Goal: Task Accomplishment & Management: Use online tool/utility

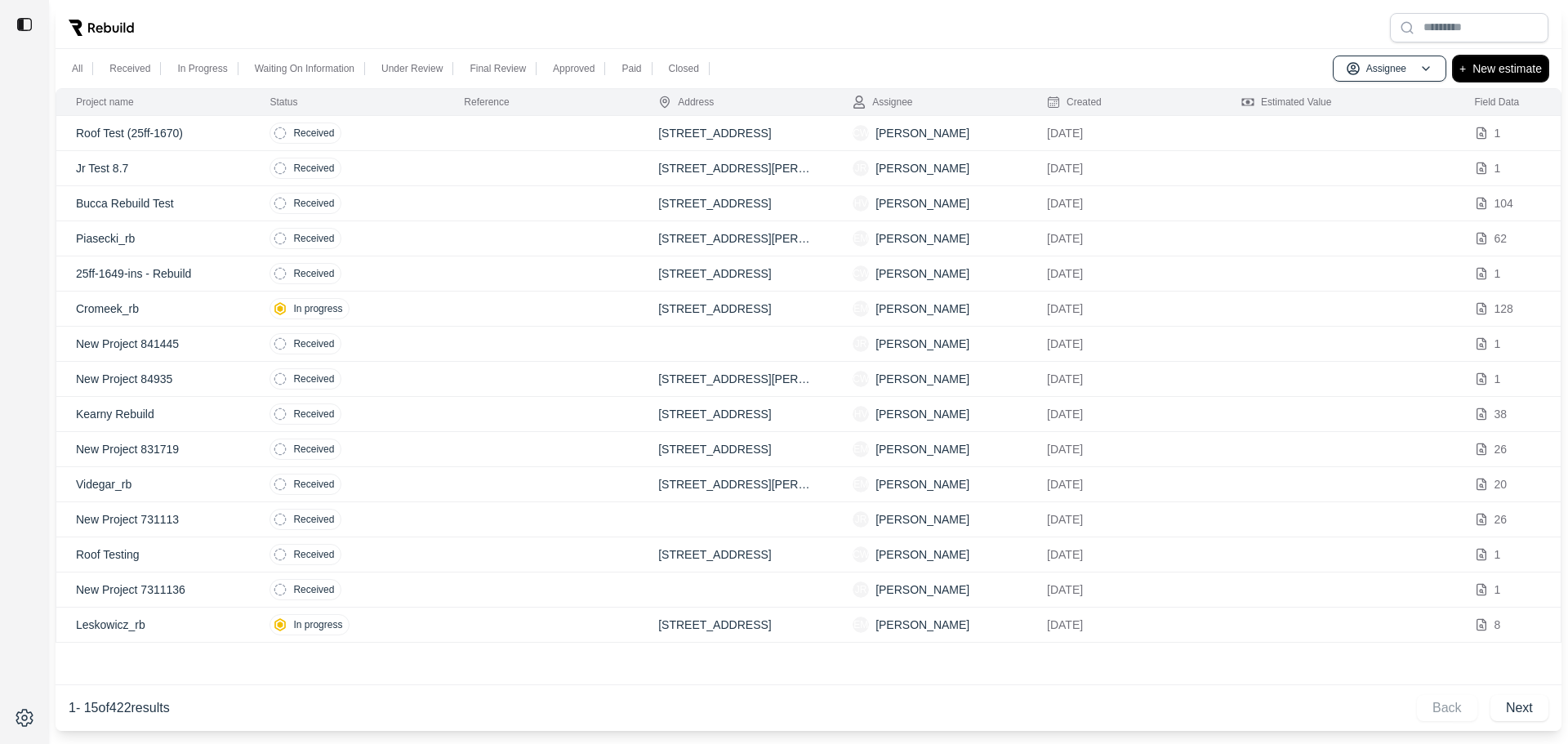
click at [1472, 66] on button "+ New estimate" at bounding box center [1501, 69] width 96 height 26
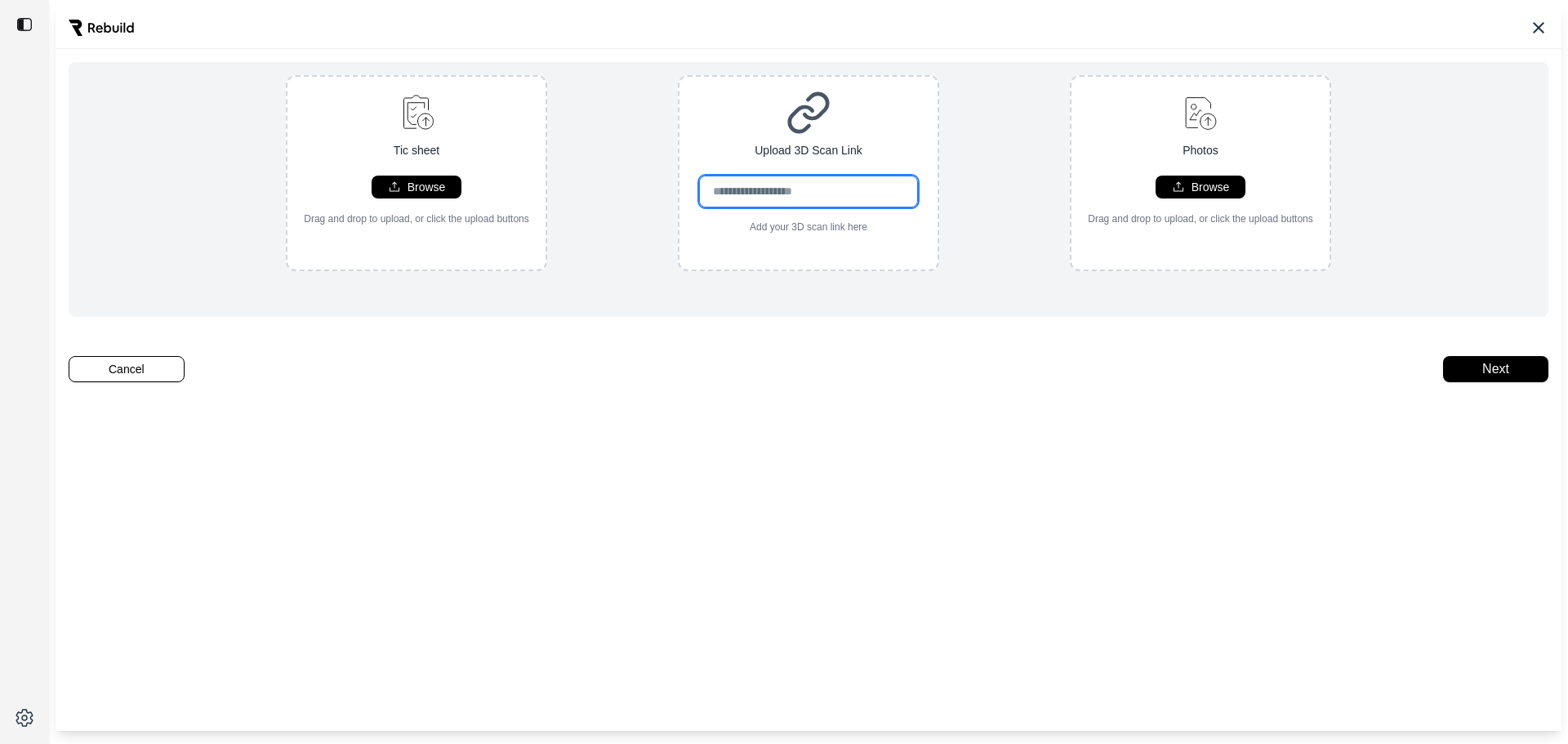
click at [817, 202] on input "url" at bounding box center [809, 191] width 220 height 32
paste input "**********"
type input "**********"
click at [442, 181] on button "Browse" at bounding box center [416, 186] width 89 height 23
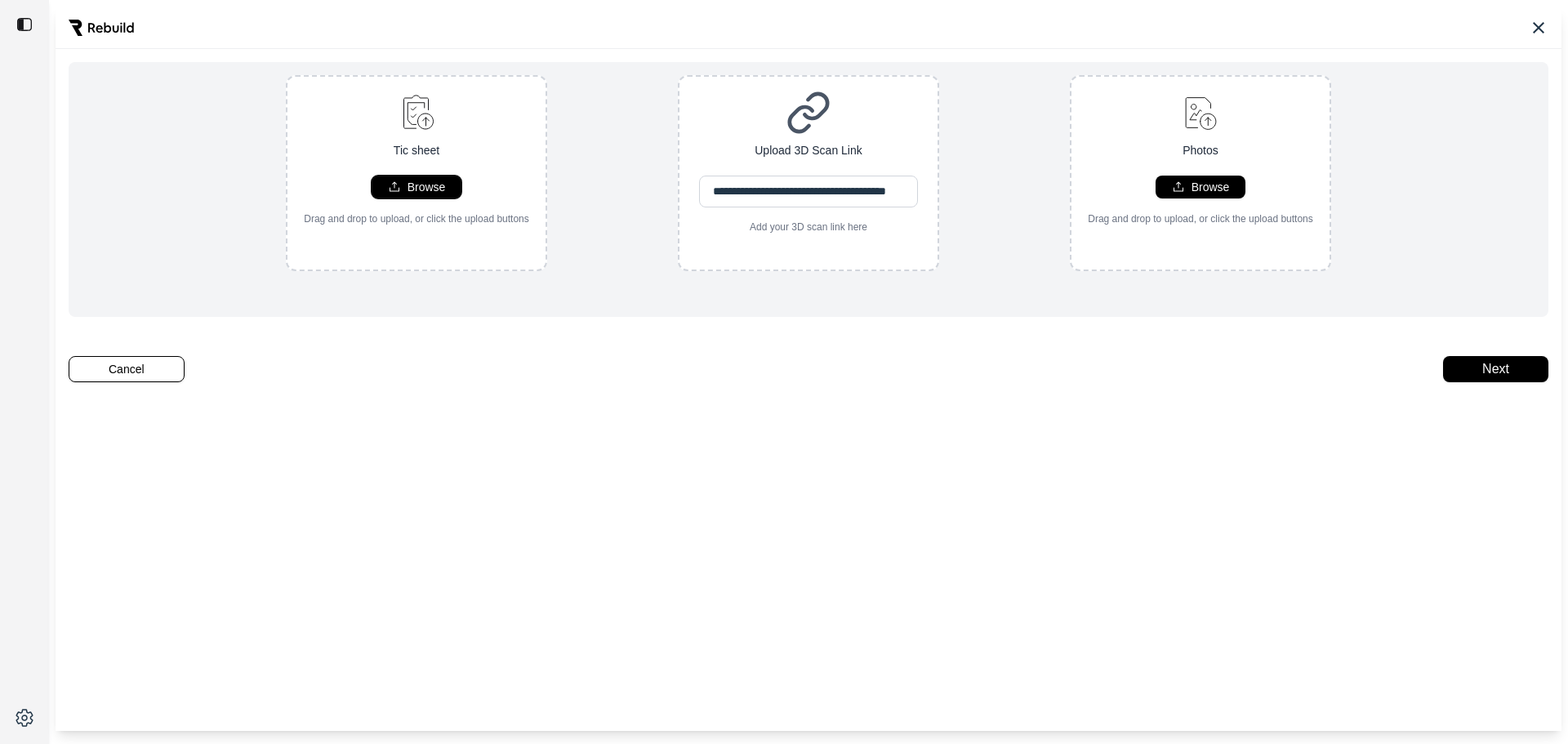
scroll to position [0, 0]
type input "**********"
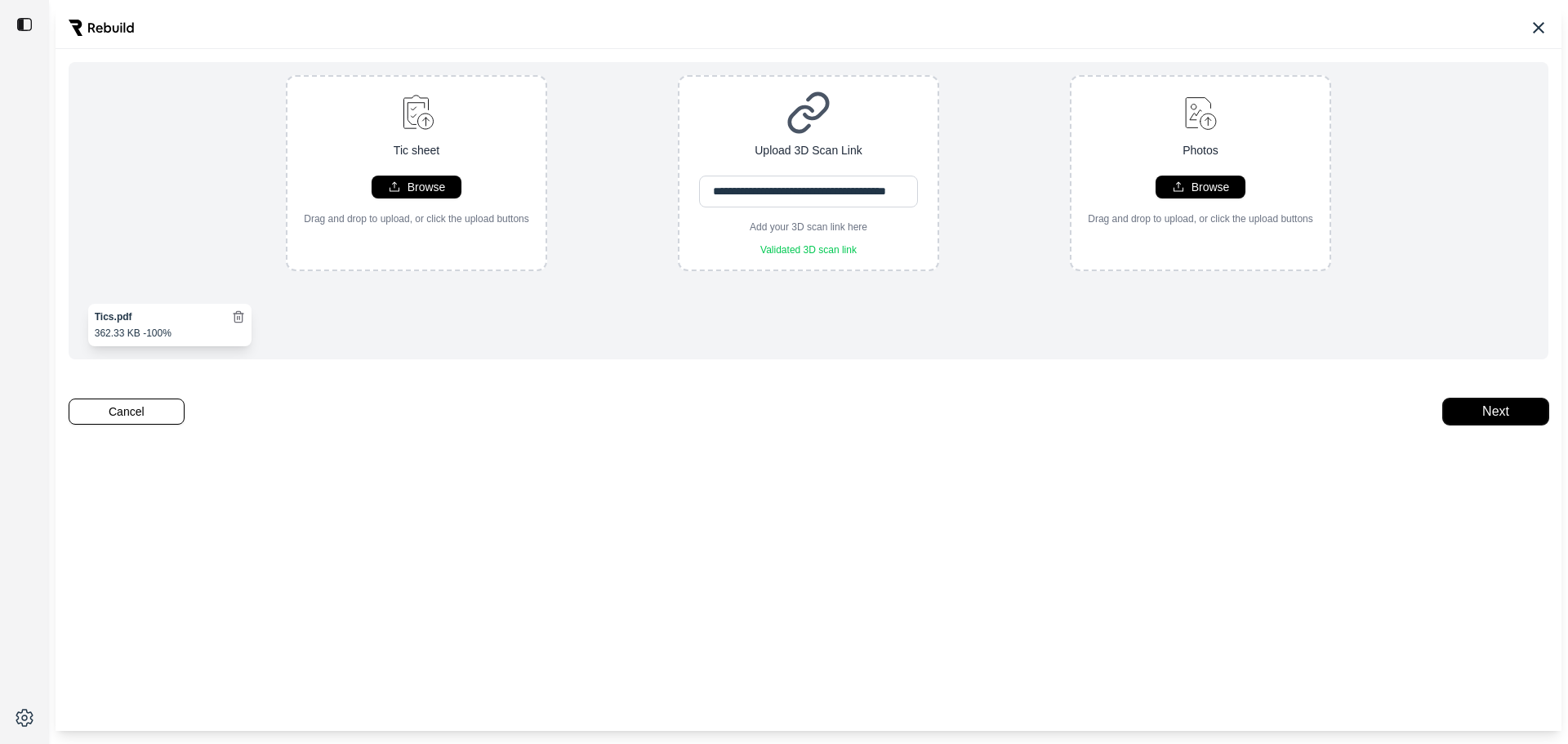
click at [1524, 418] on button "Next" at bounding box center [1495, 412] width 105 height 26
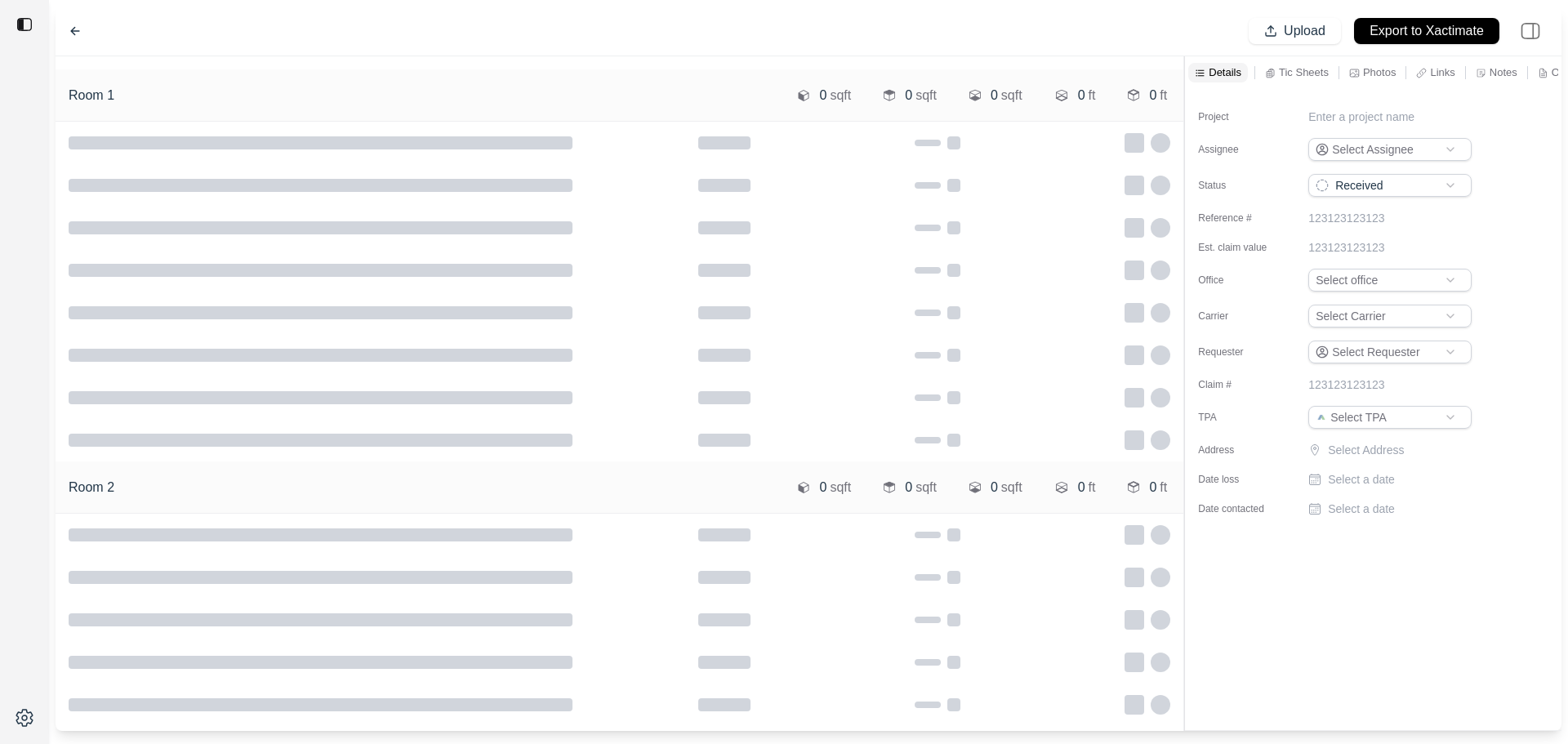
type input "**********"
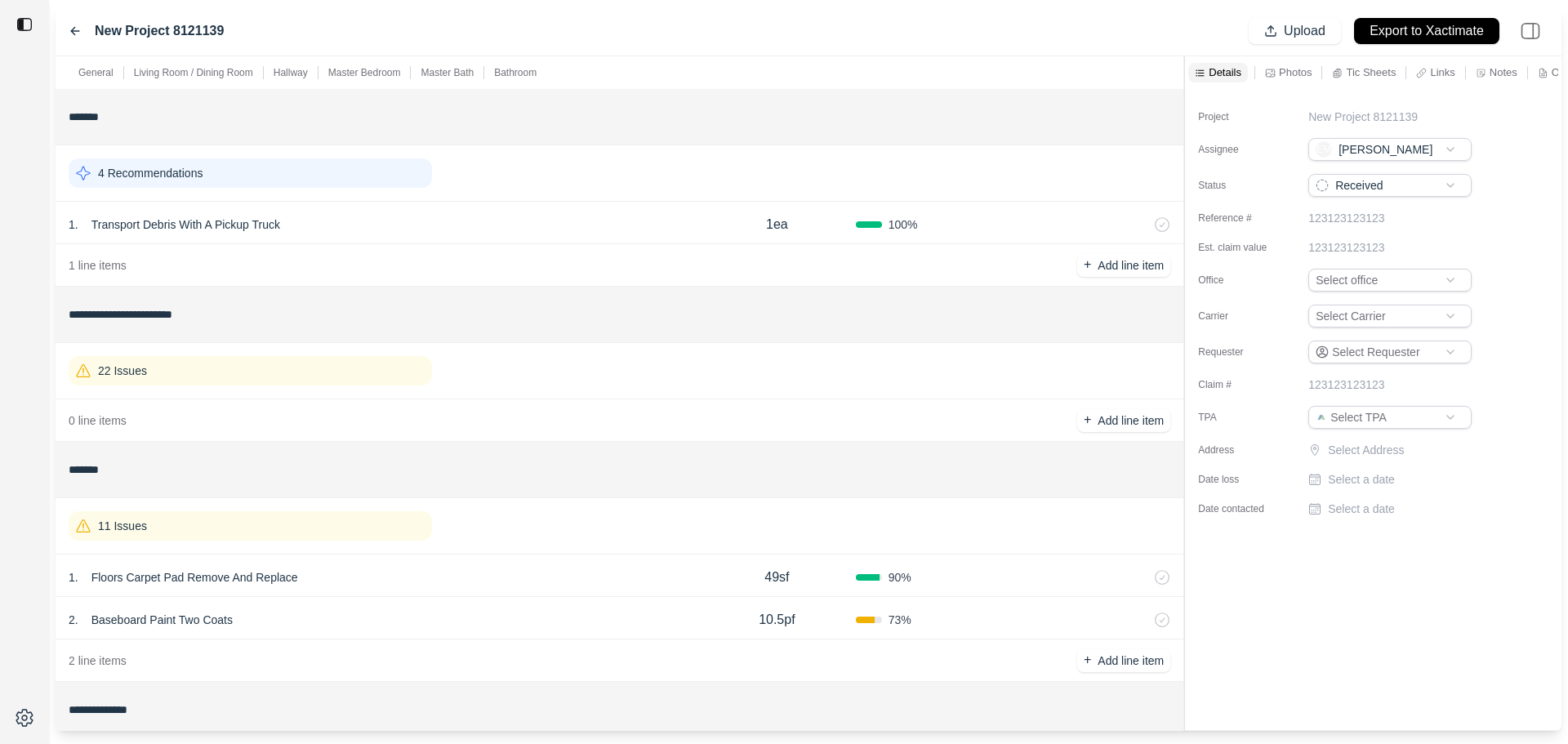
click at [320, 383] on div "22 Issues" at bounding box center [251, 371] width 363 height 30
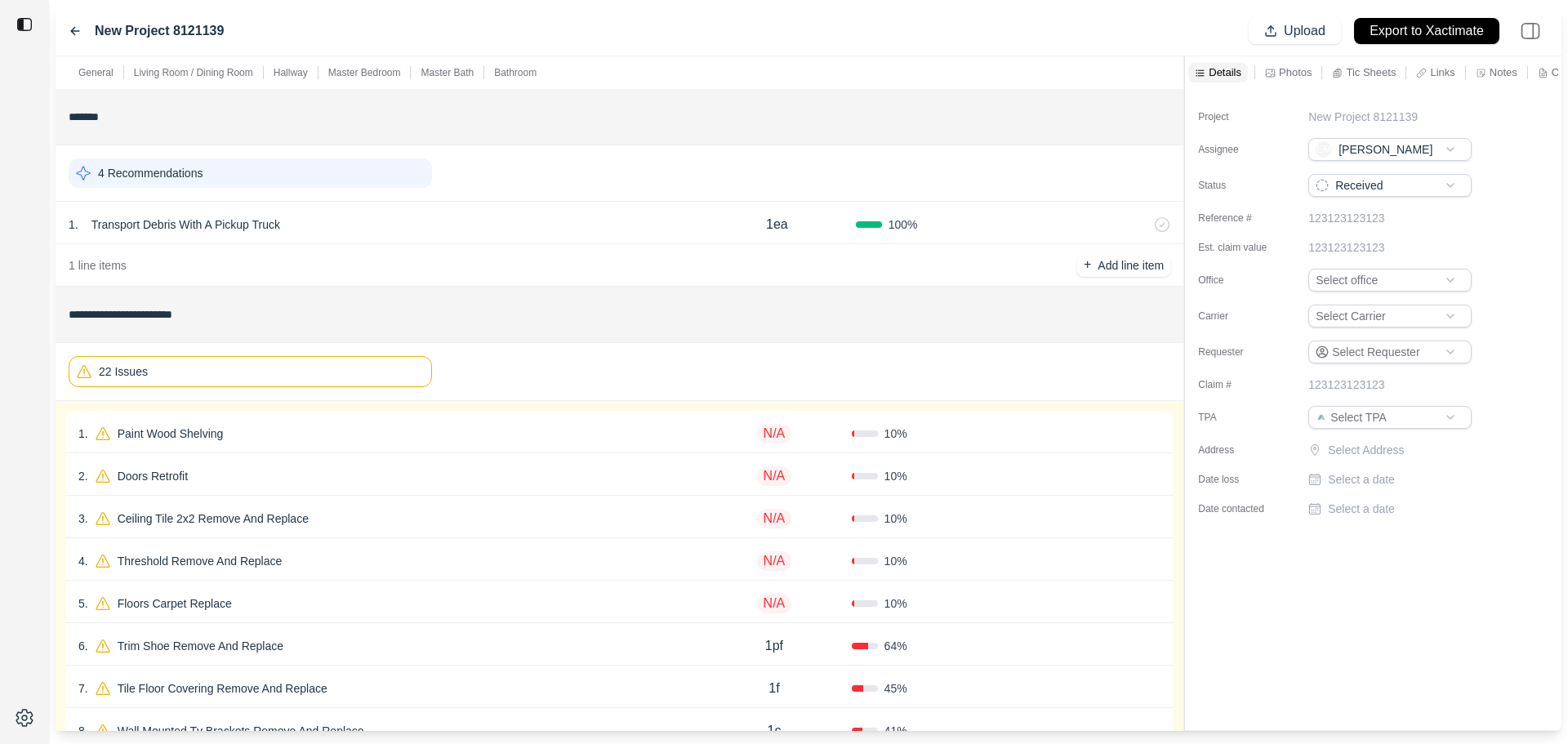
click at [320, 434] on div "1 . Paint Wood Shelving" at bounding box center [388, 433] width 619 height 23
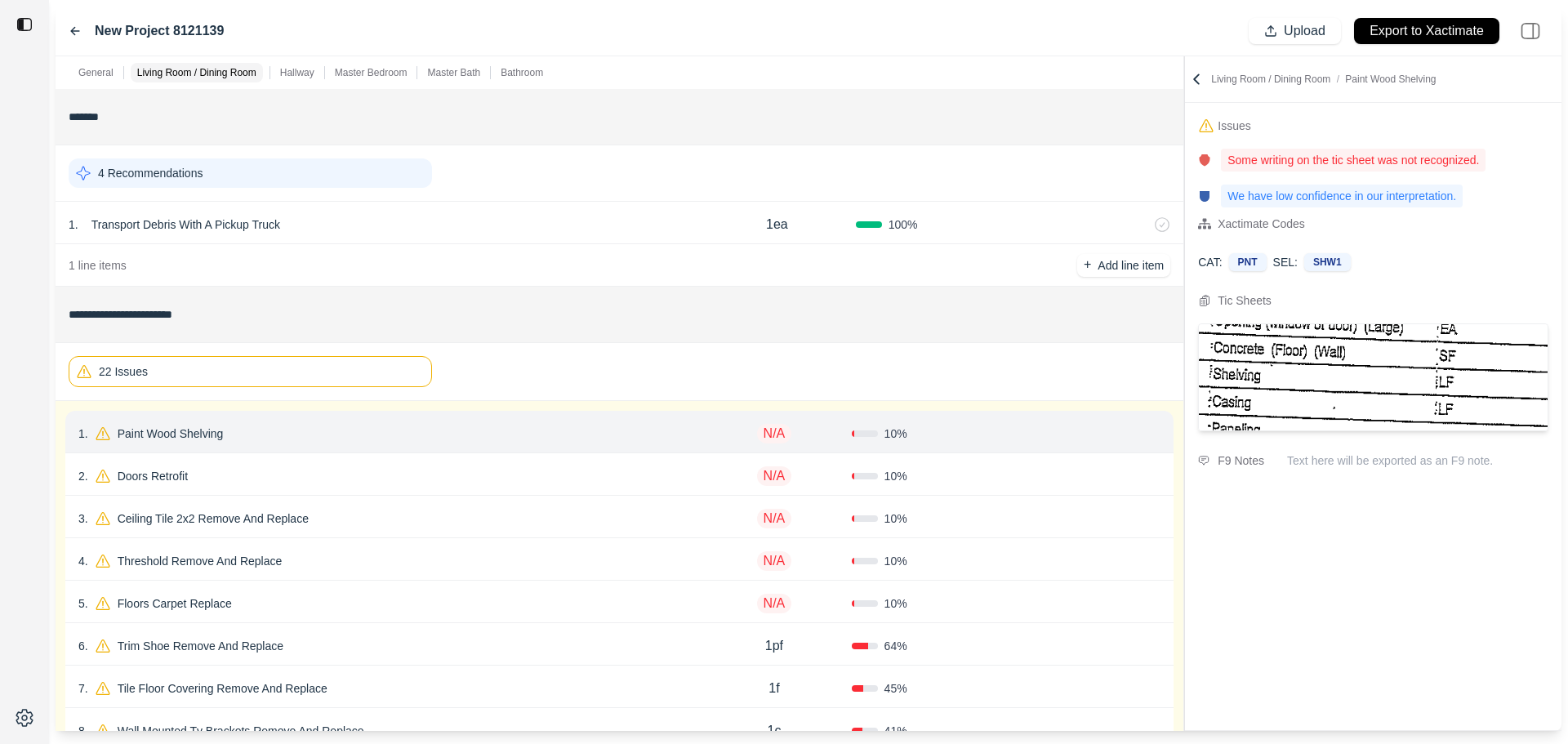
click at [514, 518] on div "3 . Ceiling Tile 2x2 Remove And Replace" at bounding box center [388, 518] width 619 height 23
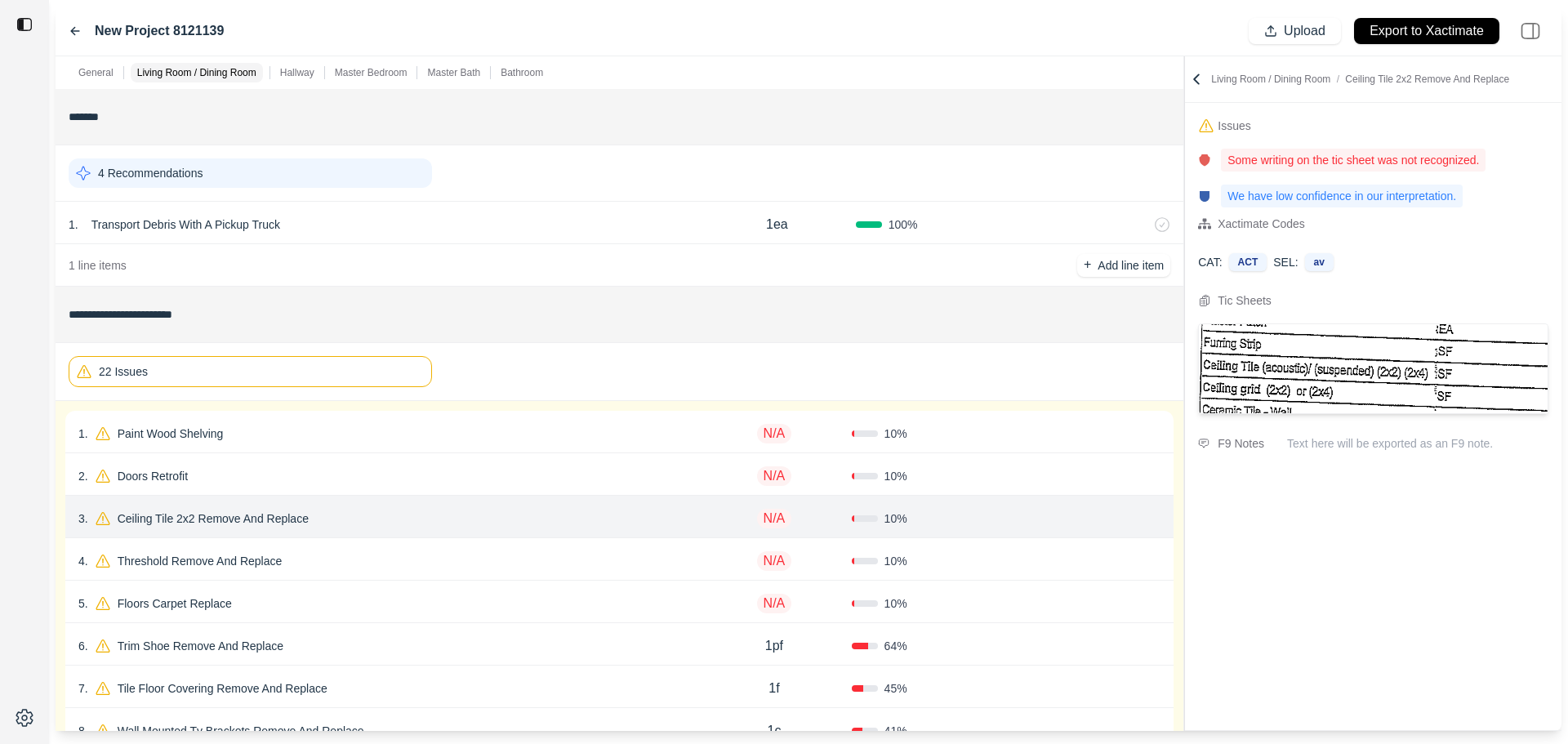
click at [516, 571] on div "4 . Threshold Remove And Replace" at bounding box center [388, 561] width 619 height 23
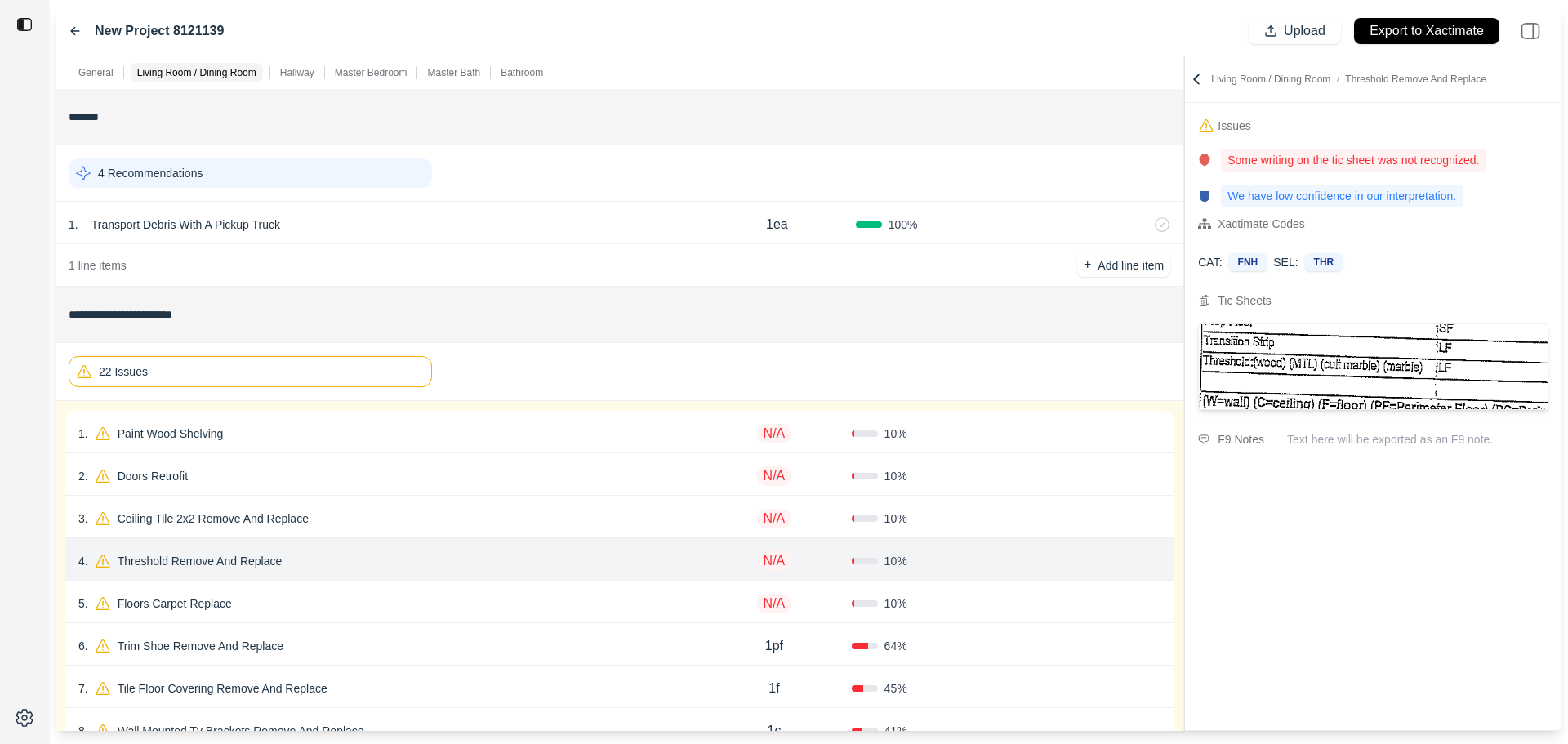
click at [367, 374] on div "22 Issues" at bounding box center [251, 371] width 363 height 31
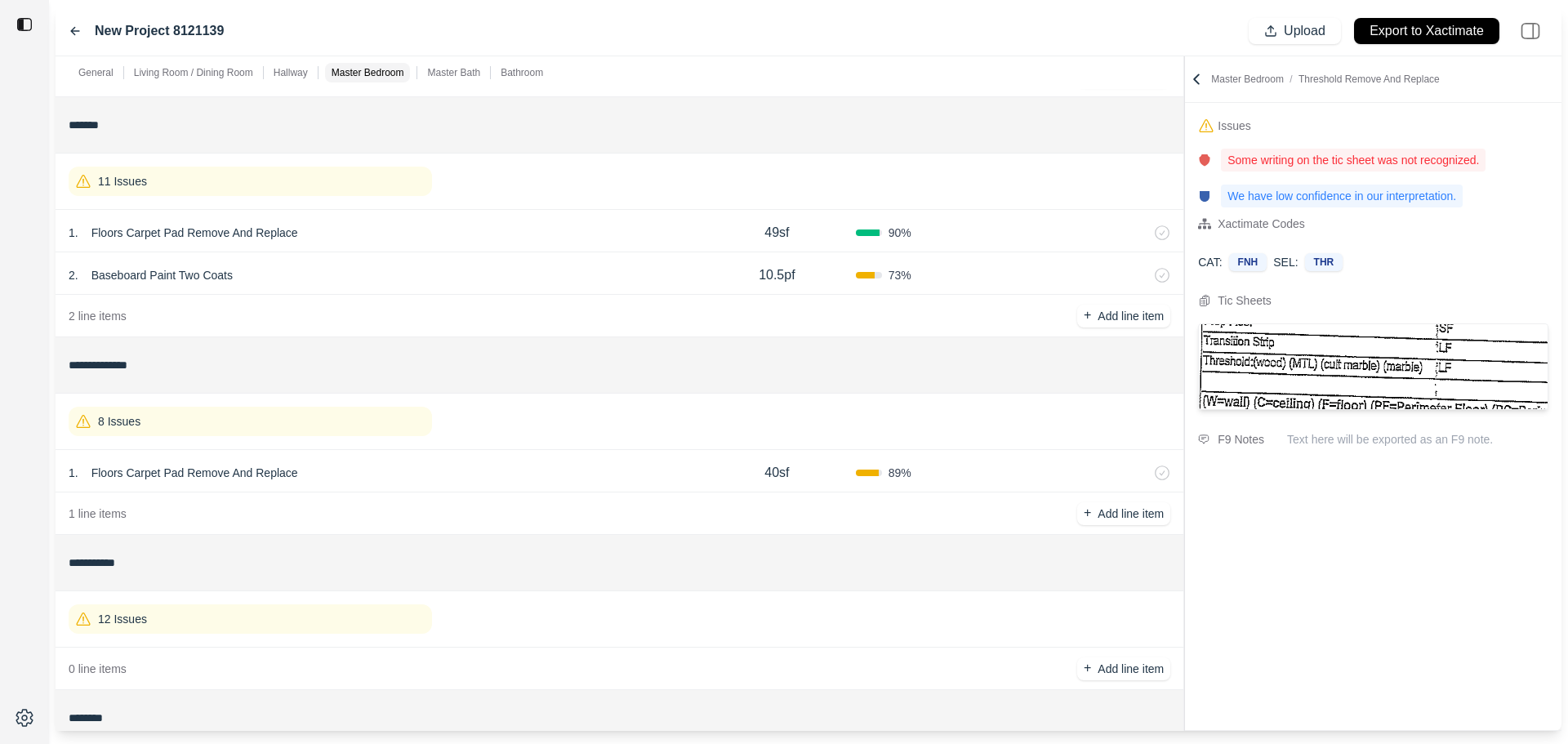
scroll to position [76, 0]
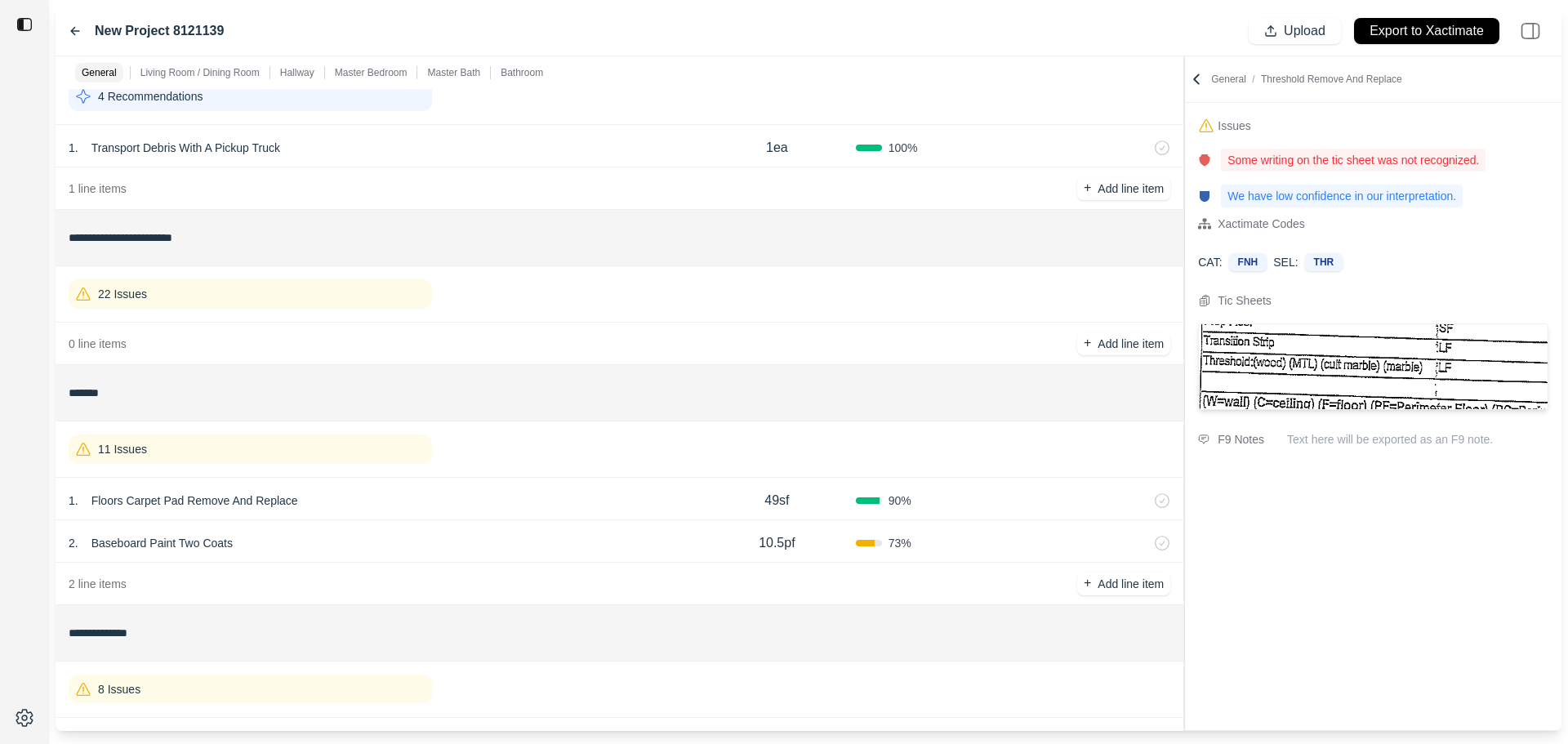
click at [210, 297] on div "22 Issues" at bounding box center [251, 294] width 363 height 30
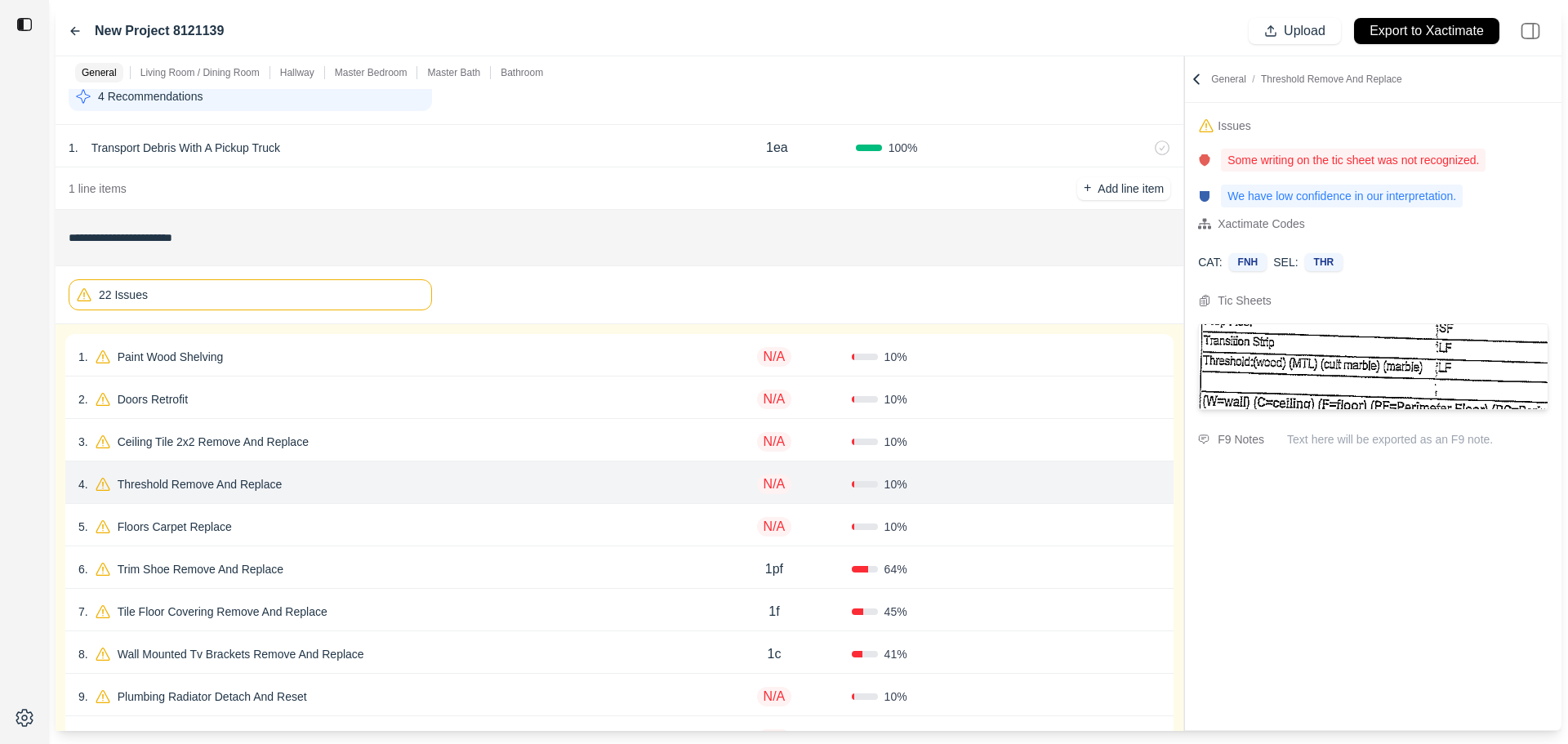
click at [1025, 359] on div "Confirm" at bounding box center [1084, 357] width 155 height 26
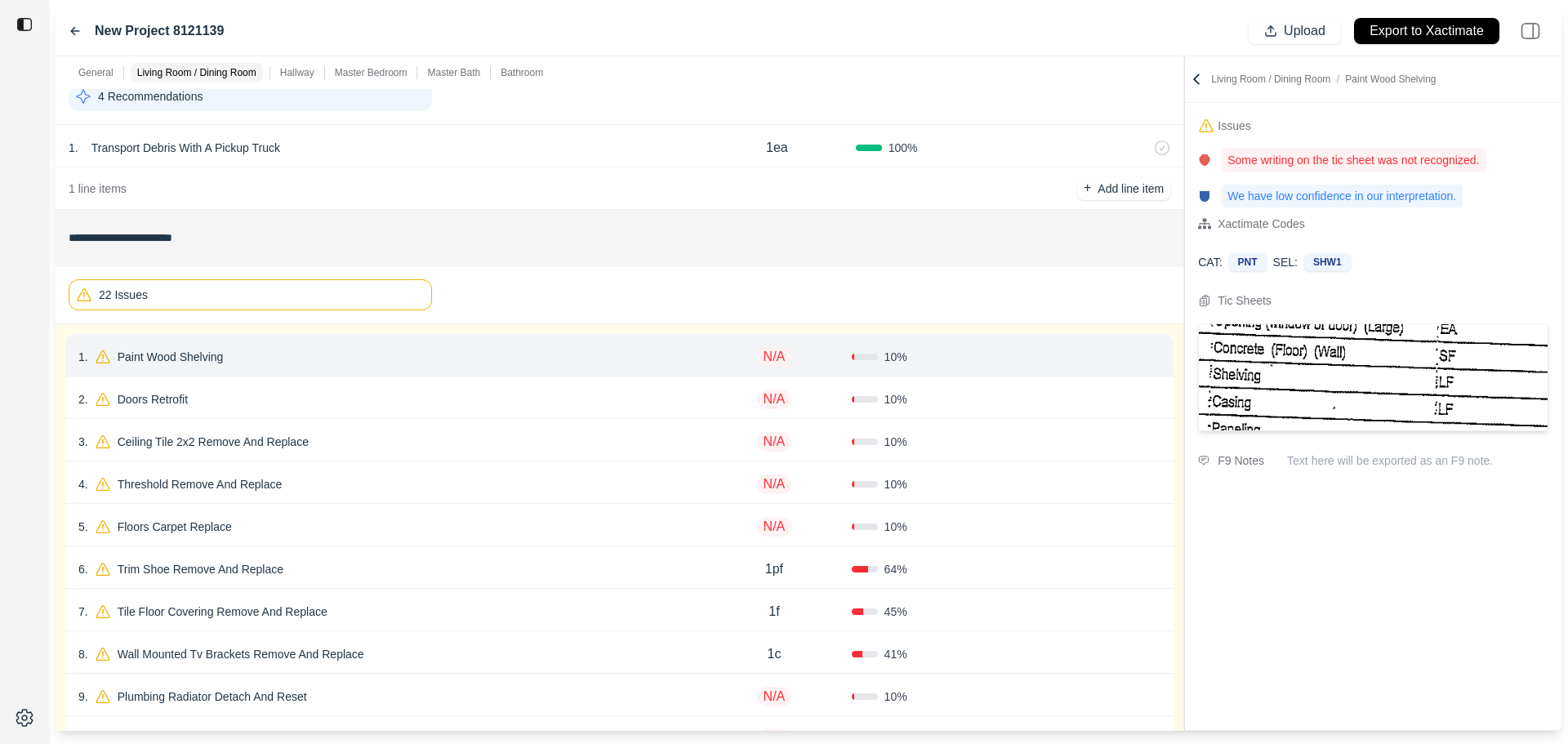
click at [1157, 354] on icon at bounding box center [1154, 354] width 9 height 0
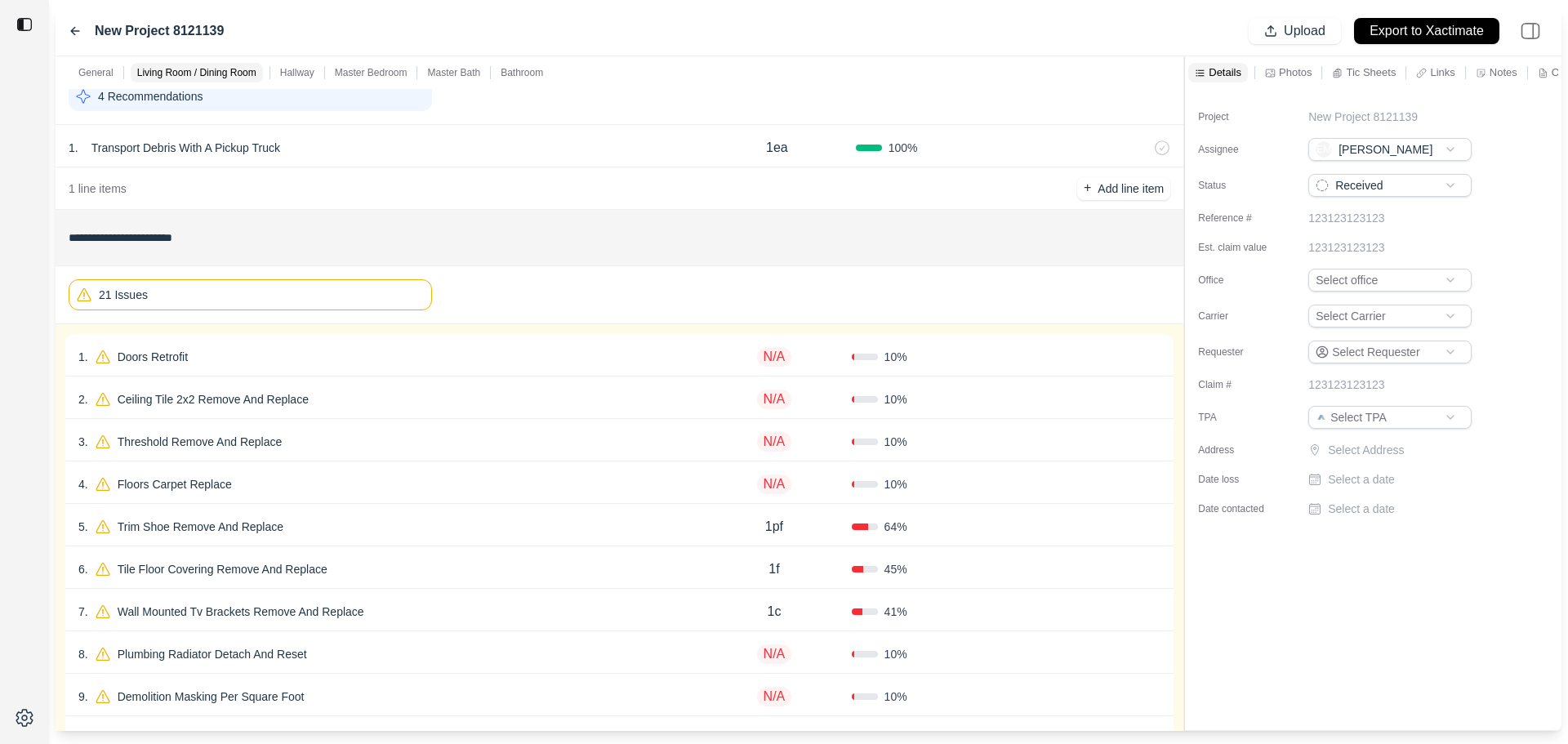
click at [986, 358] on div "10 %" at bounding box center [929, 357] width 155 height 17
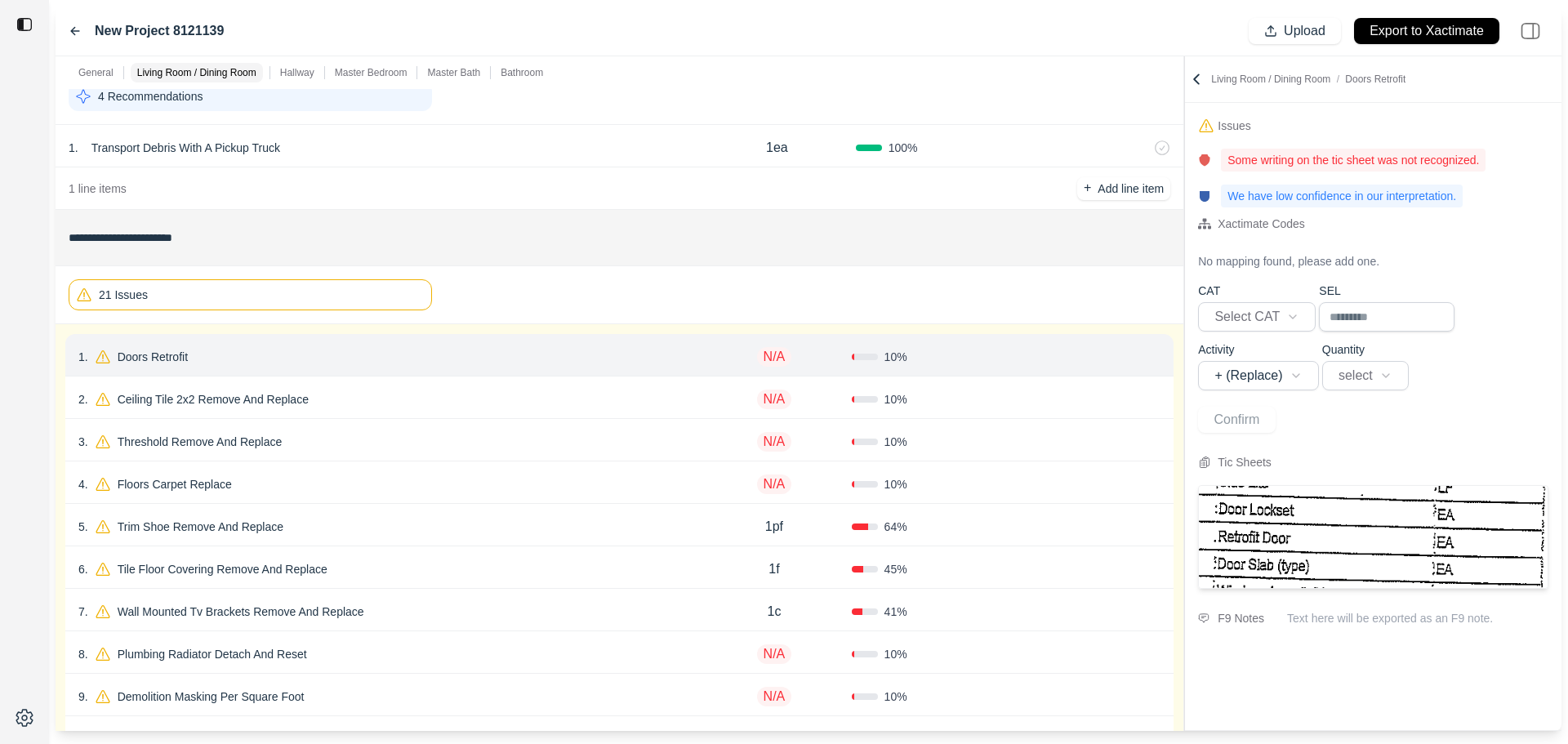
click at [1155, 356] on icon at bounding box center [1154, 357] width 13 height 13
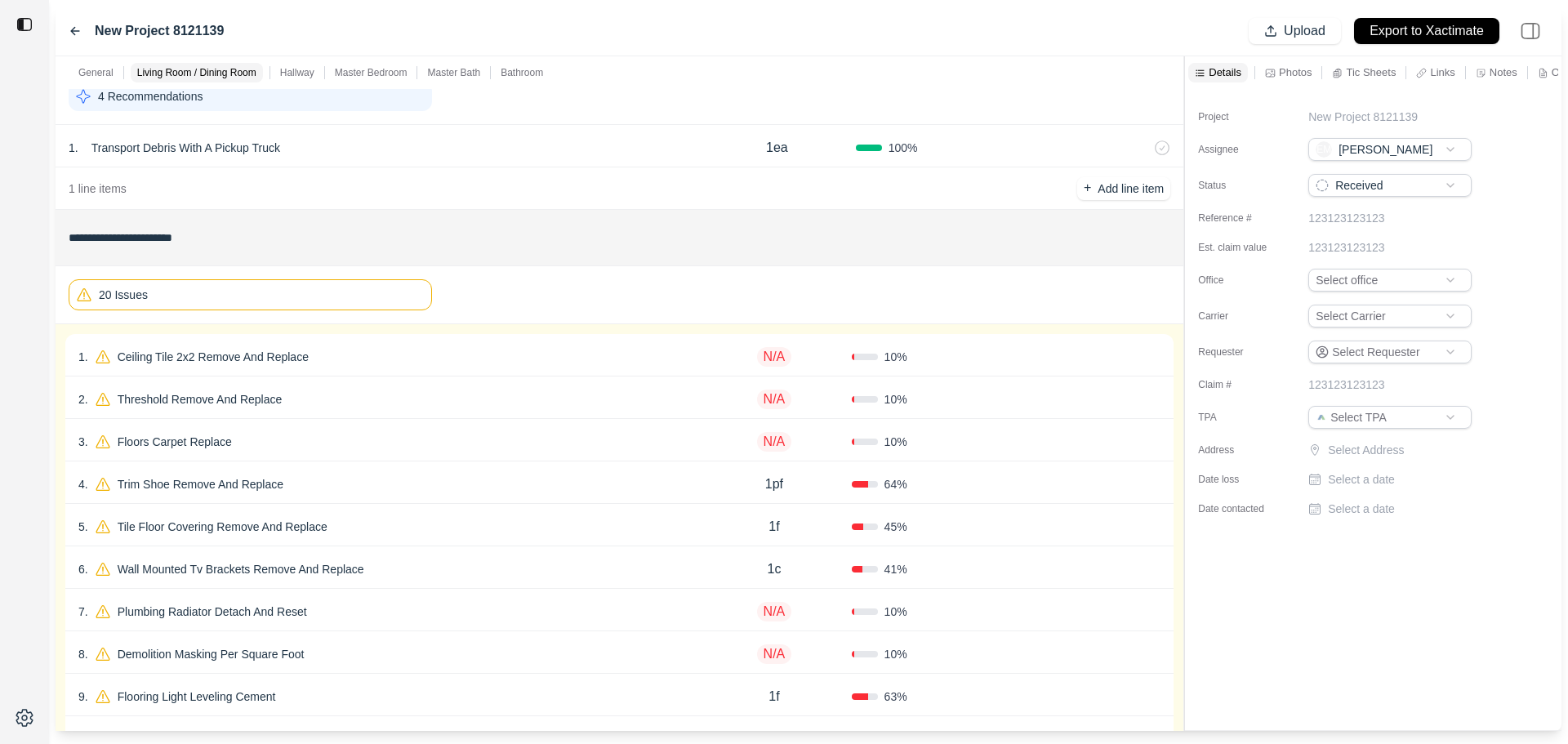
click at [972, 360] on div "10 %" at bounding box center [929, 357] width 155 height 17
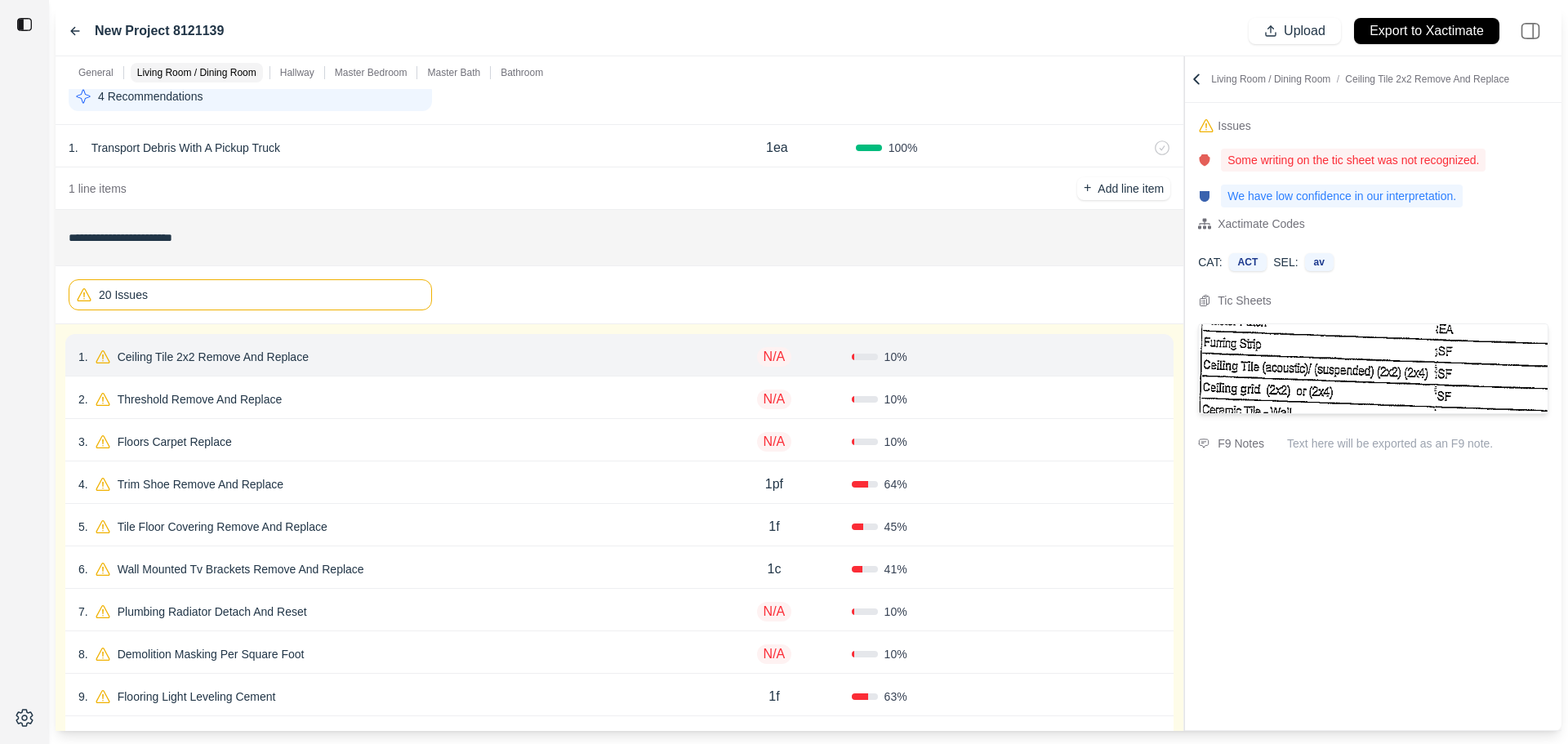
click at [1154, 354] on icon at bounding box center [1154, 354] width 9 height 0
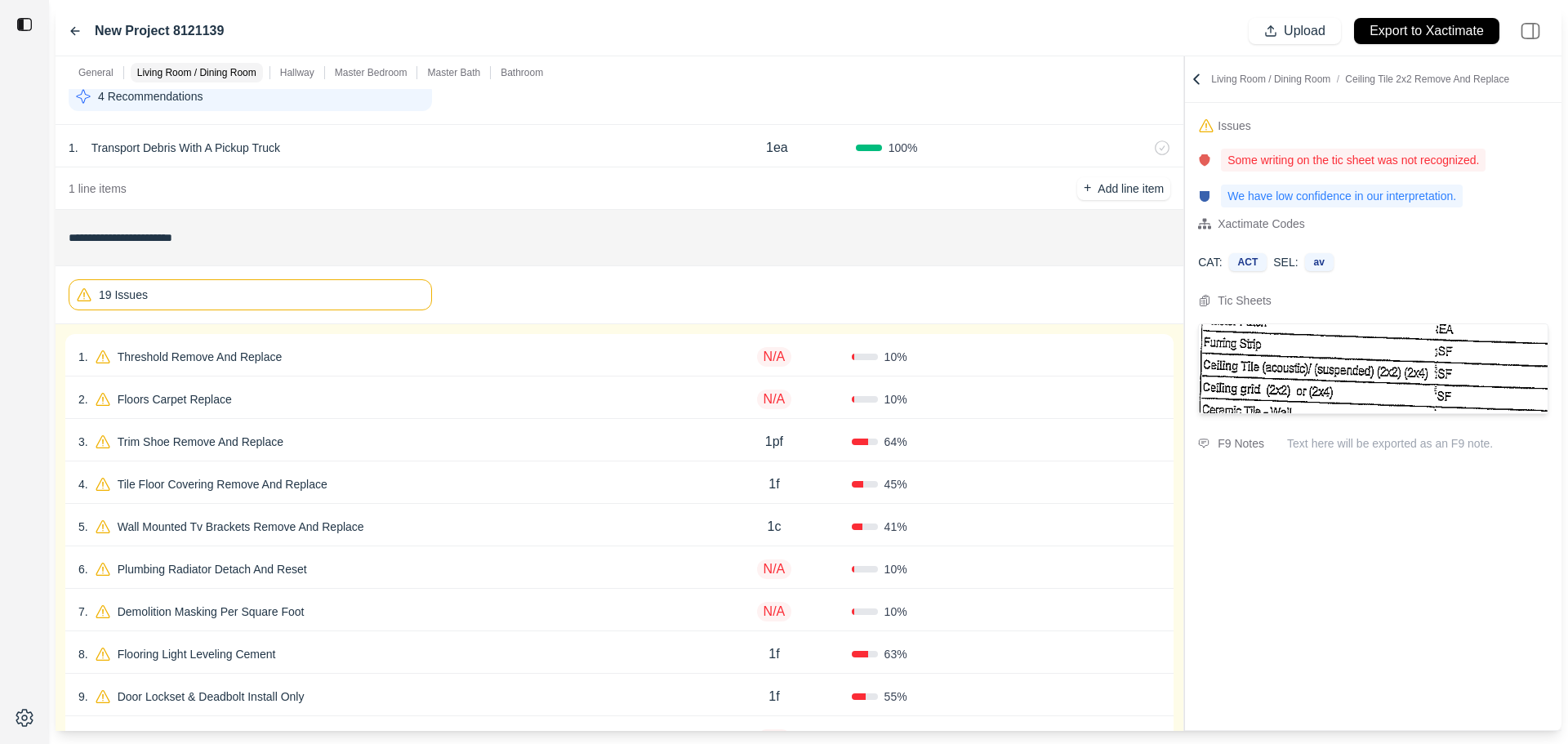
click at [1027, 357] on div "Confirm" at bounding box center [1084, 357] width 155 height 26
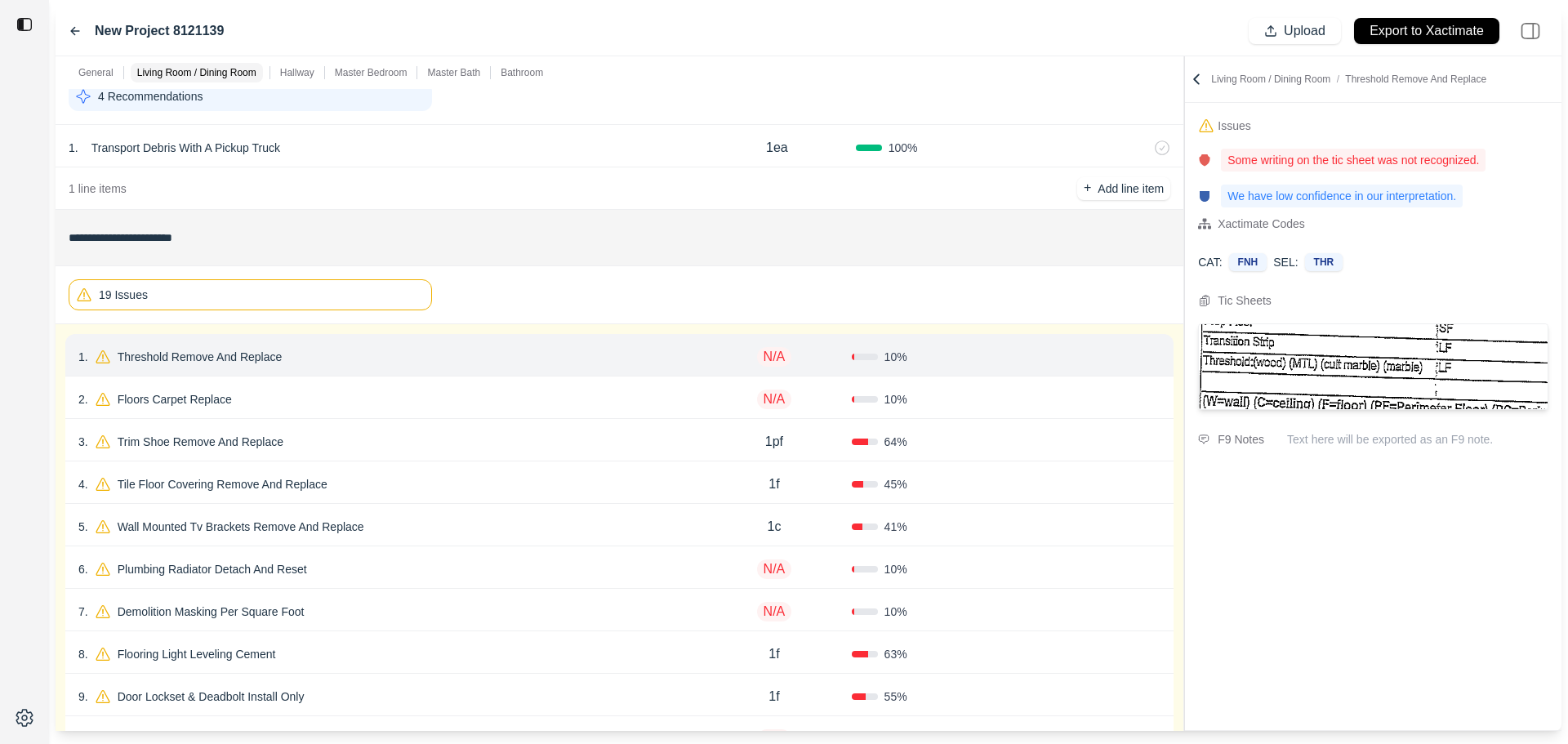
click at [1158, 360] on icon at bounding box center [1154, 357] width 13 height 13
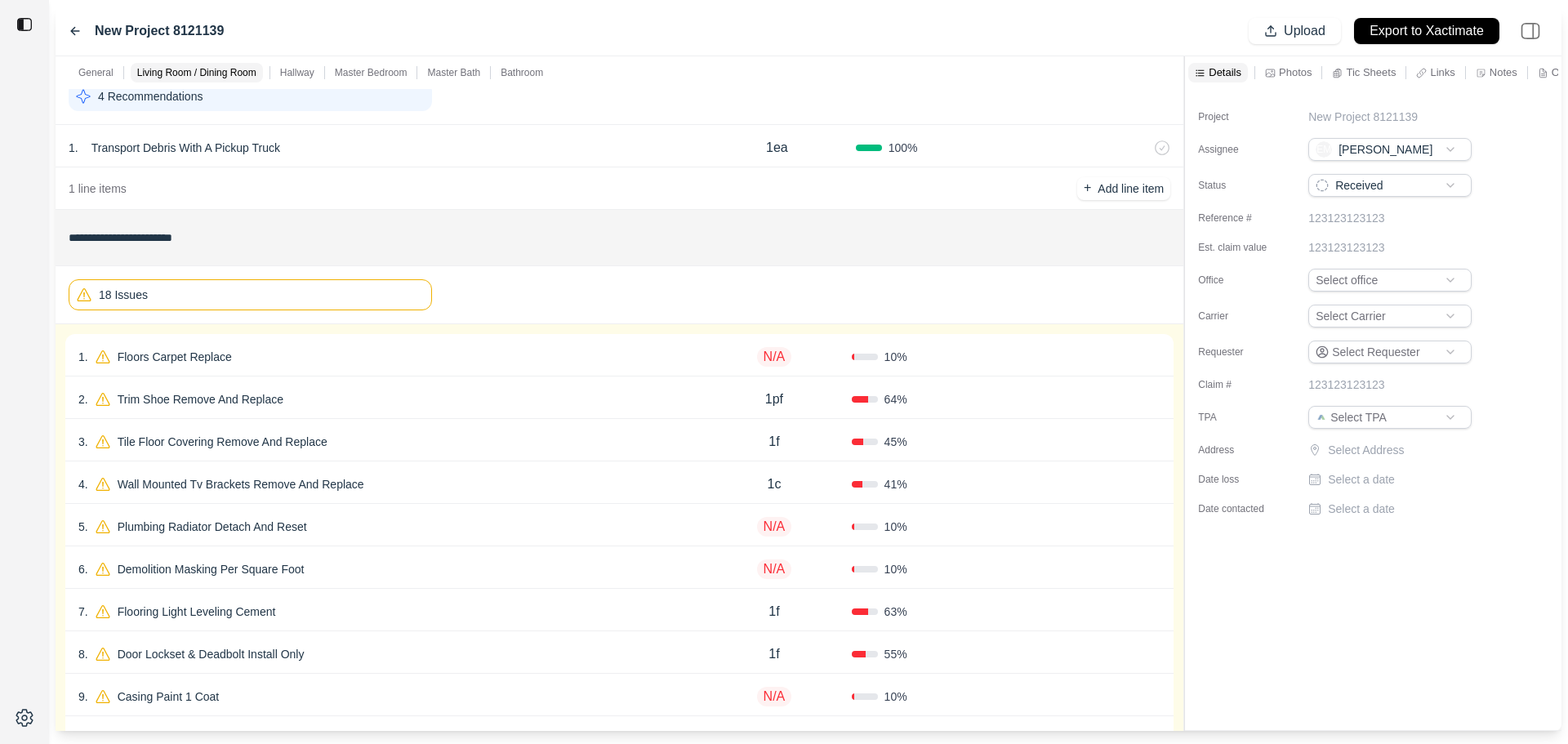
click at [996, 364] on div "10 %" at bounding box center [929, 357] width 155 height 17
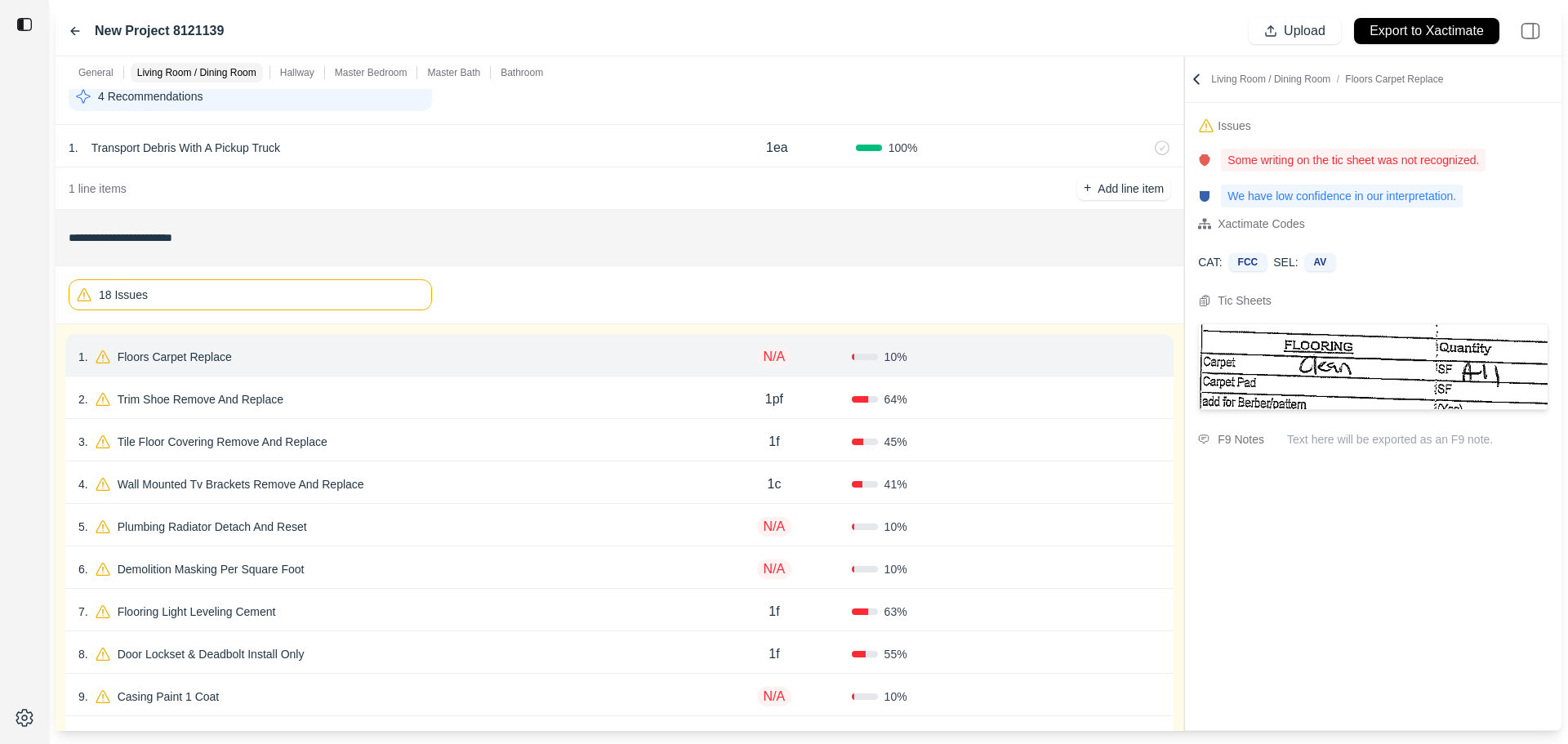
click at [1152, 357] on icon at bounding box center [1154, 357] width 4 height 9
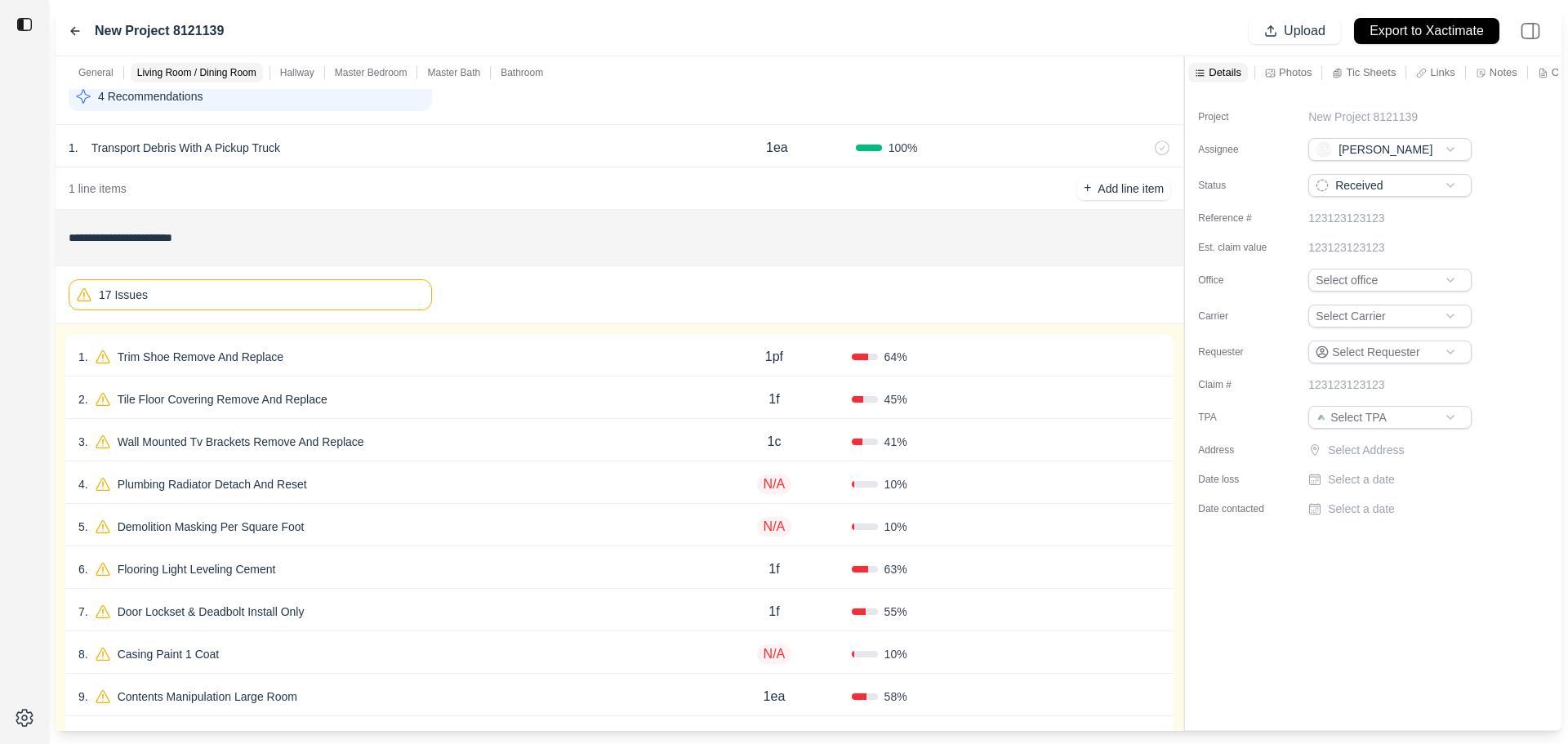
click at [1010, 477] on div "Confirm" at bounding box center [1084, 484] width 155 height 26
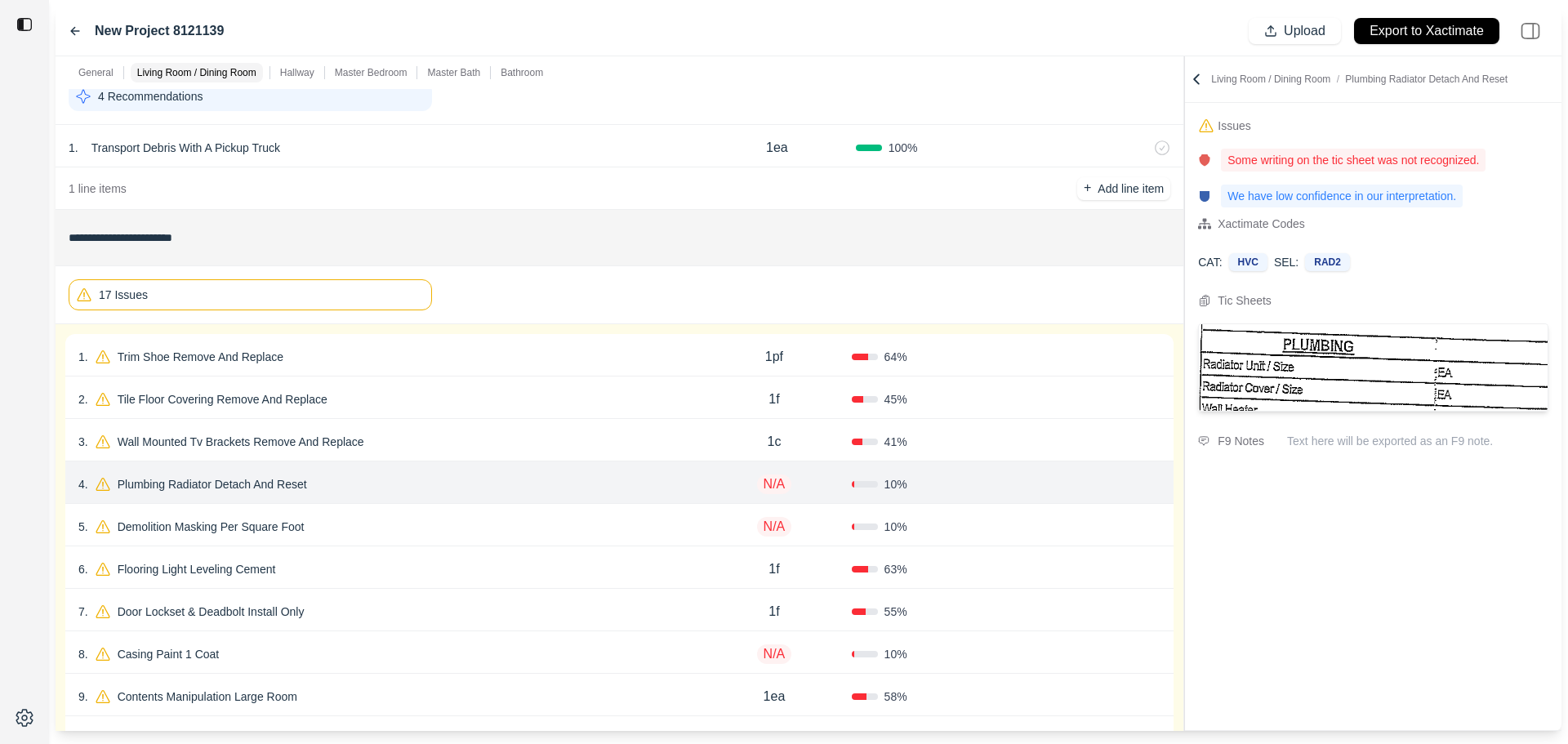
click at [1153, 485] on icon at bounding box center [1154, 484] width 13 height 13
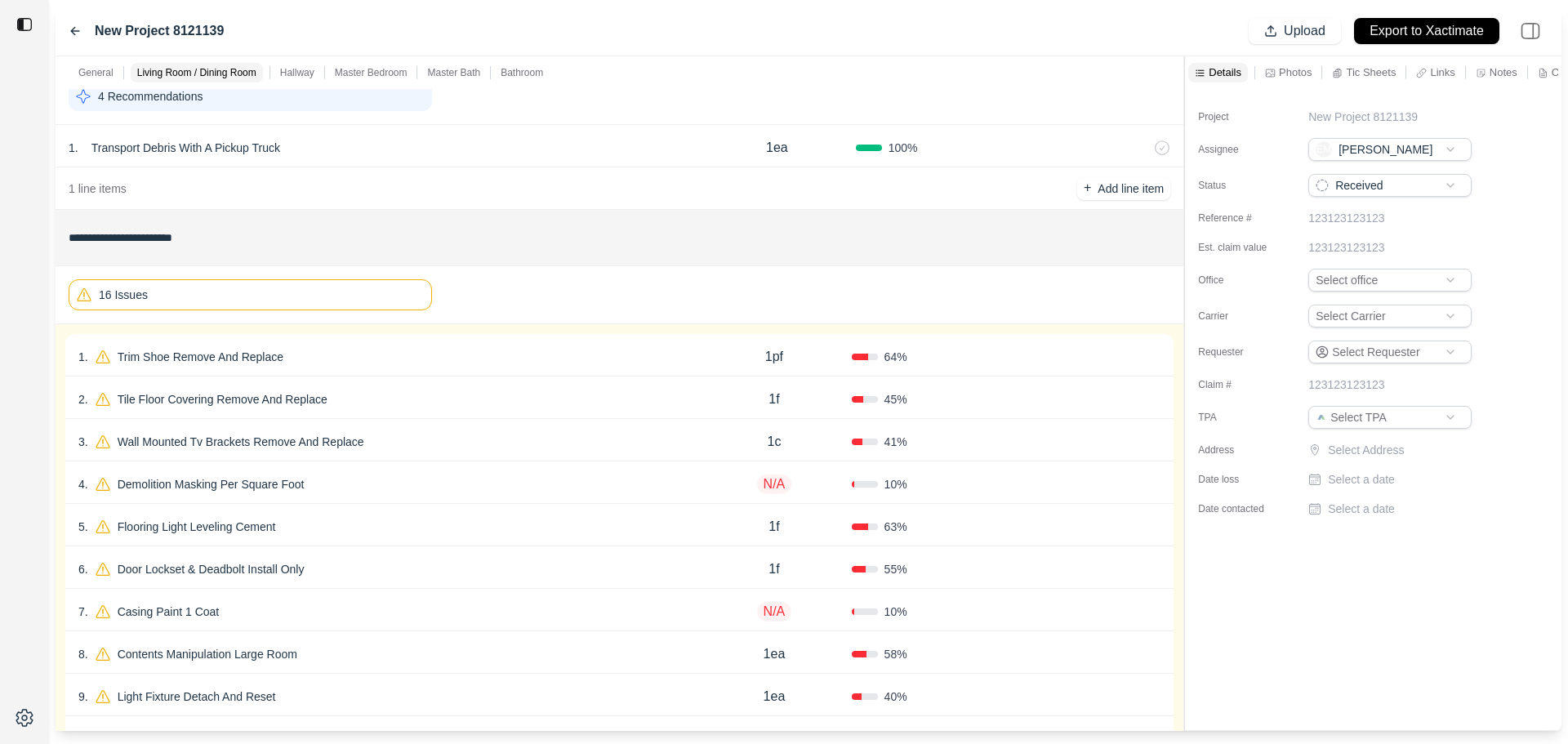
click at [1031, 485] on div "Confirm" at bounding box center [1084, 484] width 155 height 26
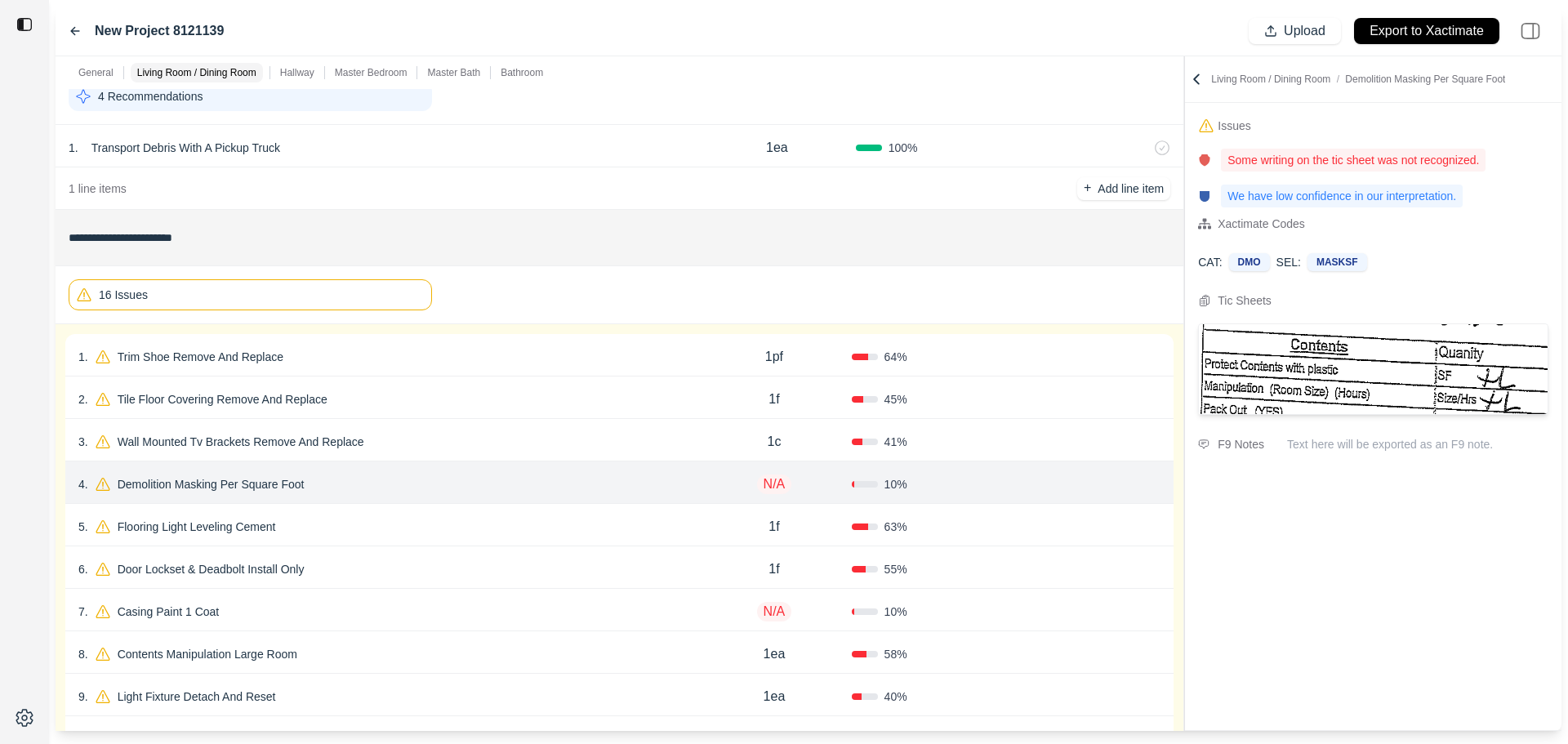
click at [1152, 483] on icon at bounding box center [1154, 484] width 4 height 9
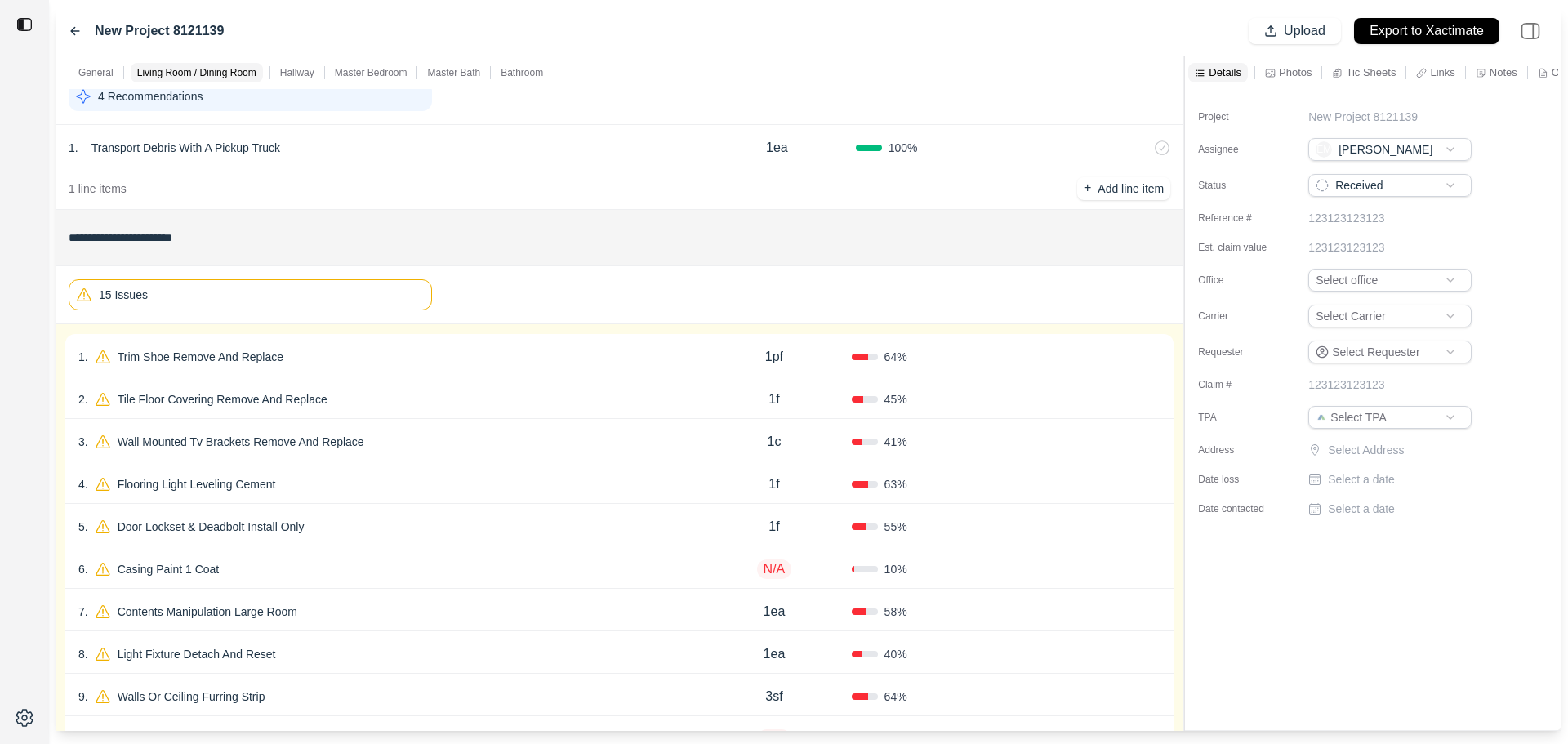
click at [1002, 561] on div "10 %" at bounding box center [929, 569] width 155 height 17
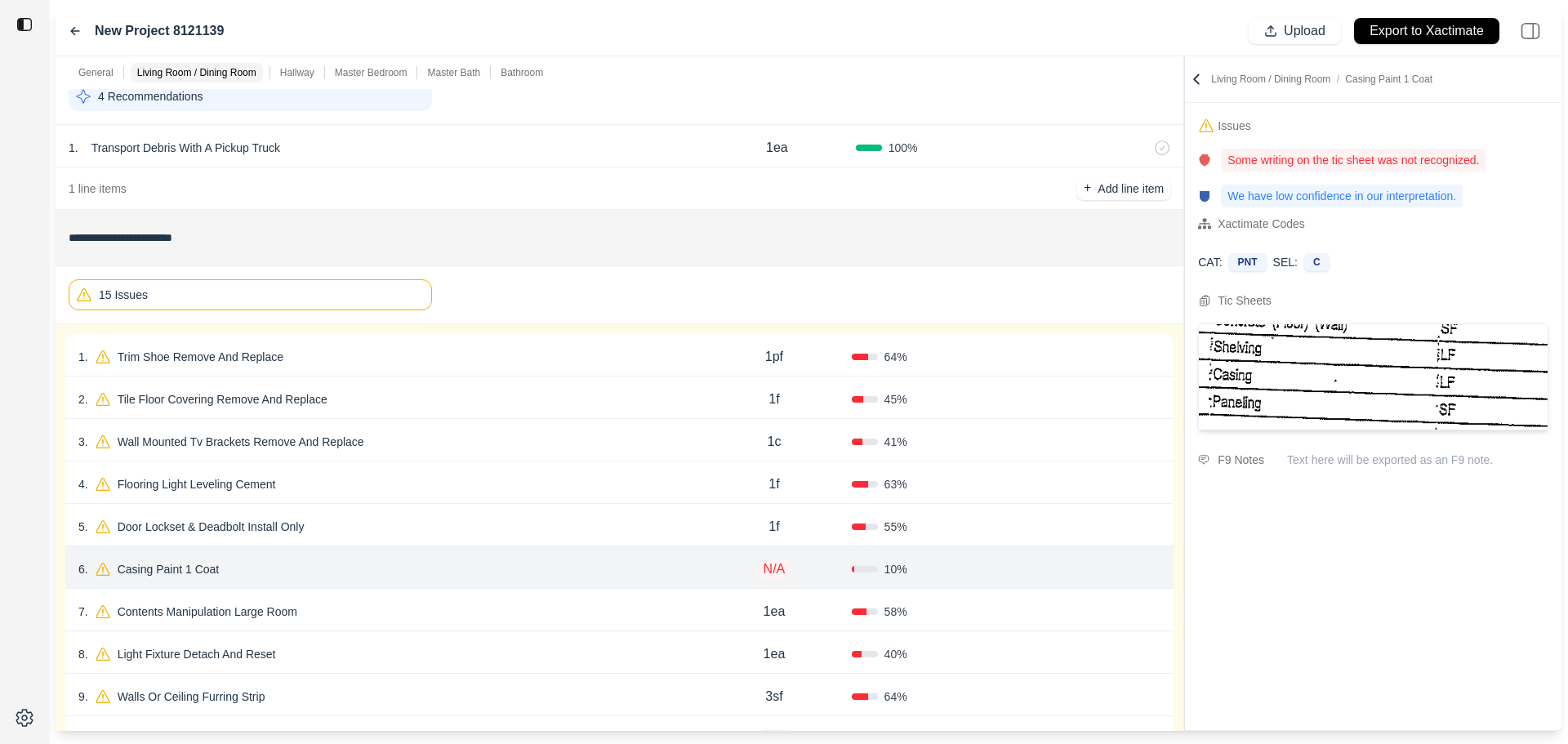
click at [1155, 564] on icon at bounding box center [1154, 569] width 4 height 9
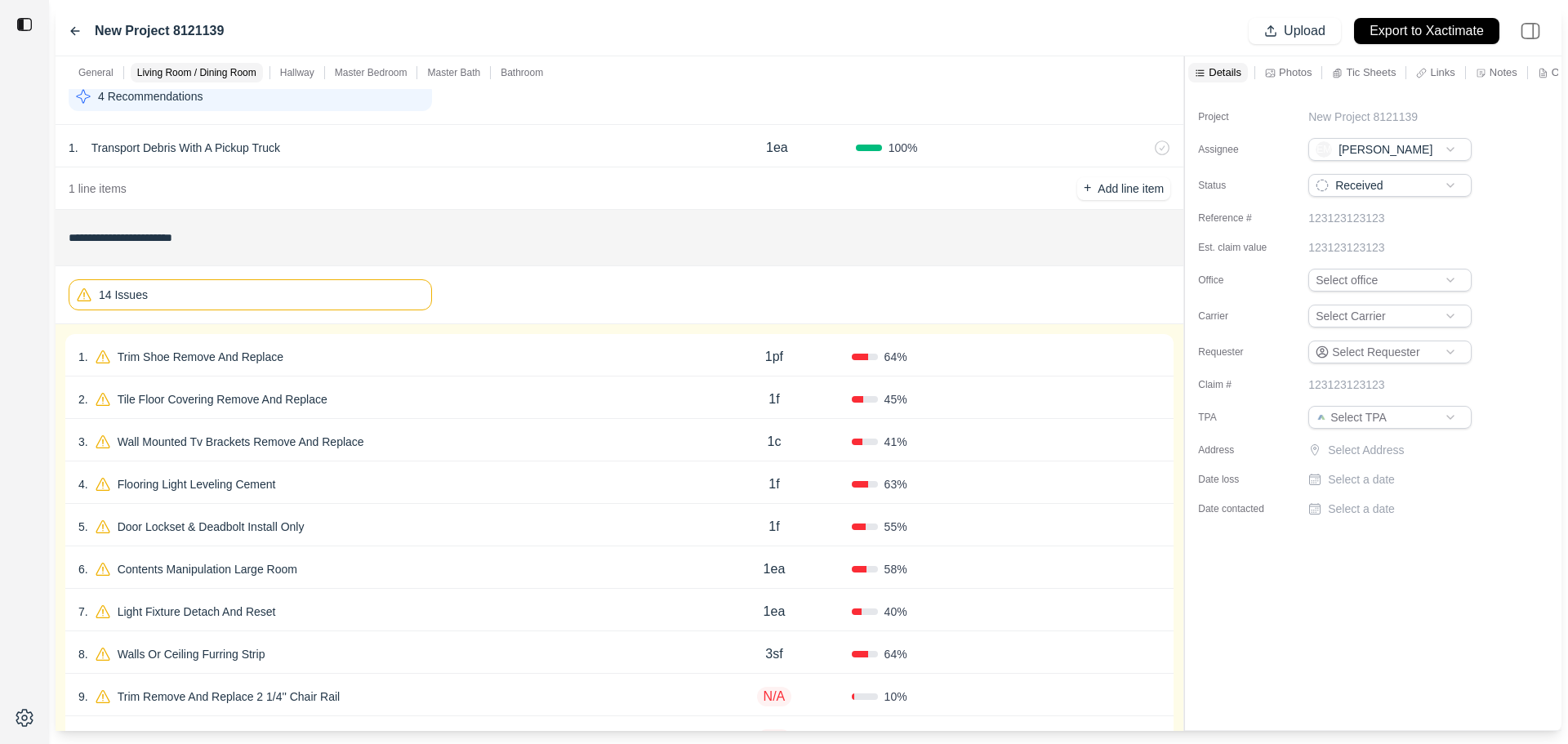
click at [1009, 705] on div "Confirm" at bounding box center [1084, 697] width 155 height 26
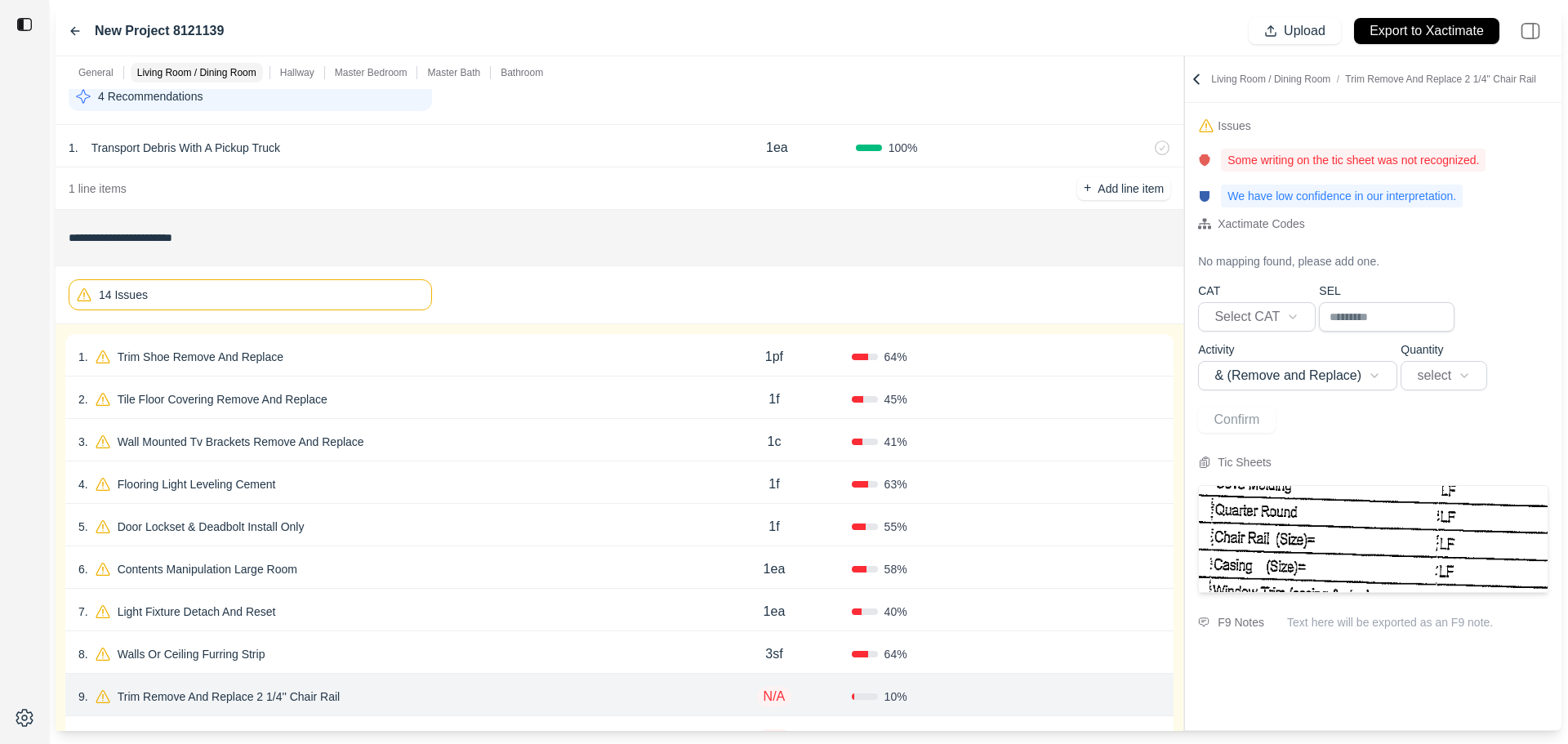
click at [1153, 697] on icon at bounding box center [1154, 697] width 13 height 13
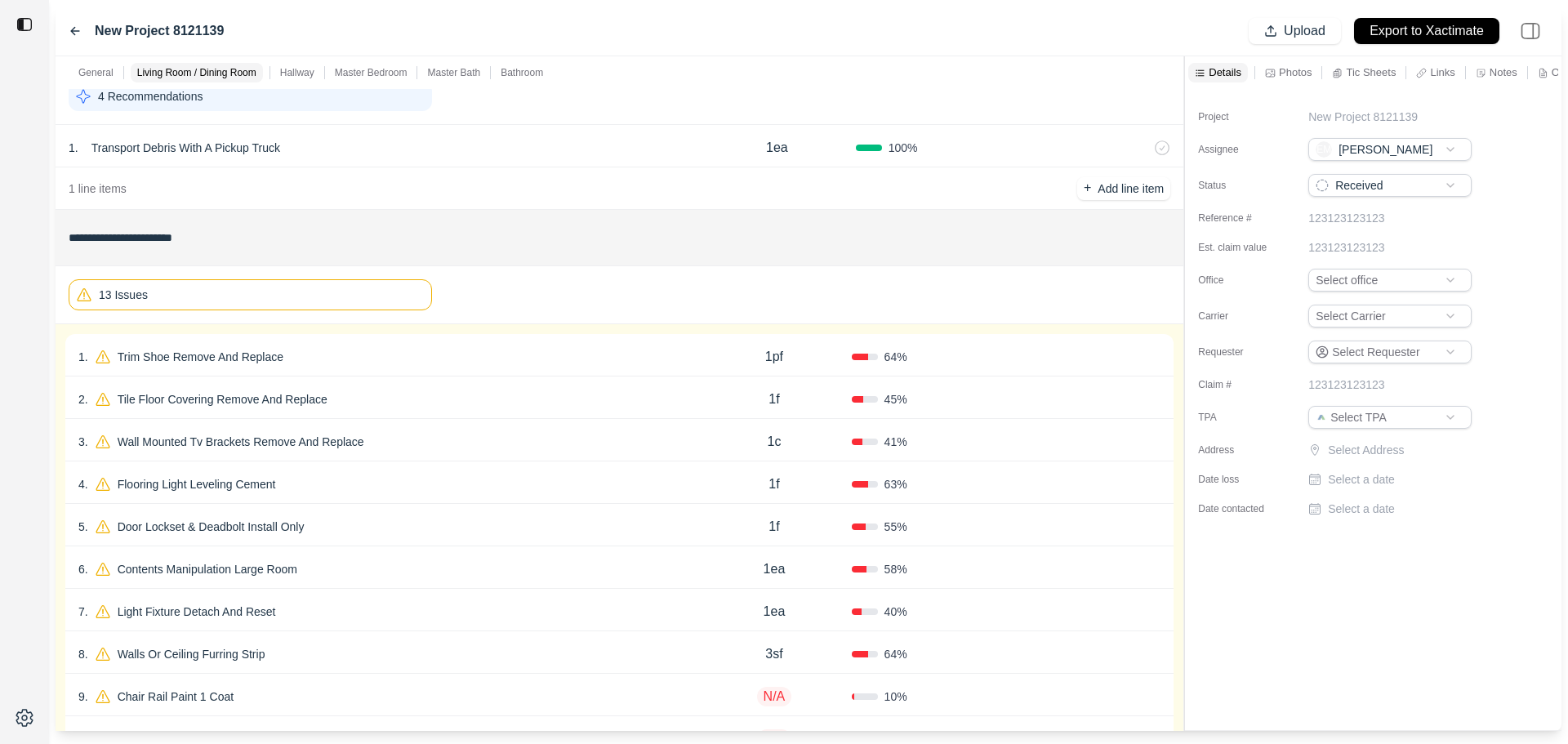
click at [997, 656] on div "64 %" at bounding box center [929, 654] width 155 height 17
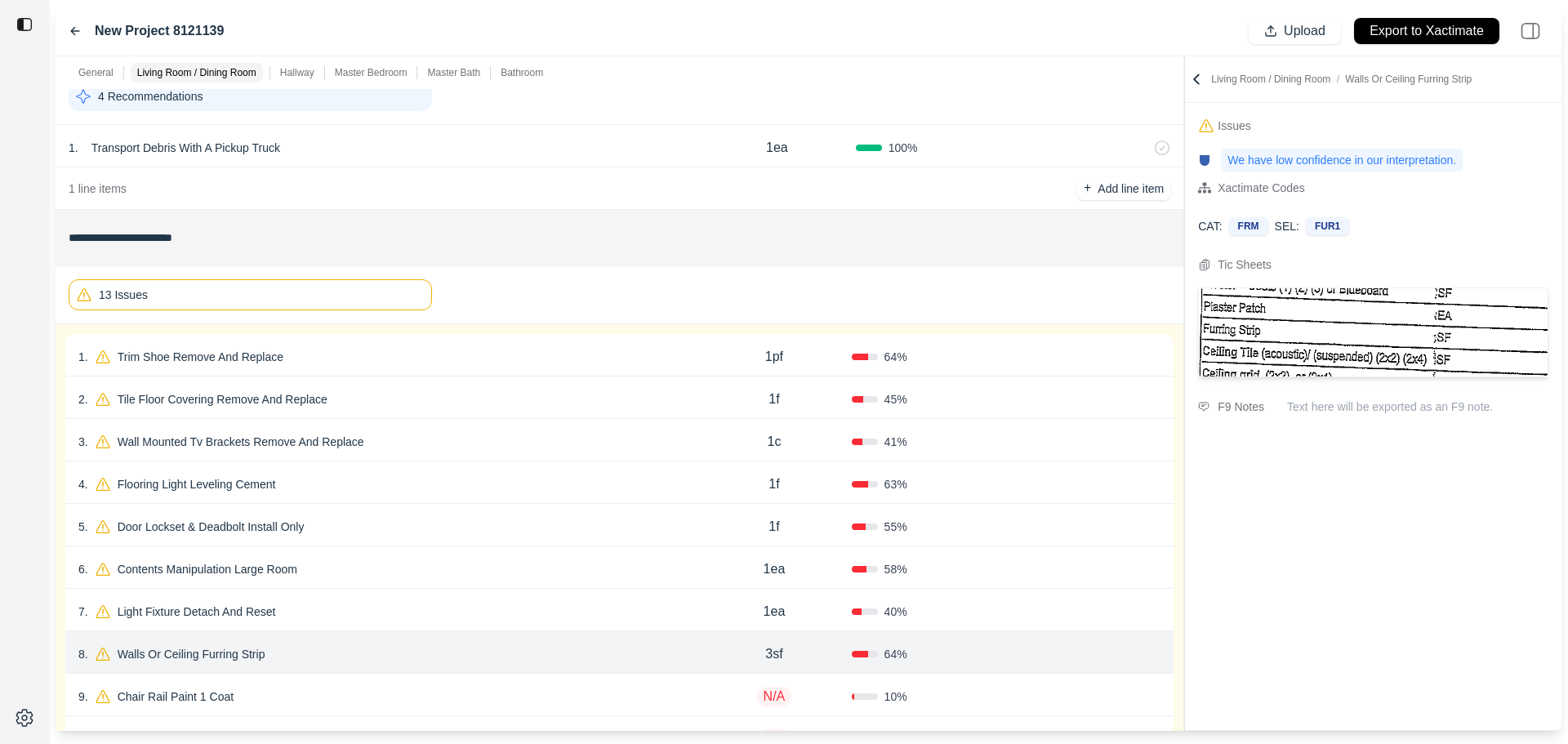
click at [1150, 652] on icon at bounding box center [1154, 654] width 13 height 13
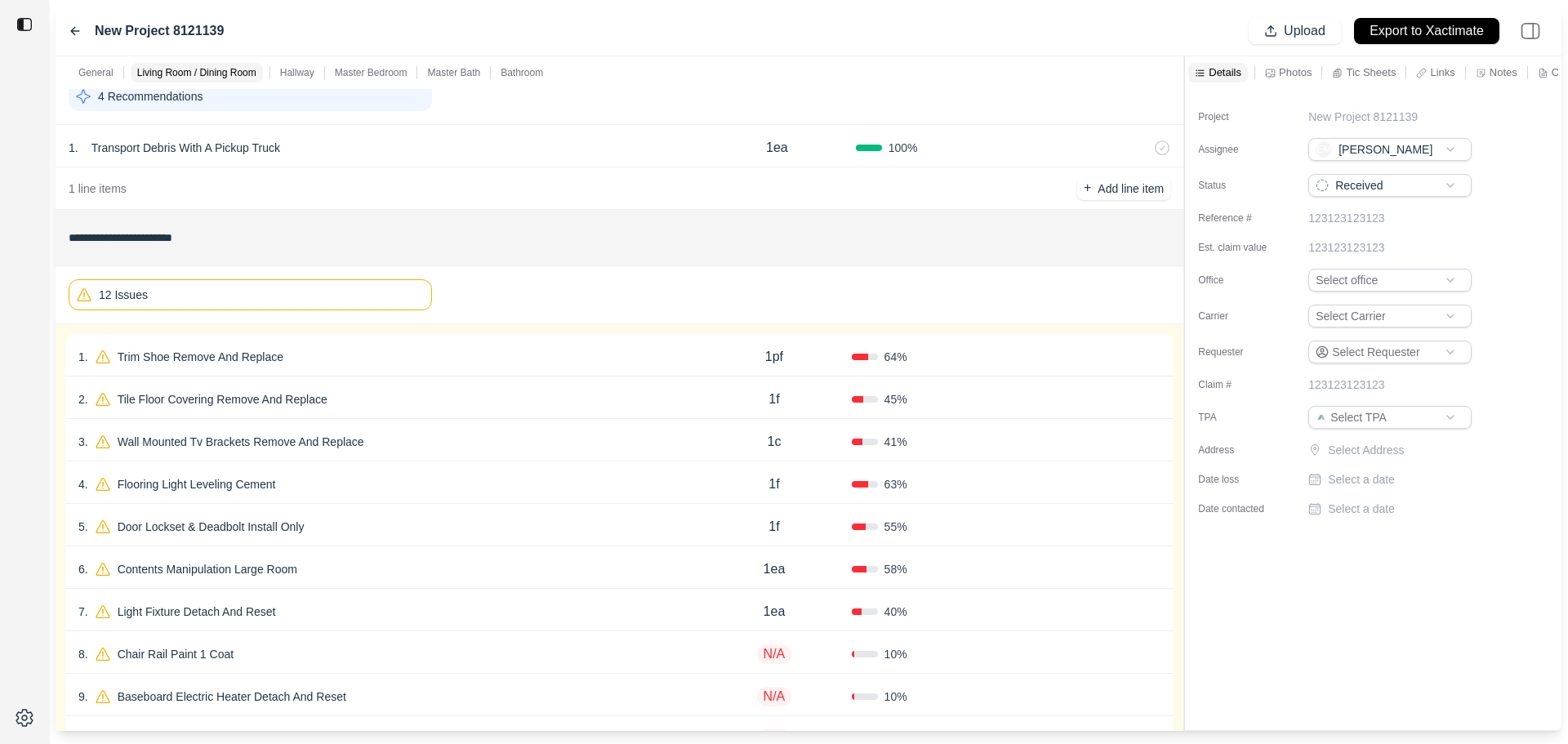
click at [999, 695] on div "10 %" at bounding box center [929, 697] width 155 height 17
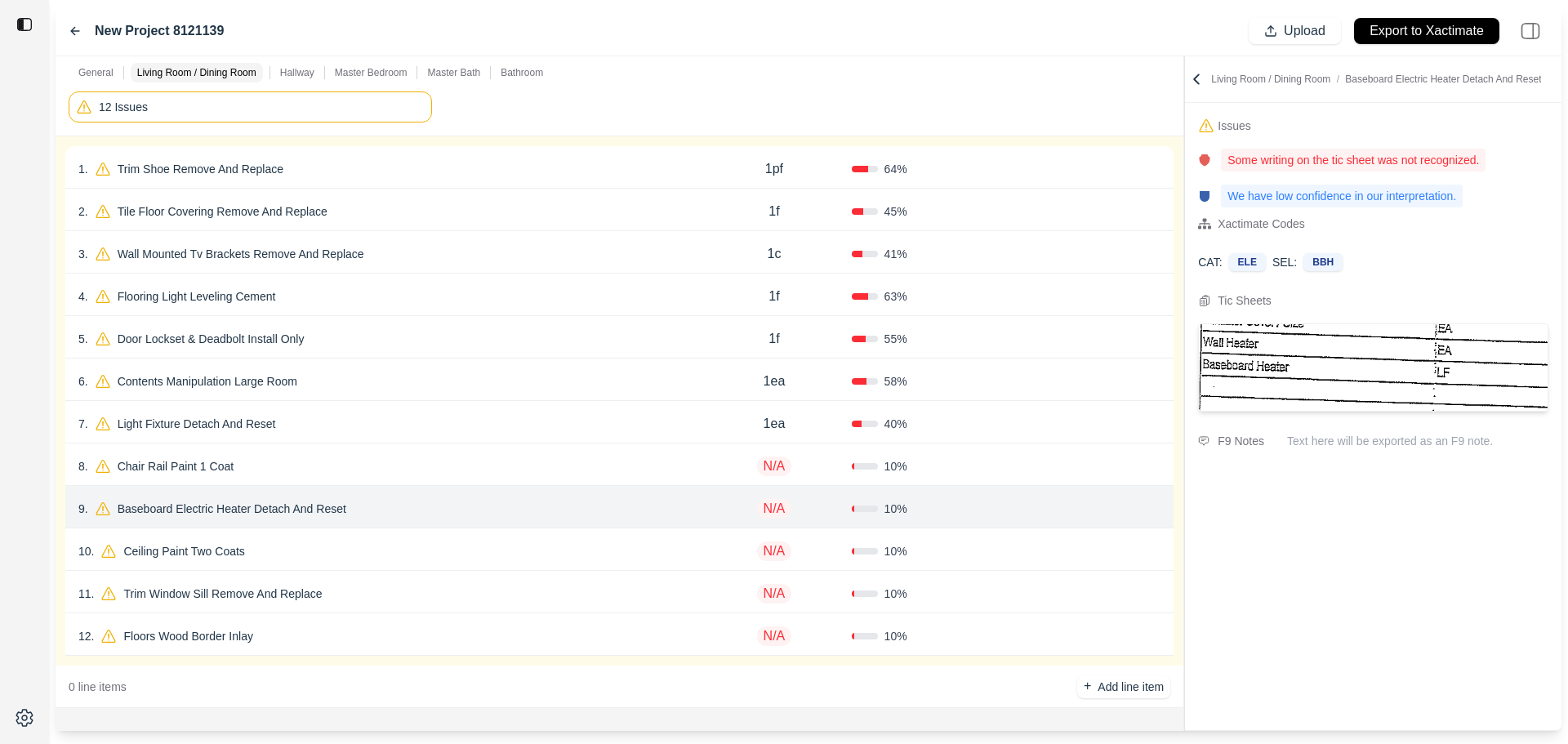
scroll to position [403, 0]
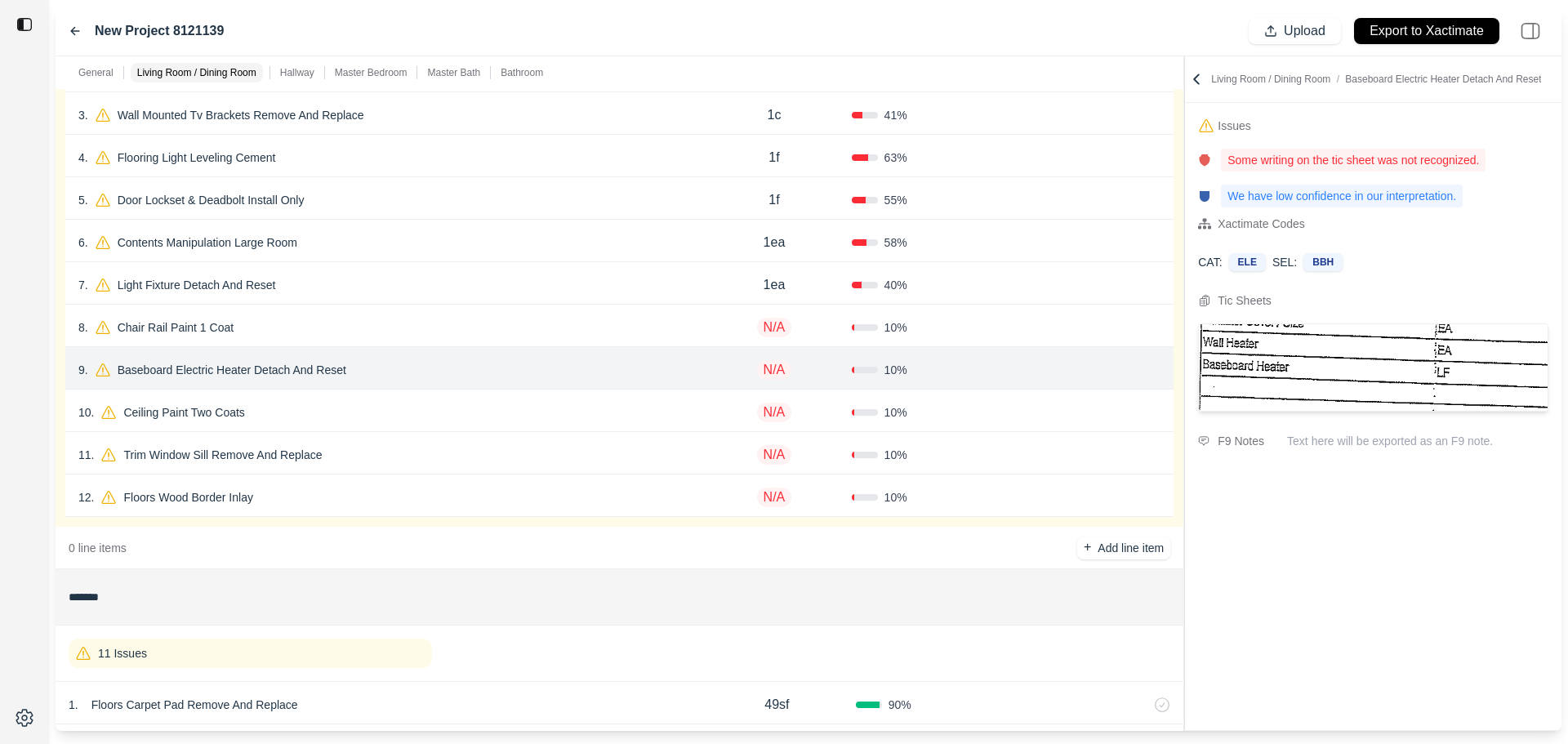
click at [1157, 367] on icon at bounding box center [1154, 367] width 9 height 0
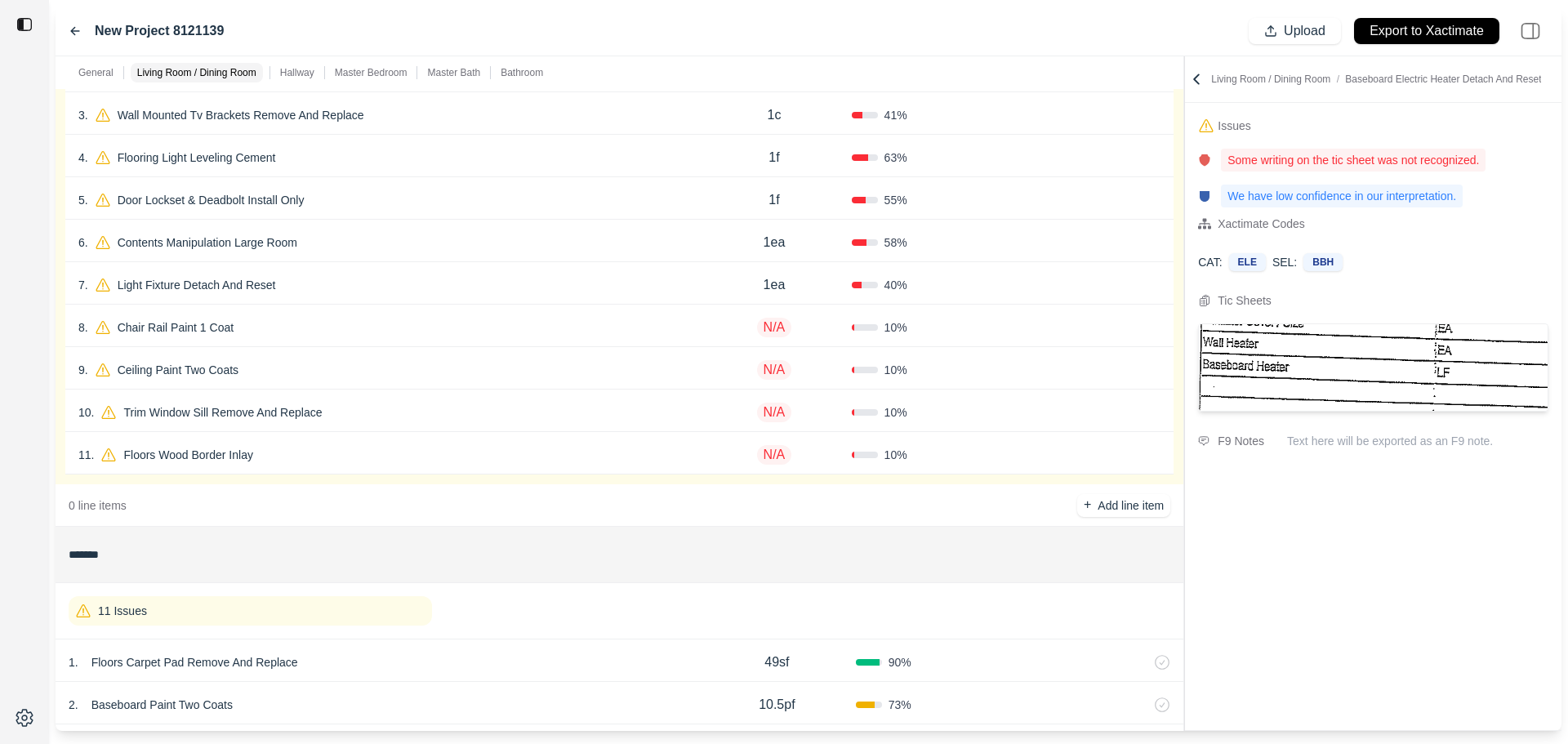
click at [1152, 340] on div "Confirm" at bounding box center [1125, 328] width 73 height 26
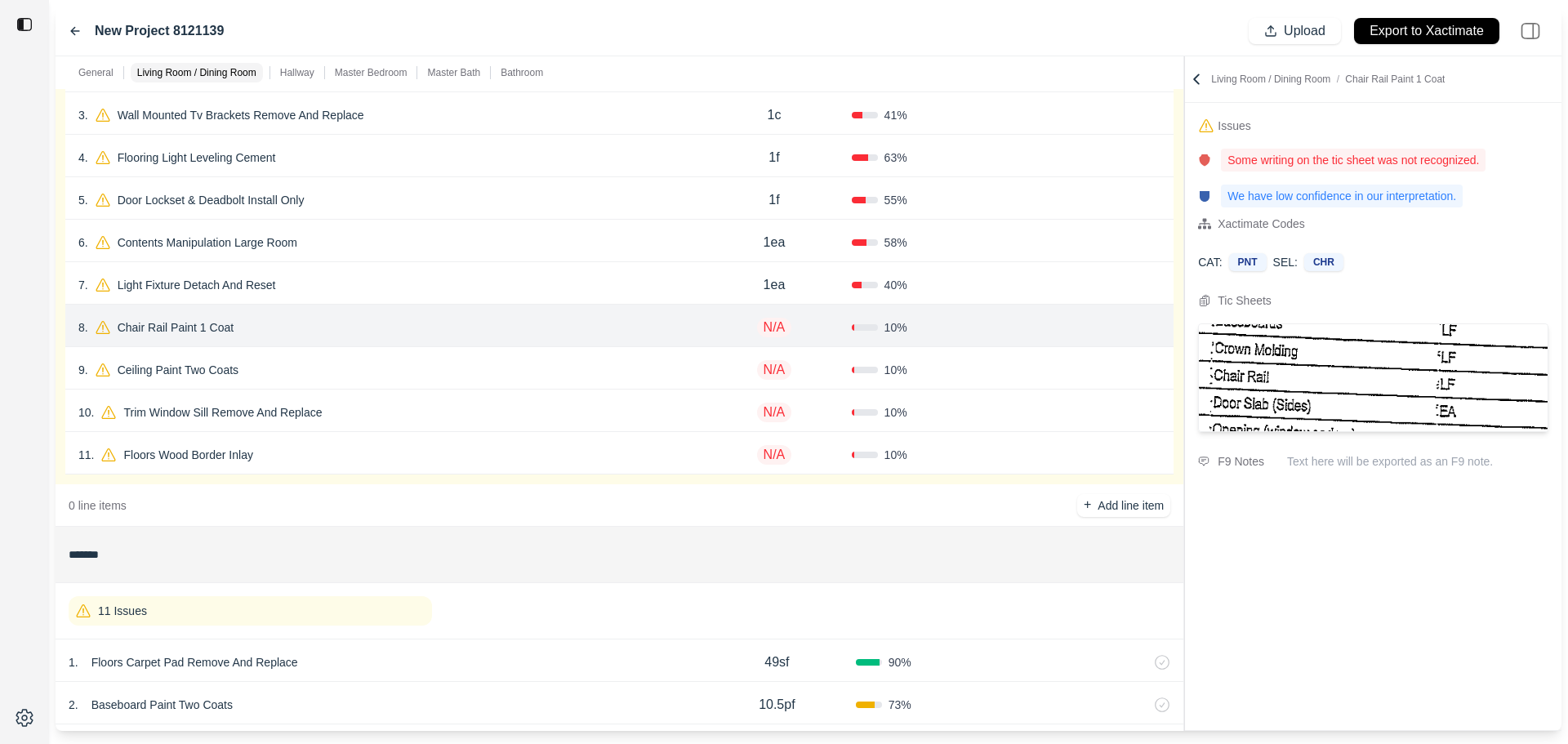
click at [1154, 331] on icon at bounding box center [1154, 328] width 13 height 13
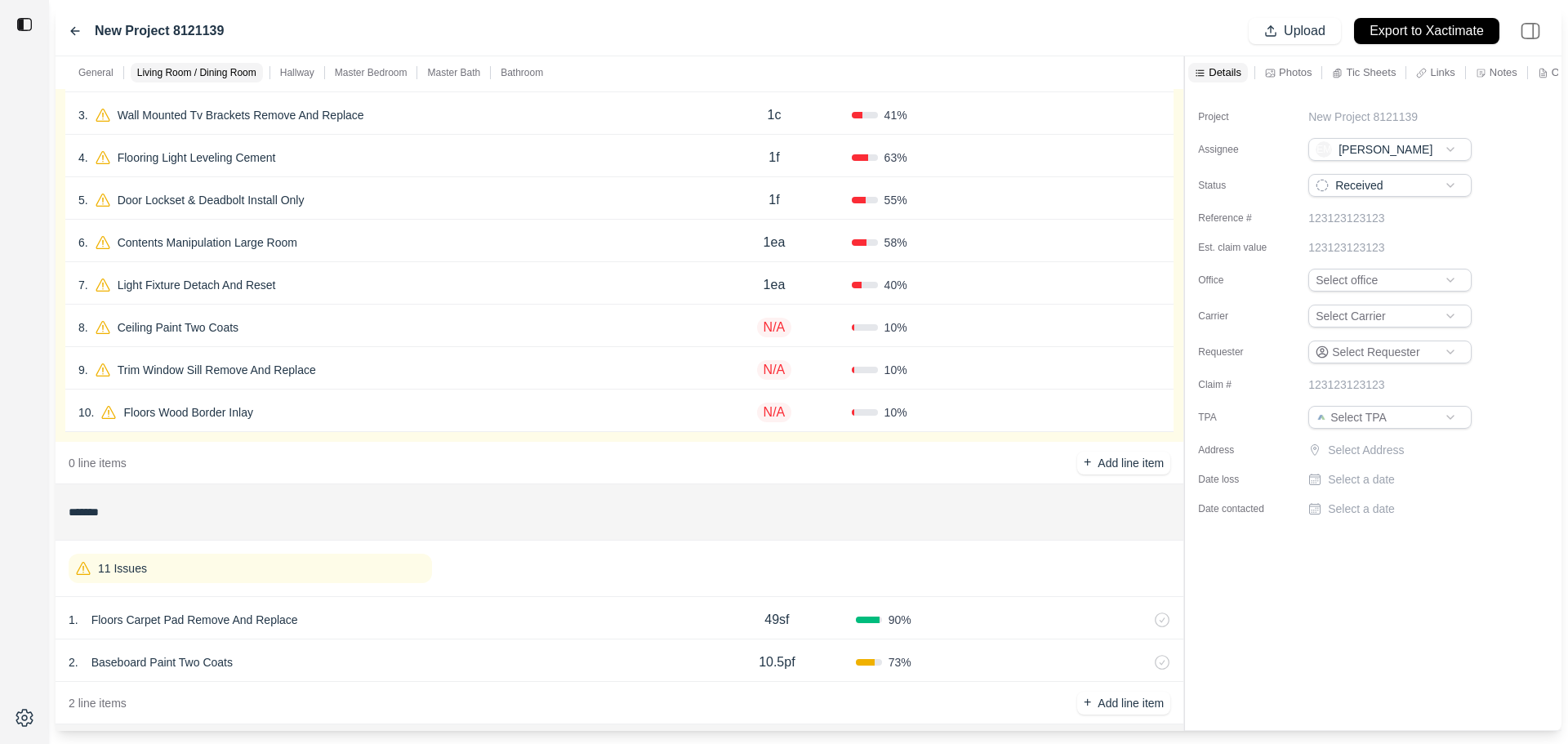
click at [1154, 360] on div "Confirm" at bounding box center [1125, 370] width 73 height 26
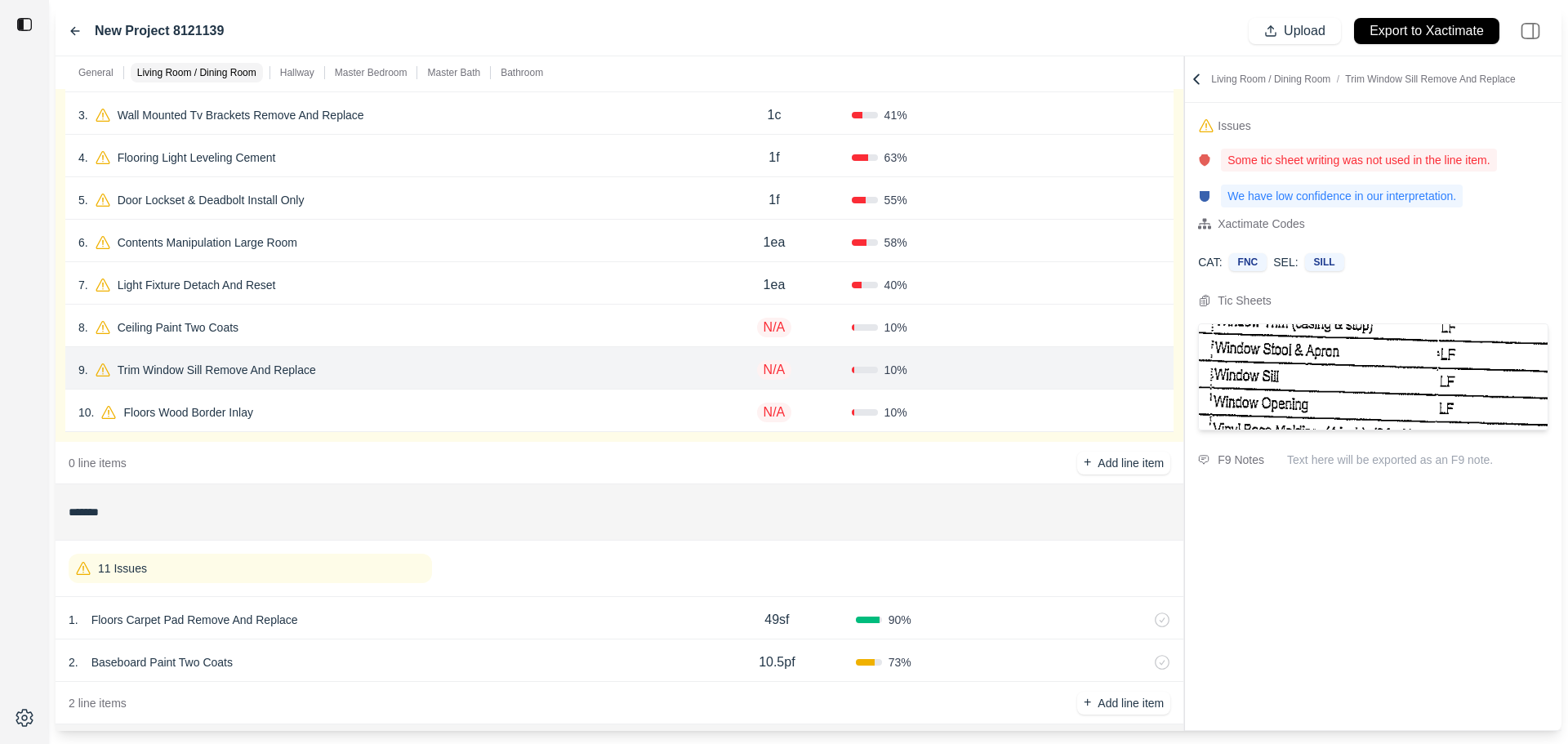
click at [1154, 365] on icon at bounding box center [1154, 370] width 13 height 13
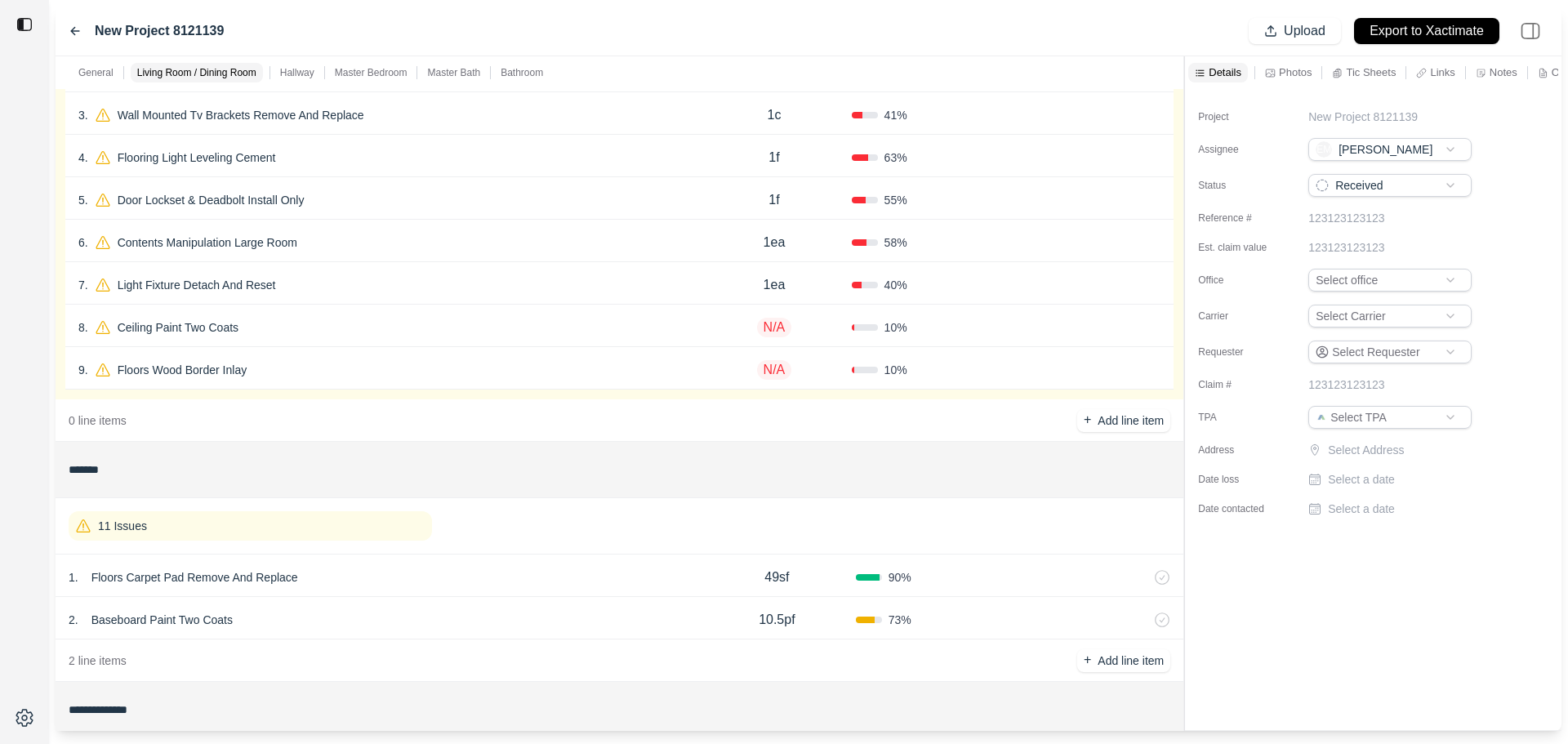
click at [1154, 365] on icon at bounding box center [1154, 370] width 13 height 13
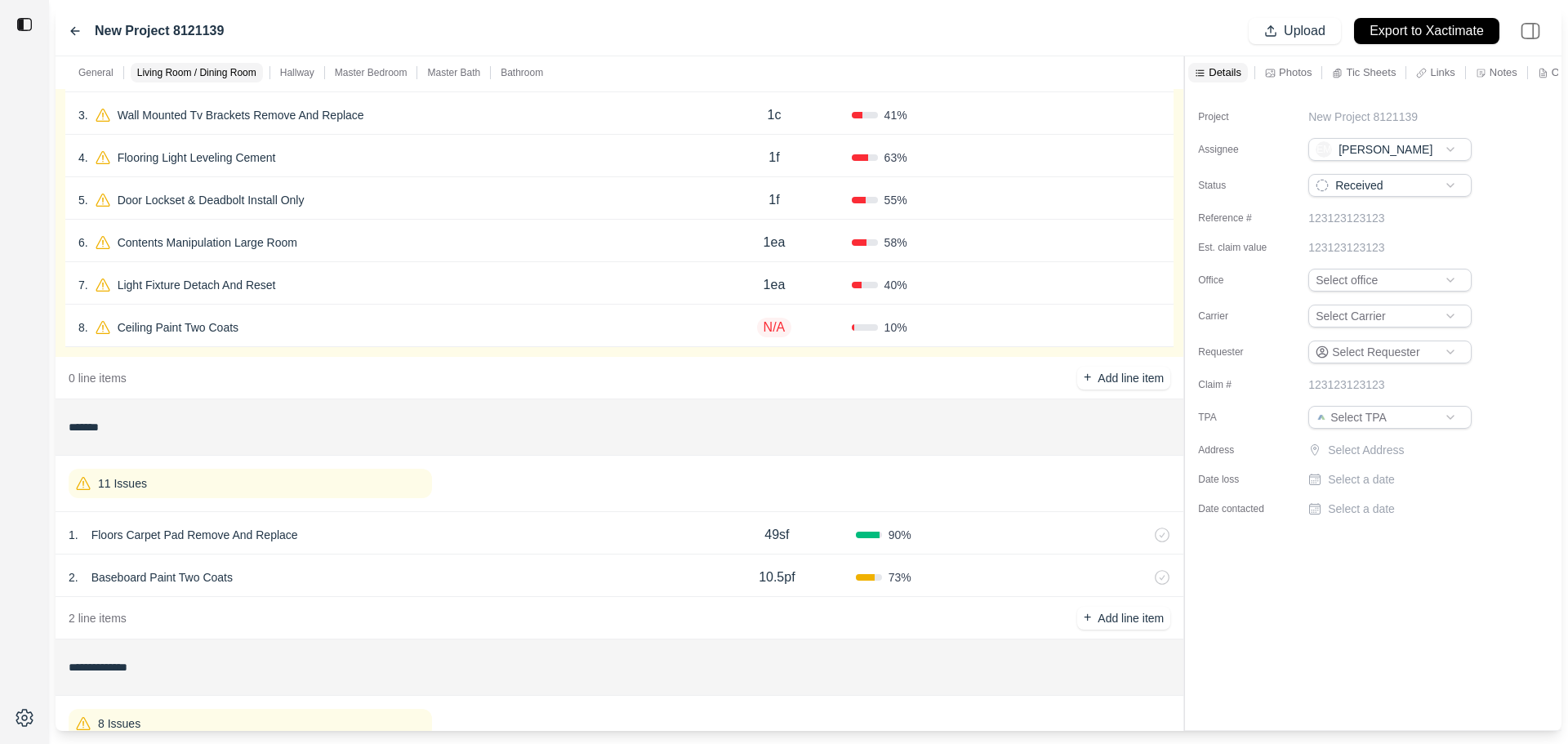
click at [1149, 327] on icon at bounding box center [1154, 328] width 13 height 13
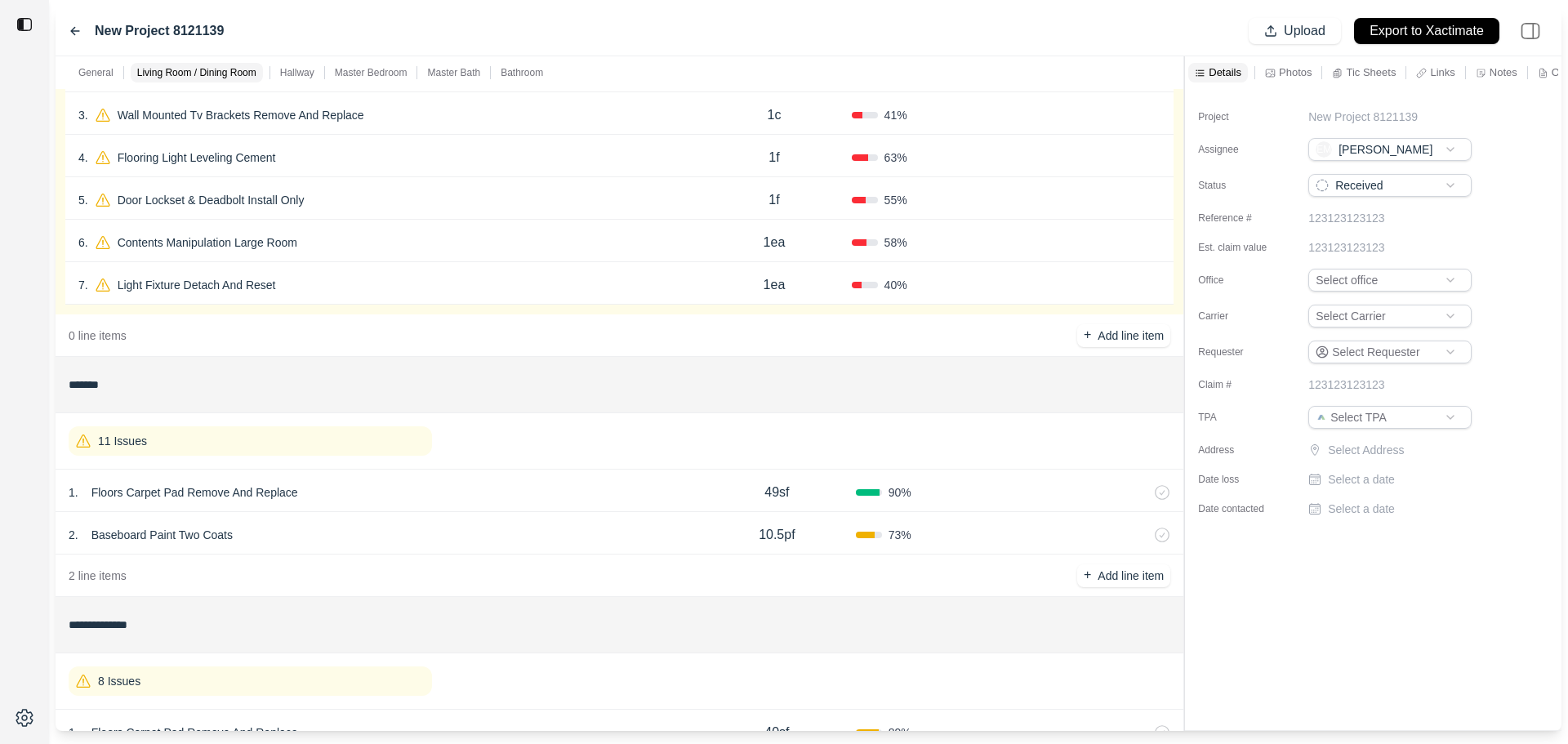
click at [1065, 285] on div "Confirm" at bounding box center [1084, 285] width 155 height 26
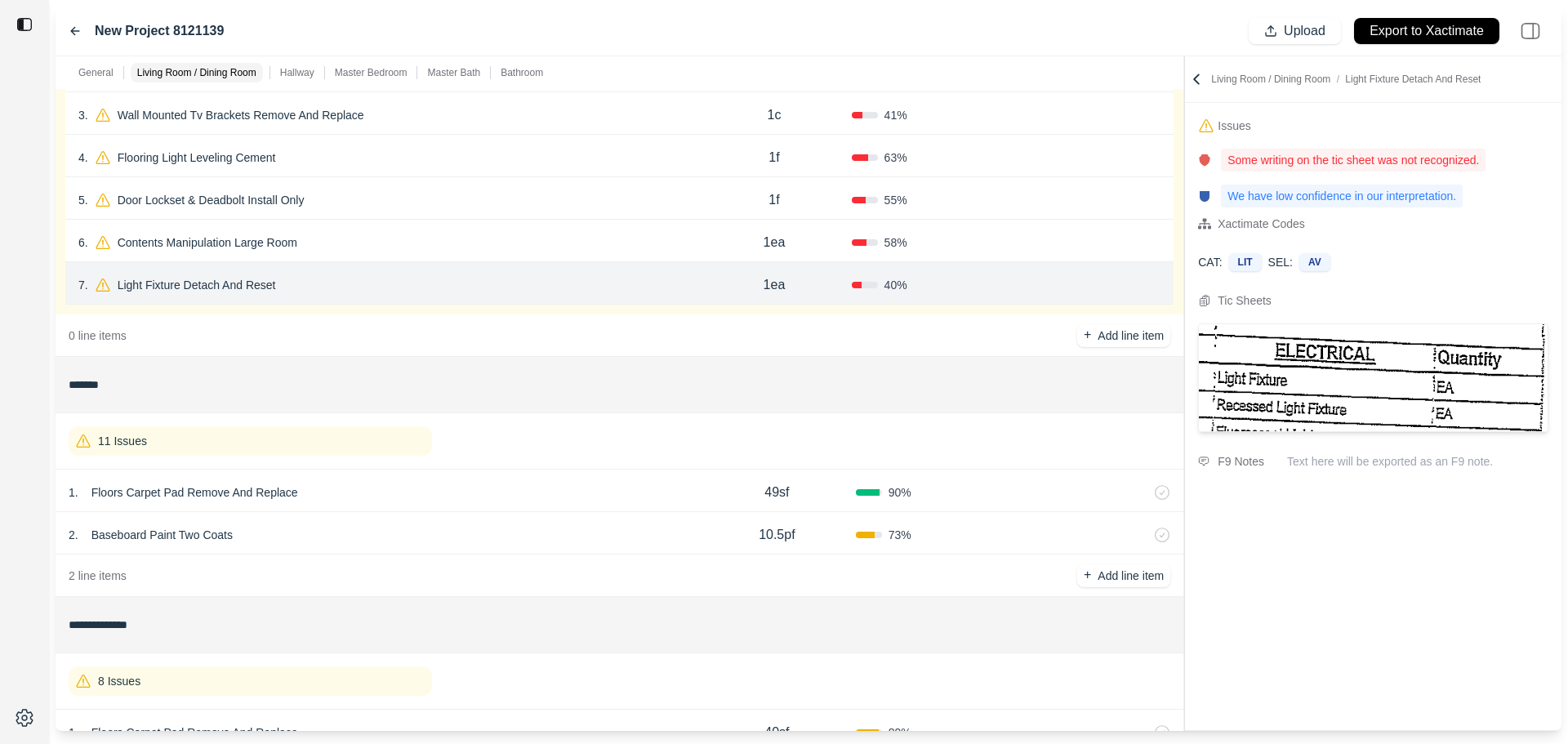
click at [1158, 286] on icon at bounding box center [1154, 285] width 13 height 13
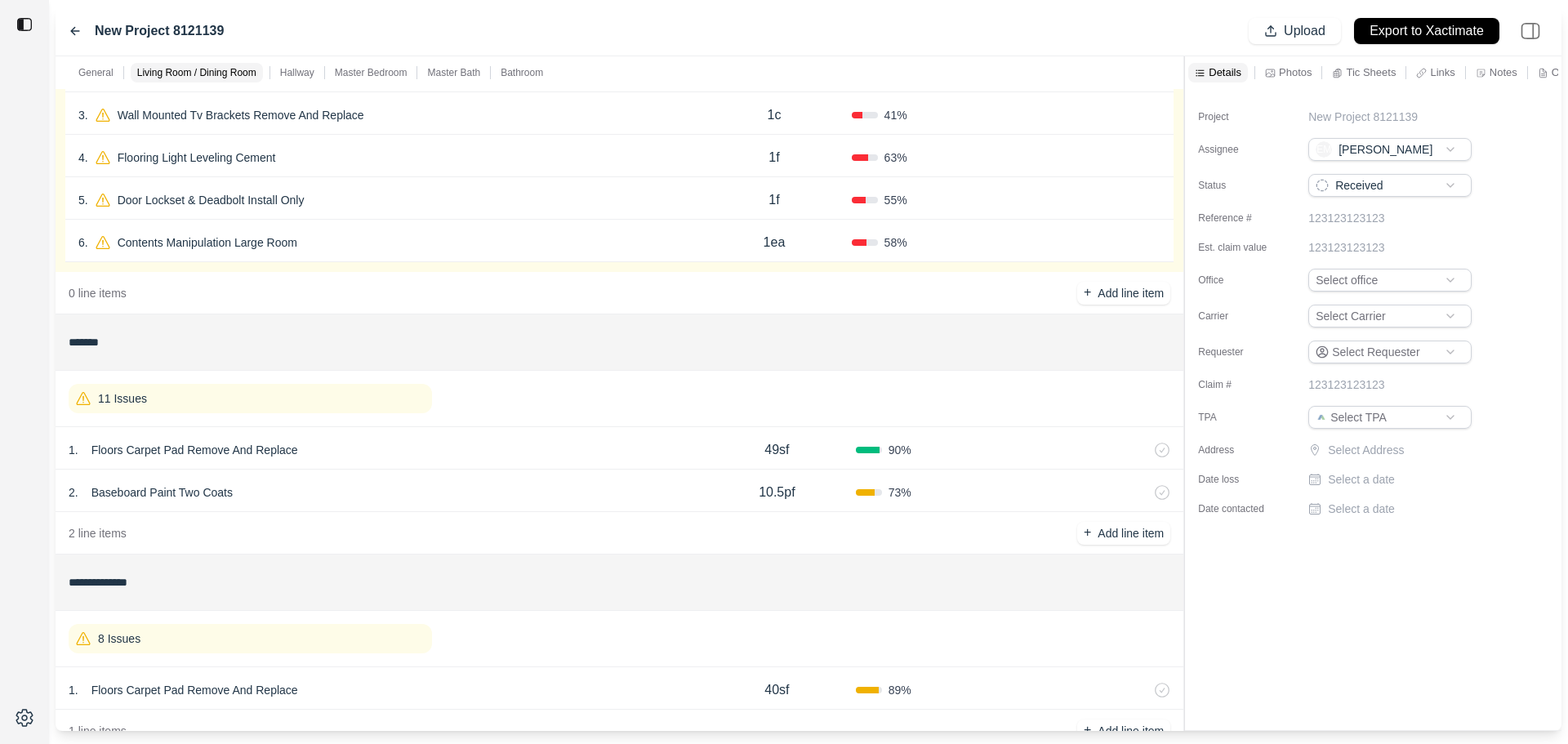
click at [1038, 234] on div "Confirm" at bounding box center [1084, 242] width 155 height 26
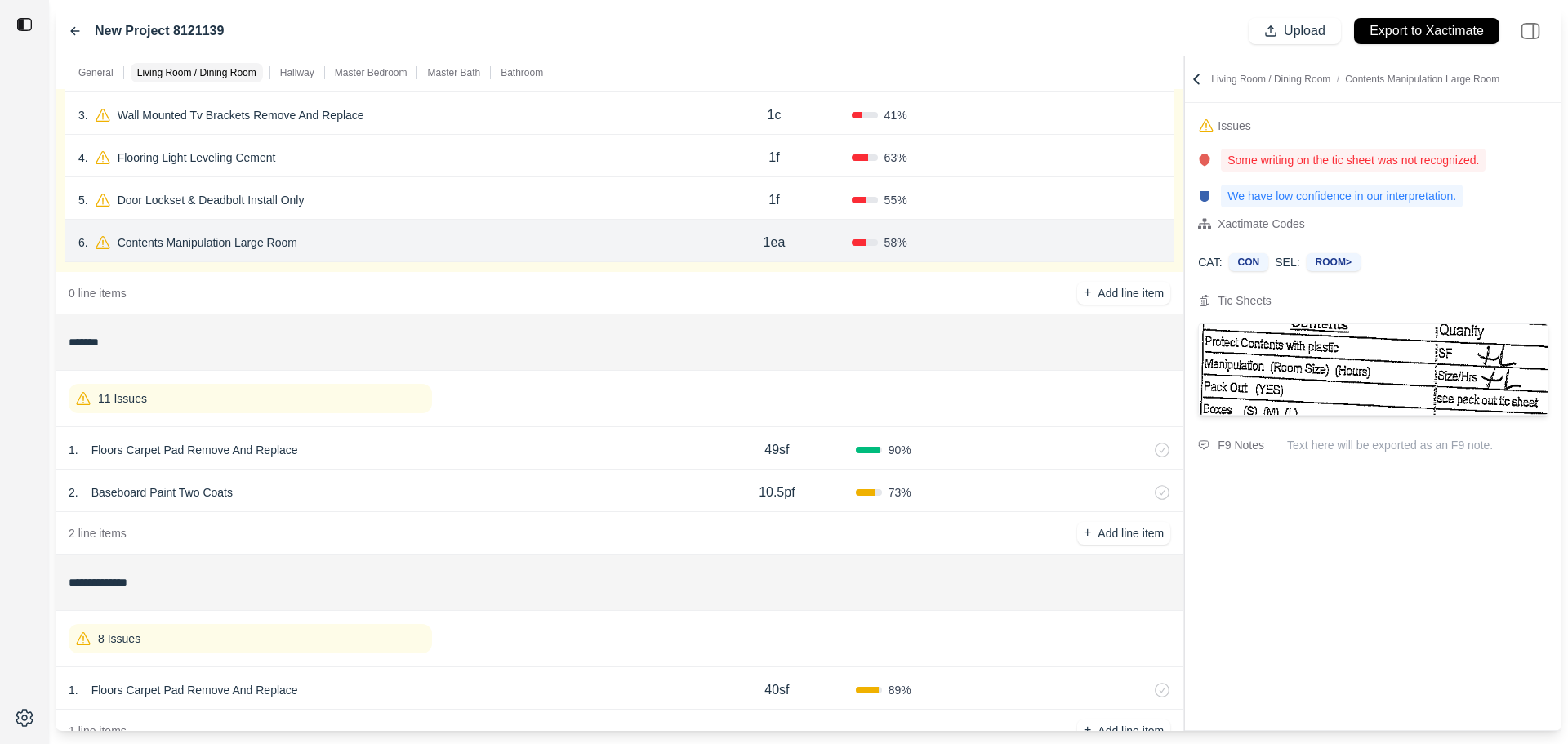
click at [1098, 246] on button "Confirm" at bounding box center [1114, 242] width 53 height 26
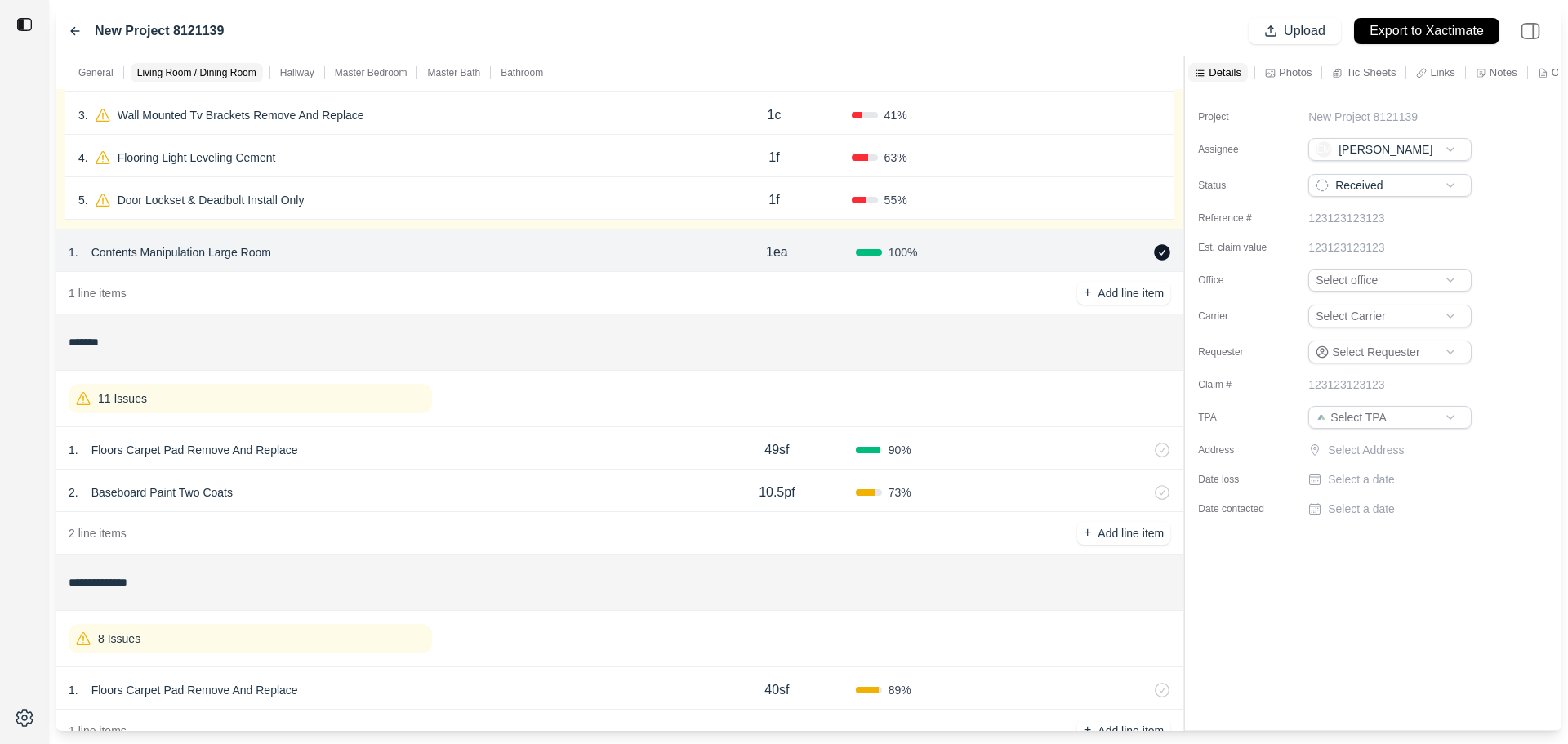
click at [1031, 193] on div "Confirm" at bounding box center [1084, 200] width 155 height 26
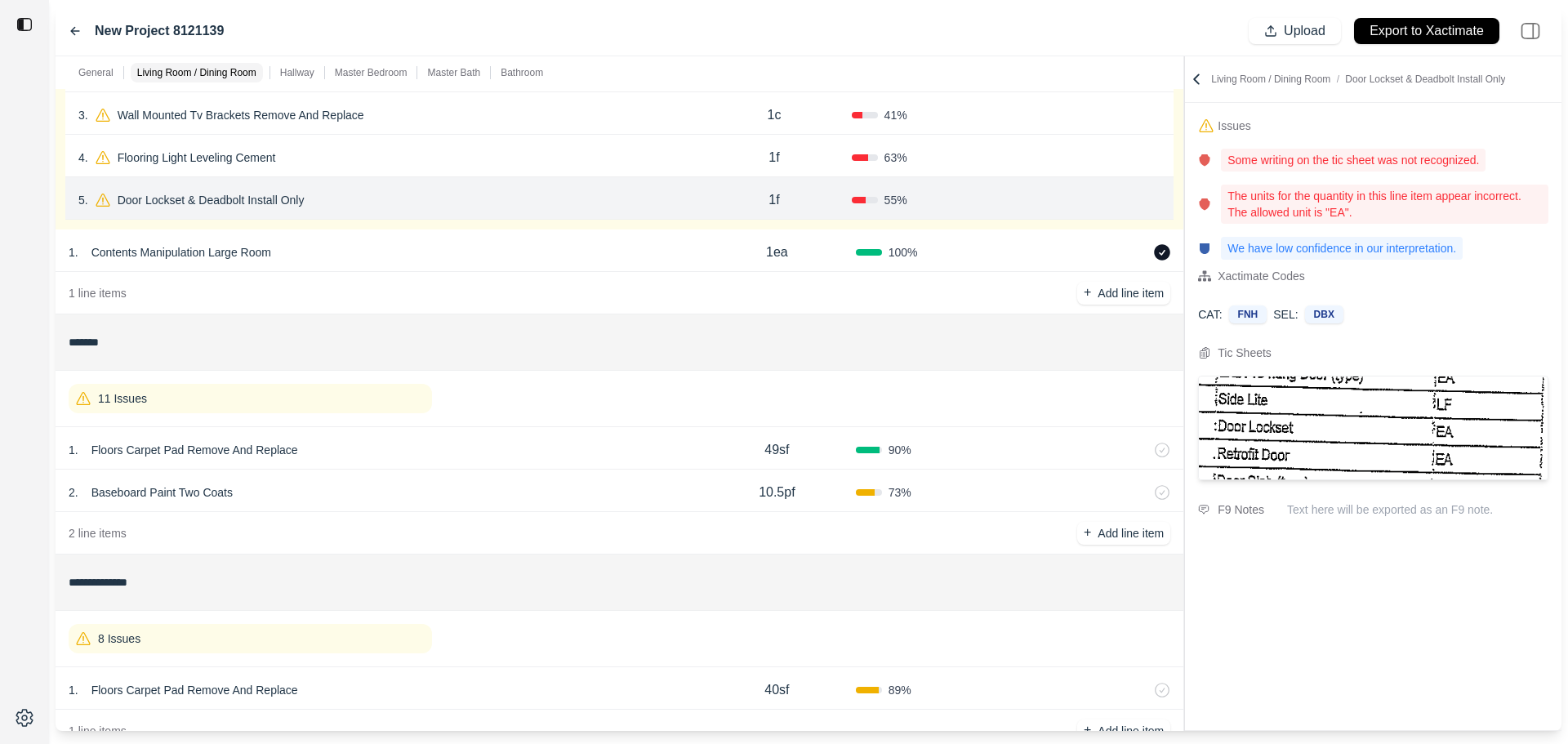
click at [1149, 202] on icon at bounding box center [1154, 200] width 13 height 13
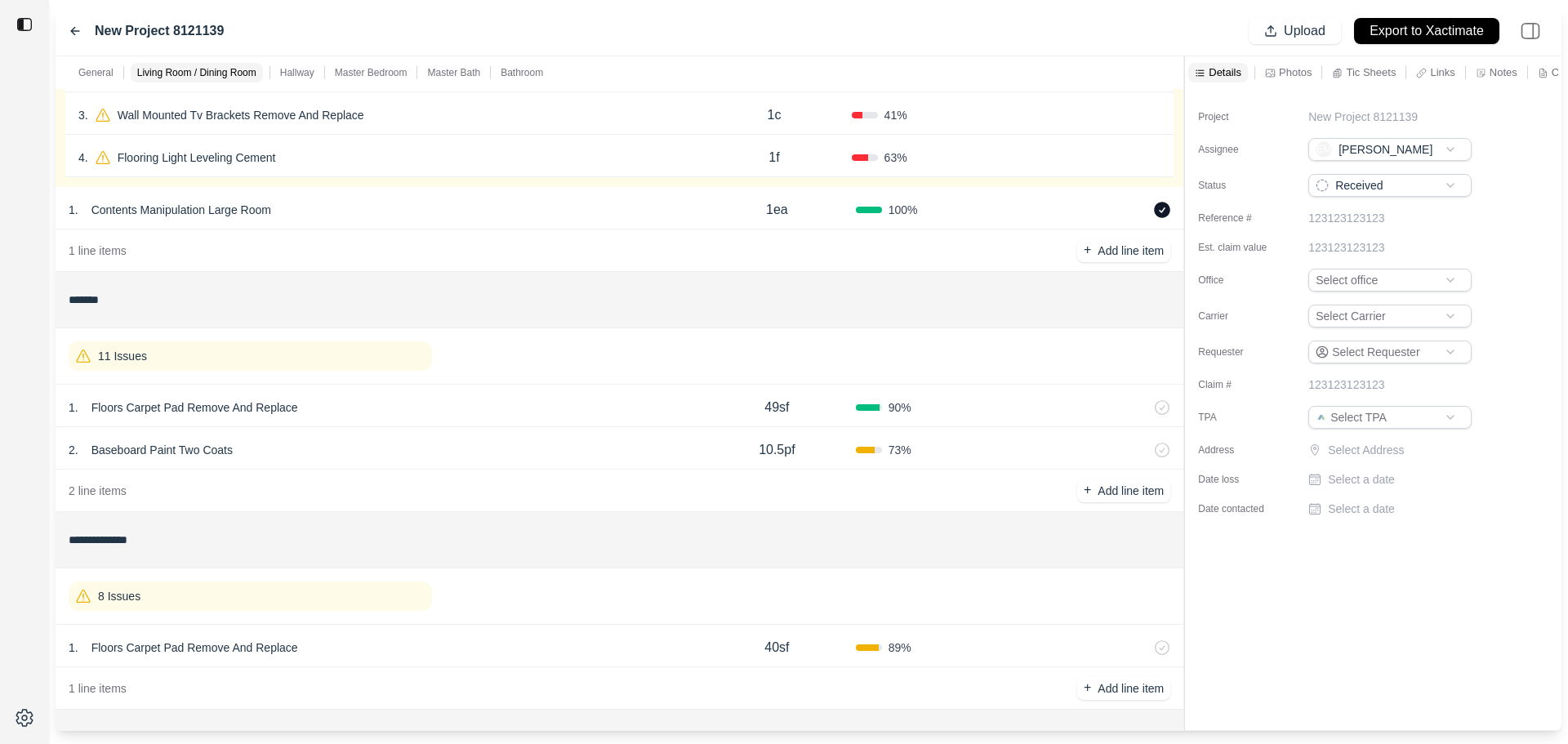
click at [1020, 159] on div "Confirm" at bounding box center [1084, 157] width 155 height 26
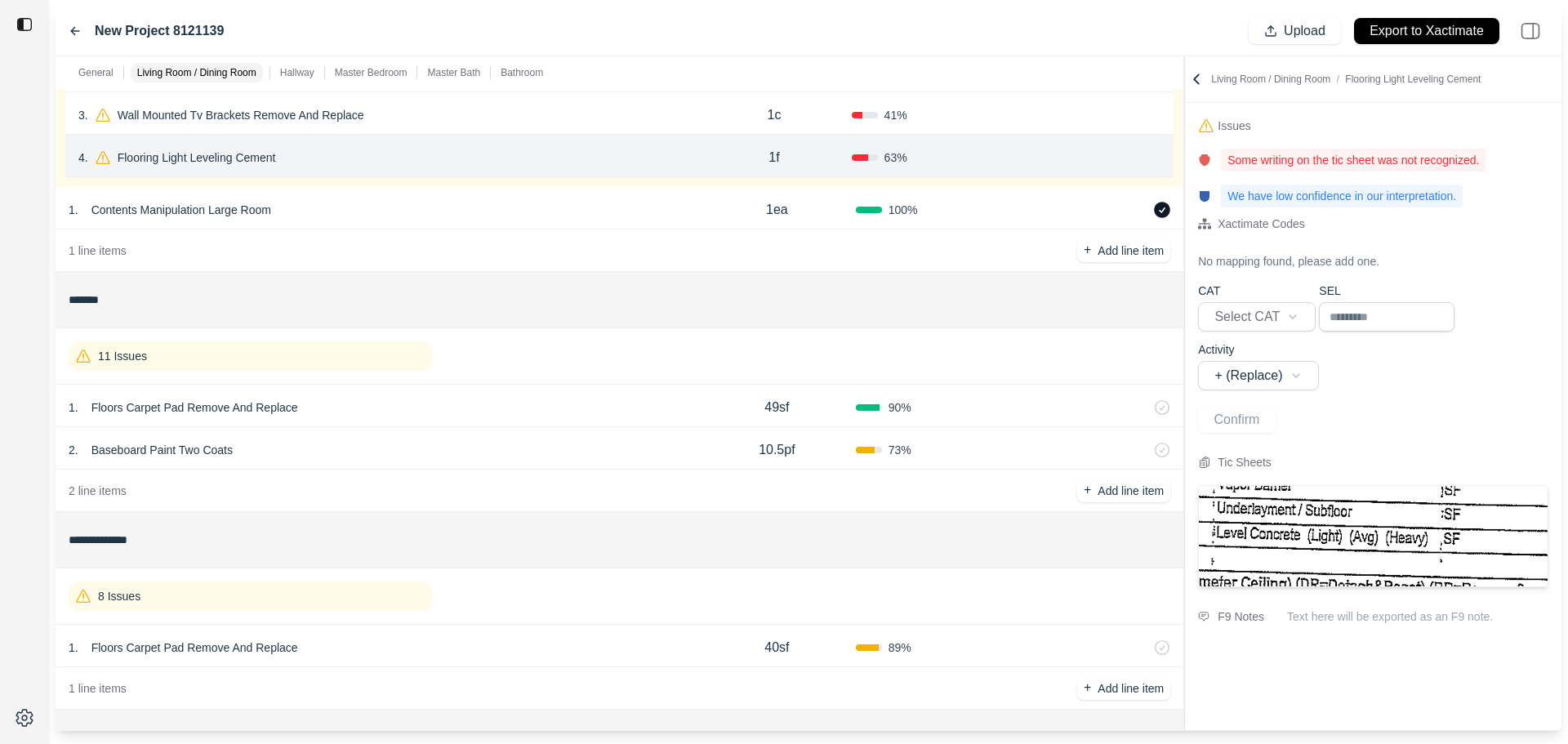
click at [1149, 156] on icon at bounding box center [1154, 157] width 13 height 13
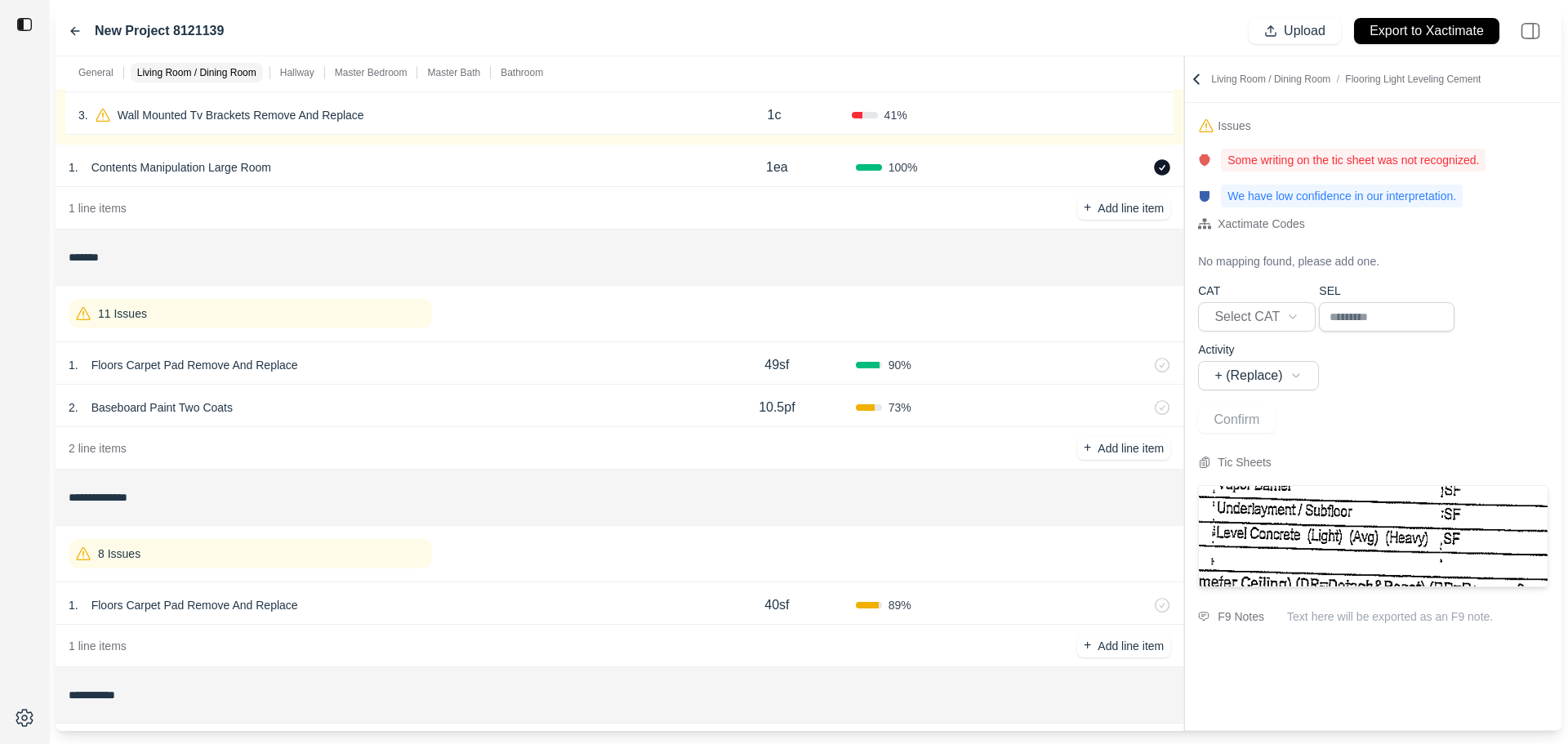
click at [968, 116] on div "41 %" at bounding box center [929, 115] width 155 height 17
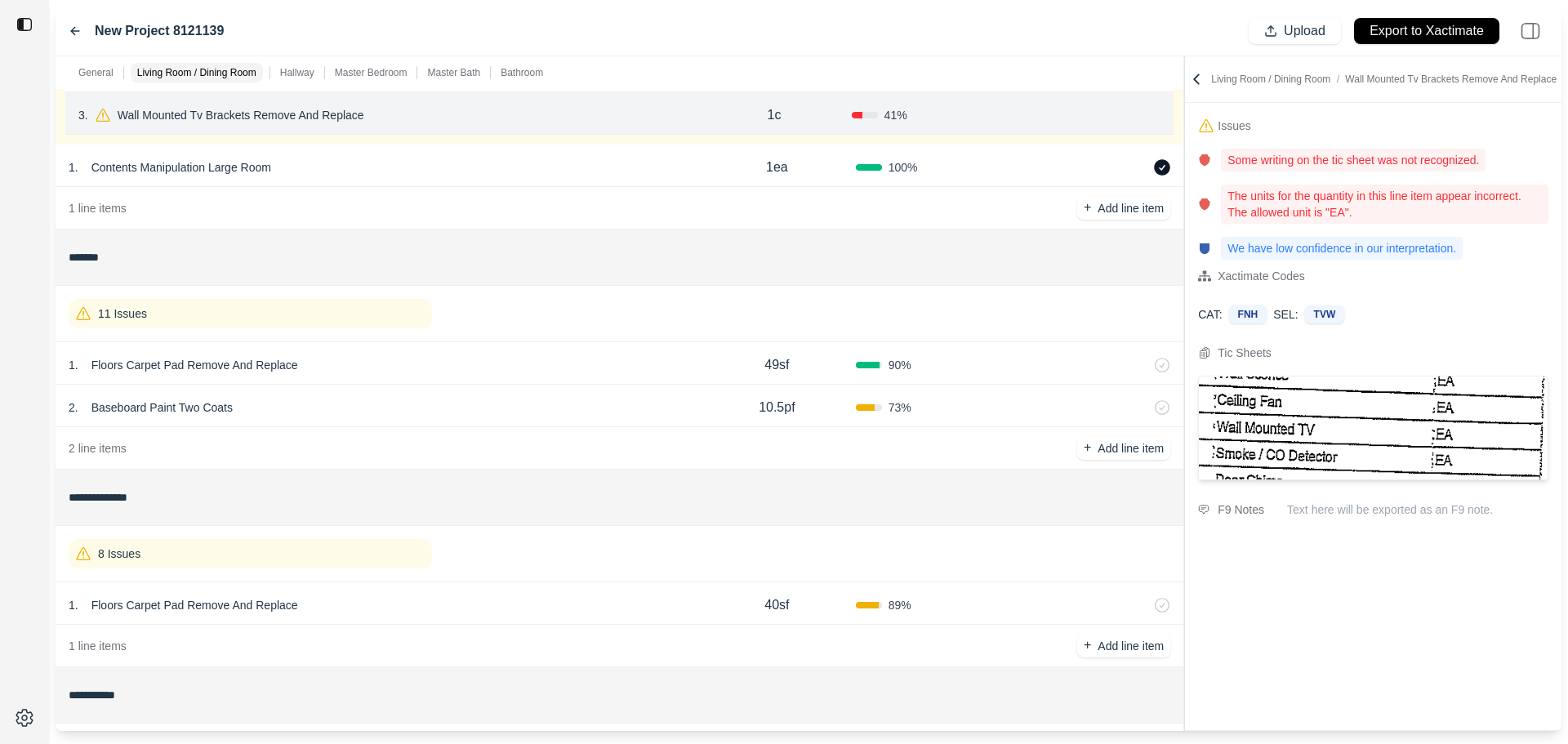
click at [1153, 114] on icon at bounding box center [1154, 115] width 13 height 13
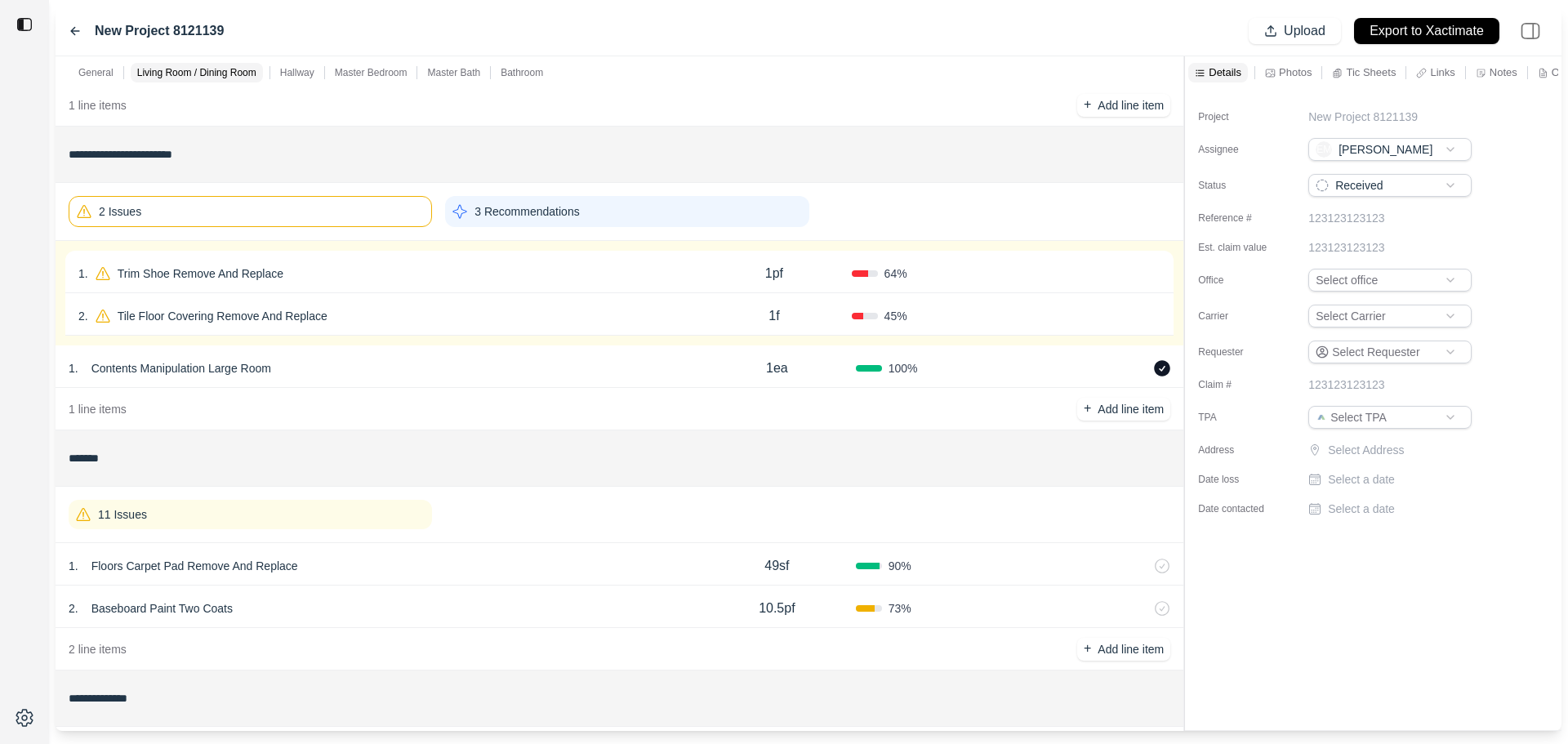
scroll to position [158, 0]
click at [475, 274] on div "1 . Trim Shoe Remove And Replace" at bounding box center [388, 275] width 619 height 23
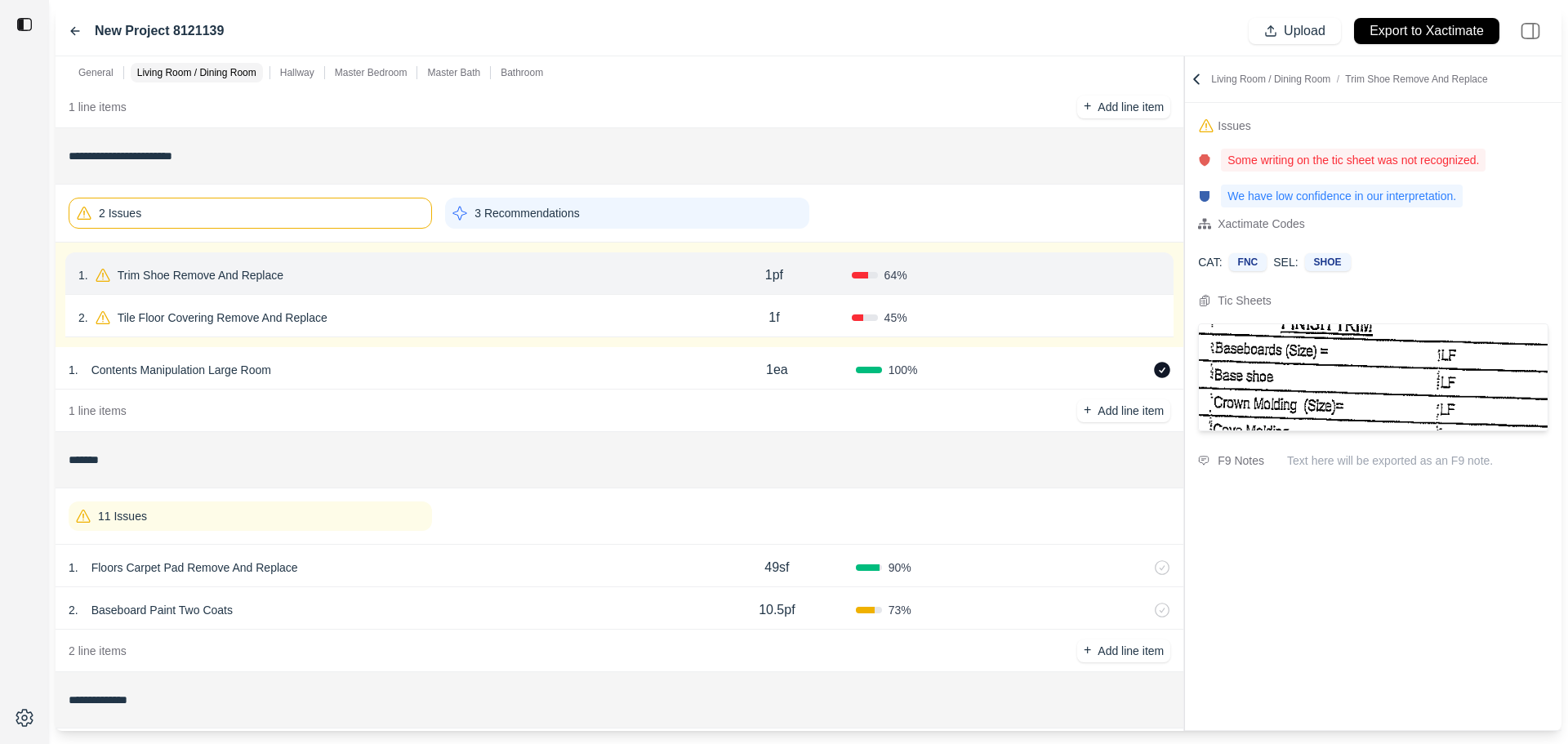
click at [1154, 279] on icon at bounding box center [1154, 275] width 13 height 13
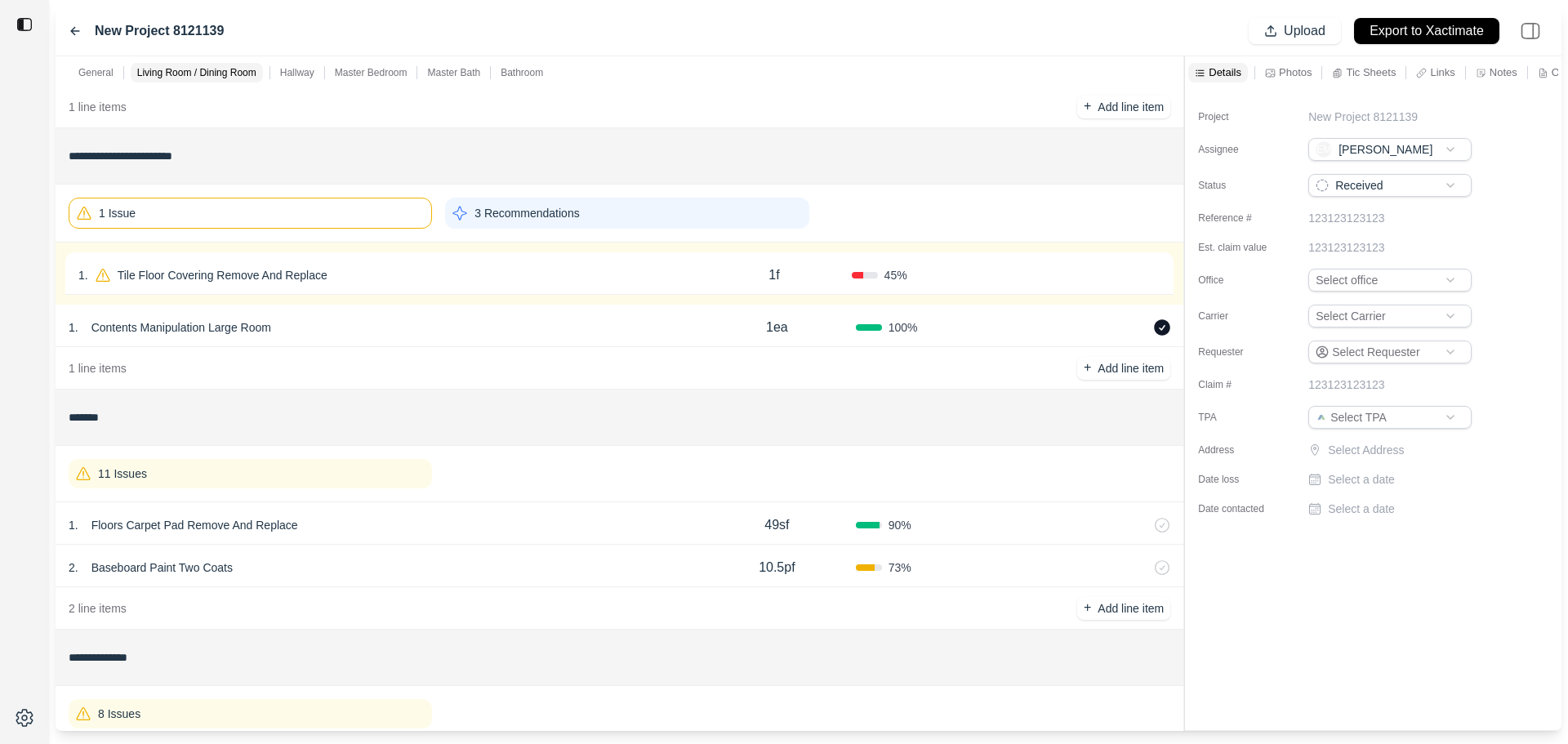
click at [993, 277] on div "45 %" at bounding box center [929, 276] width 155 height 17
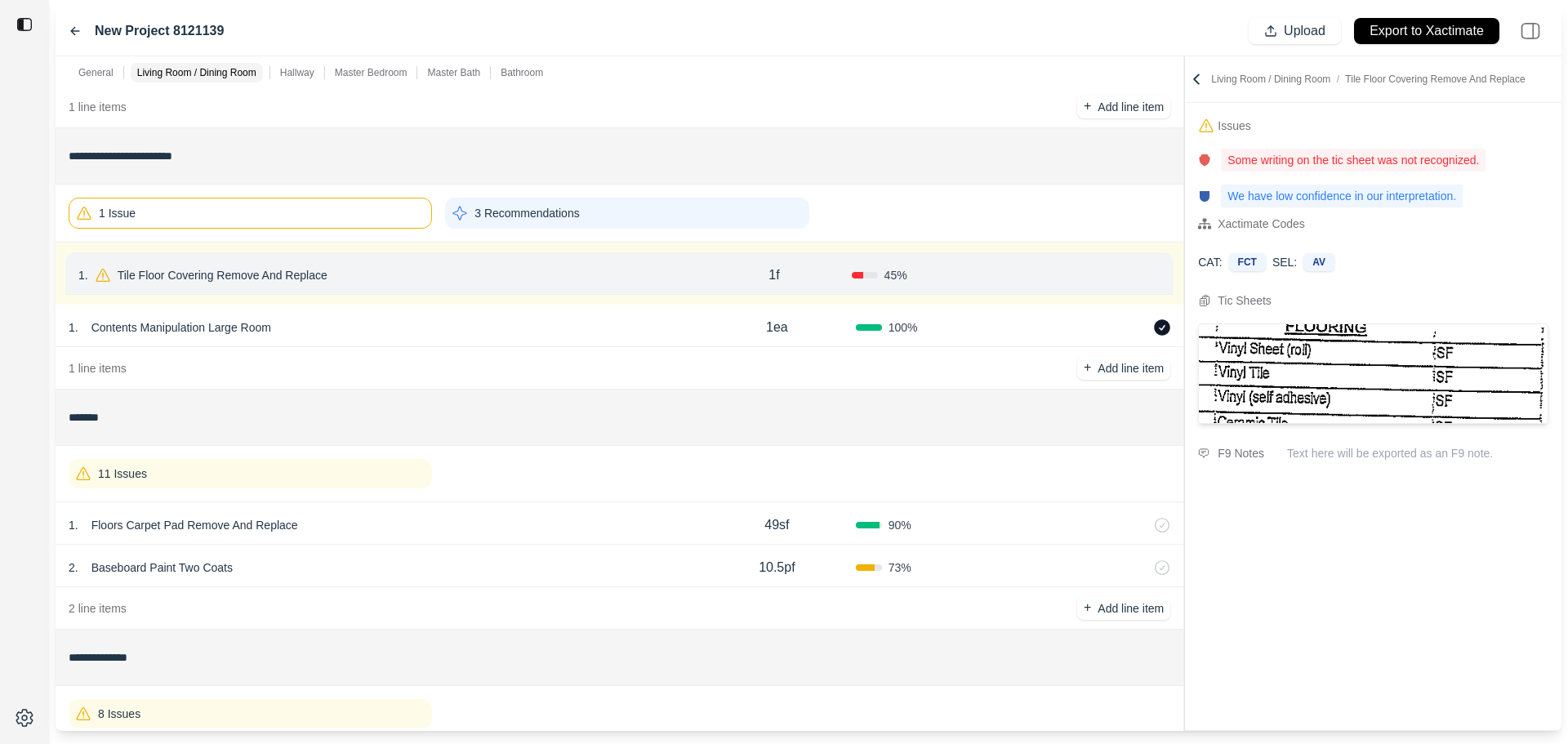
click at [1156, 278] on icon at bounding box center [1154, 275] width 13 height 13
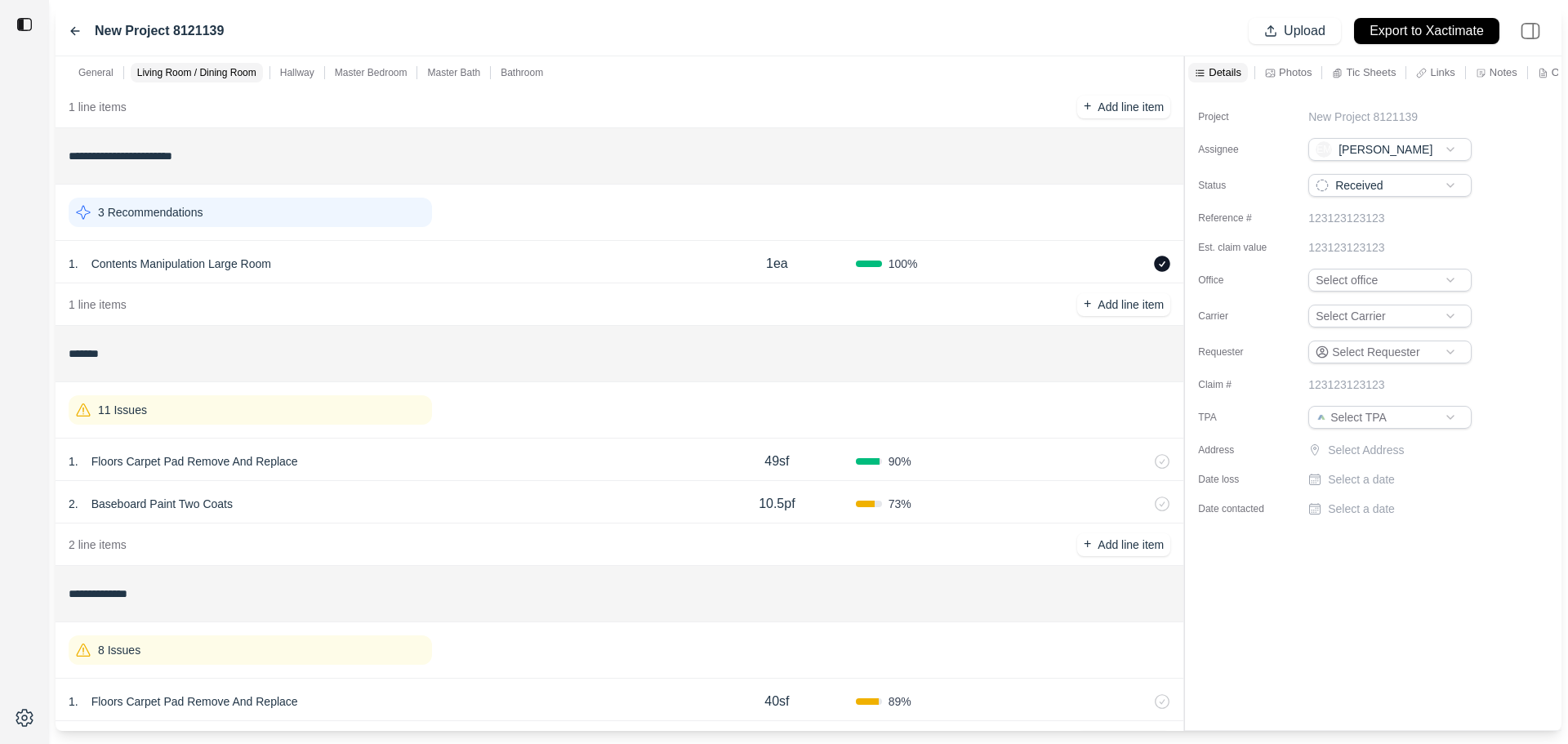
click at [361, 219] on div "3 Recommendations" at bounding box center [251, 212] width 363 height 30
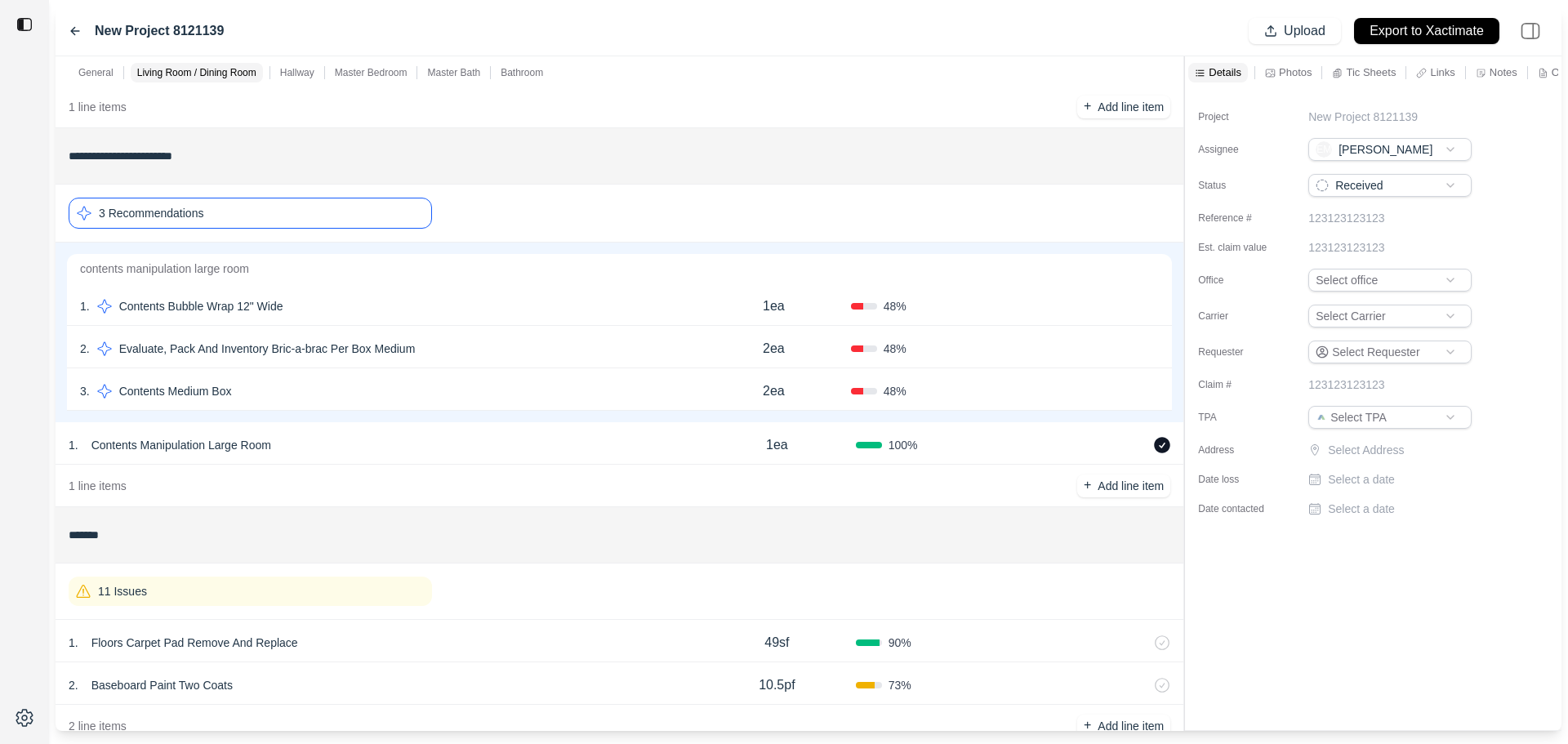
click at [485, 355] on div "2 . Evaluate, Pack And Inventory Bric-a-brac Per Box Medium" at bounding box center [389, 348] width 617 height 23
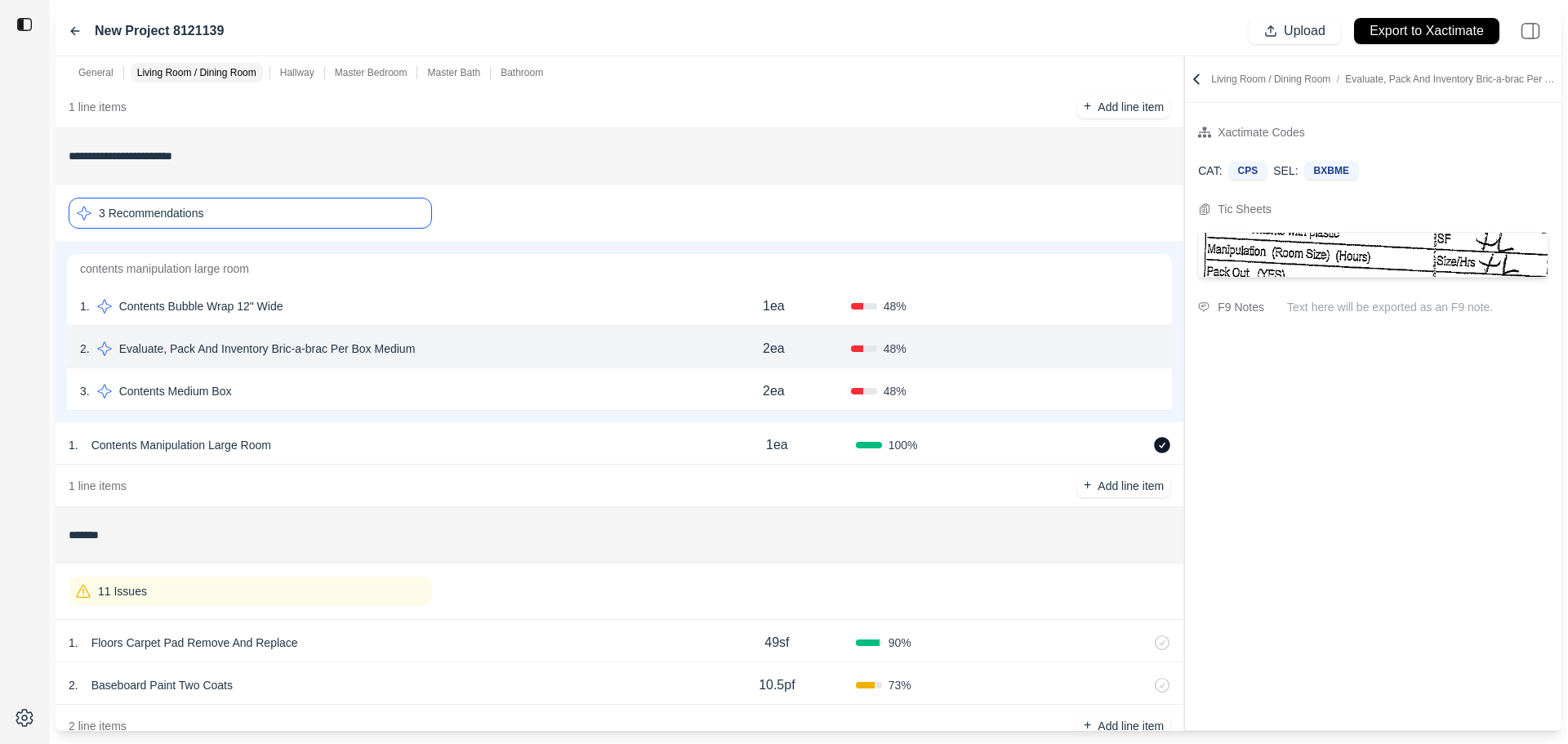
click at [488, 386] on div "3 . Contents Medium Box" at bounding box center [389, 391] width 617 height 23
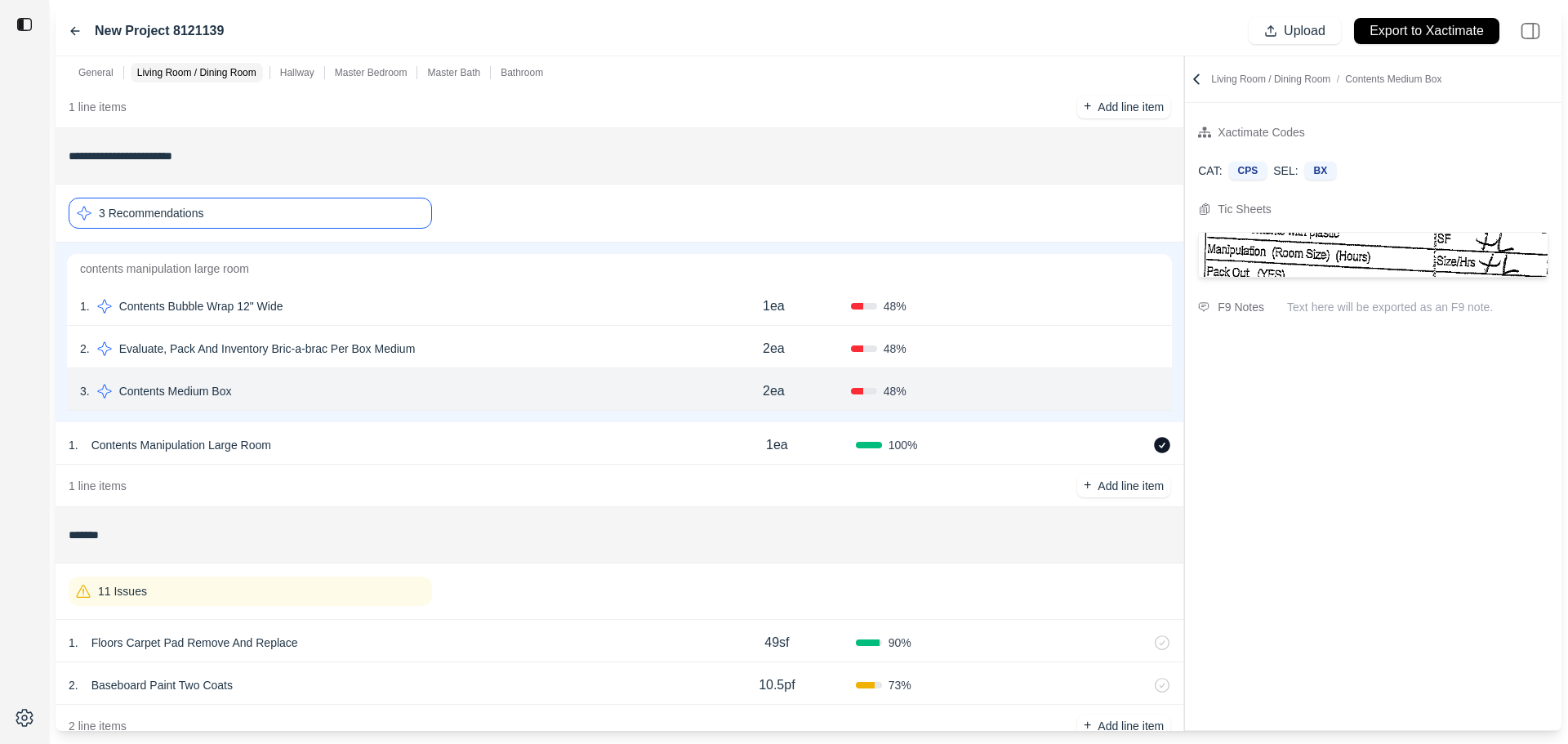
click at [533, 350] on div "2 . Evaluate, Pack And Inventory Bric-a-brac Per Box Medium" at bounding box center [389, 348] width 617 height 23
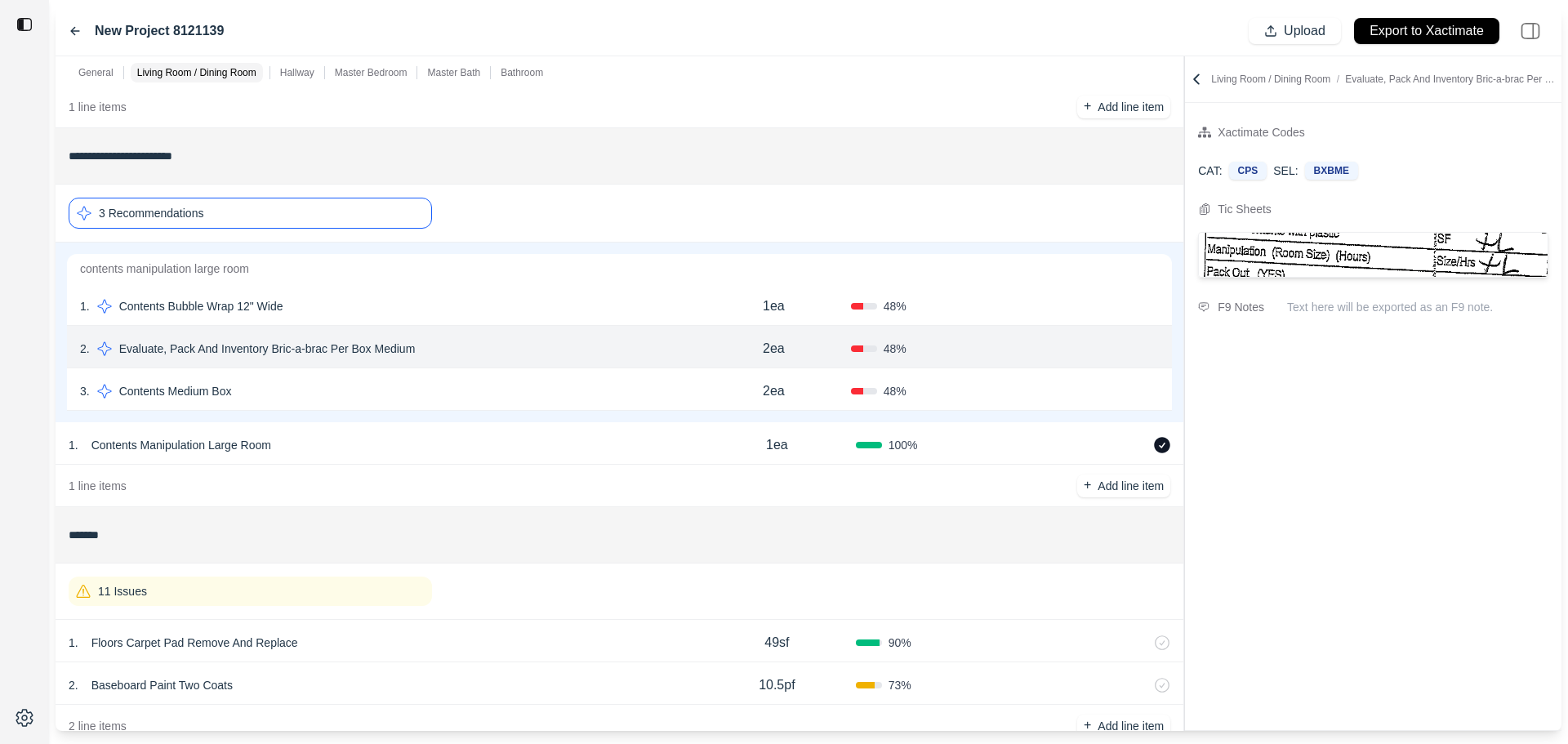
click at [728, 394] on div "2ea" at bounding box center [774, 390] width 155 height 33
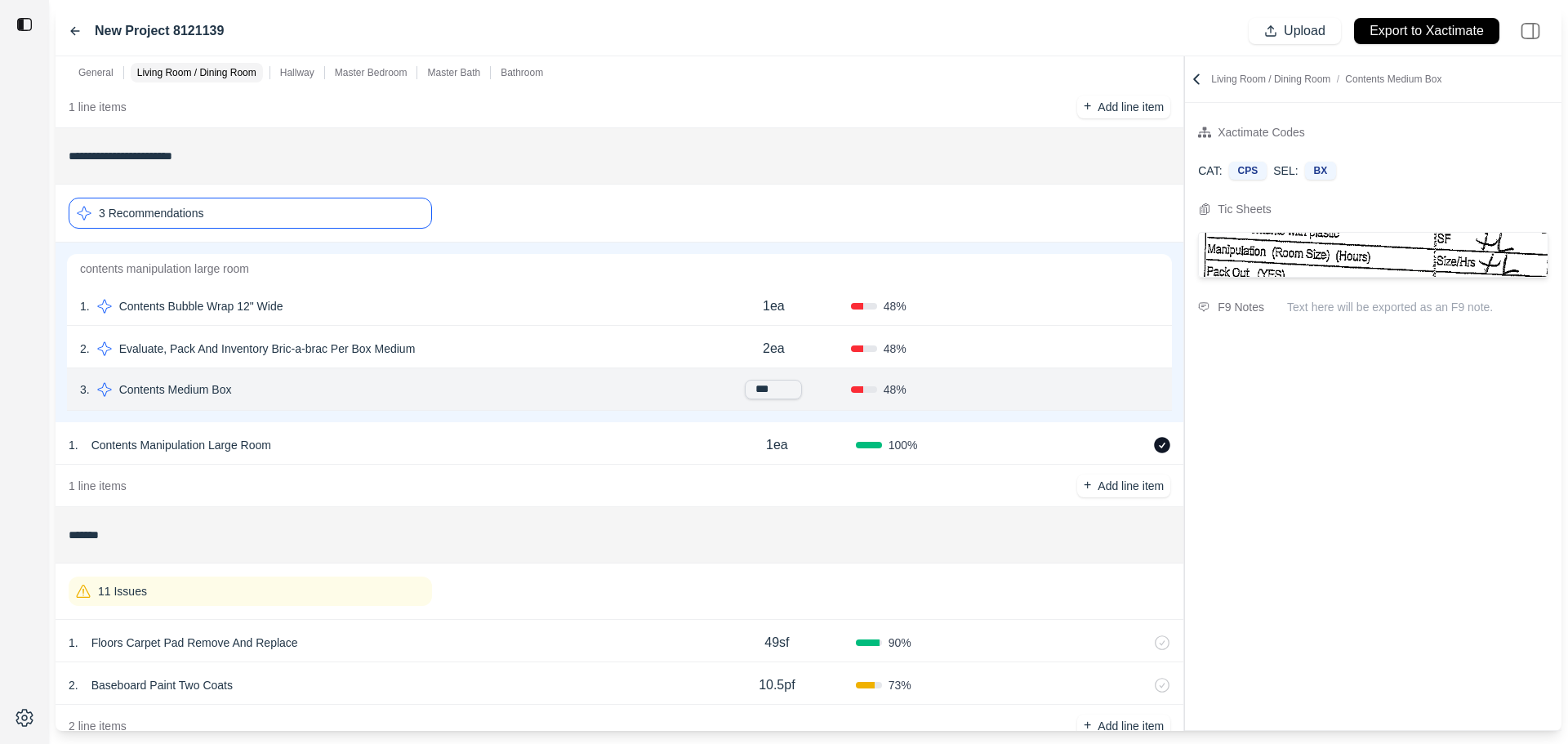
click at [1114, 388] on button "Confirm" at bounding box center [1112, 389] width 53 height 26
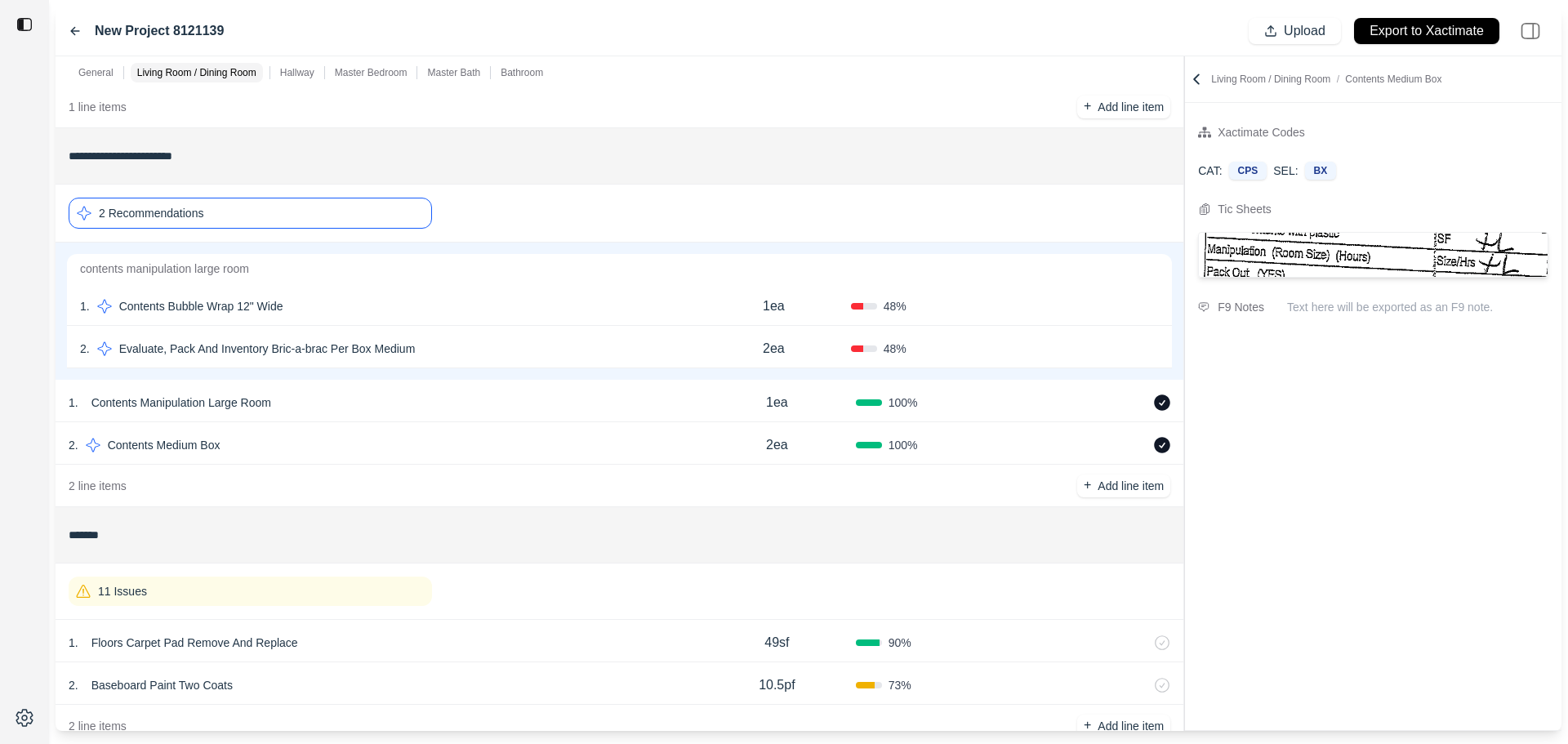
click at [1064, 349] on div "Confirm" at bounding box center [1083, 348] width 155 height 26
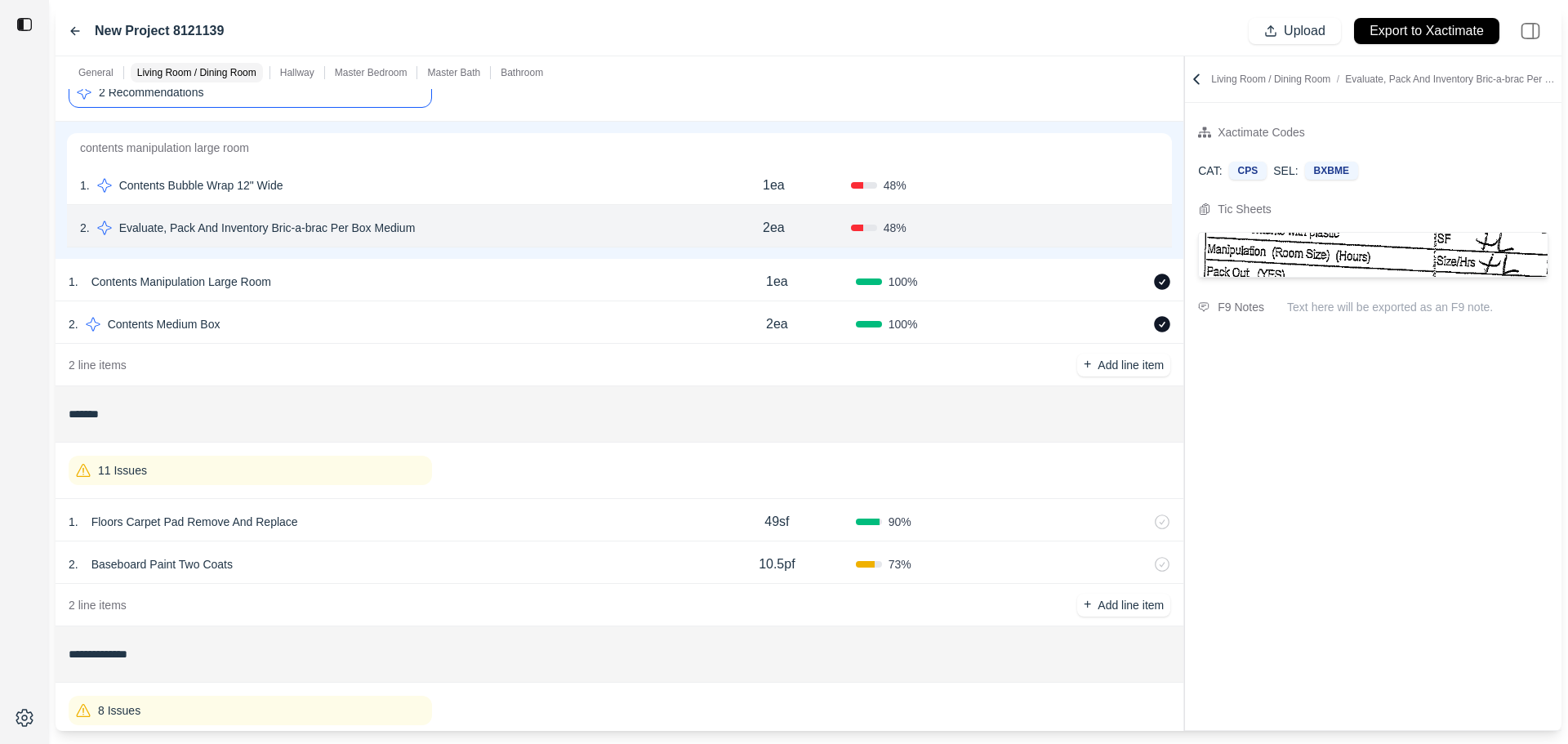
scroll to position [403, 0]
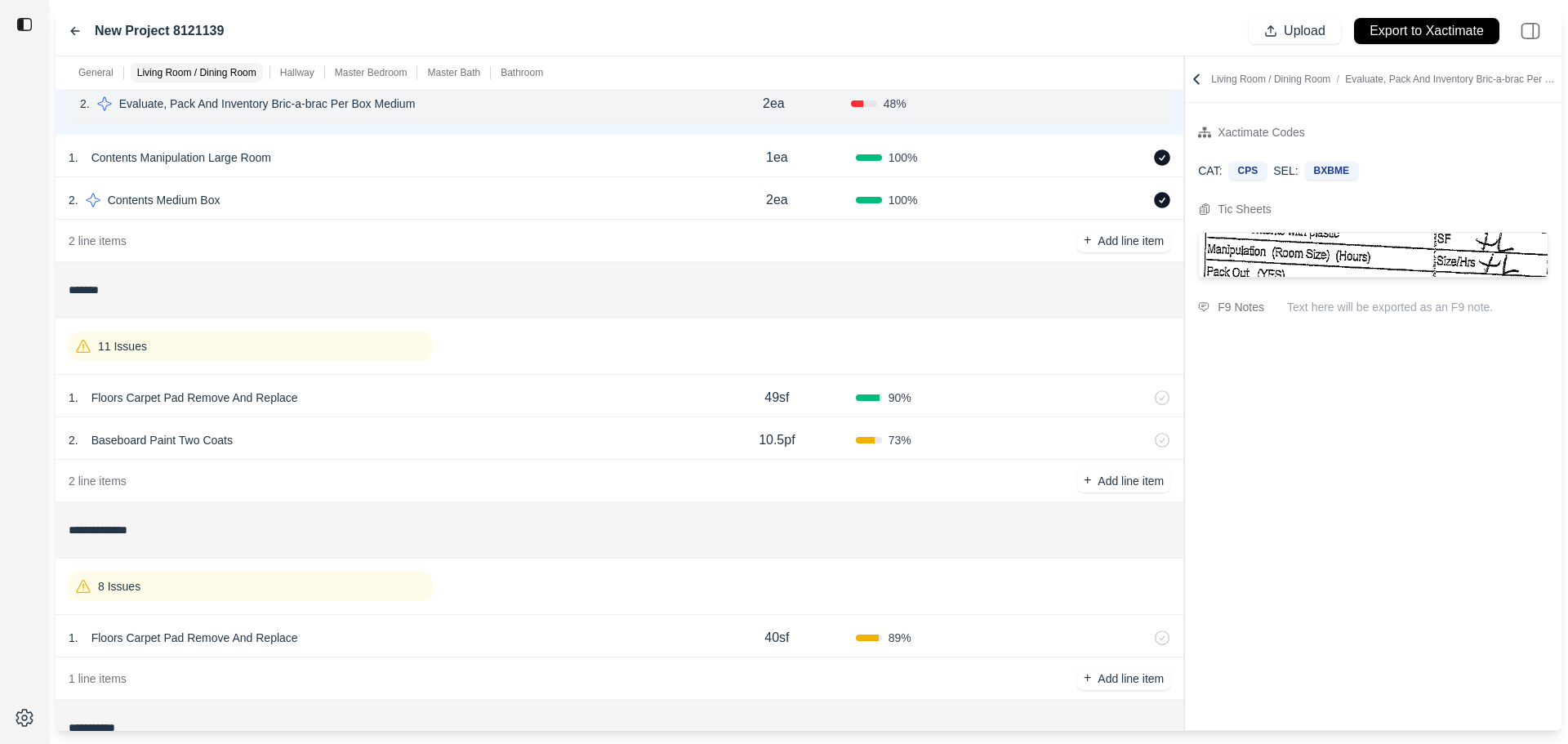
click at [321, 350] on div "11 Issues" at bounding box center [251, 346] width 363 height 30
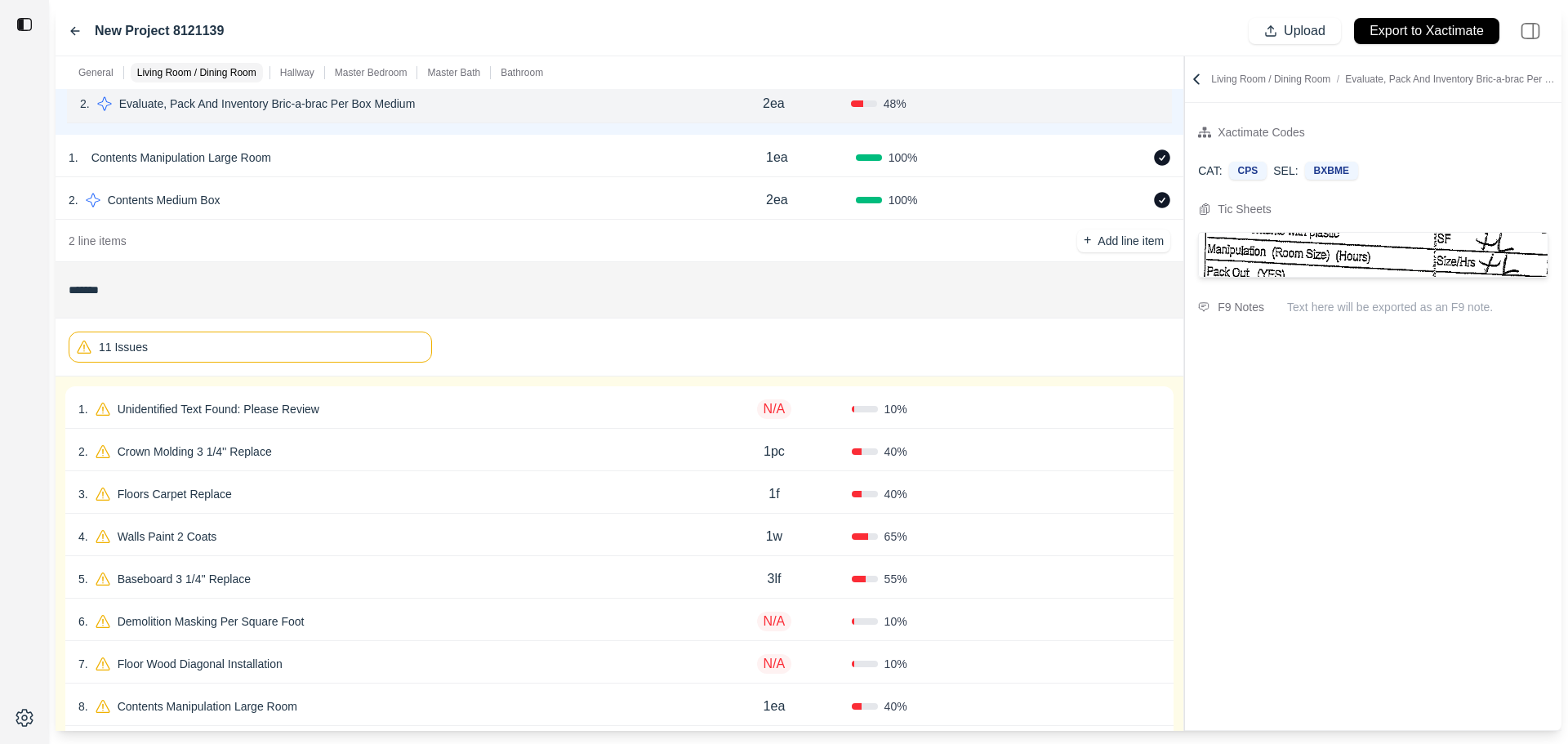
click at [417, 412] on div "1 . Unidentified Text Found: Please Review" at bounding box center [388, 409] width 619 height 23
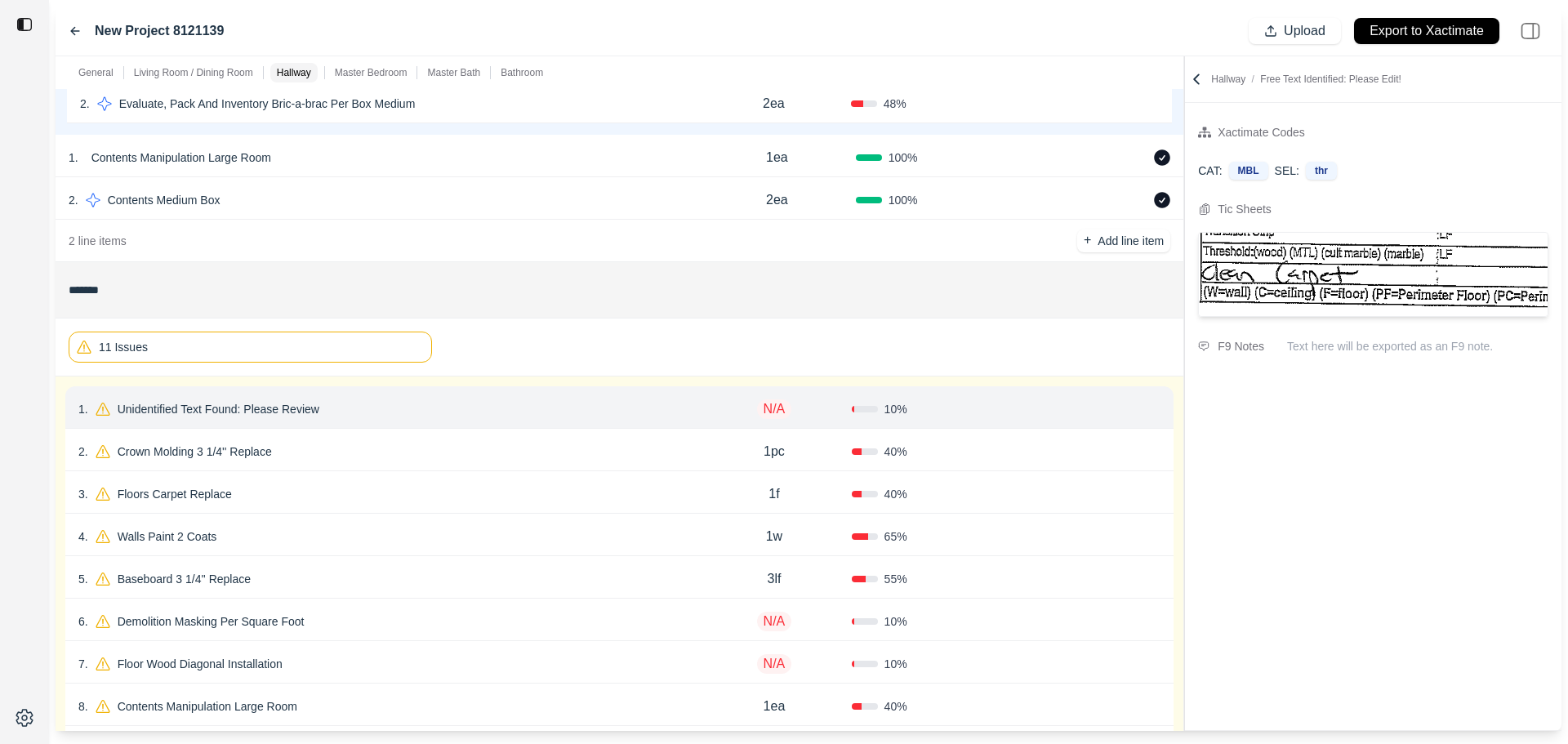
click at [289, 400] on p "Unidentified Text Found: Please Review" at bounding box center [218, 409] width 215 height 23
click at [214, 426] on div "clean carpet" at bounding box center [241, 438] width 271 height 26
type input "**********"
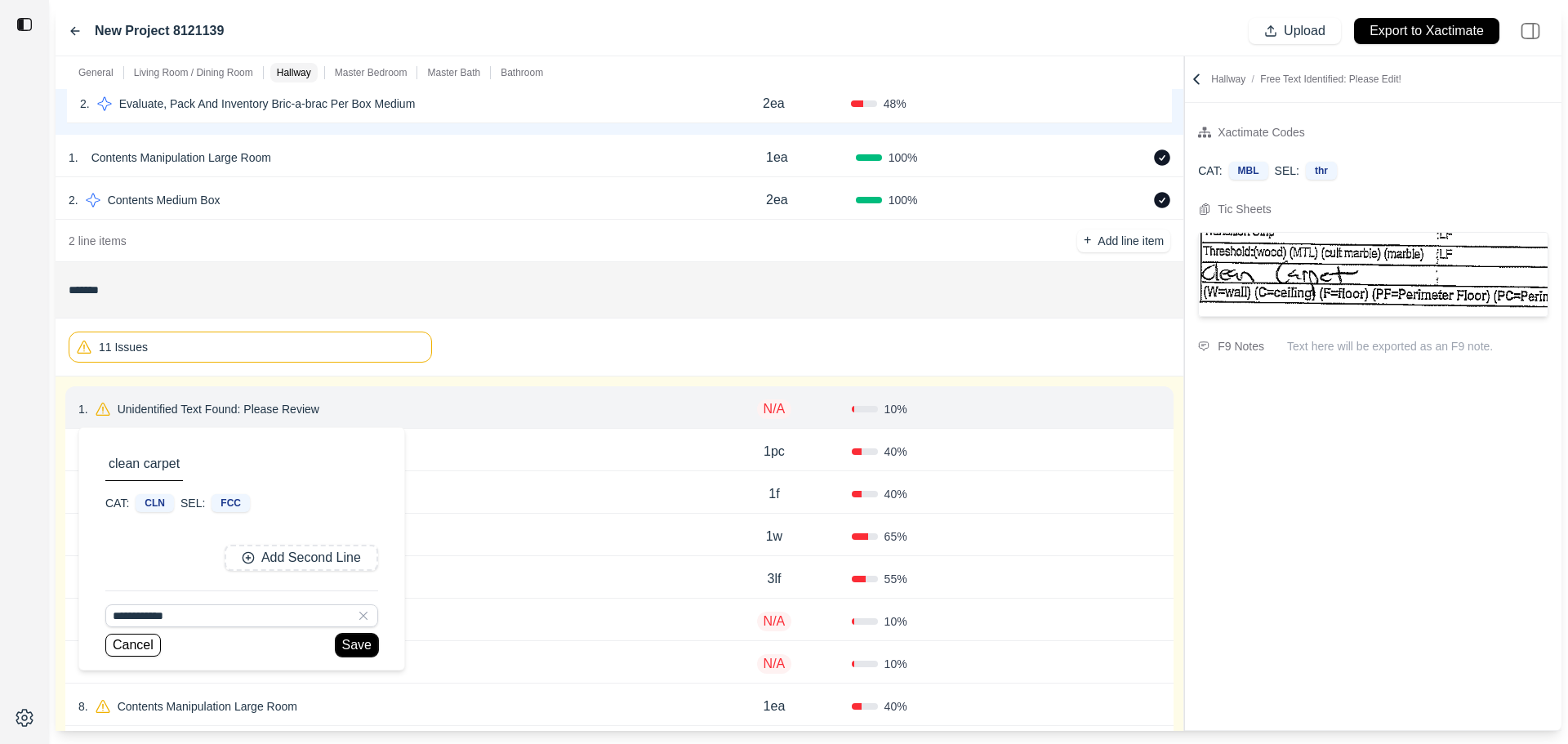
click at [351, 646] on button "Save" at bounding box center [357, 644] width 43 height 23
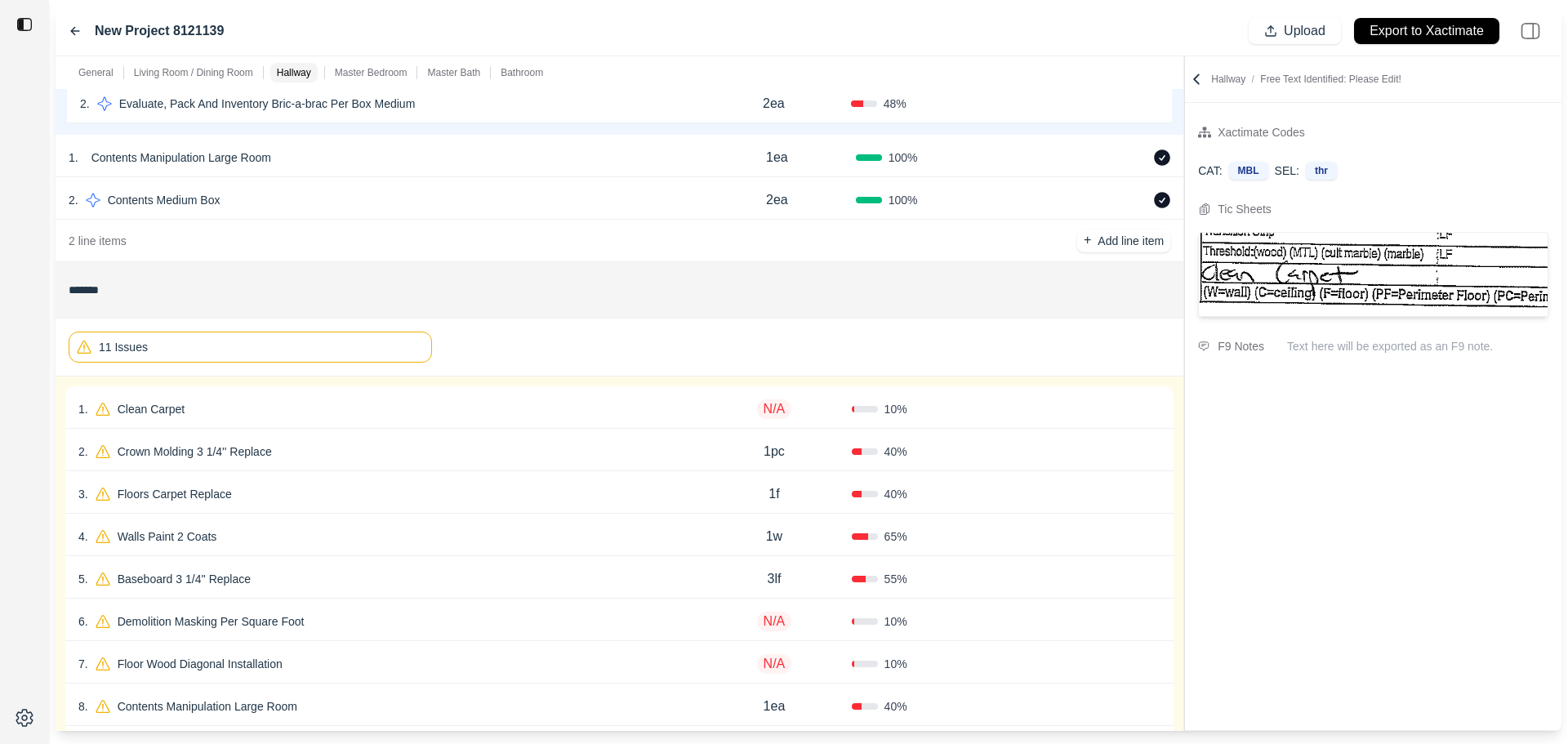
click at [788, 407] on p "N/A" at bounding box center [775, 409] width 35 height 20
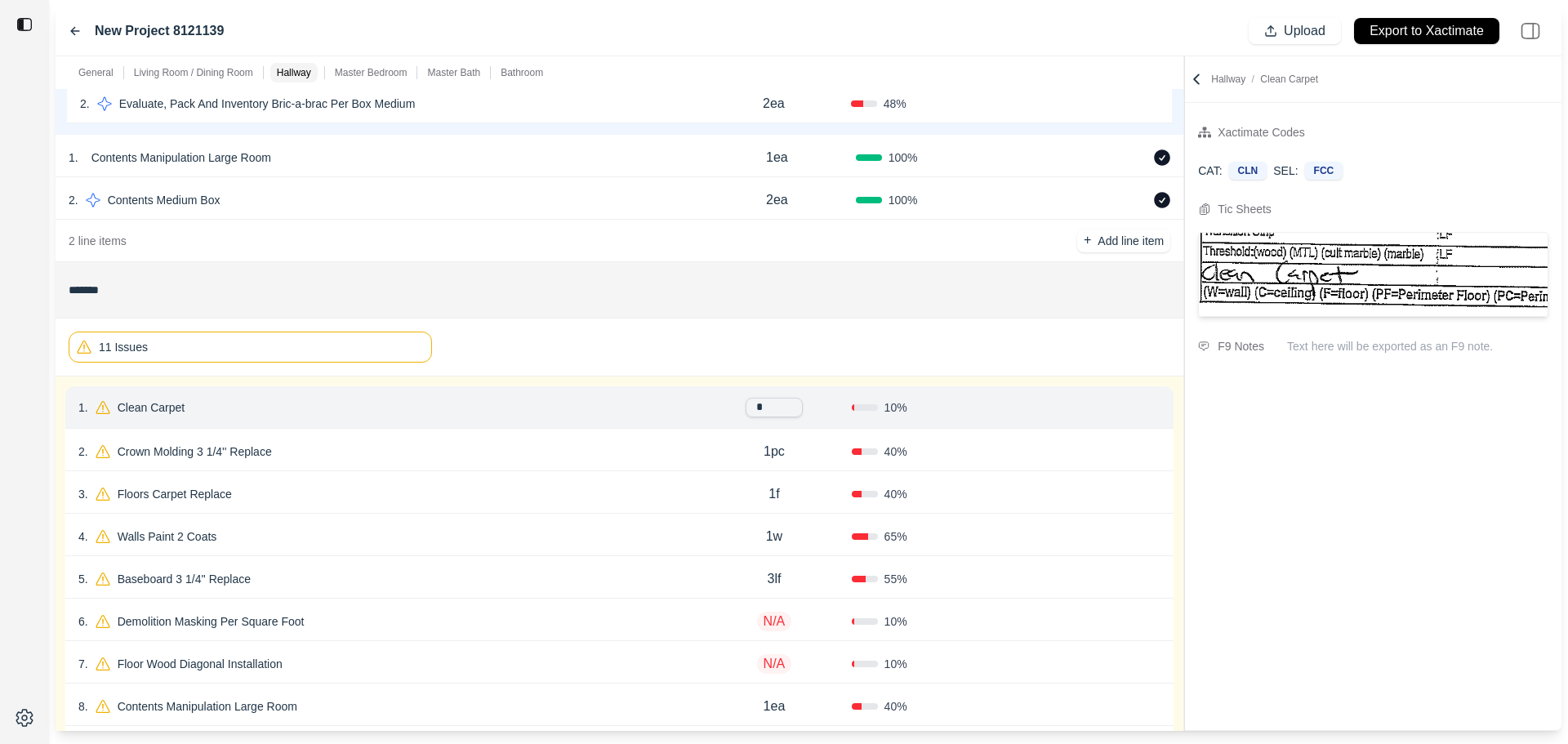
type input "**"
click at [1122, 407] on button "Confirm" at bounding box center [1114, 409] width 53 height 26
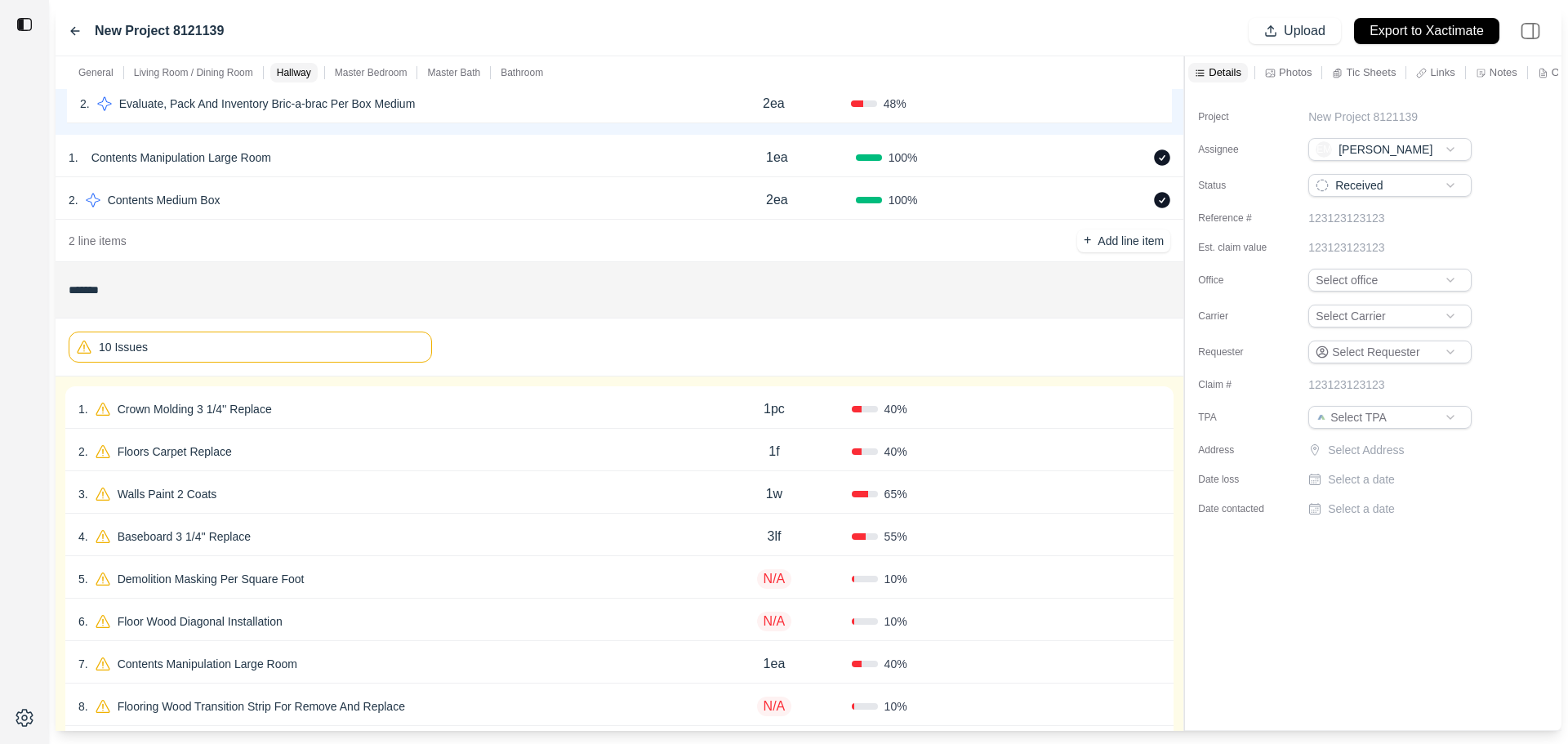
click at [1003, 409] on div "40 %" at bounding box center [929, 409] width 155 height 17
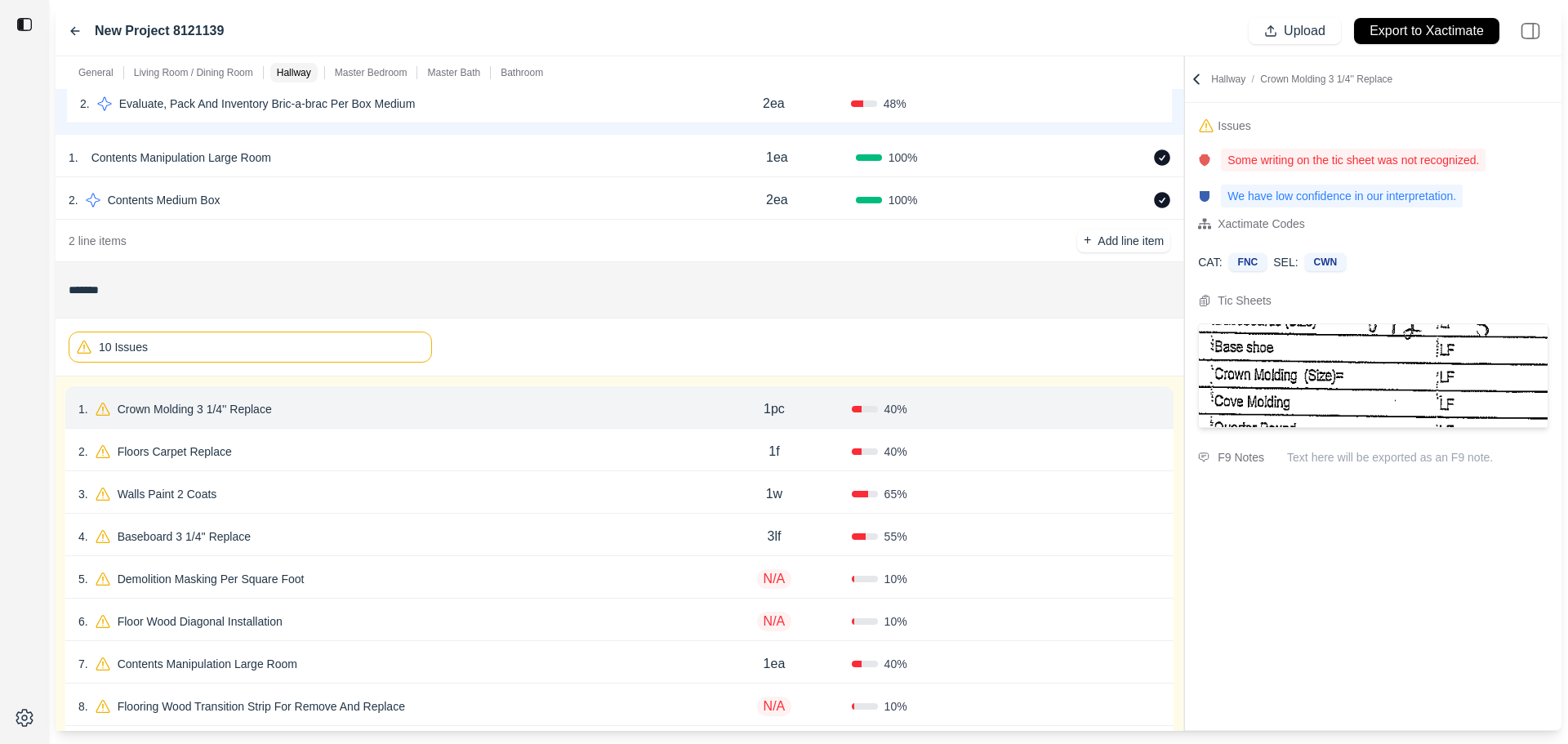
click at [1148, 409] on icon at bounding box center [1154, 409] width 13 height 13
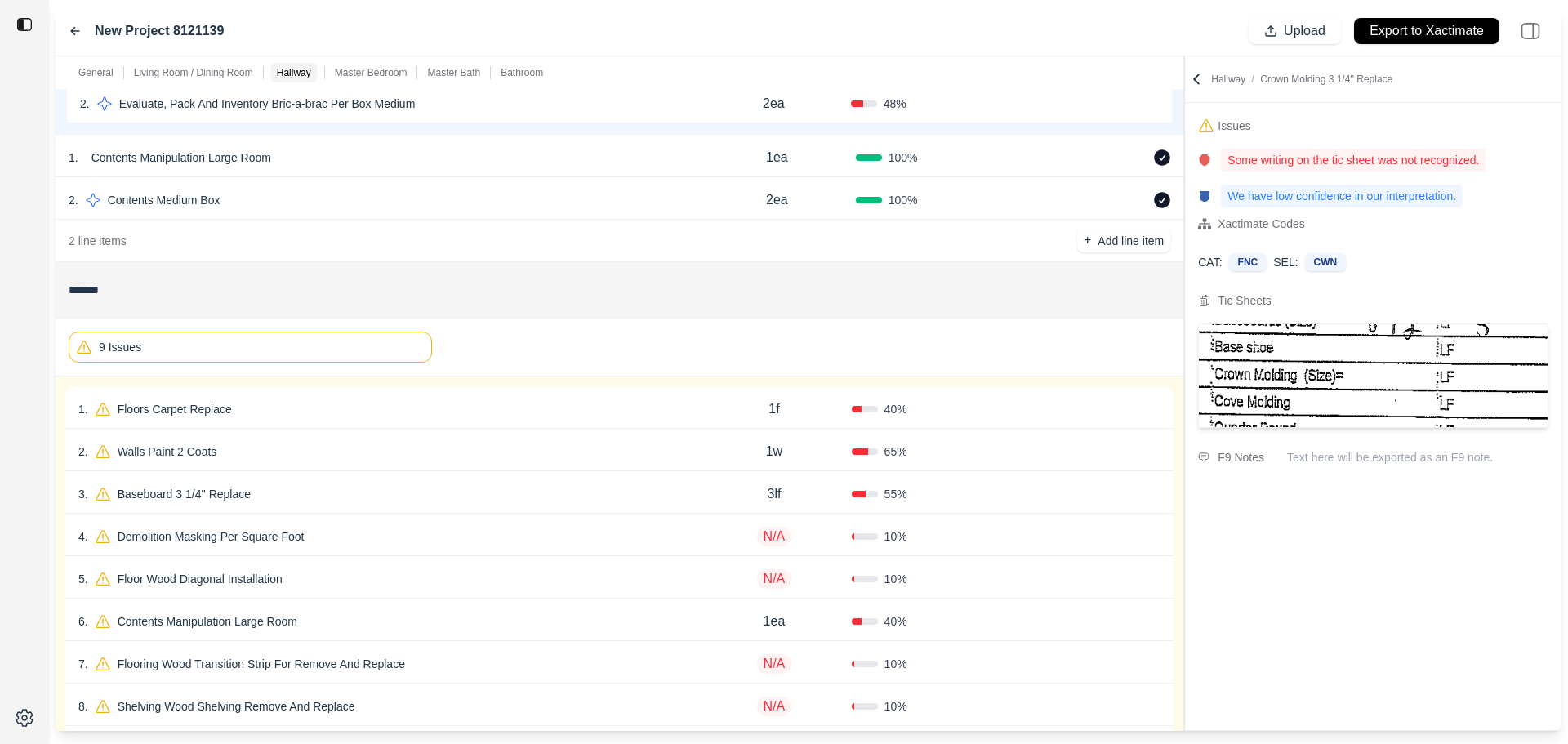
click at [1034, 413] on div "Confirm" at bounding box center [1084, 409] width 155 height 26
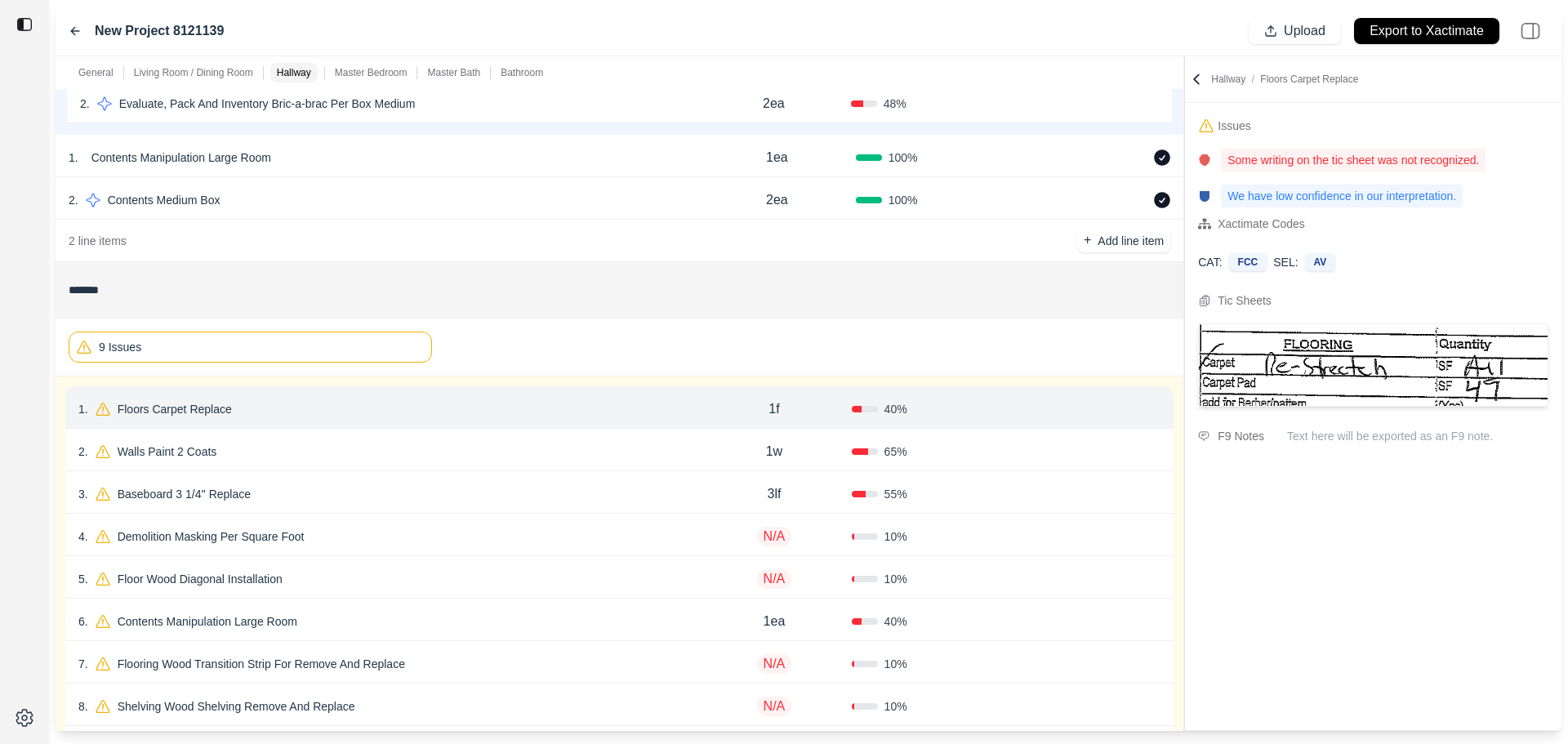
click at [268, 407] on div "1 . Floors Carpet Replace" at bounding box center [388, 409] width 619 height 23
click at [228, 411] on p "Floors Carpet Replace" at bounding box center [174, 409] width 128 height 23
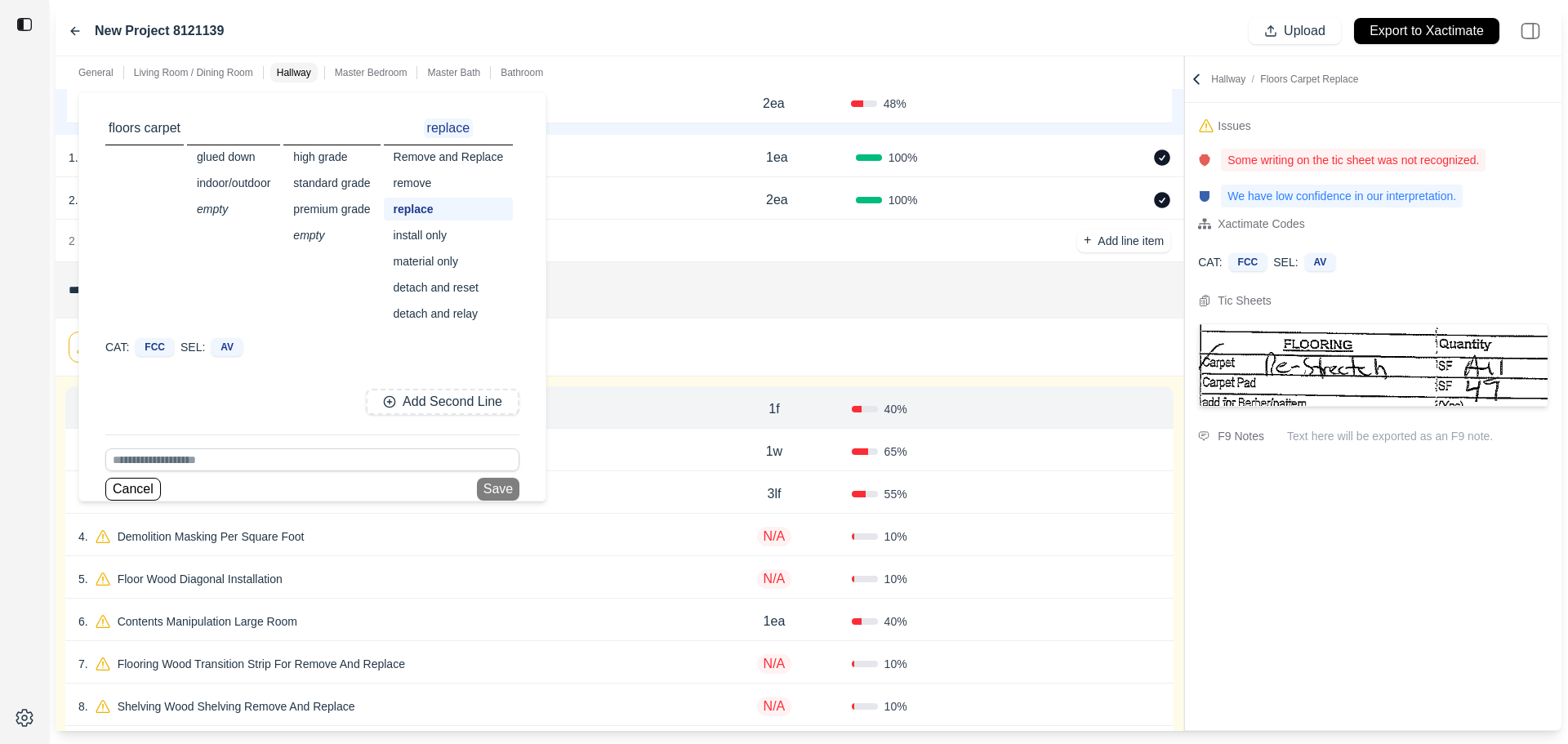
click at [217, 460] on input at bounding box center [312, 459] width 414 height 23
click at [412, 315] on div "detach and relay" at bounding box center [448, 313] width 130 height 23
click at [511, 480] on button "Save" at bounding box center [498, 487] width 43 height 23
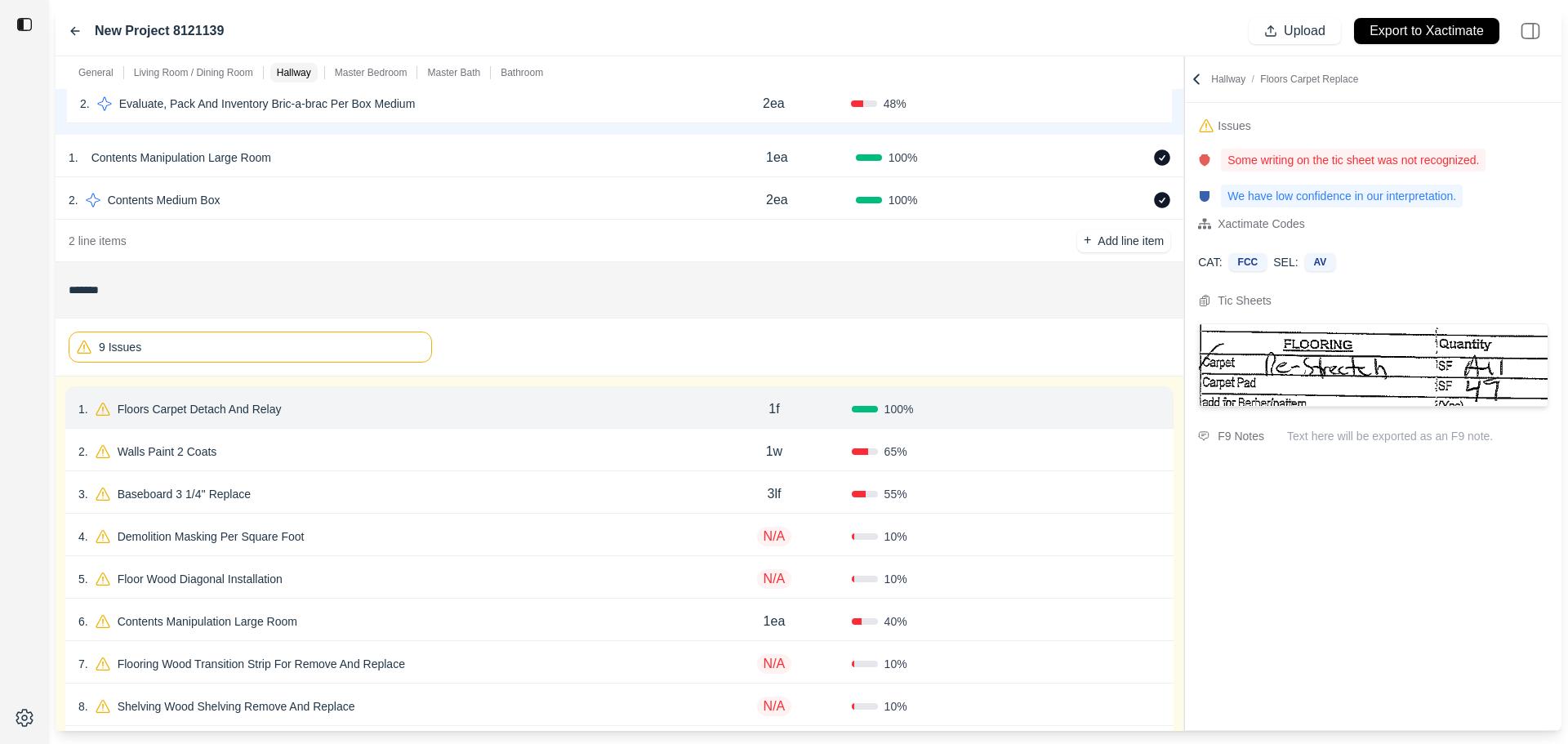
click at [1123, 412] on button "Confirm" at bounding box center [1114, 409] width 53 height 26
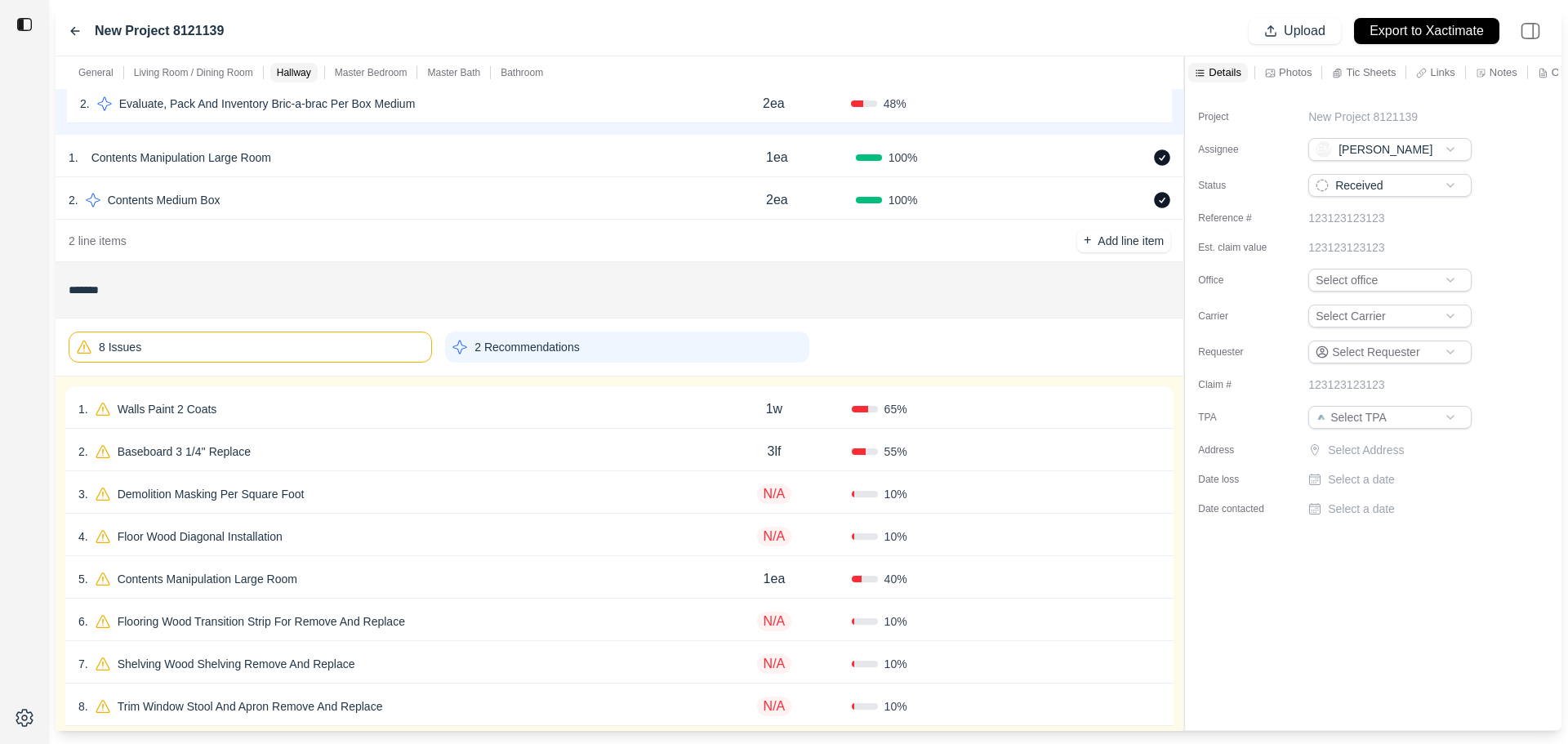
click at [507, 412] on div "1 . Walls Paint 2 Coats" at bounding box center [388, 409] width 619 height 23
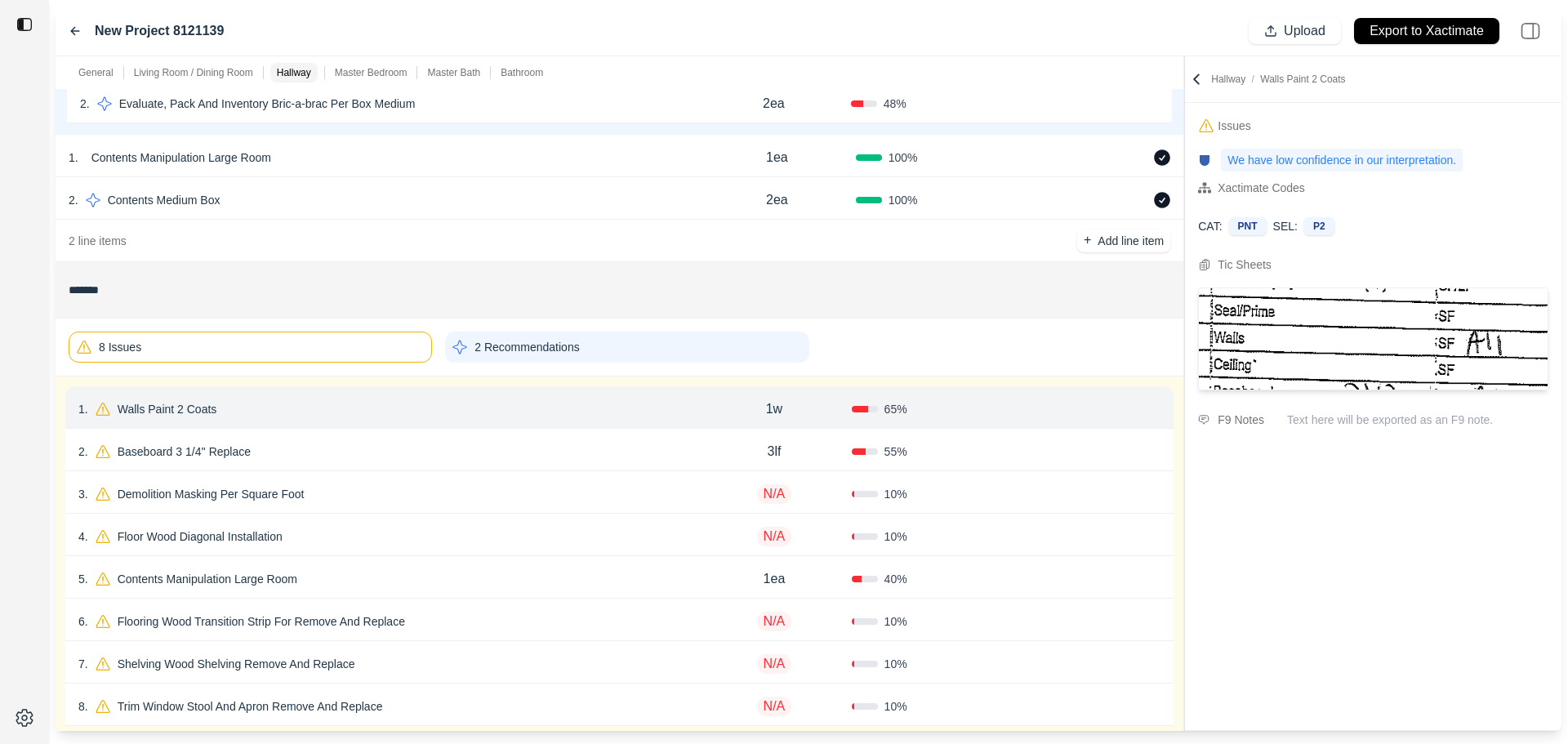
click at [1096, 405] on button "Confirm" at bounding box center [1114, 409] width 53 height 26
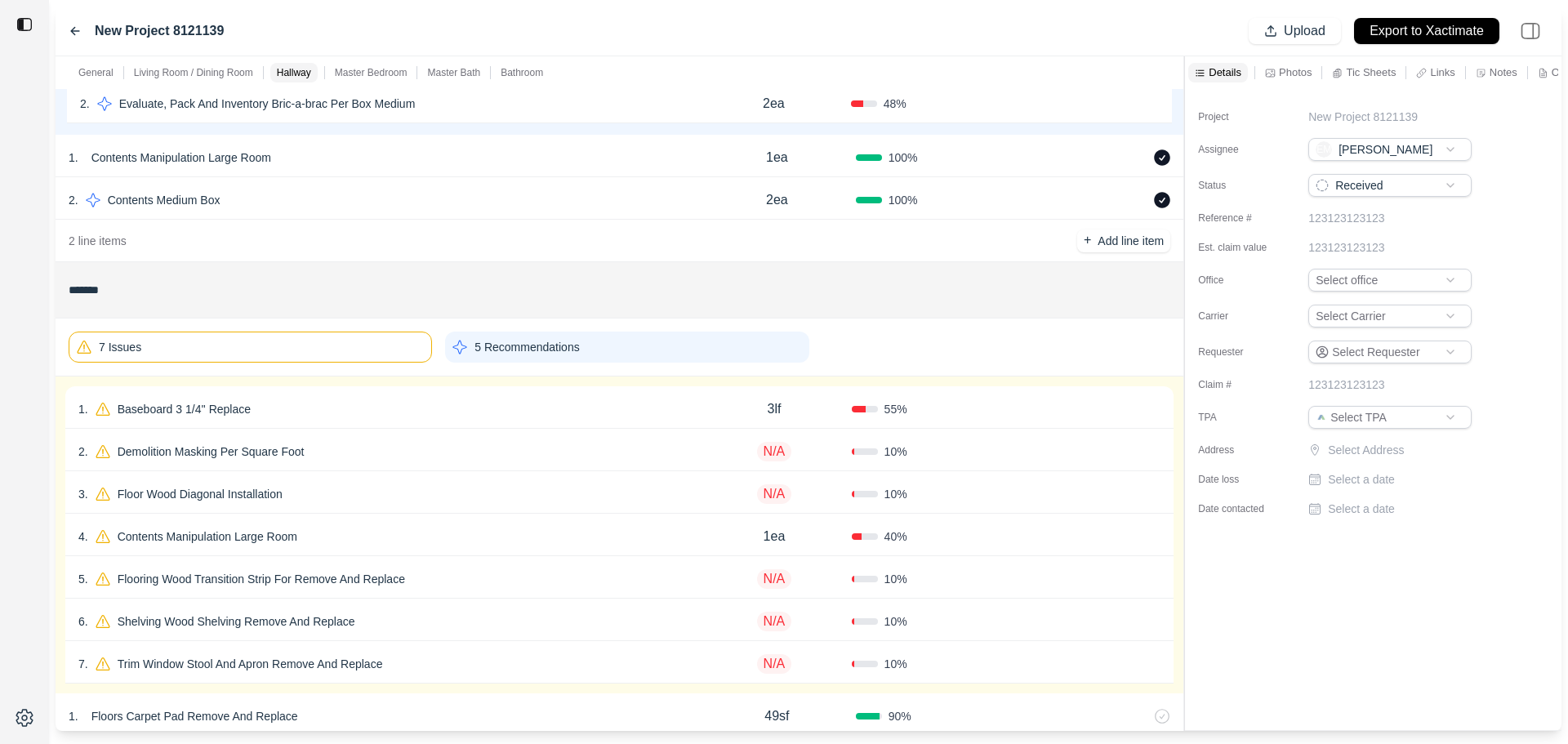
click at [617, 406] on div "1 . Baseboard 3 1/4'' Replace" at bounding box center [388, 409] width 619 height 23
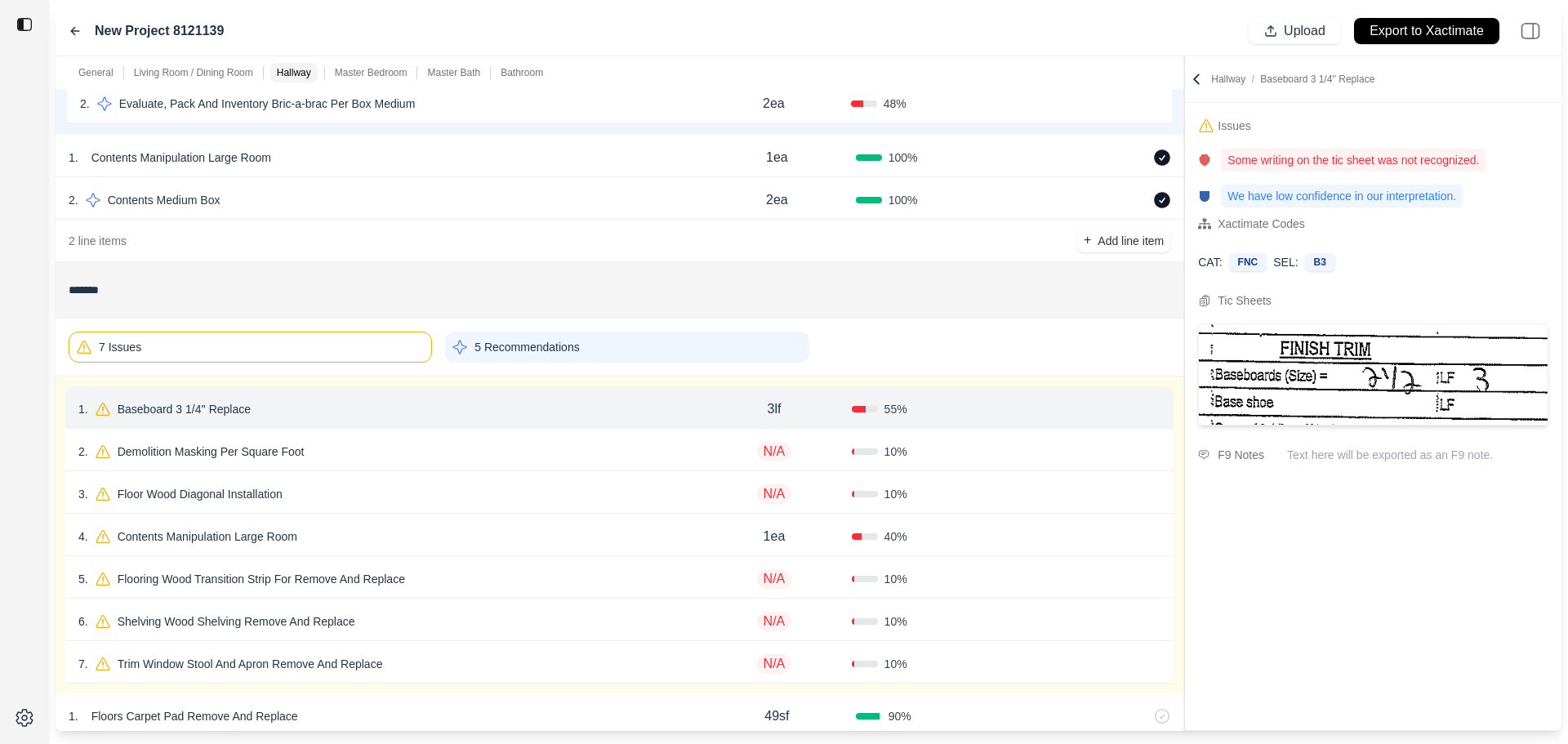
click at [1109, 400] on button "Confirm" at bounding box center [1114, 409] width 53 height 26
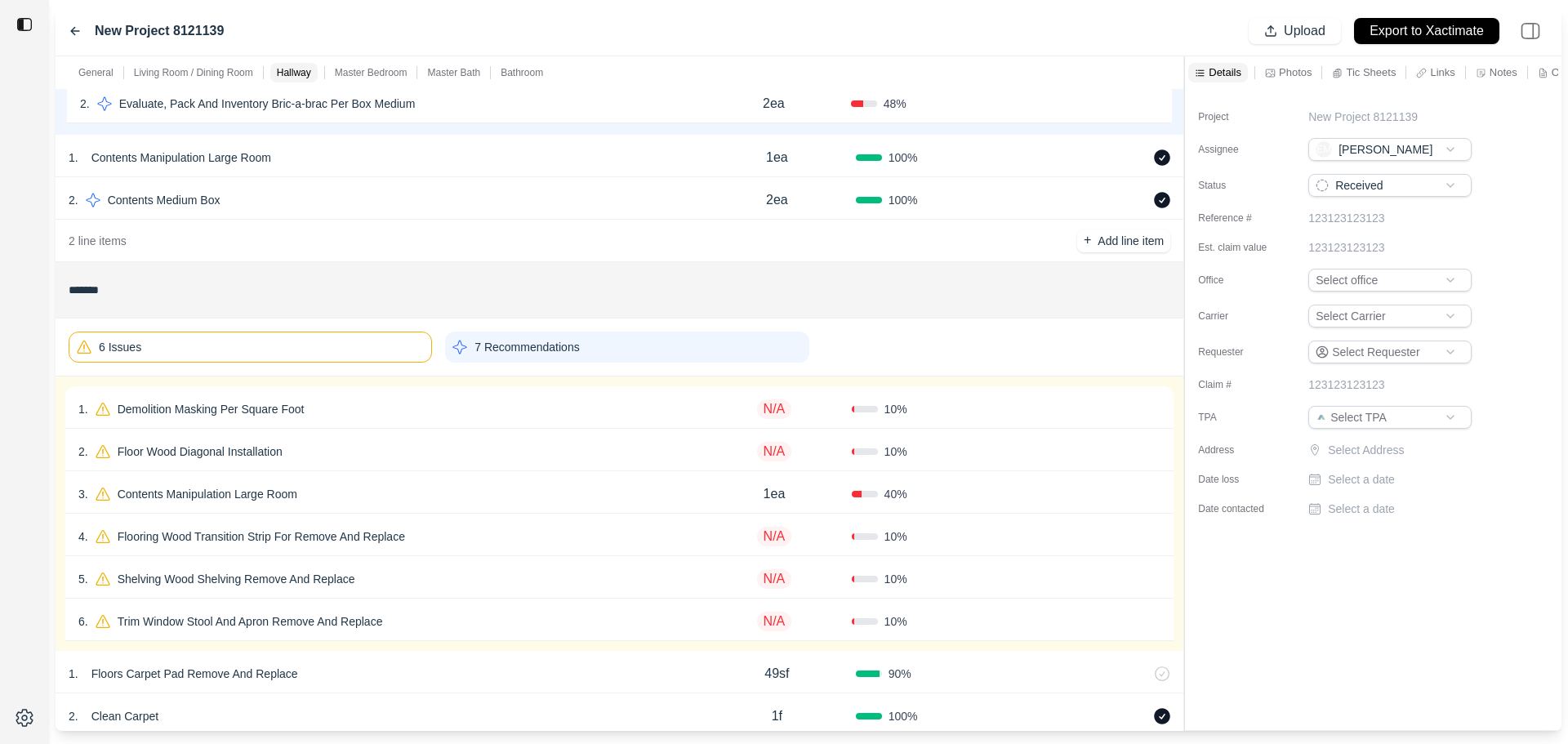
click at [956, 440] on div "2 . Floor Wood Diagonal Installation N/A 10 % Confirm" at bounding box center [620, 450] width 1109 height 43
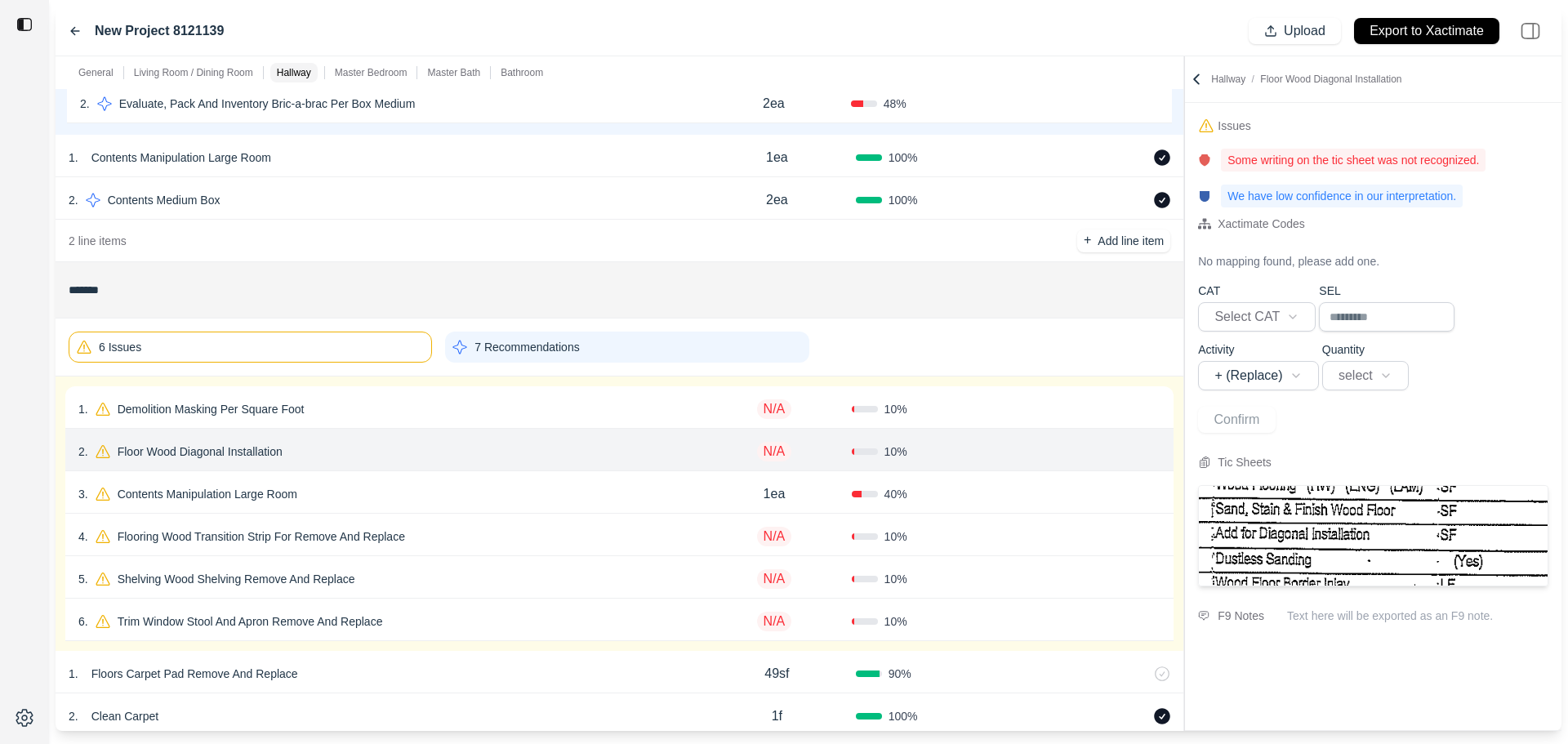
click at [1160, 413] on icon at bounding box center [1154, 409] width 13 height 13
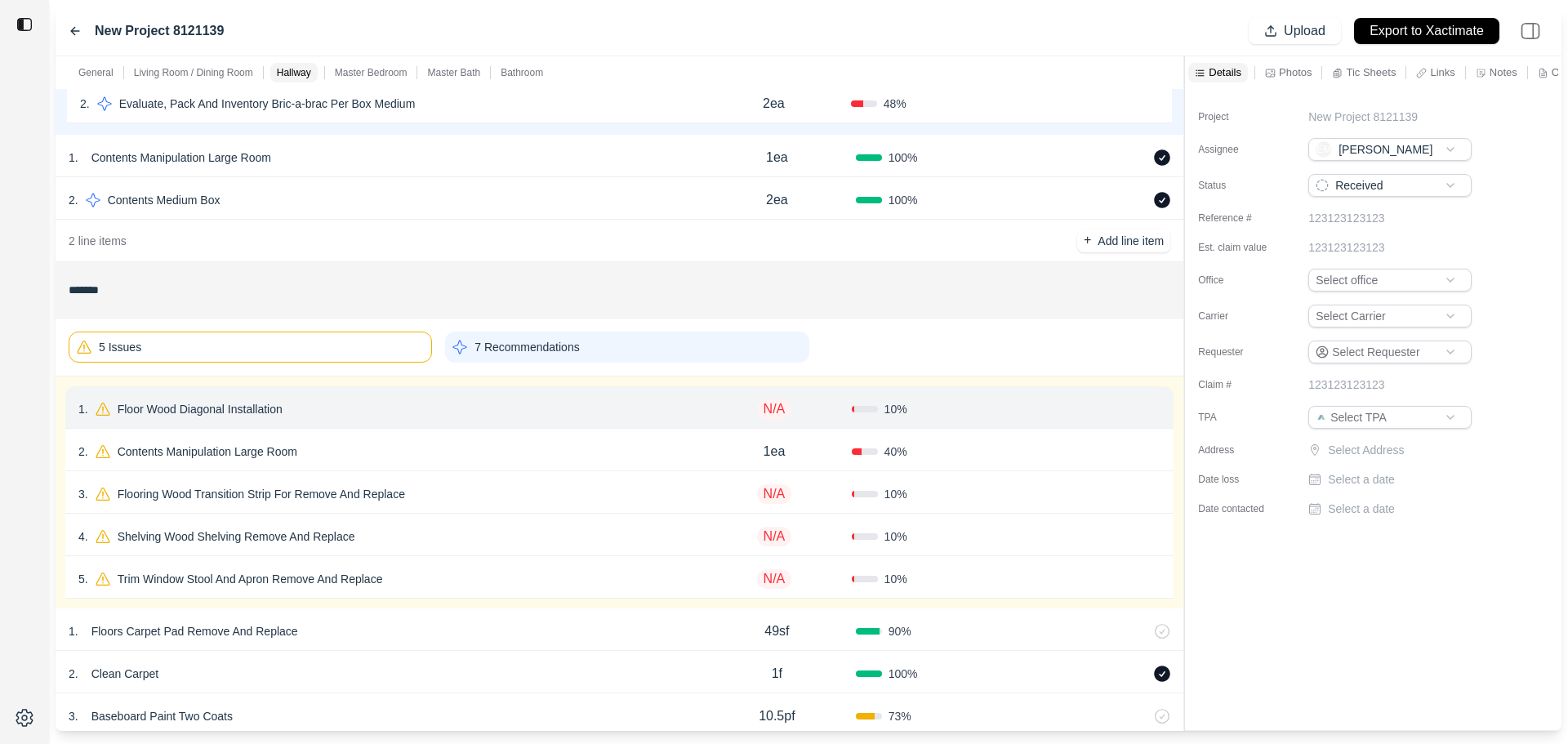
click at [1157, 413] on icon at bounding box center [1154, 411] width 7 height 9
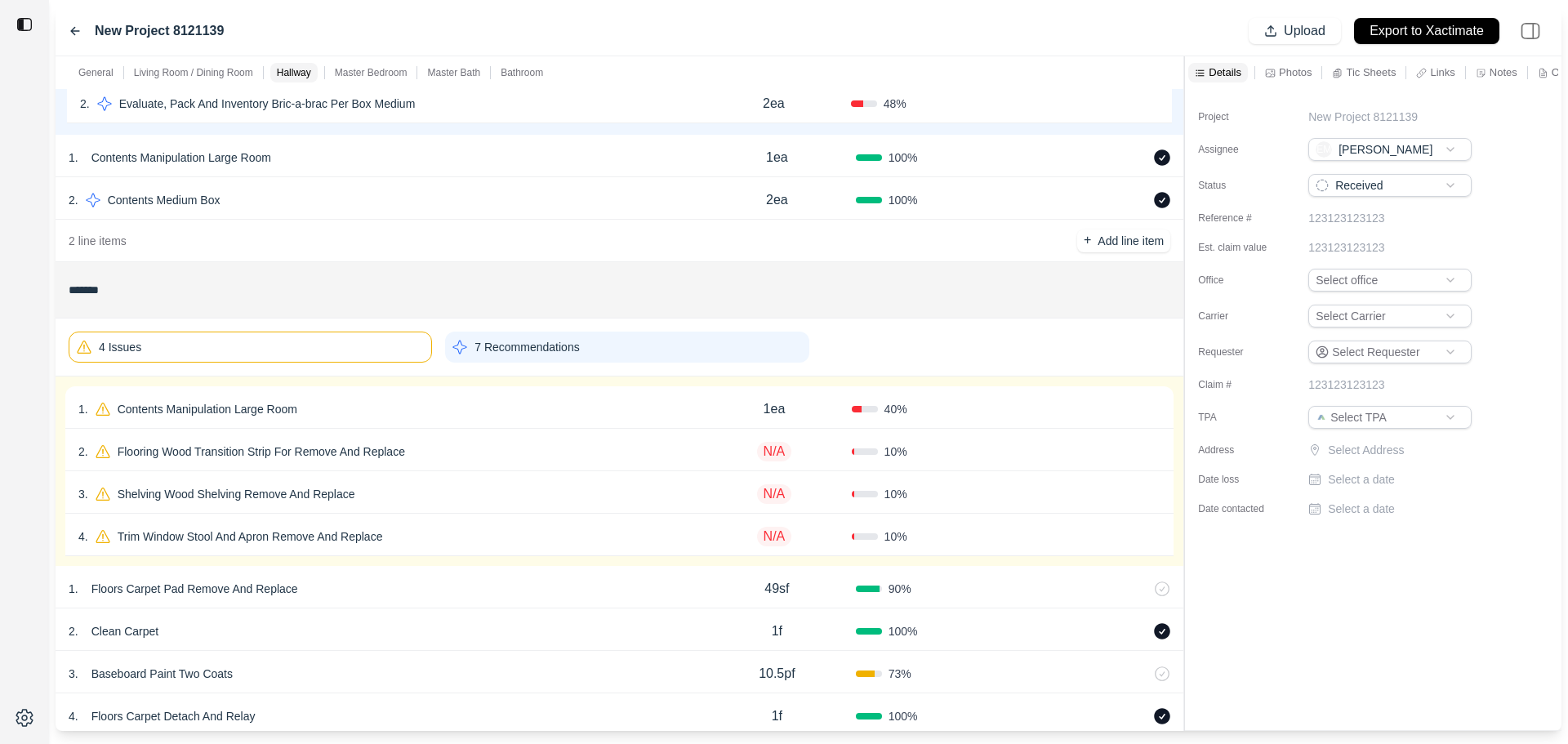
click at [1003, 418] on div "1 . Contents Manipulation Large Room 1ea 40 % Confirm" at bounding box center [620, 408] width 1109 height 43
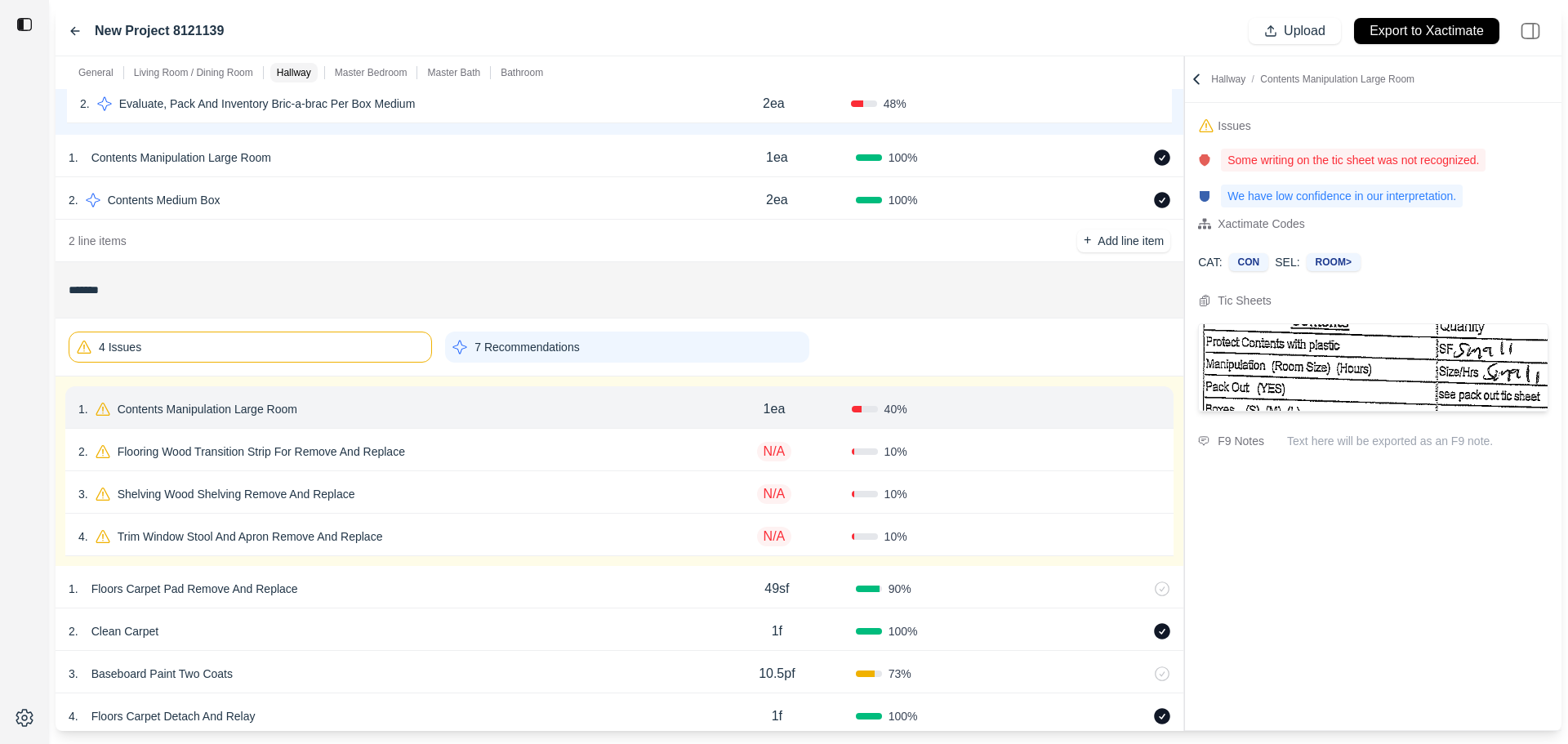
click at [1111, 410] on button "Confirm" at bounding box center [1114, 409] width 53 height 26
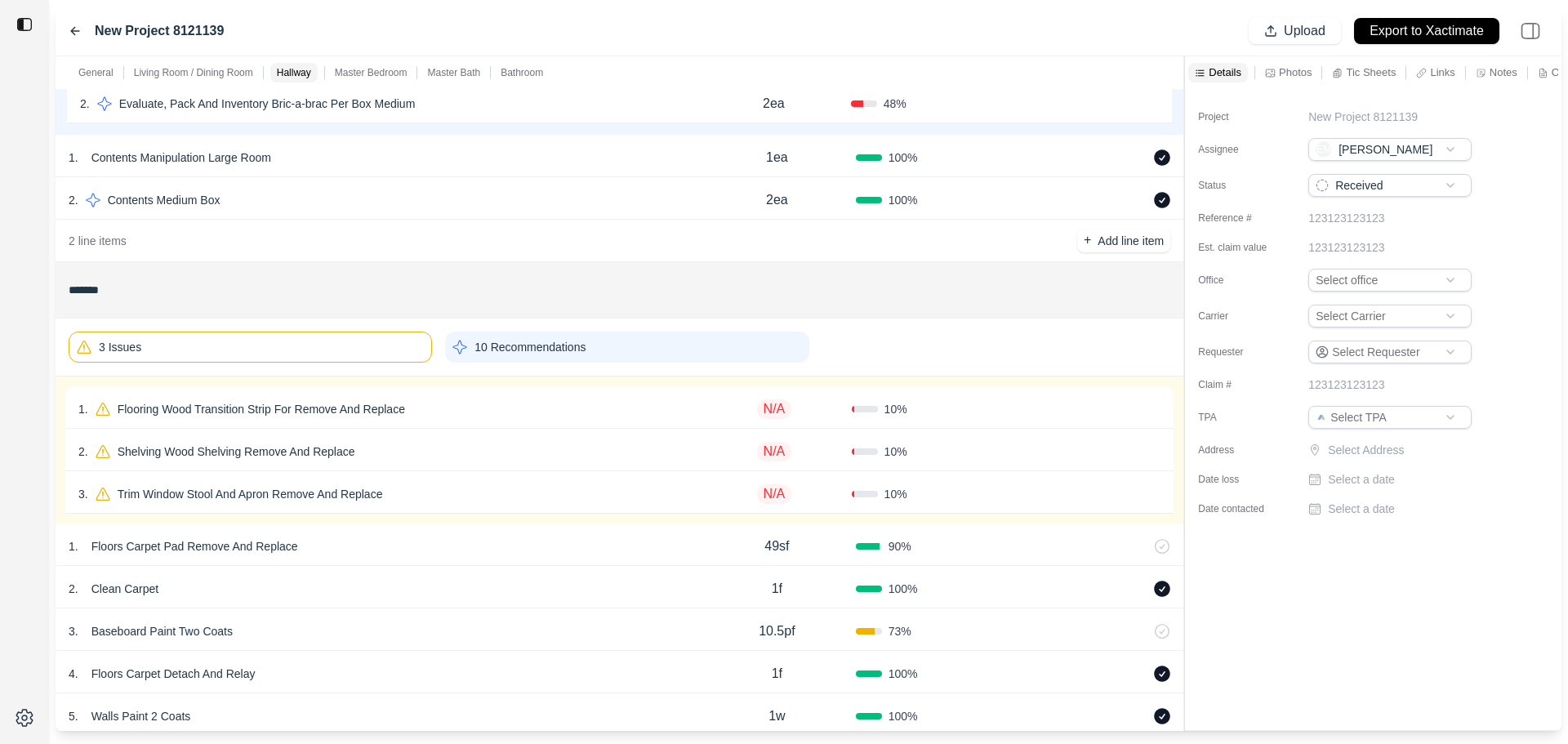
click at [952, 410] on div "10 %" at bounding box center [929, 409] width 155 height 17
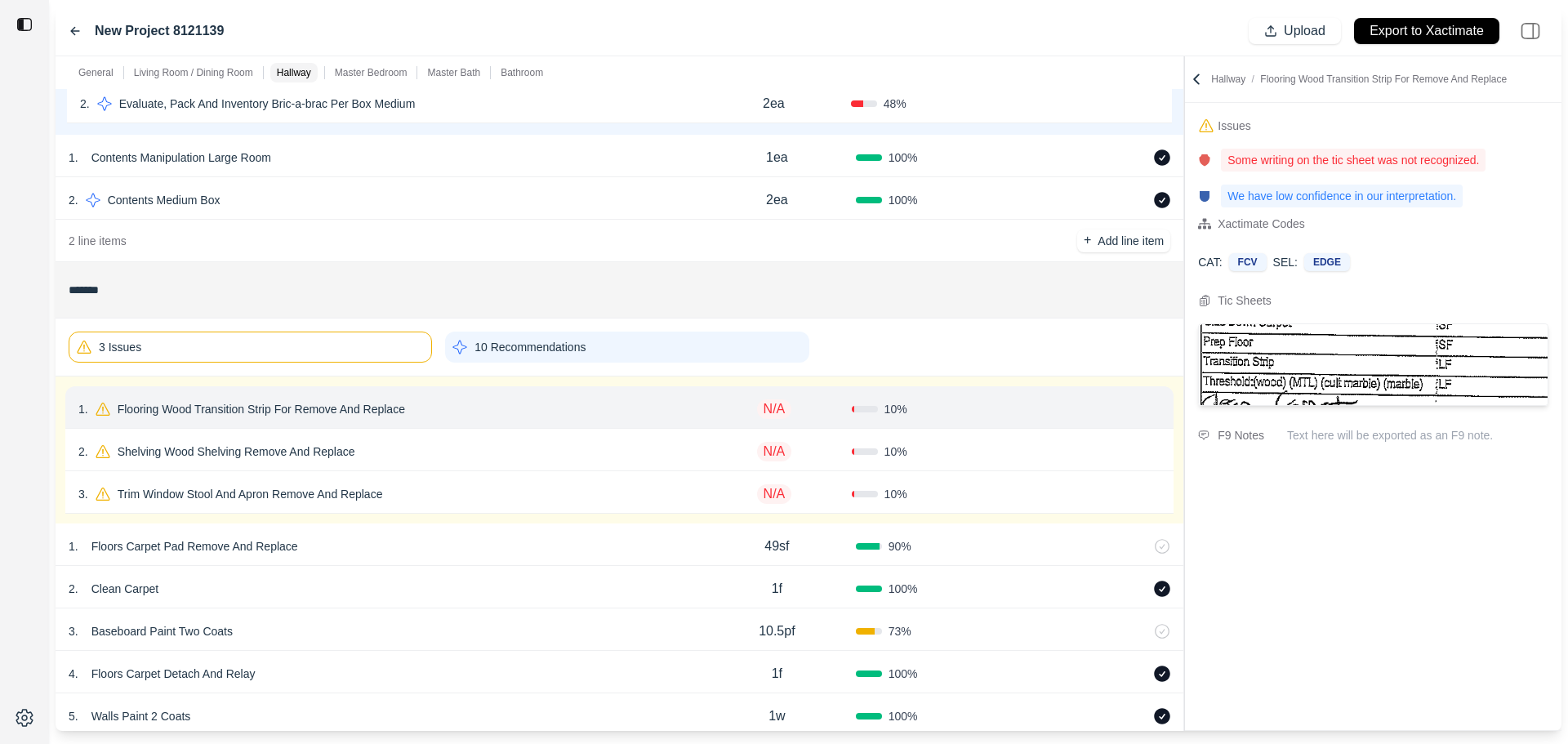
click at [1157, 403] on icon at bounding box center [1154, 409] width 13 height 13
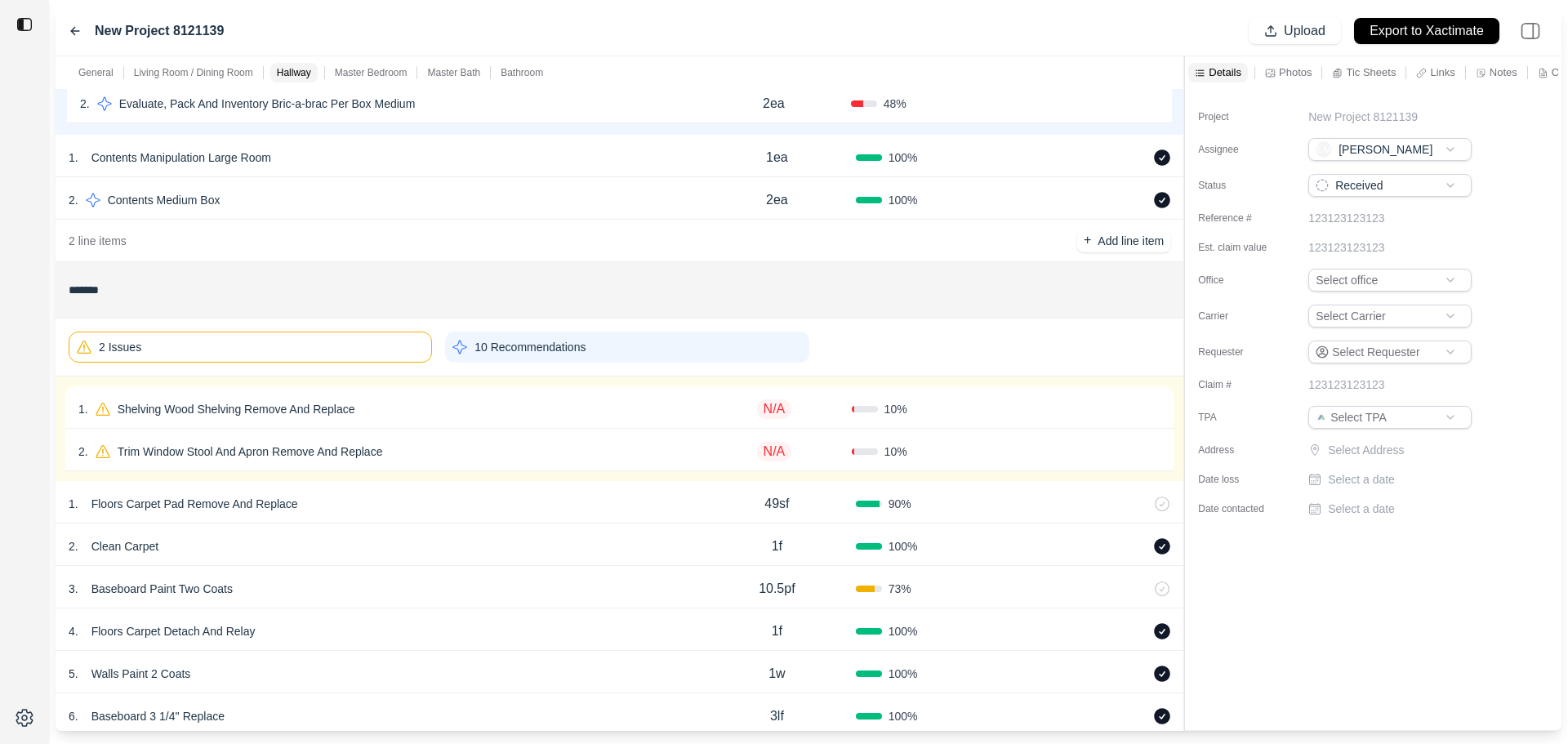
click at [1057, 401] on div "Confirm" at bounding box center [1084, 409] width 155 height 26
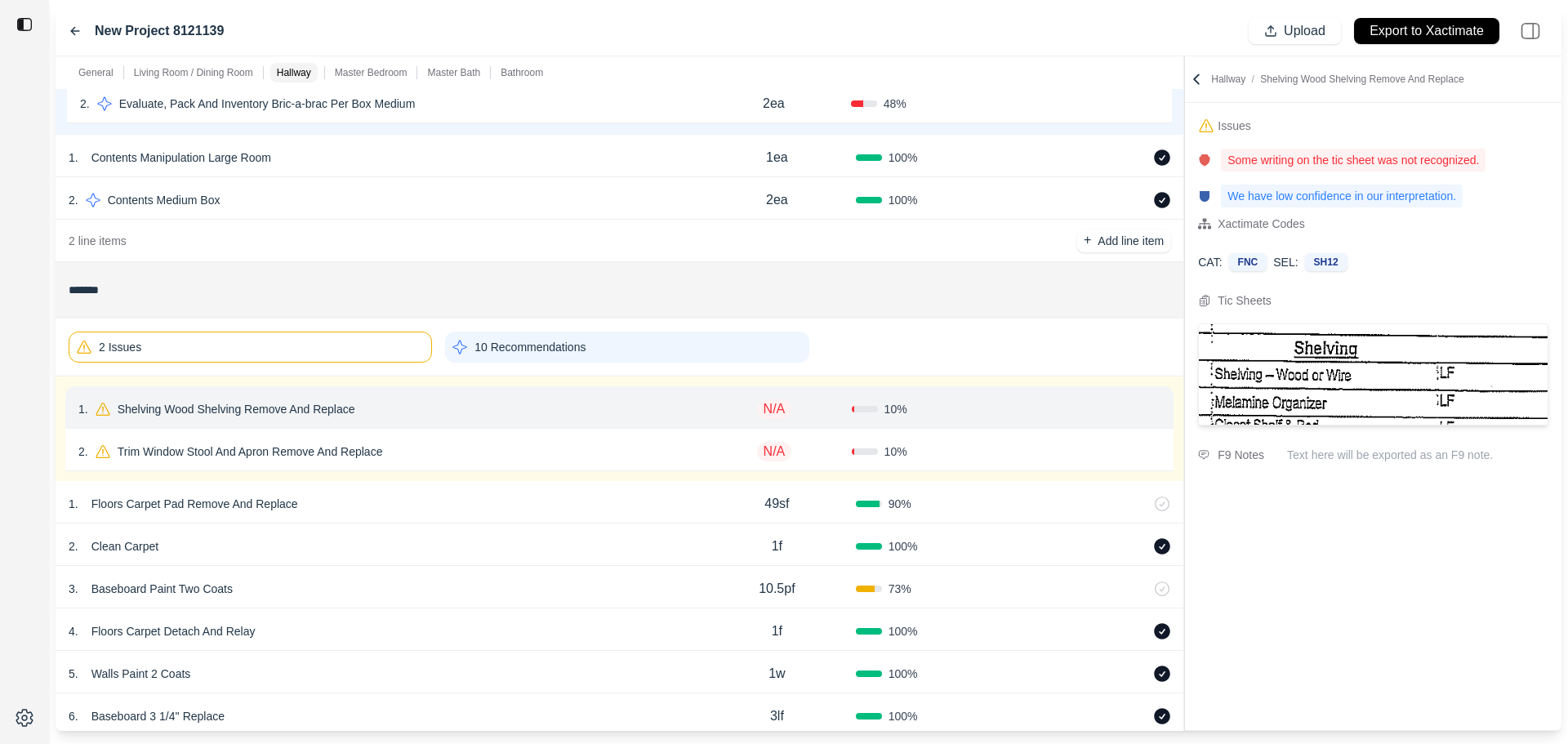
drag, startPoint x: 1156, startPoint y: 415, endPoint x: 1077, endPoint y: 426, distance: 79.8
click at [1156, 414] on div "Confirm" at bounding box center [1125, 409] width 73 height 26
click at [995, 426] on div "1 . Shelving Wood Shelving Remove And Replace N/A 10 % Confirm" at bounding box center [620, 408] width 1109 height 43
click at [998, 437] on div "2 . Trim Window Stool And Apron Remove And Replace N/A 10 % Confirm" at bounding box center [620, 450] width 1109 height 43
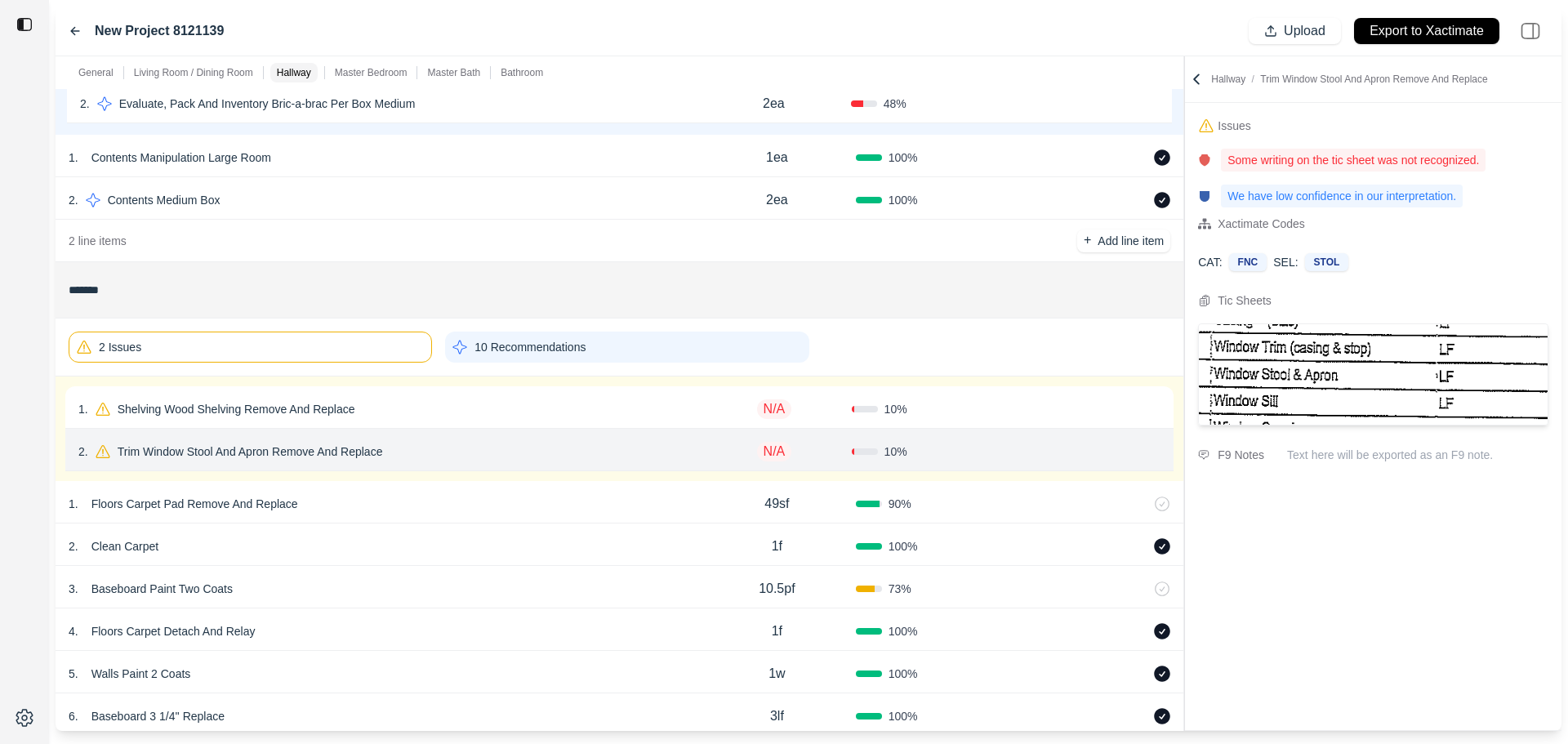
click at [1159, 446] on icon at bounding box center [1154, 452] width 13 height 13
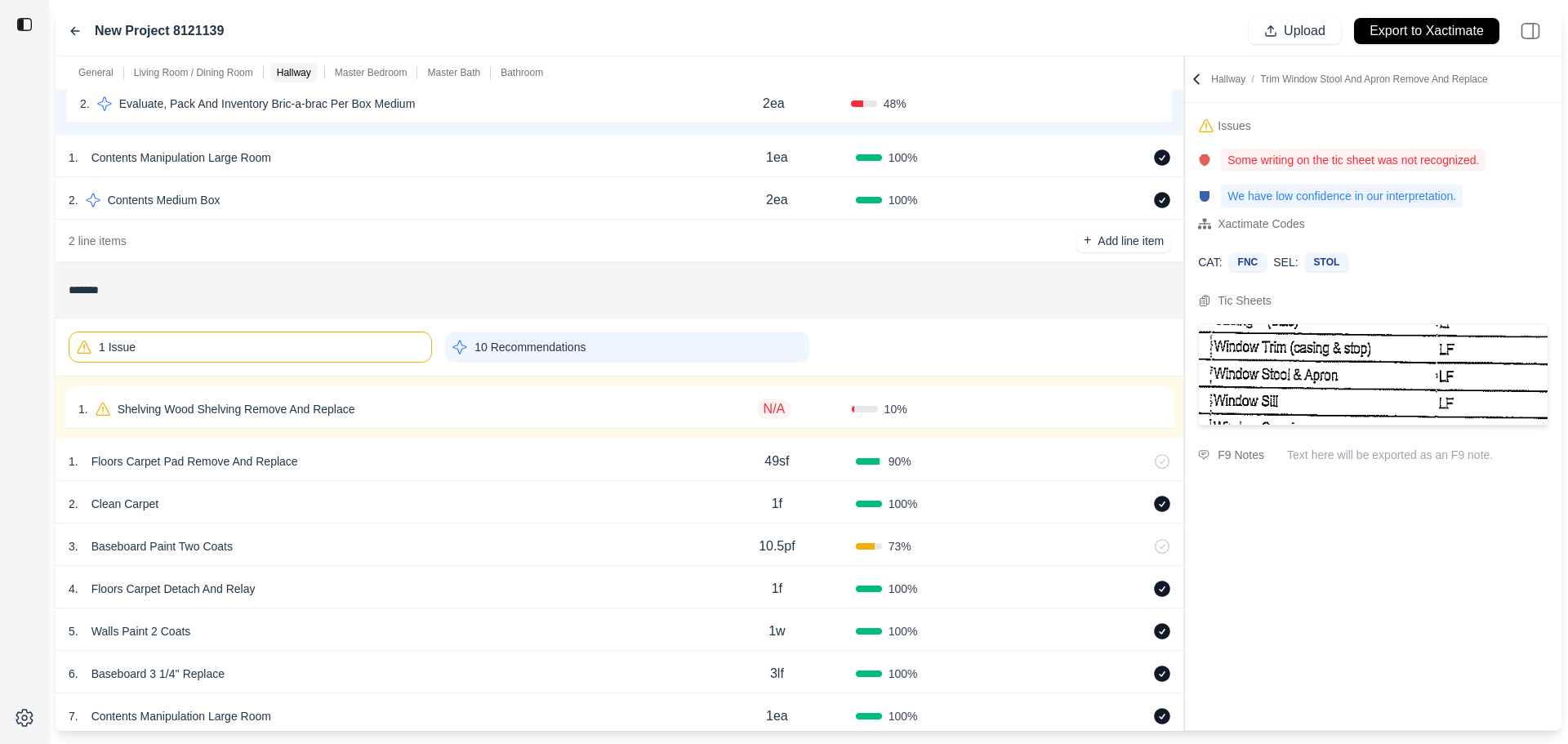
click at [1042, 422] on div "1 . Shelving Wood Shelving Remove And Replace N/A 10 % Confirm" at bounding box center [620, 408] width 1109 height 43
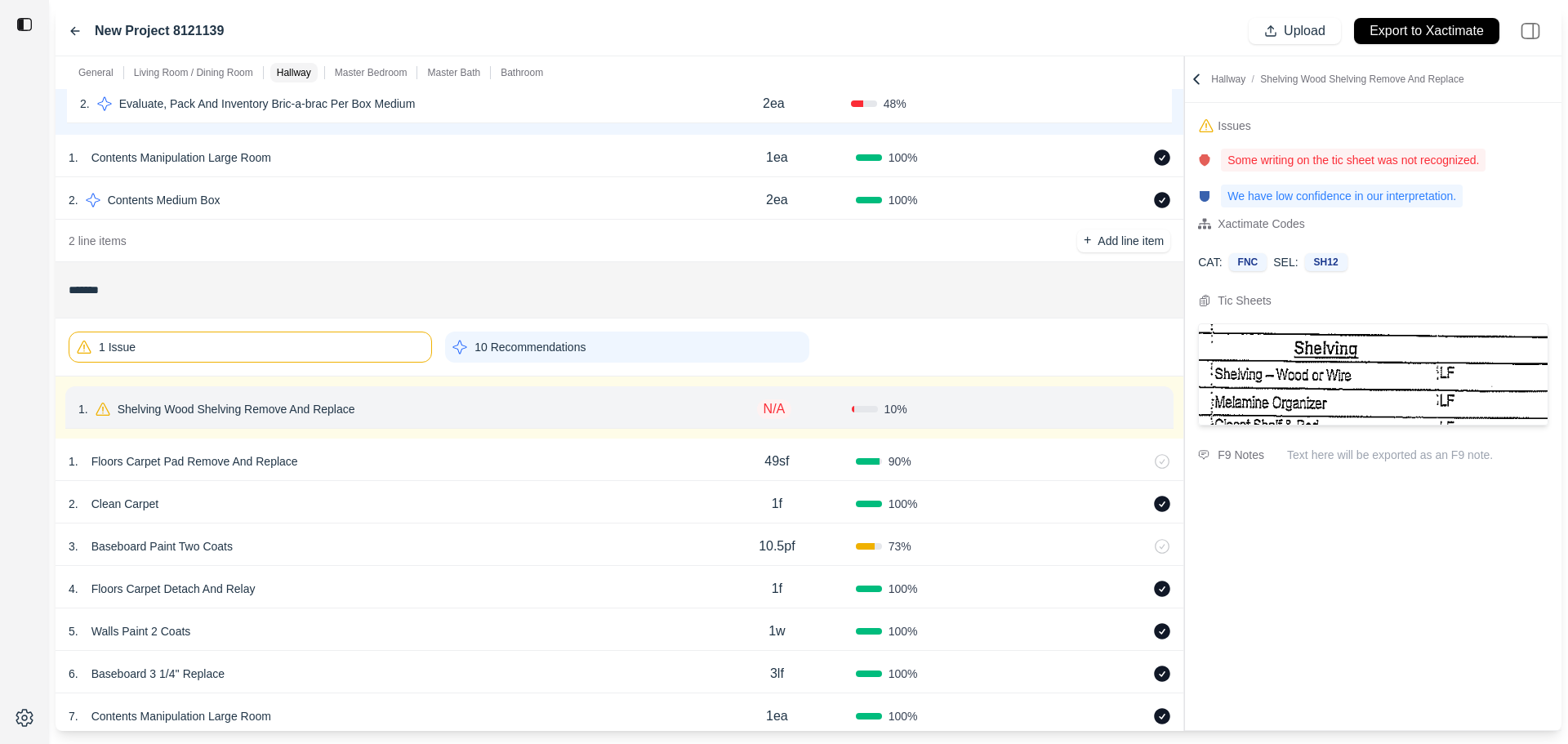
click at [1158, 410] on icon at bounding box center [1154, 409] width 13 height 13
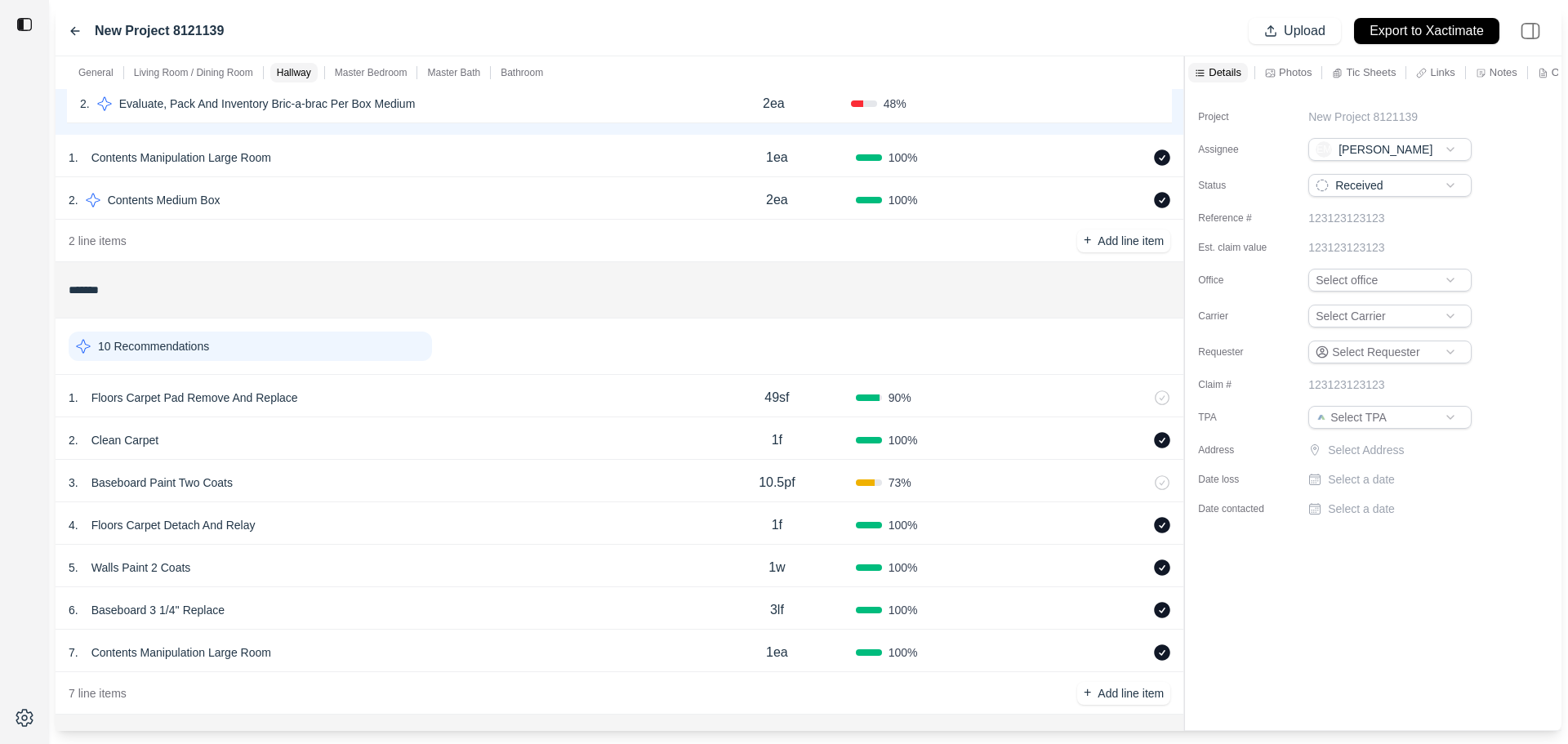
click at [152, 340] on p "10 Recommendations" at bounding box center [153, 346] width 111 height 17
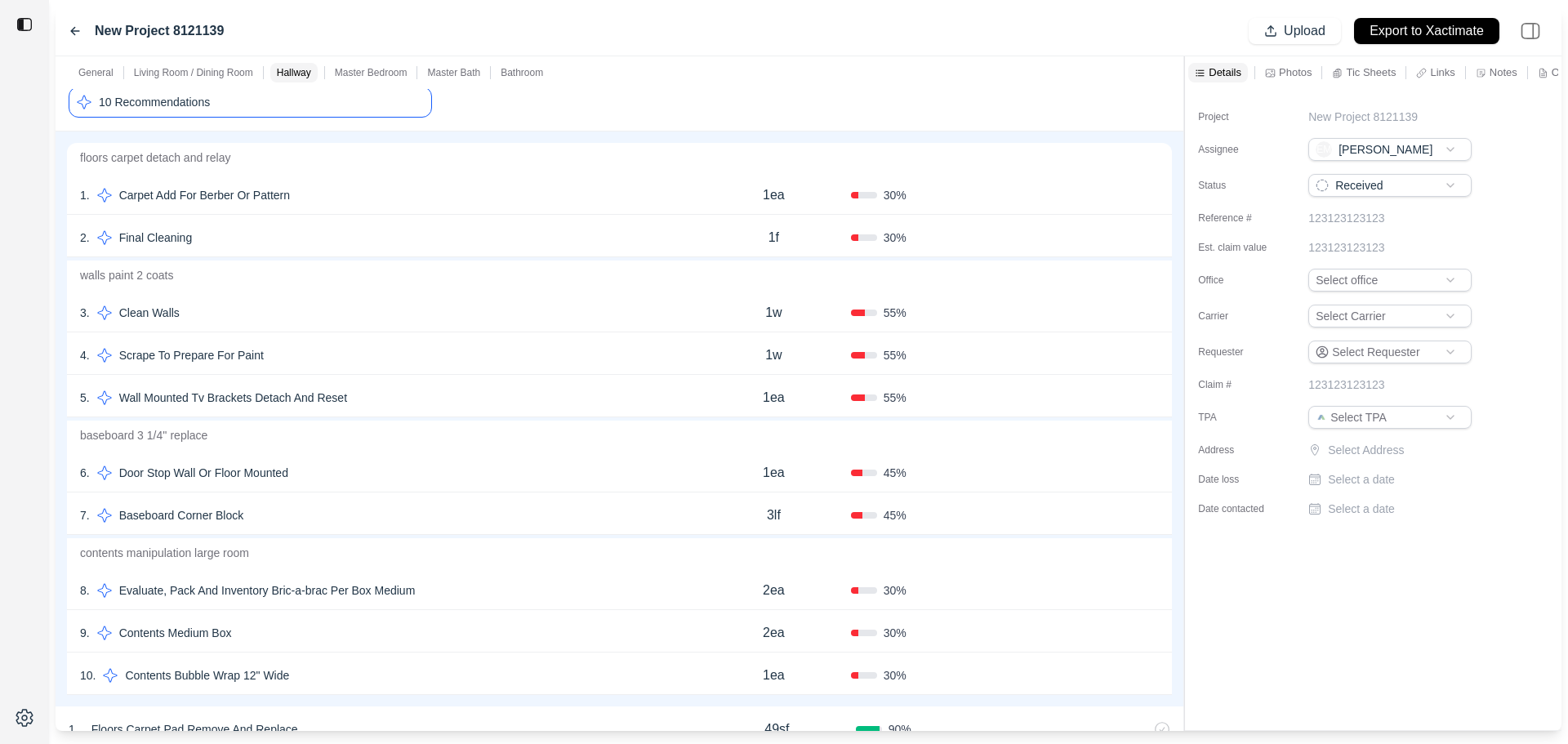
scroll to position [730, 0]
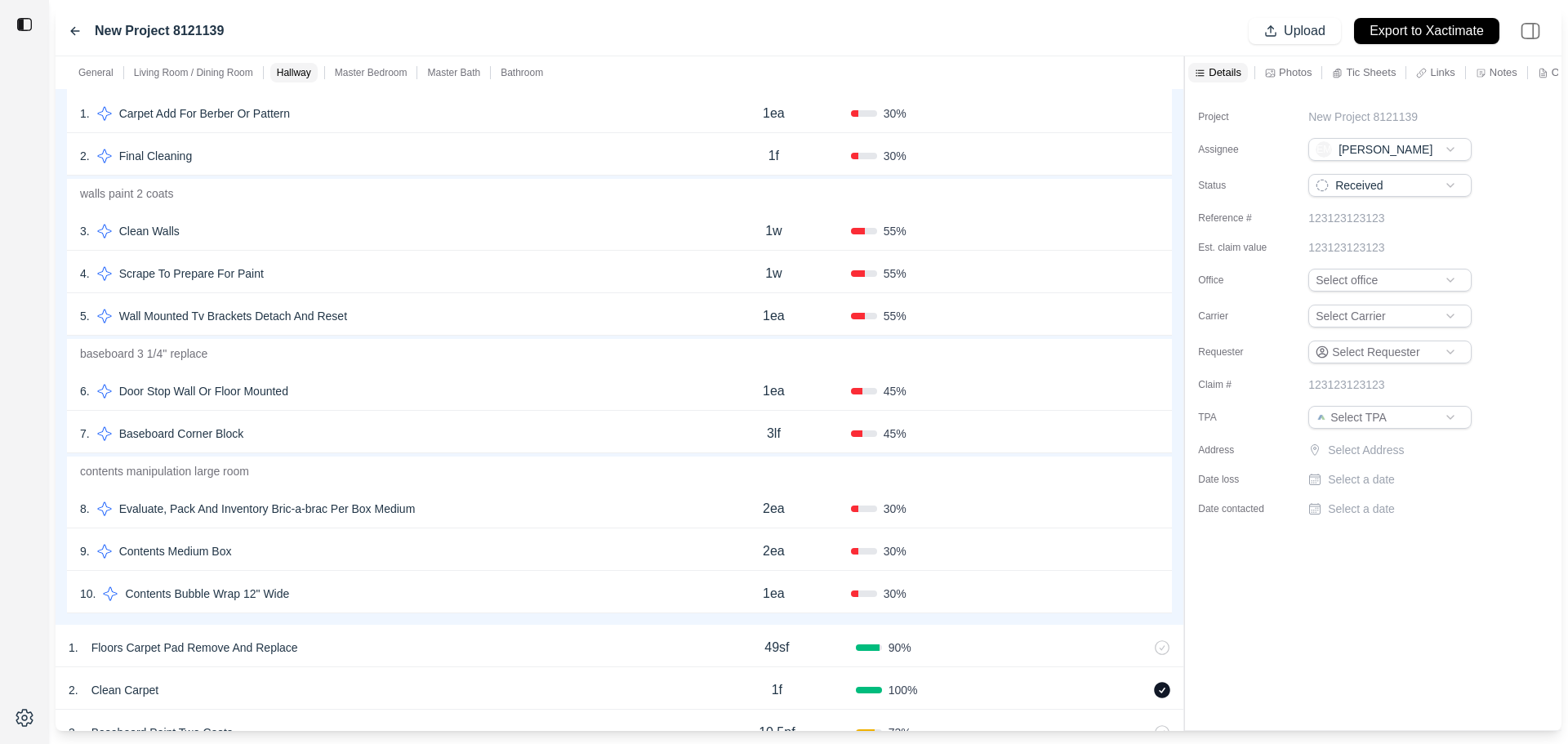
click at [394, 308] on div "5 . Wall Mounted Tv Brackets Detach And Reset" at bounding box center [389, 316] width 617 height 23
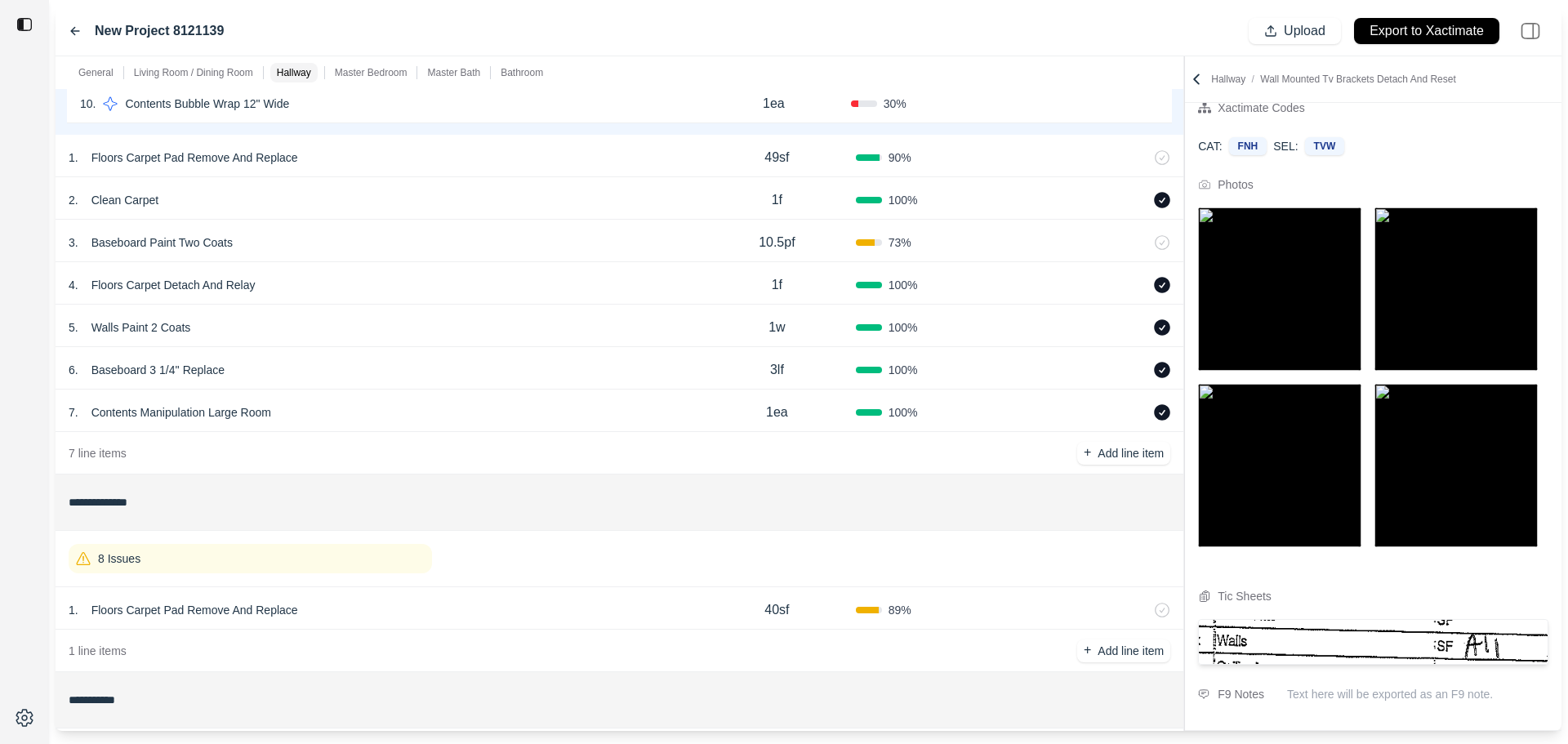
scroll to position [1056, 0]
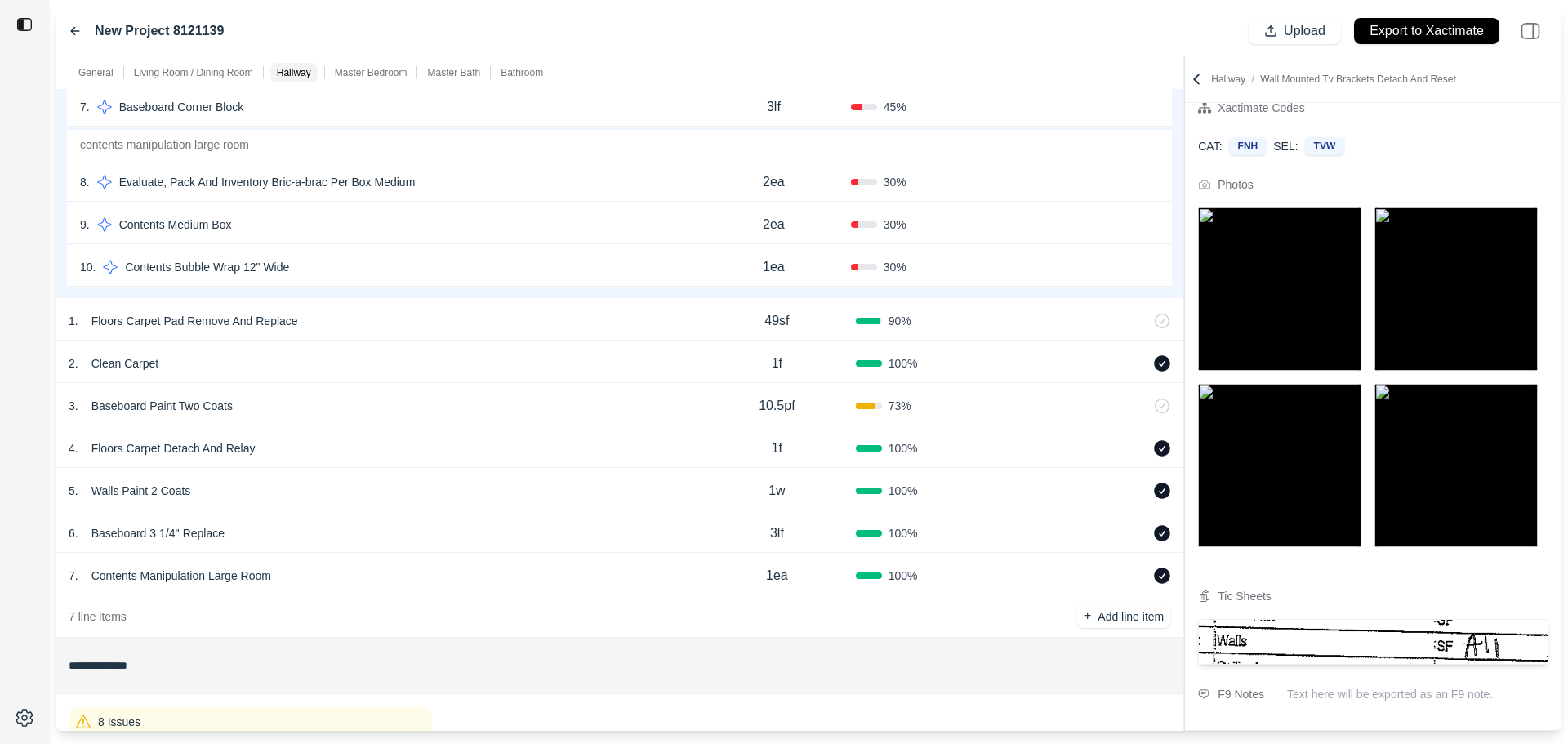
click at [480, 572] on div "7 . Contents Manipulation Large Room" at bounding box center [384, 575] width 630 height 23
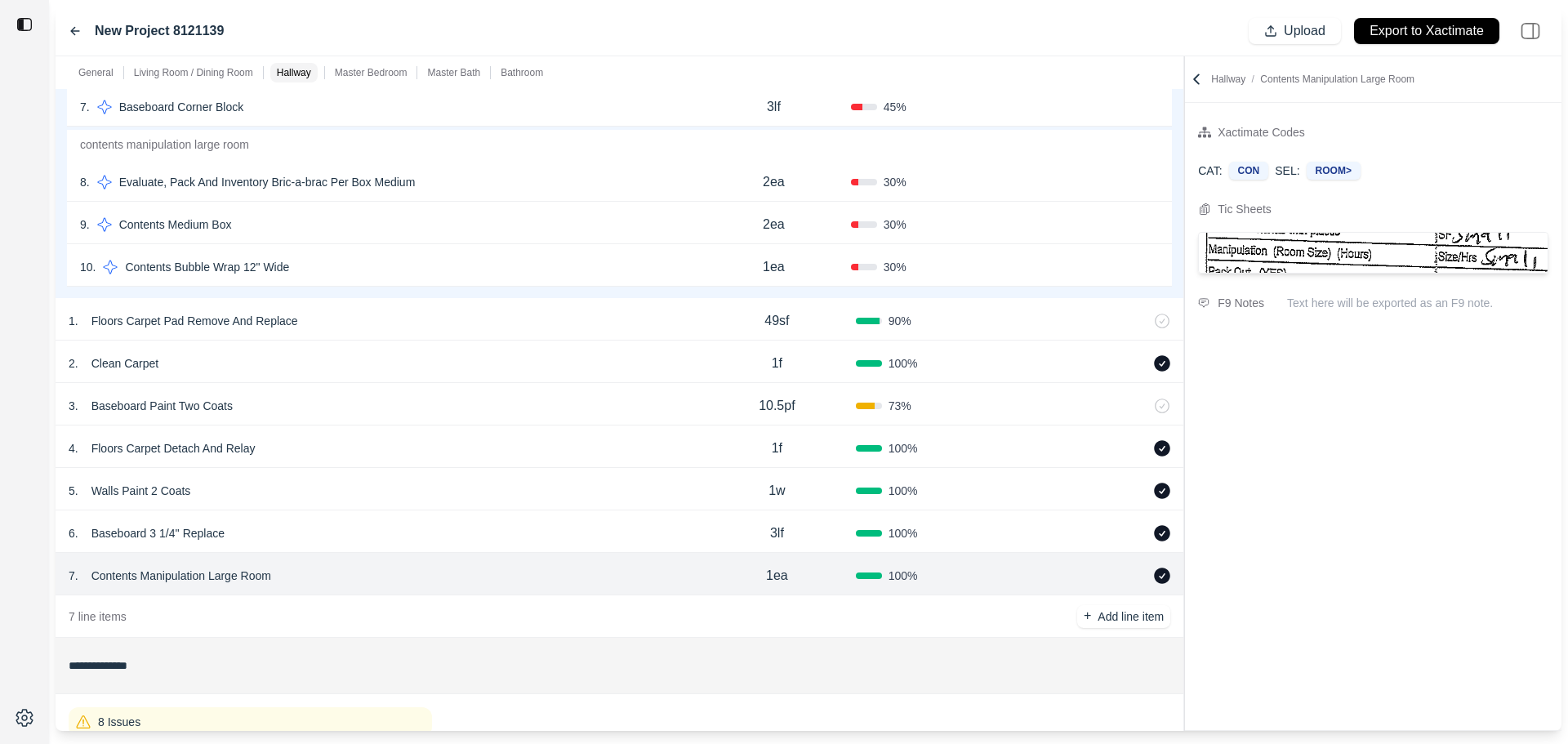
scroll to position [0, 0]
click at [493, 270] on div "10 . Contents Bubble Wrap 12" Wide" at bounding box center [389, 266] width 617 height 23
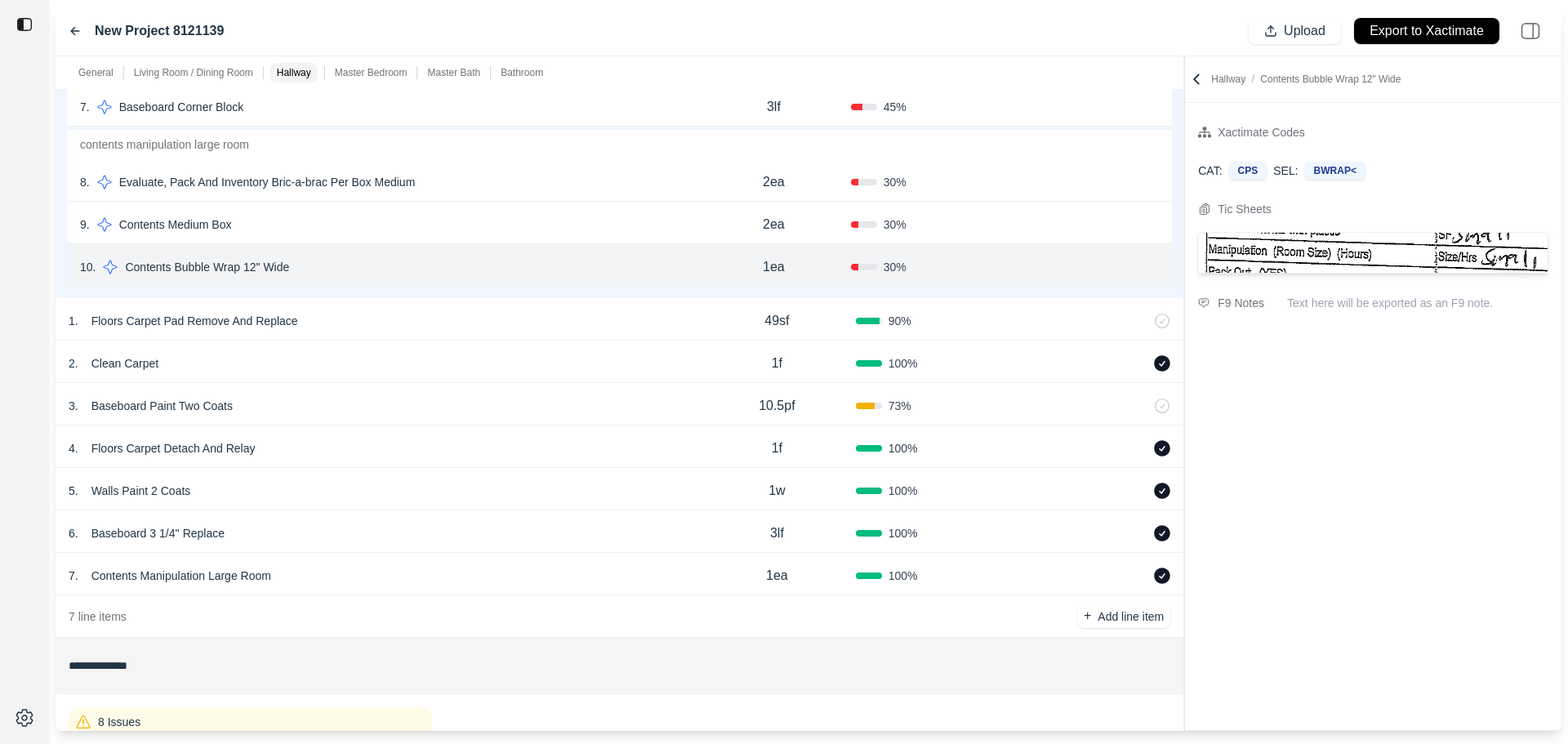
click at [512, 217] on div "9 . Contents Medium Box" at bounding box center [389, 224] width 617 height 23
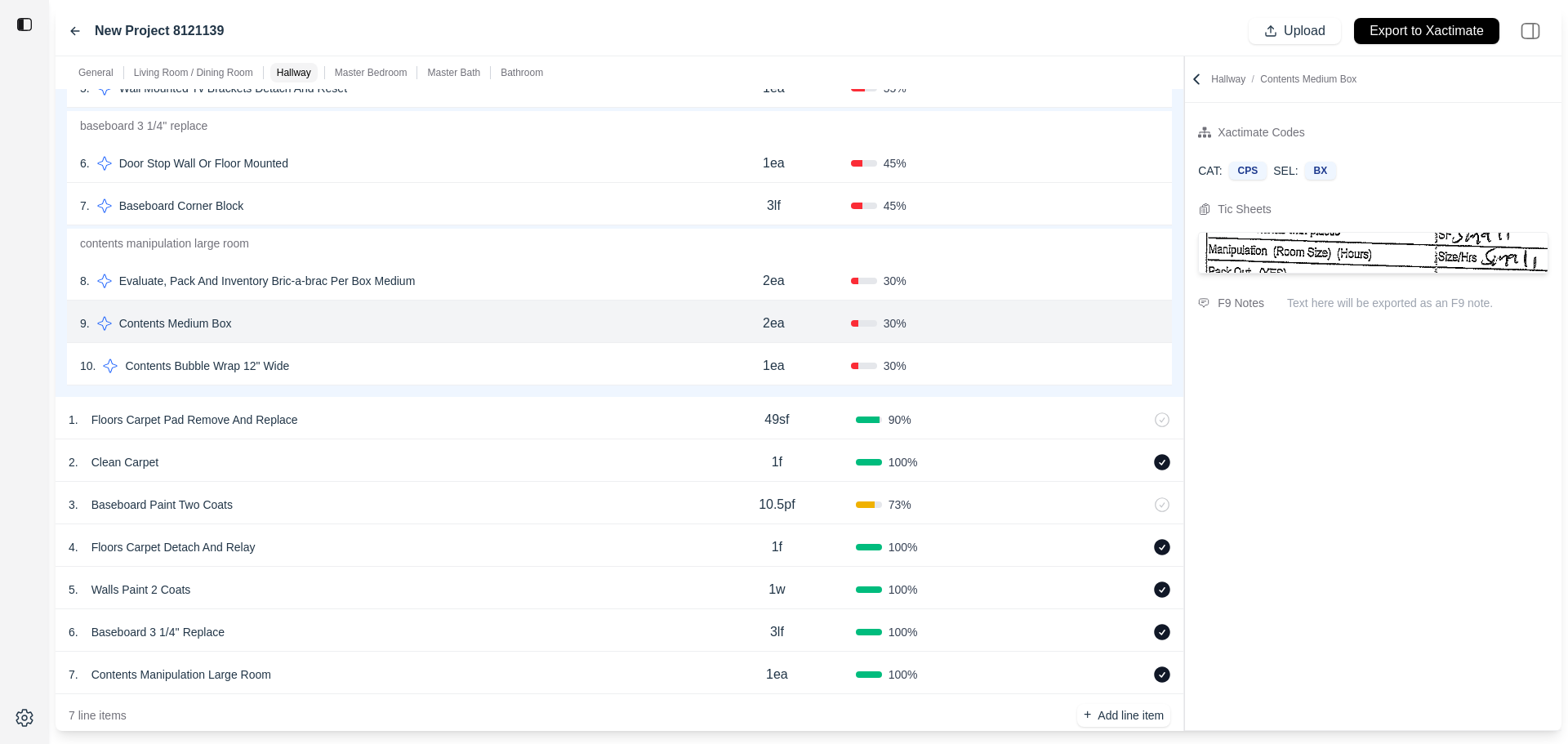
scroll to position [811, 0]
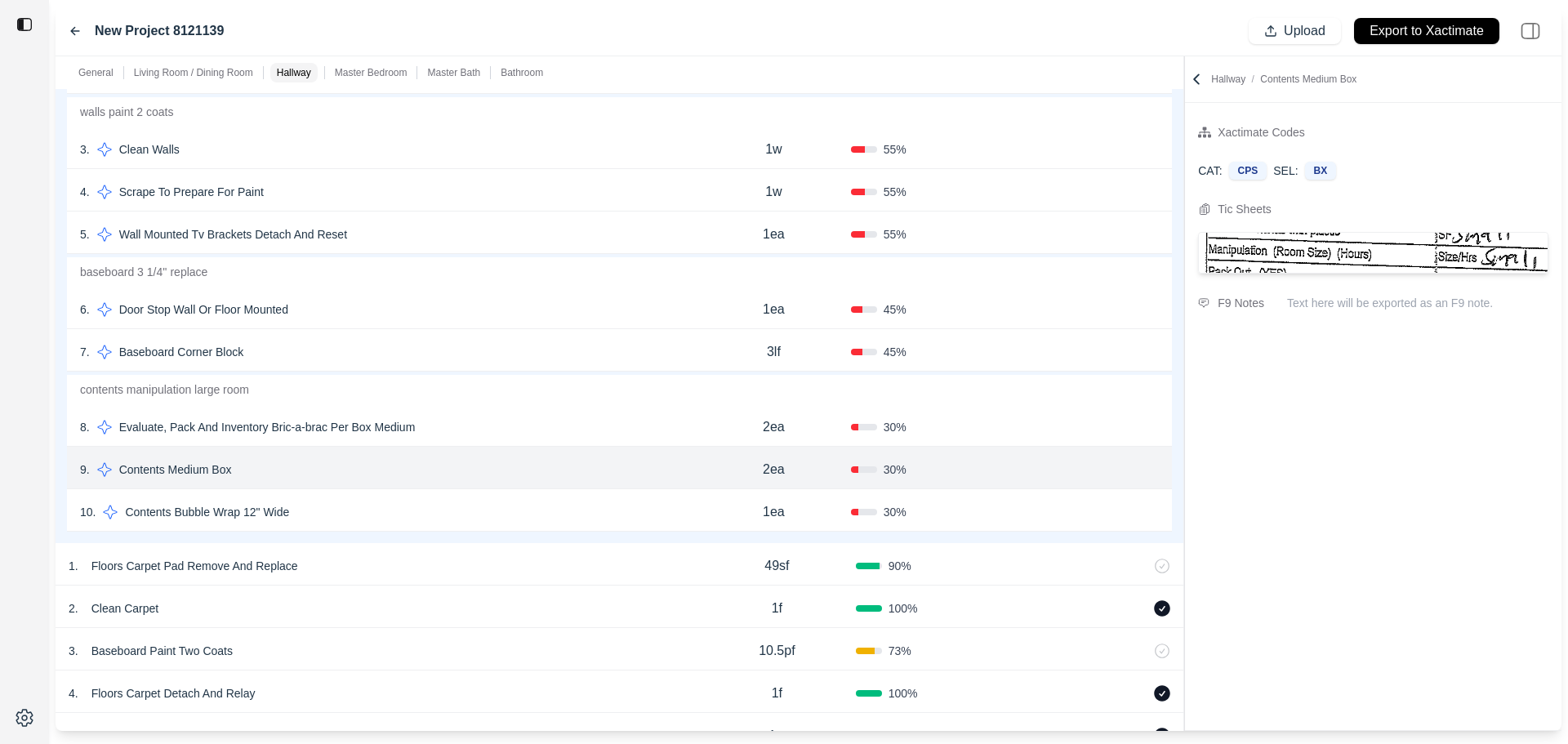
click at [539, 493] on div "10 . Contents Bubble Wrap 12" Wide 1ea 30 % Confirm" at bounding box center [620, 510] width 1105 height 43
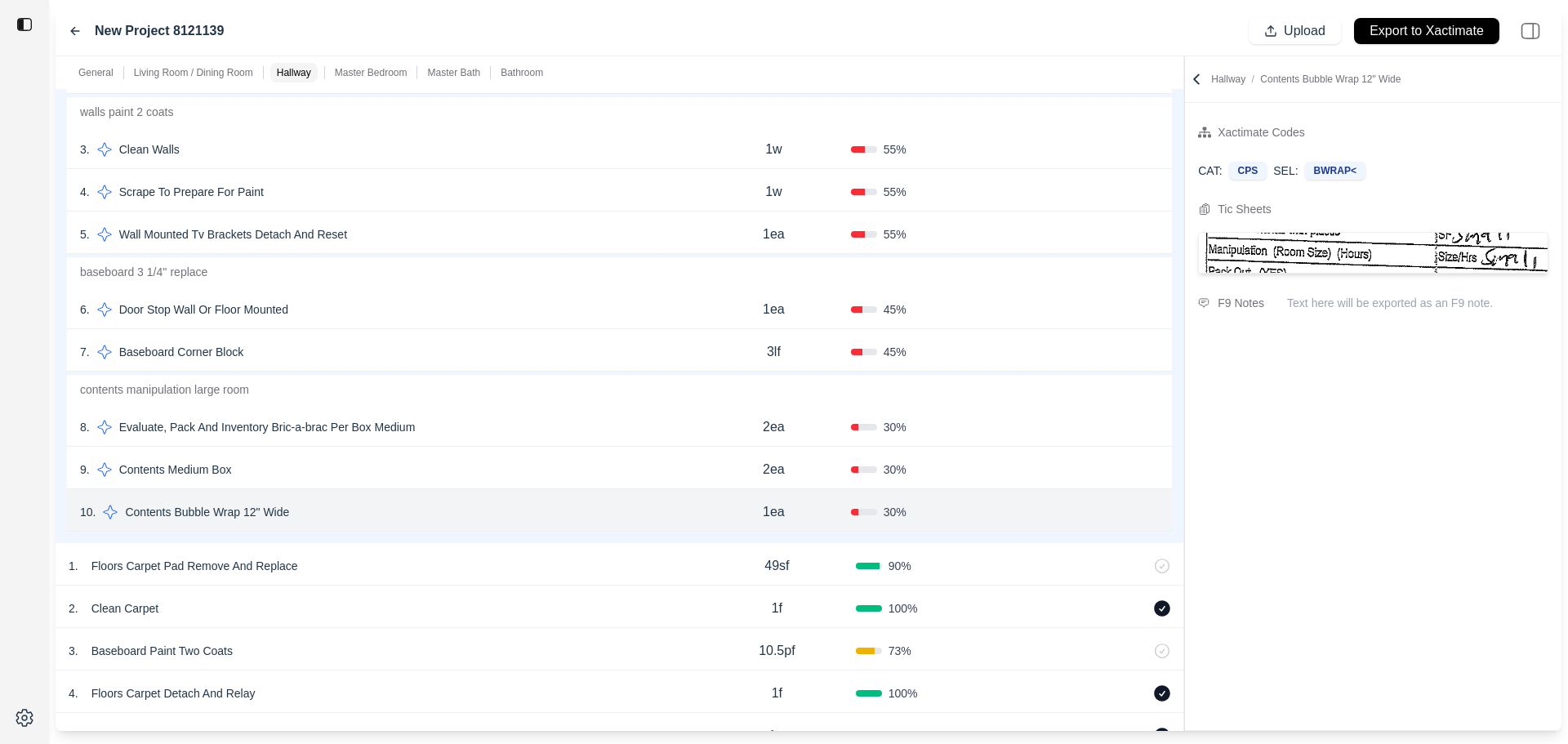
click at [539, 427] on div "8 . Evaluate, Pack And Inventory Bric-a-brac Per Box Medium" at bounding box center [389, 426] width 617 height 23
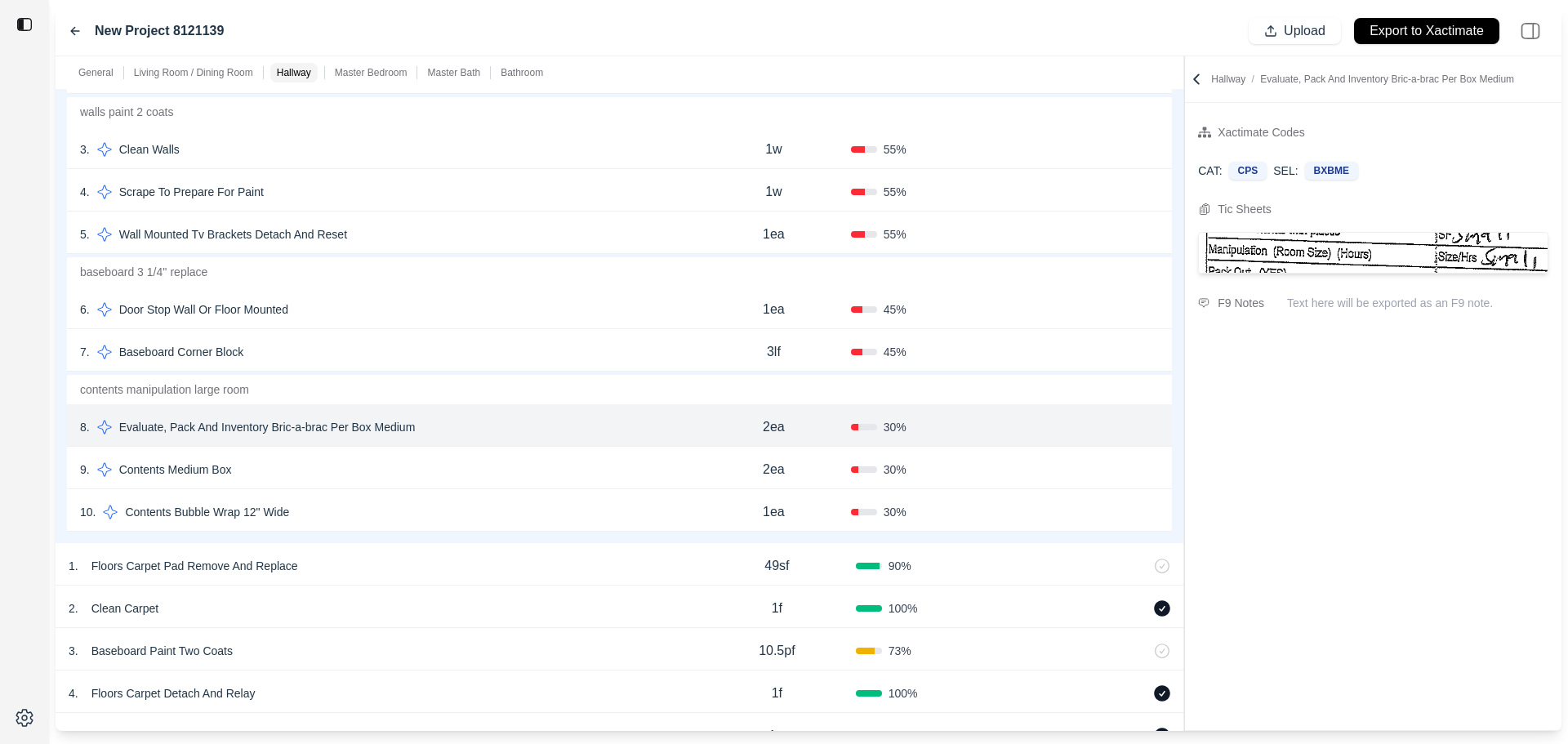
click at [501, 349] on div "7 . Baseboard Corner Block" at bounding box center [389, 352] width 617 height 23
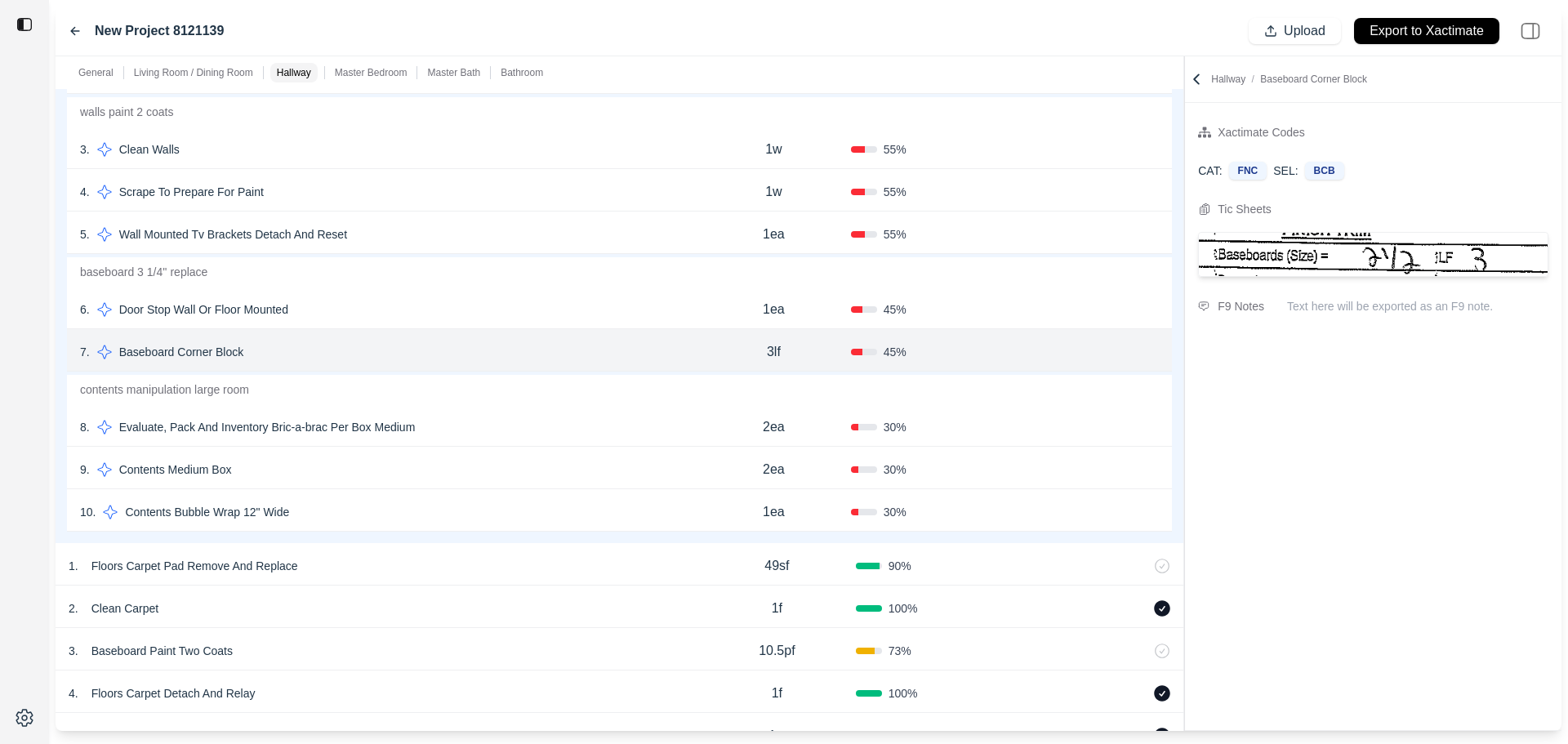
click at [492, 304] on div "6 . Door Stop Wall Or Floor Mounted" at bounding box center [389, 309] width 617 height 23
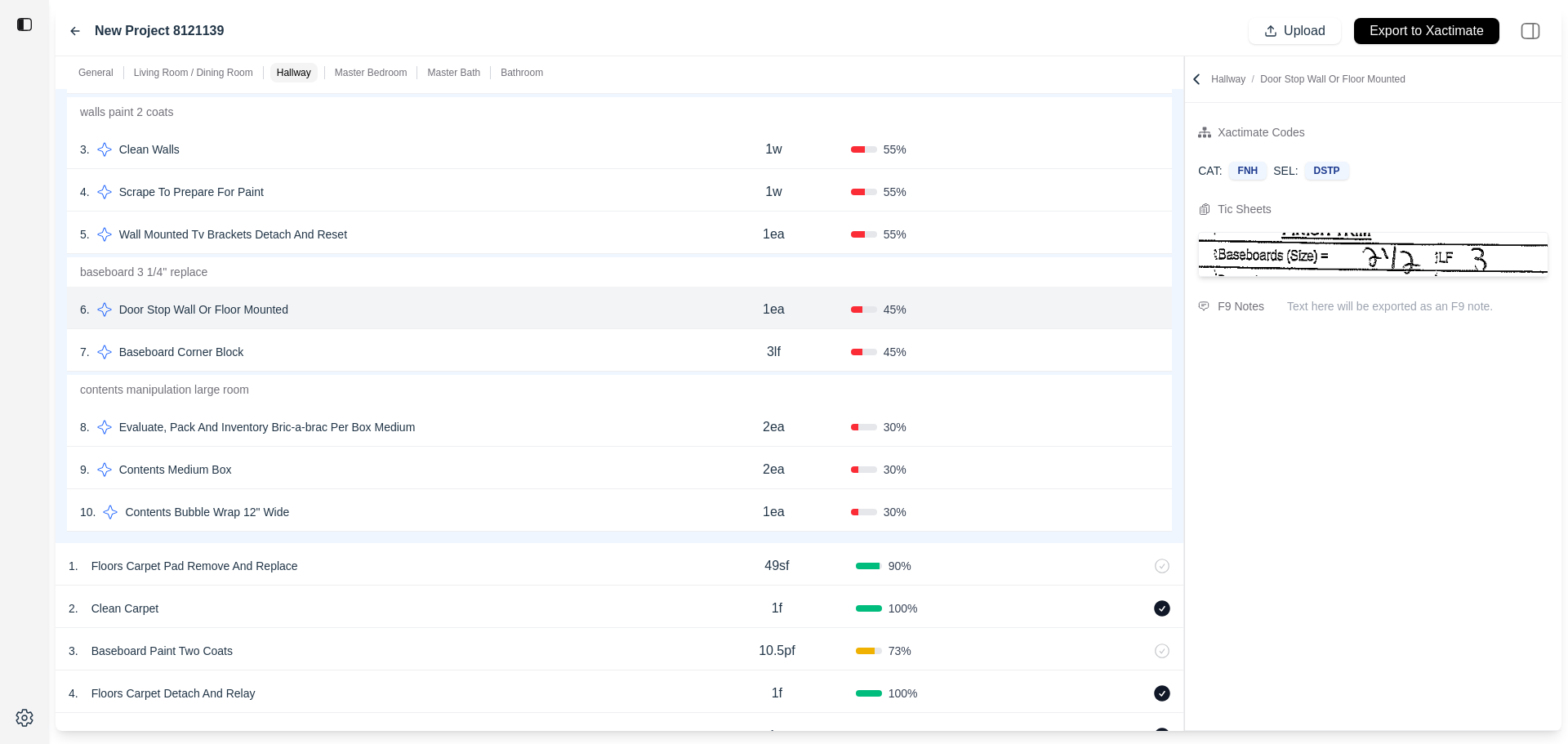
click at [469, 358] on div "7 . Baseboard Corner Block" at bounding box center [389, 352] width 617 height 23
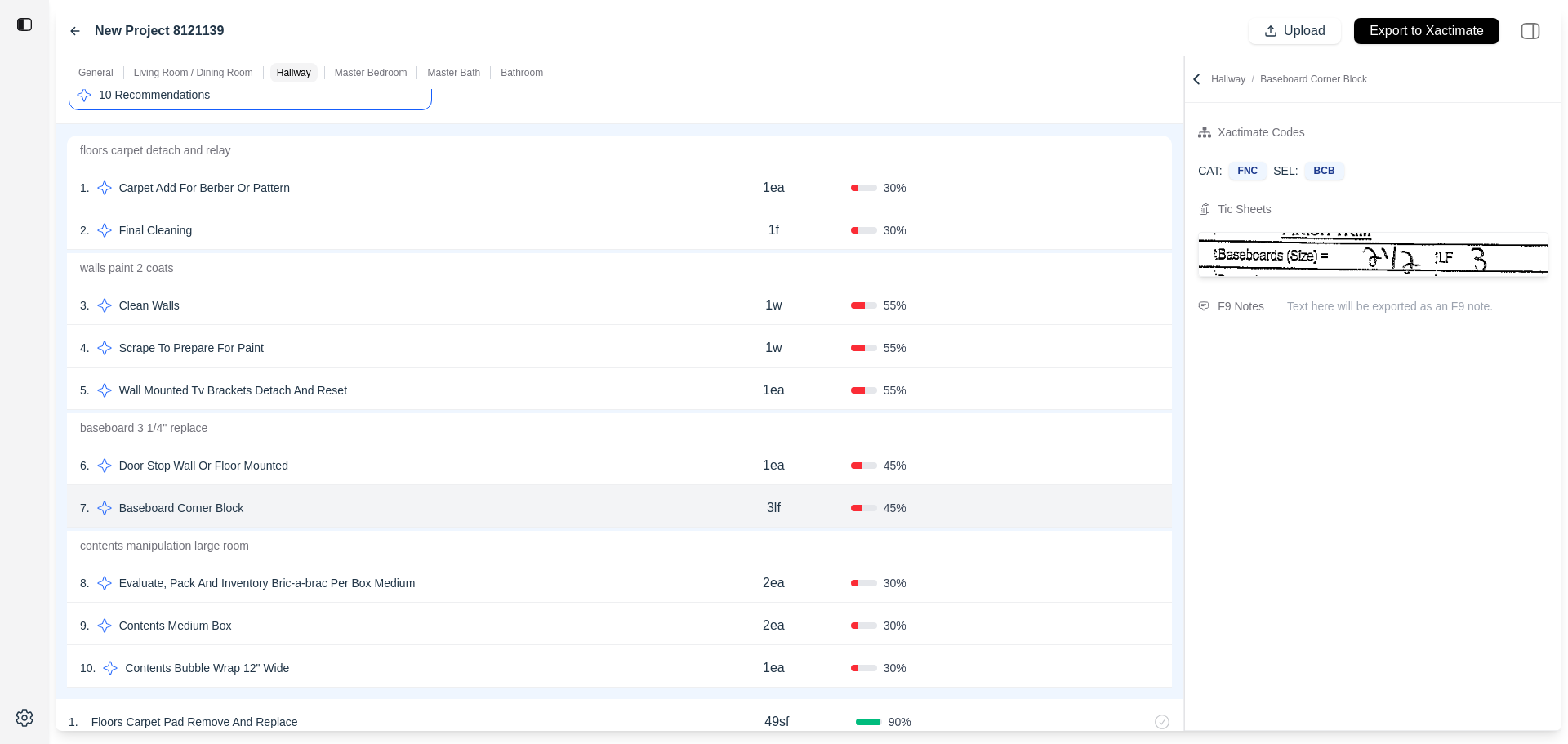
scroll to position [648, 0]
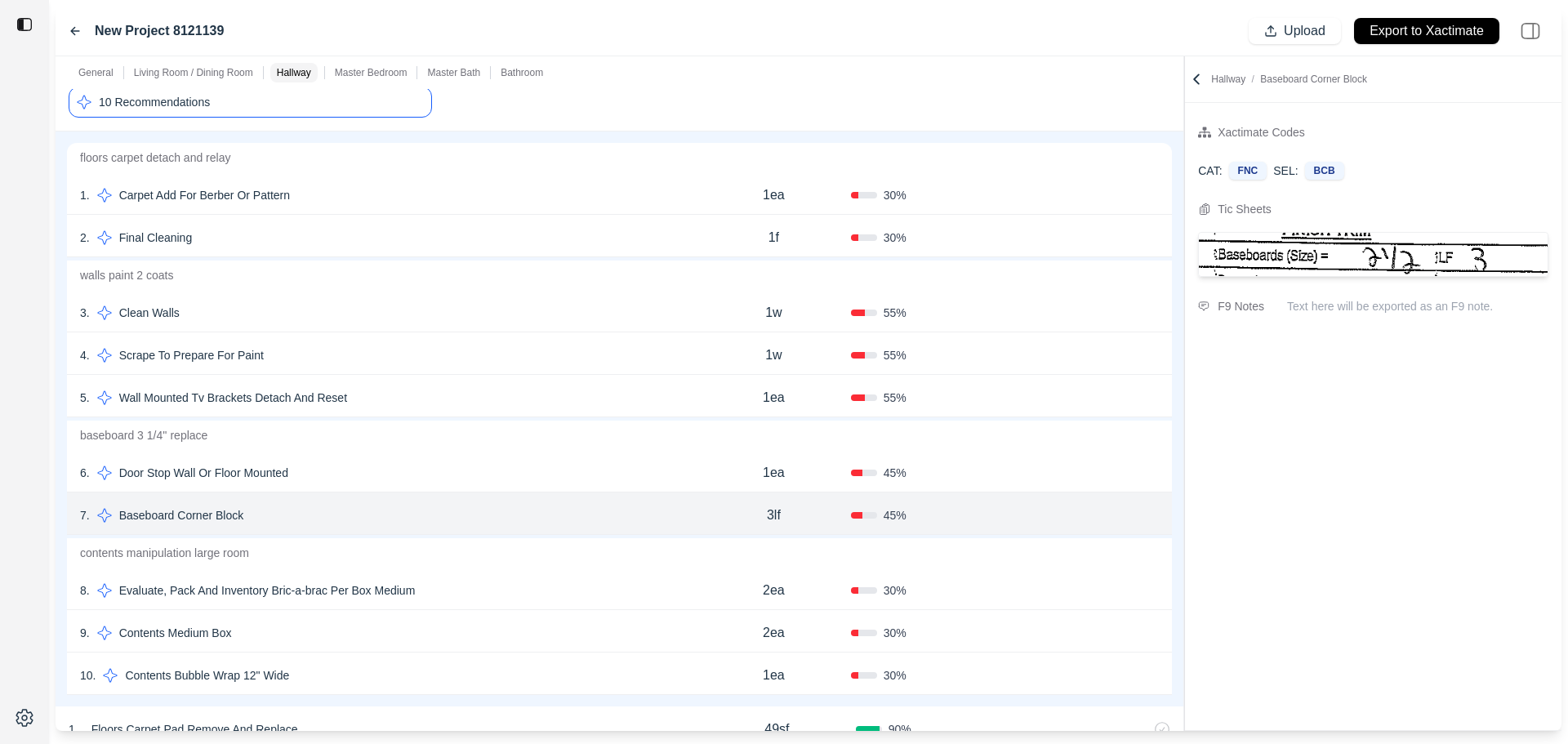
click at [448, 251] on div "2 . Final Cleaning 1f 30 % Confirm" at bounding box center [620, 237] width 1105 height 43
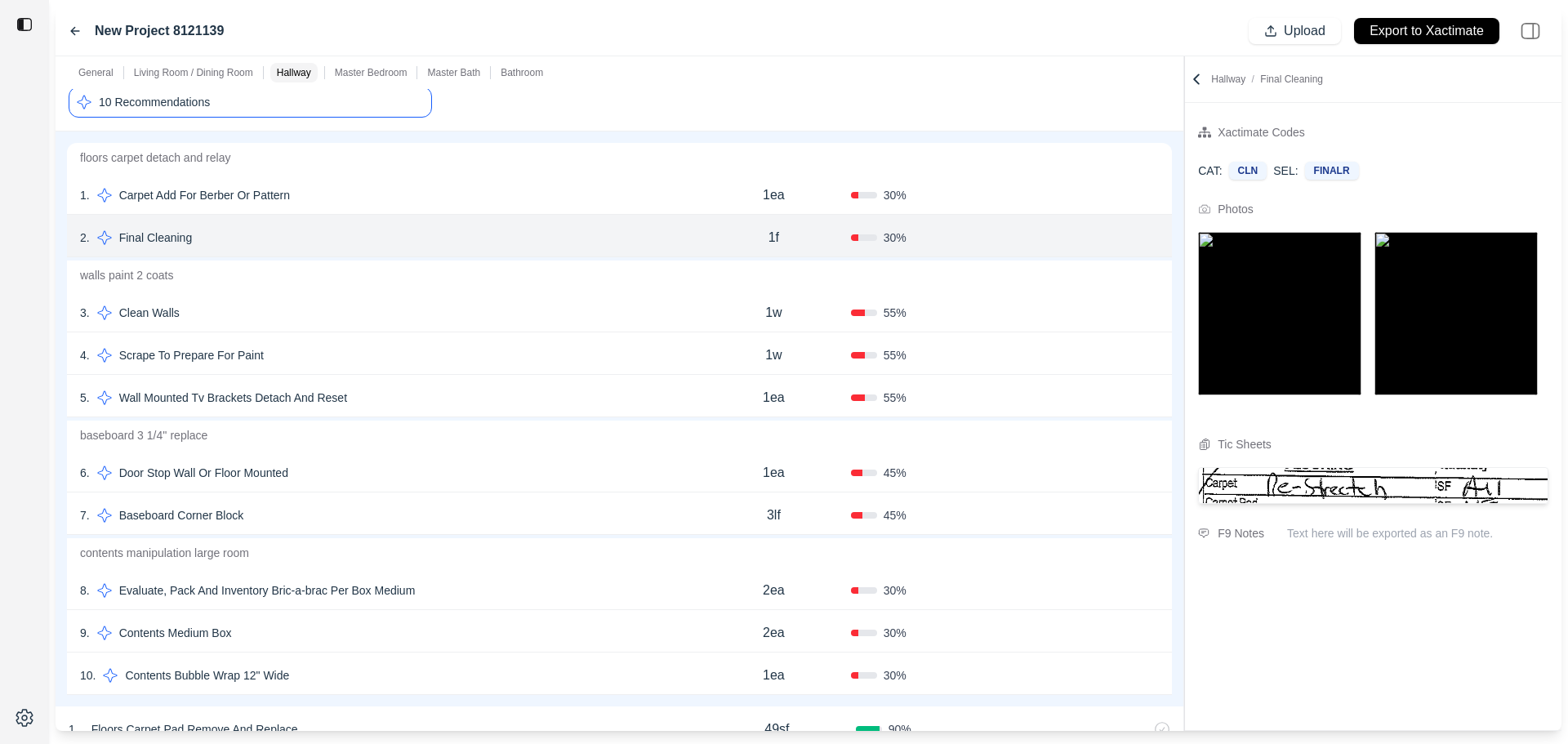
click at [441, 343] on div "4 . Scrape To Prepare For Paint 1w 55 % Confirm" at bounding box center [620, 354] width 1105 height 43
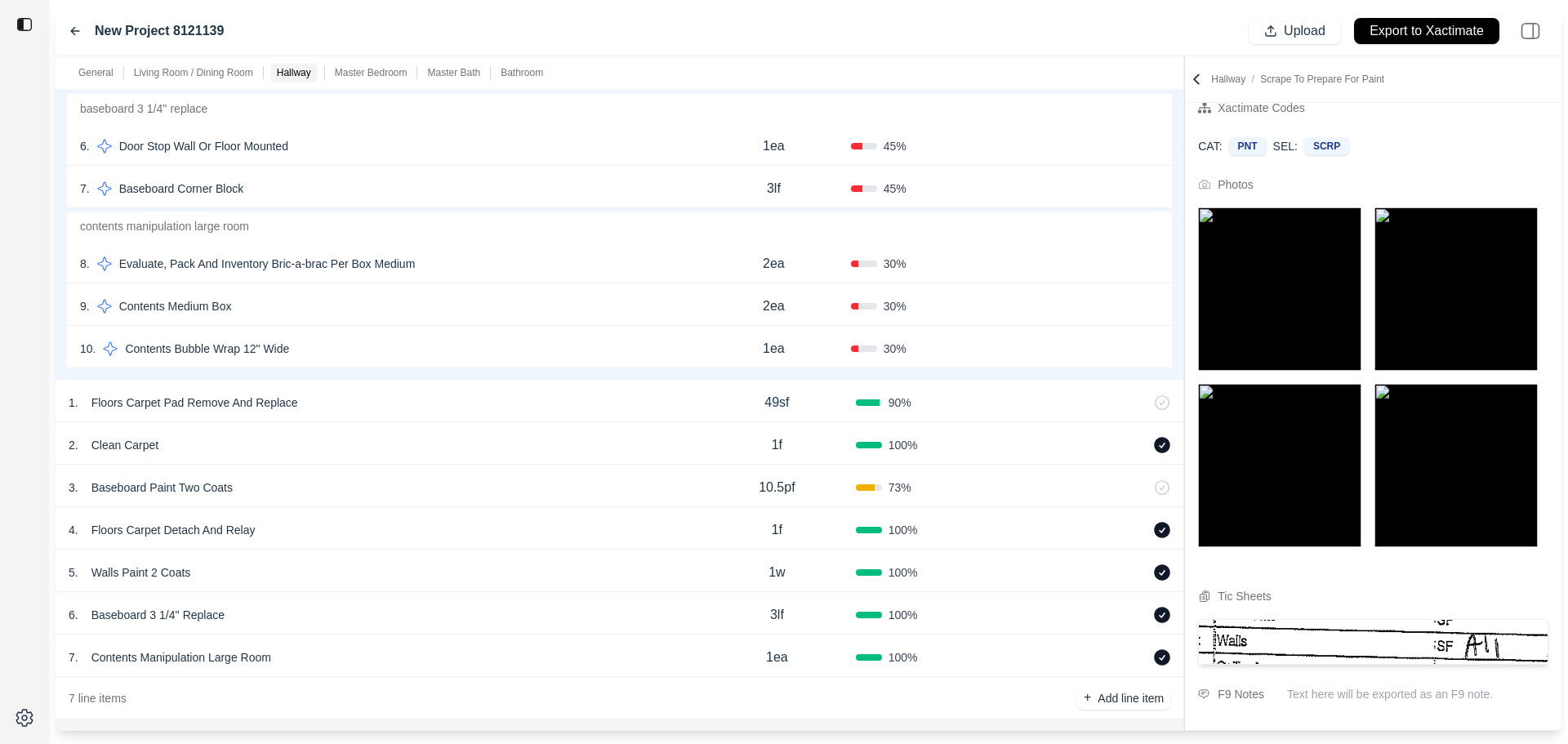
scroll to position [1383, 0]
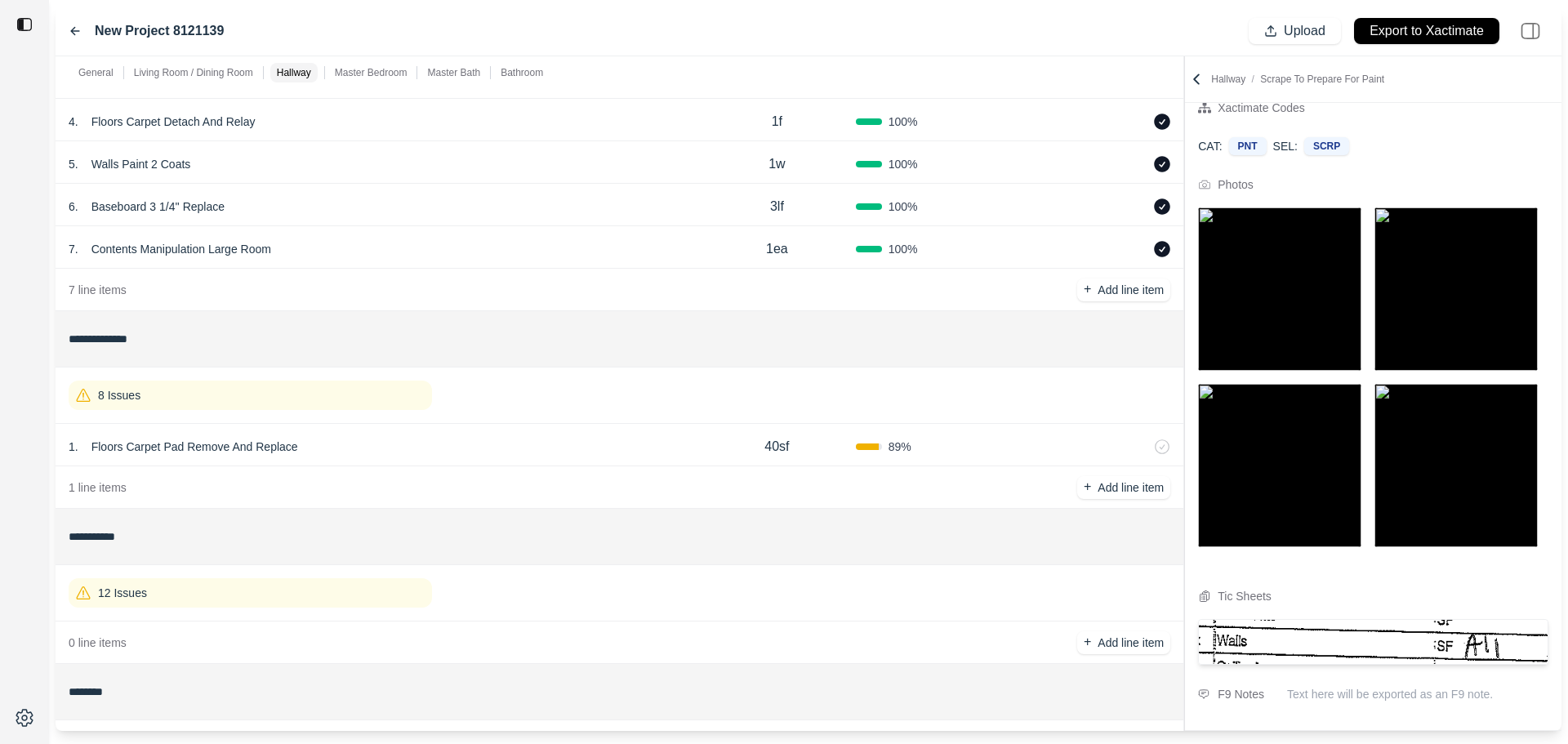
click at [343, 401] on div "8 Issues" at bounding box center [251, 396] width 363 height 30
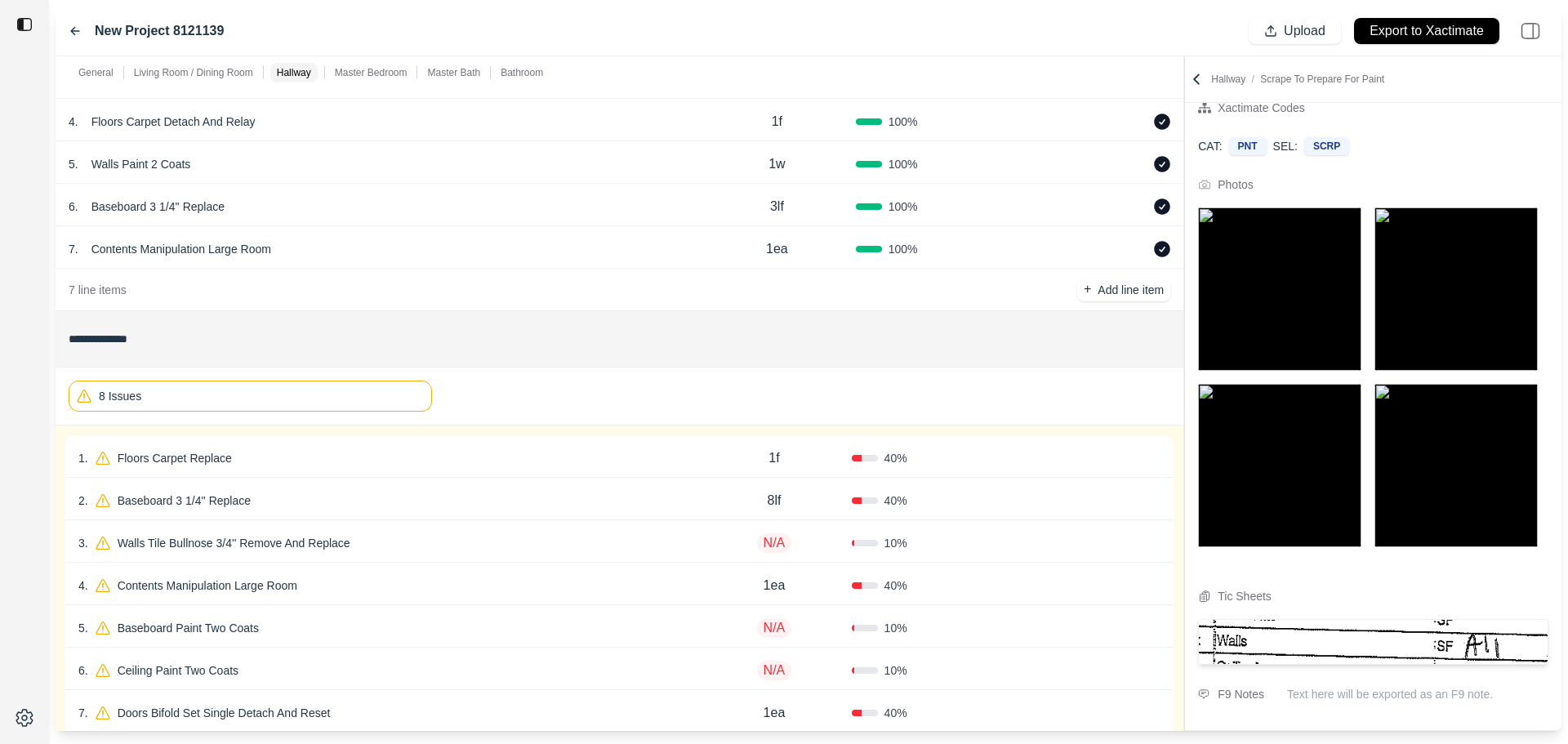
click at [672, 472] on div "1 . Floors Carpet Replace 1f 40 % Confirm" at bounding box center [620, 456] width 1109 height 43
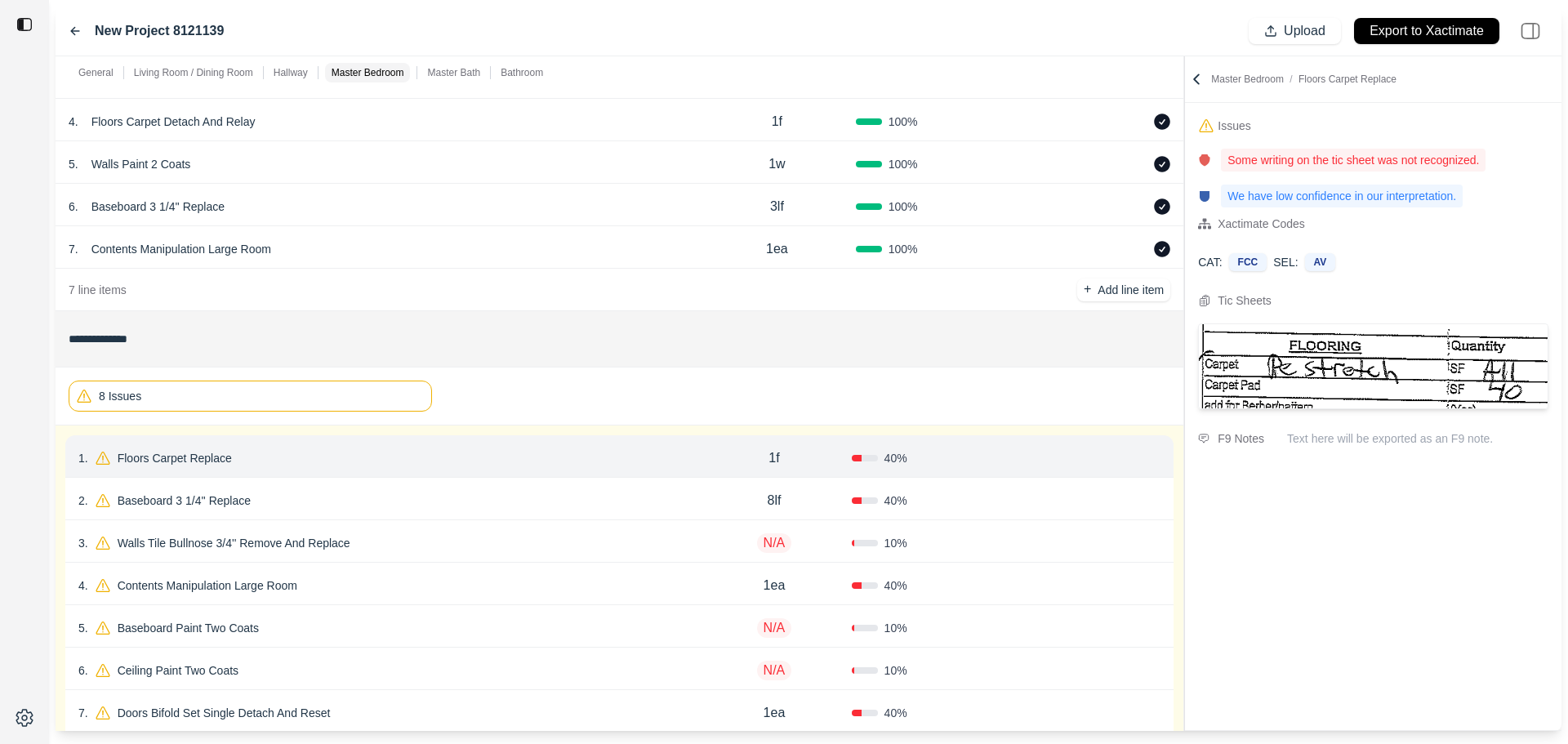
click at [184, 461] on p "Floors Carpet Replace" at bounding box center [174, 458] width 128 height 23
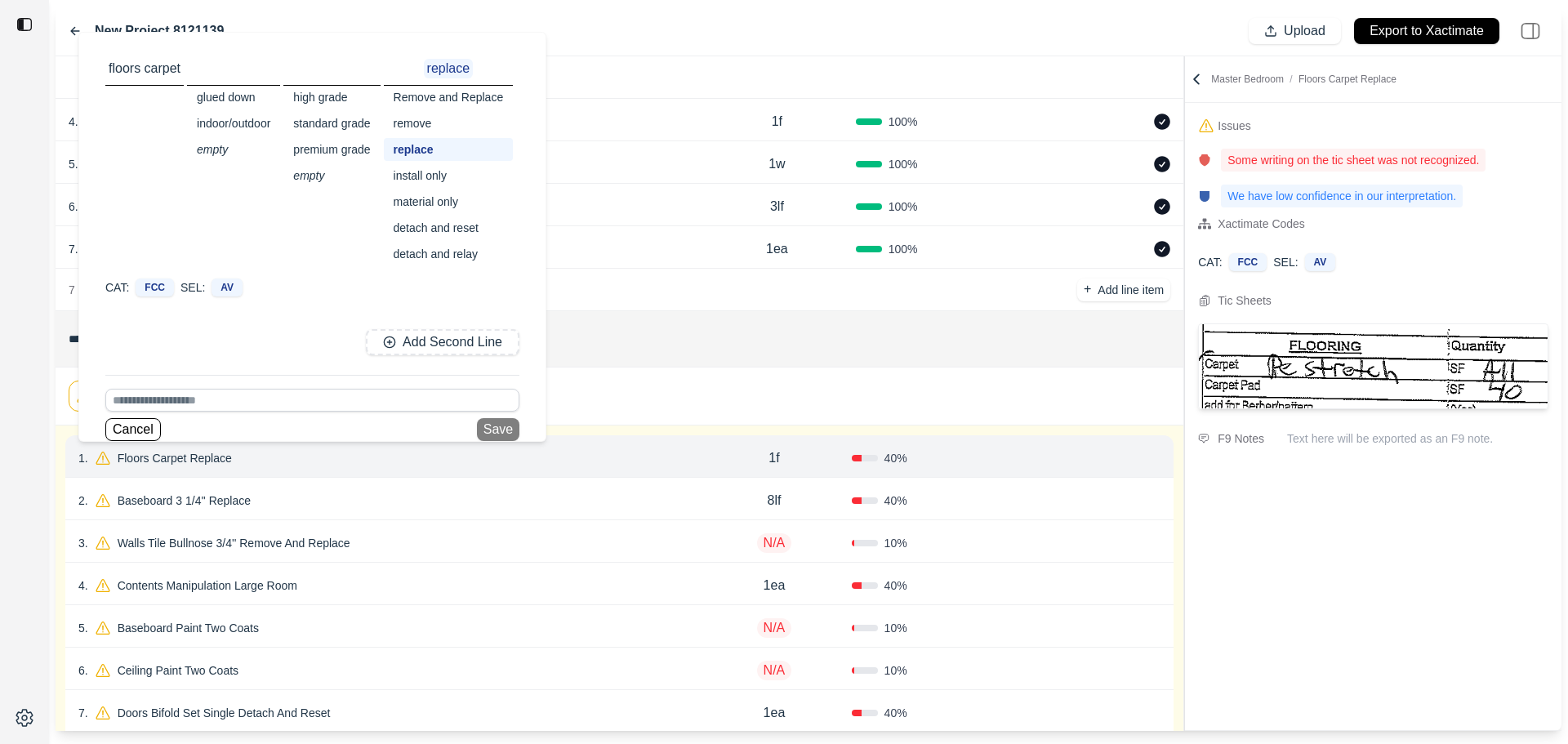
click at [463, 250] on div "detach and relay" at bounding box center [448, 253] width 130 height 23
click at [507, 426] on button "Save" at bounding box center [498, 427] width 43 height 23
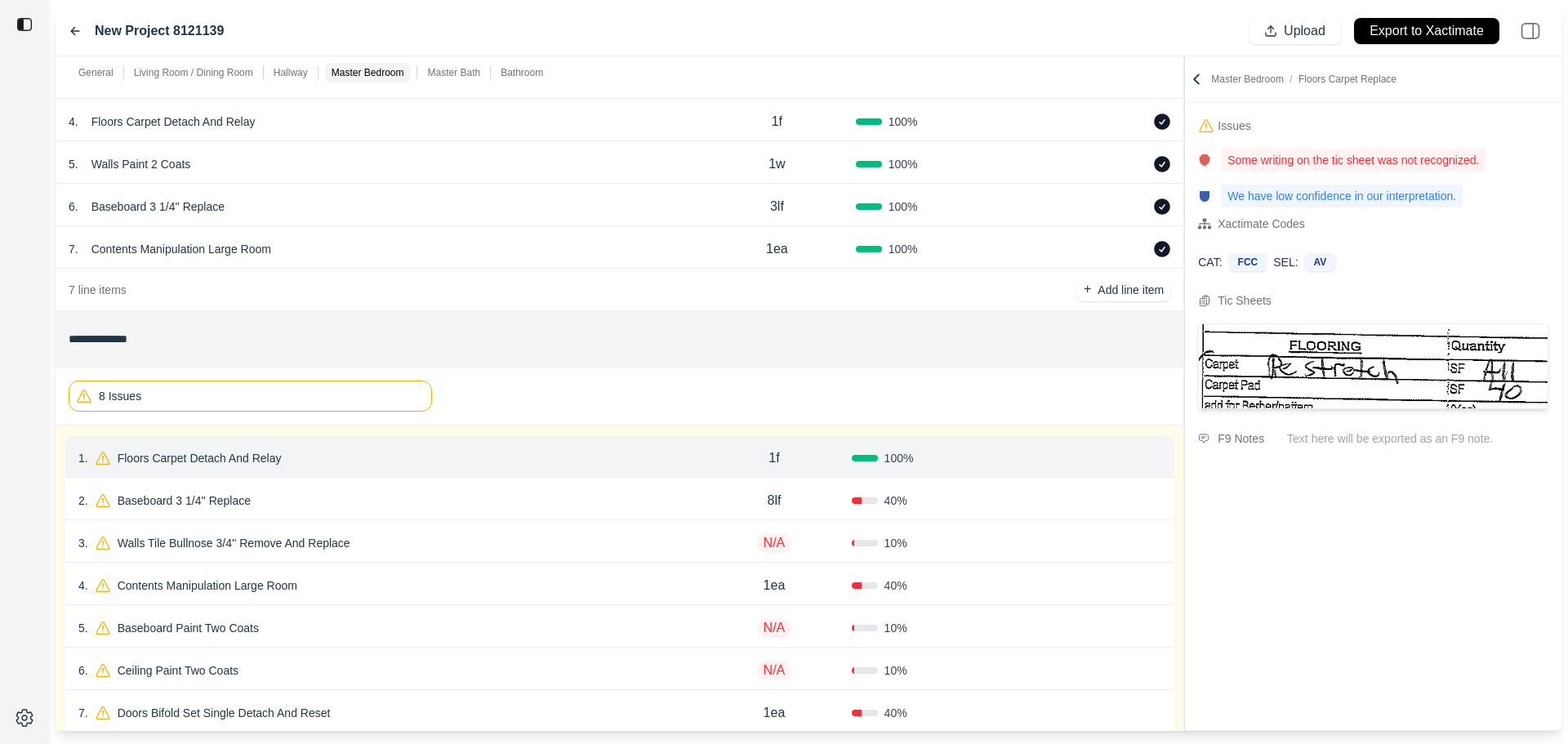
click at [1113, 456] on button "Confirm" at bounding box center [1114, 458] width 53 height 26
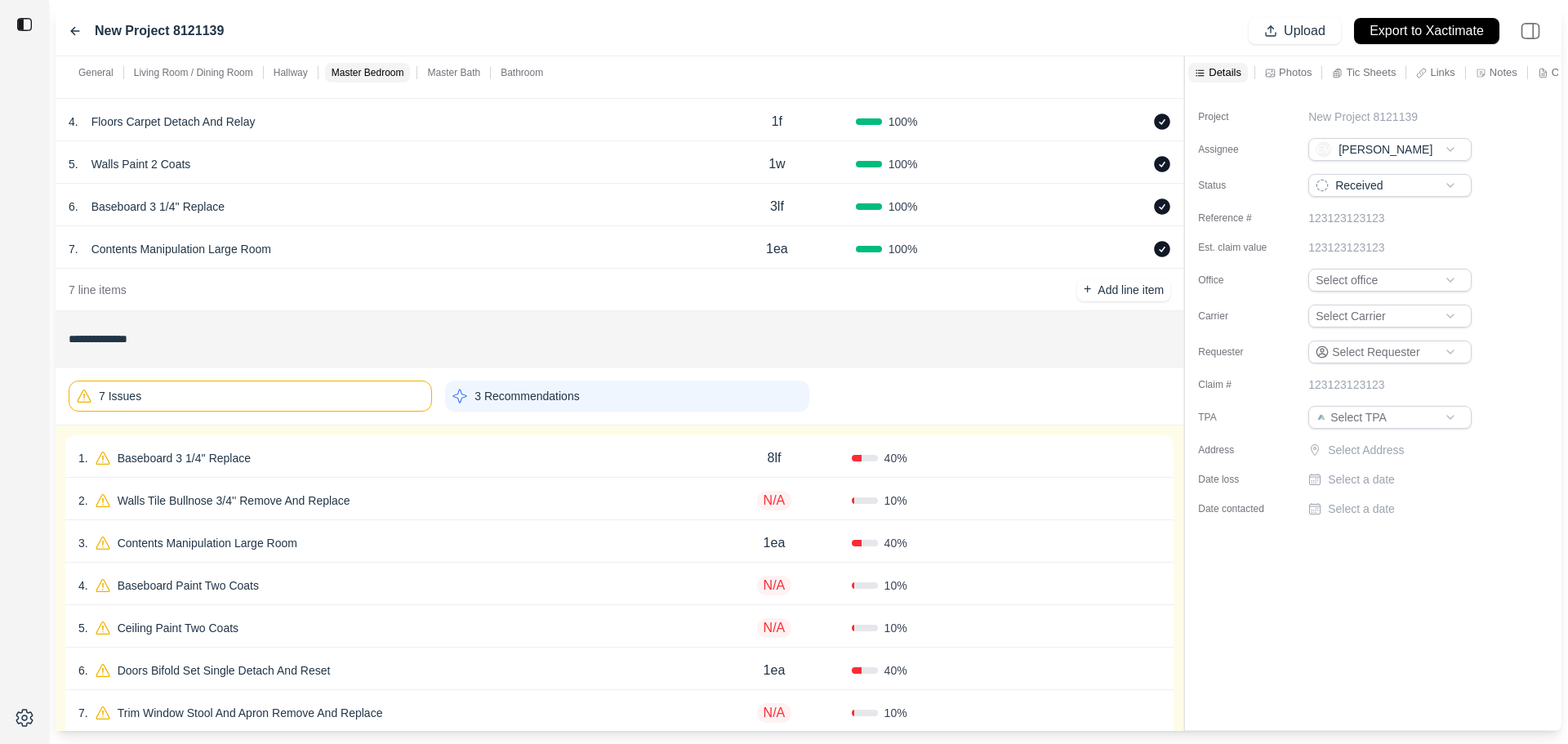
click at [565, 453] on div "1 . Baseboard 3 1/4'' Replace" at bounding box center [388, 458] width 619 height 23
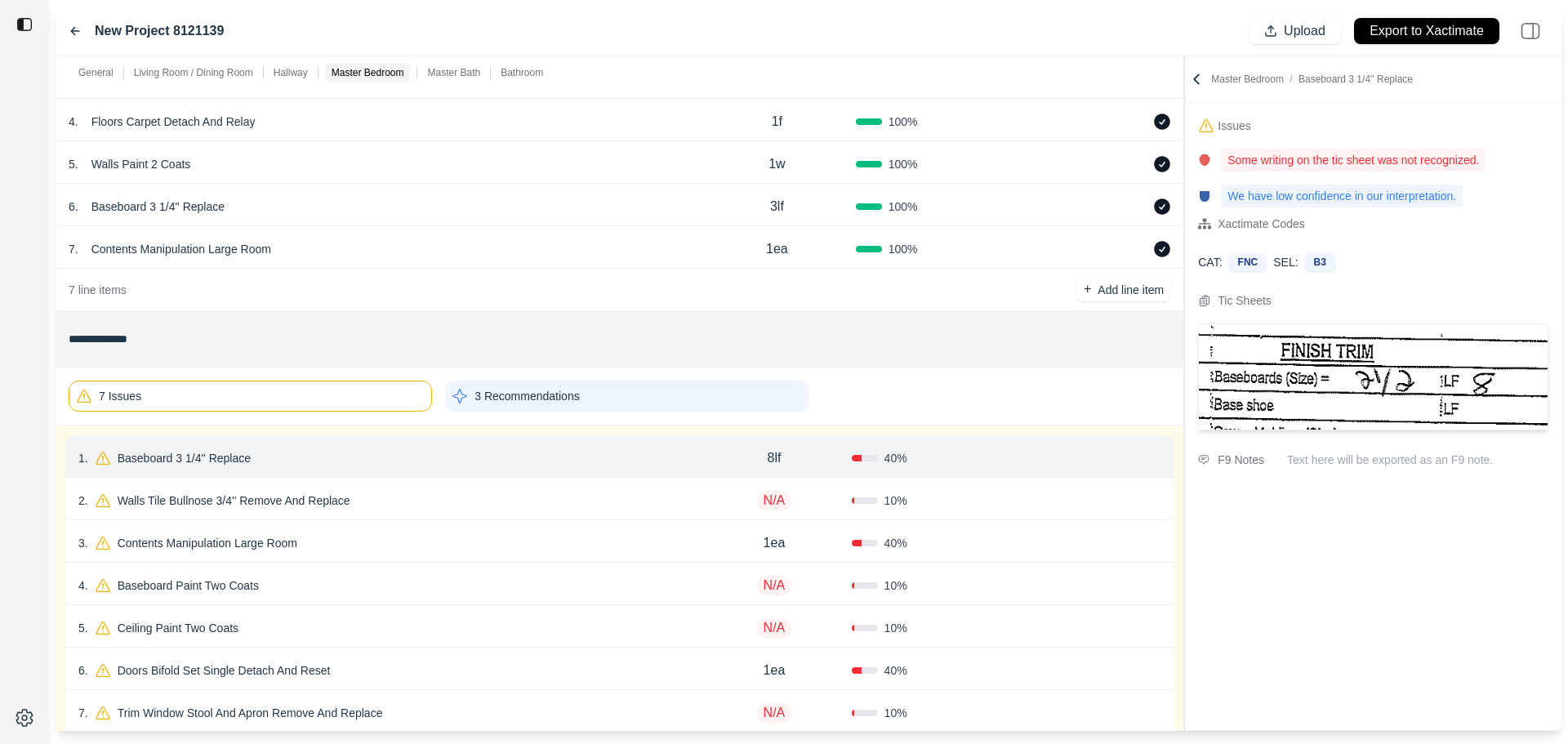
click at [1089, 459] on button "Confirm" at bounding box center [1114, 458] width 53 height 26
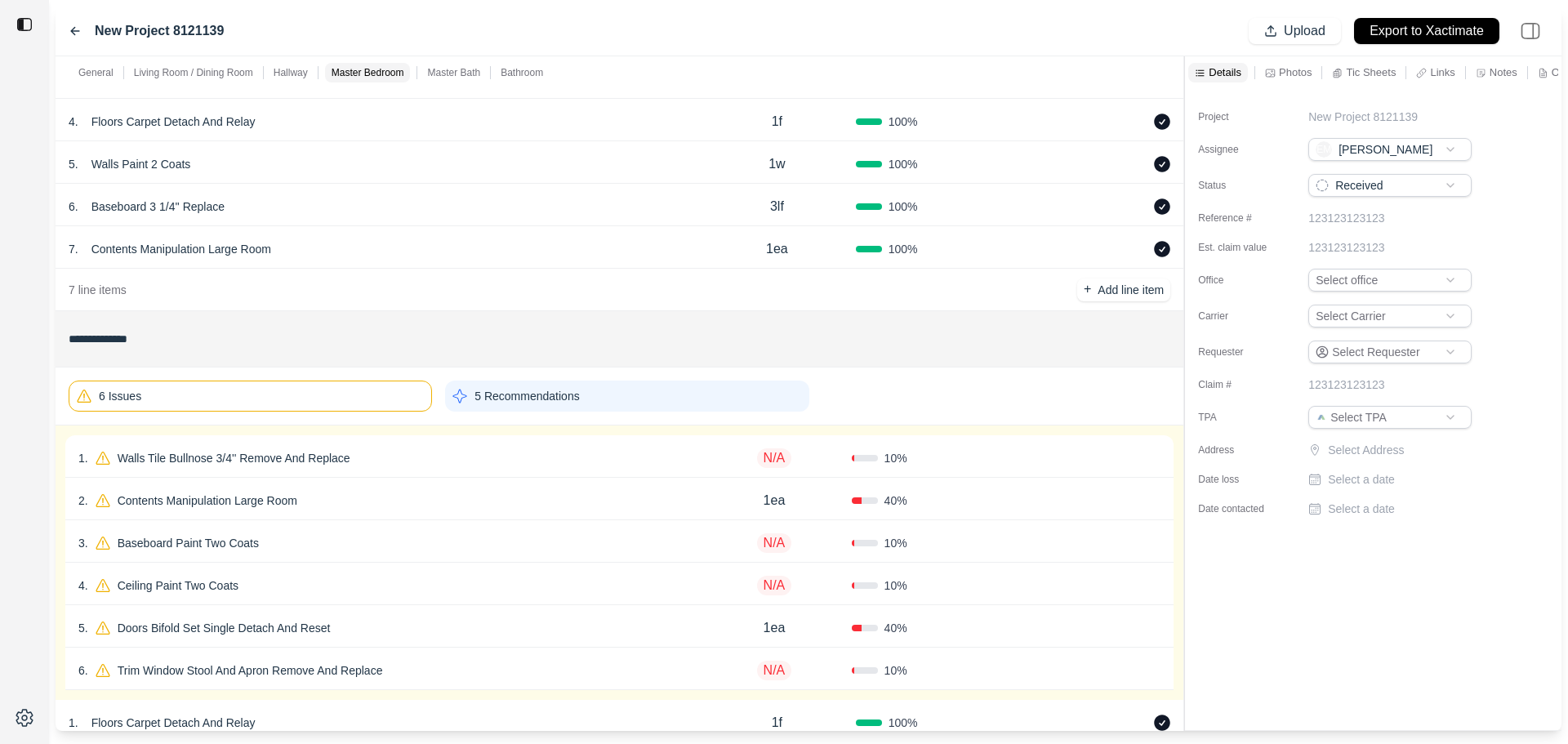
click at [811, 467] on div "N/A" at bounding box center [774, 457] width 155 height 33
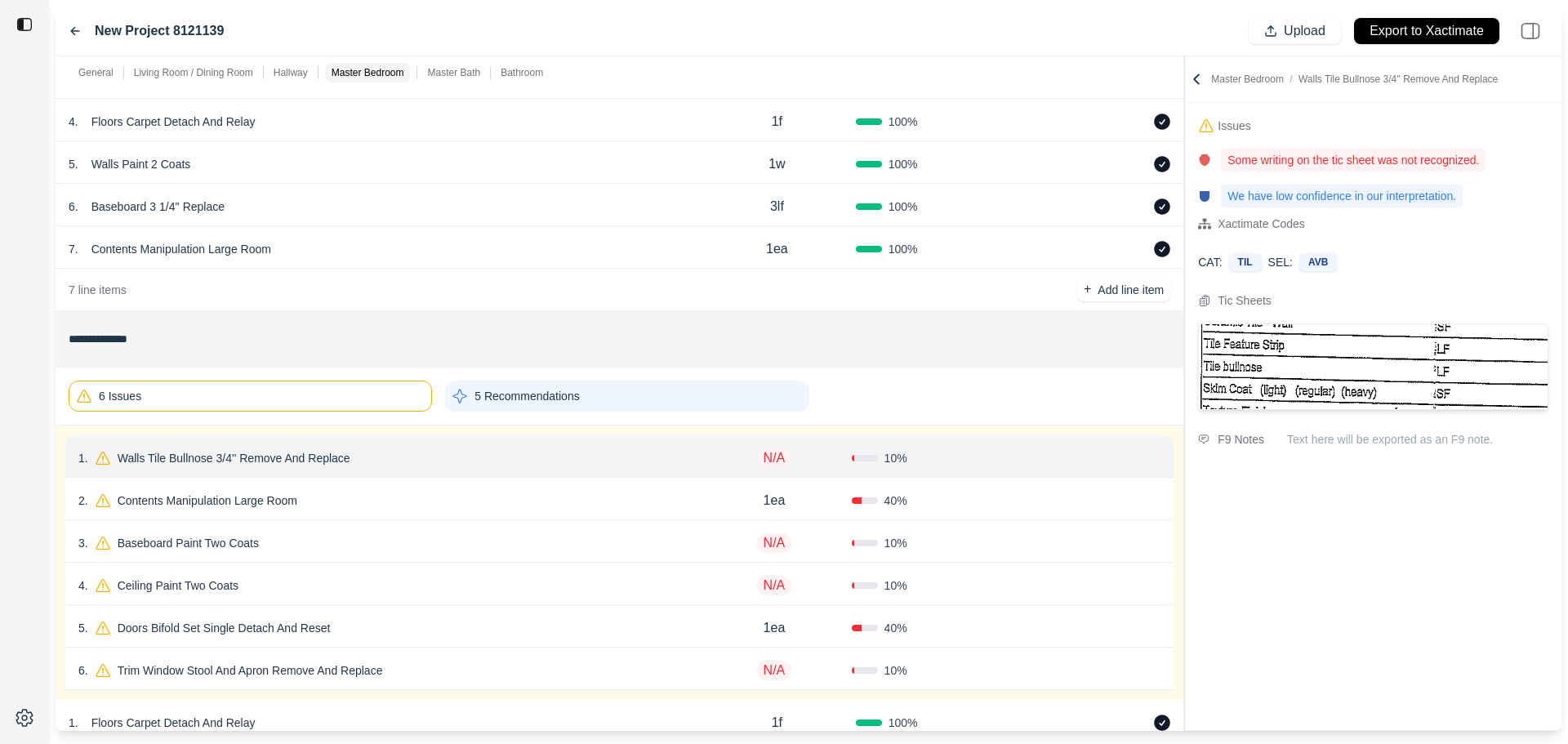
click at [1156, 469] on div "1 . Walls Tile Bullnose 3/4'' Remove And Replace N/A 10 % Confirm" at bounding box center [620, 456] width 1109 height 43
click at [1155, 461] on icon at bounding box center [1154, 458] width 13 height 13
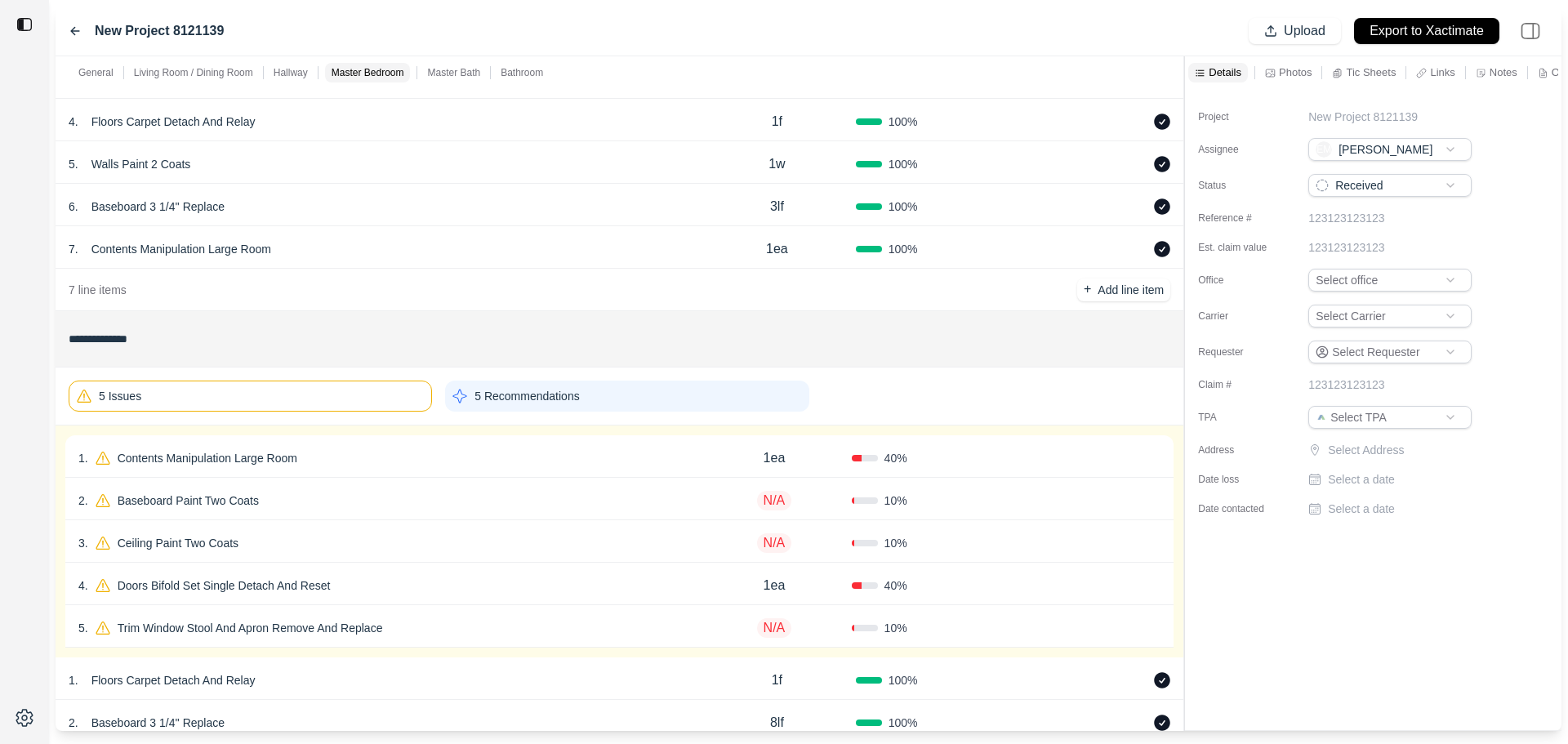
click at [992, 465] on div "40 %" at bounding box center [929, 458] width 155 height 17
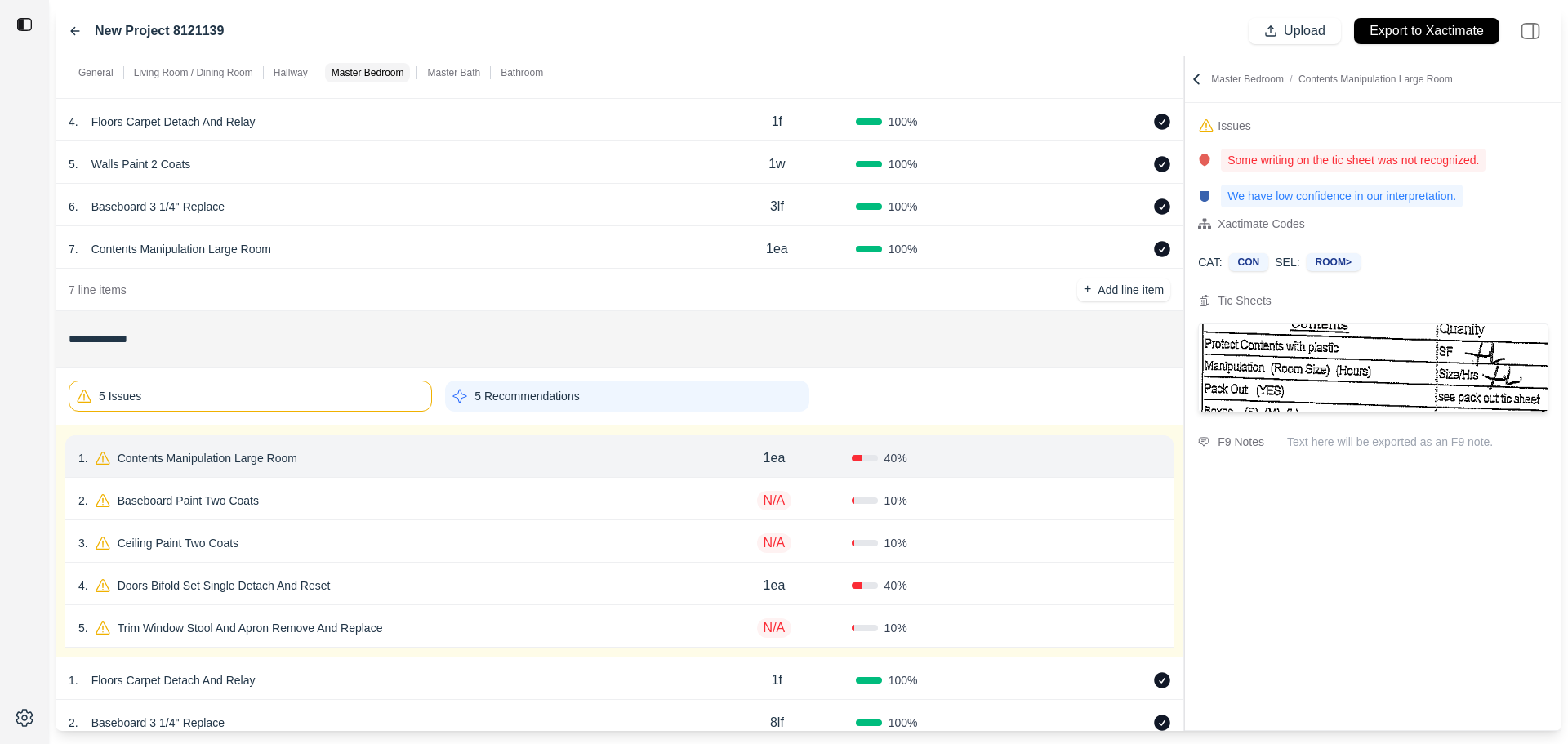
click at [1123, 460] on button "Confirm" at bounding box center [1114, 458] width 53 height 26
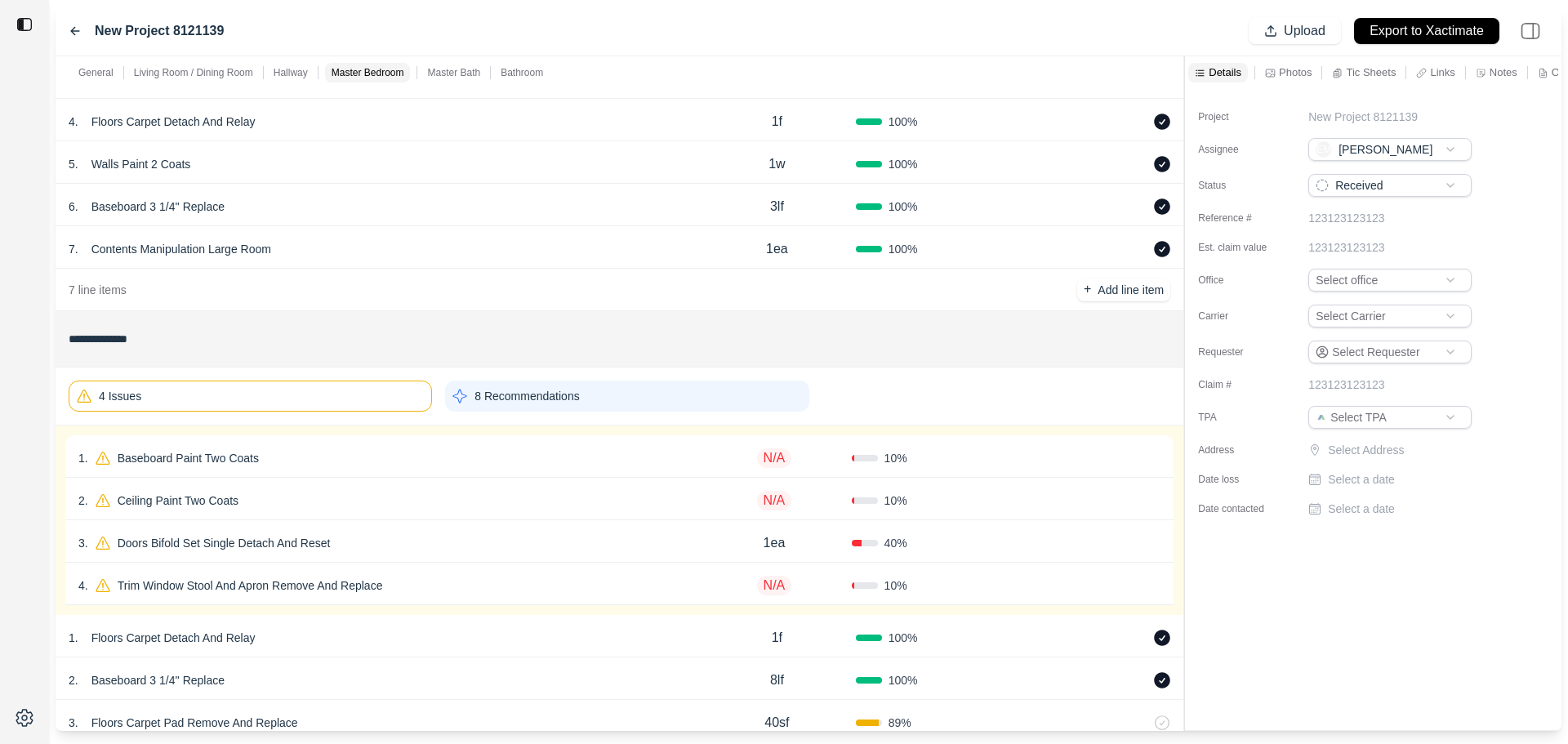
click at [983, 465] on div "10 %" at bounding box center [929, 458] width 155 height 17
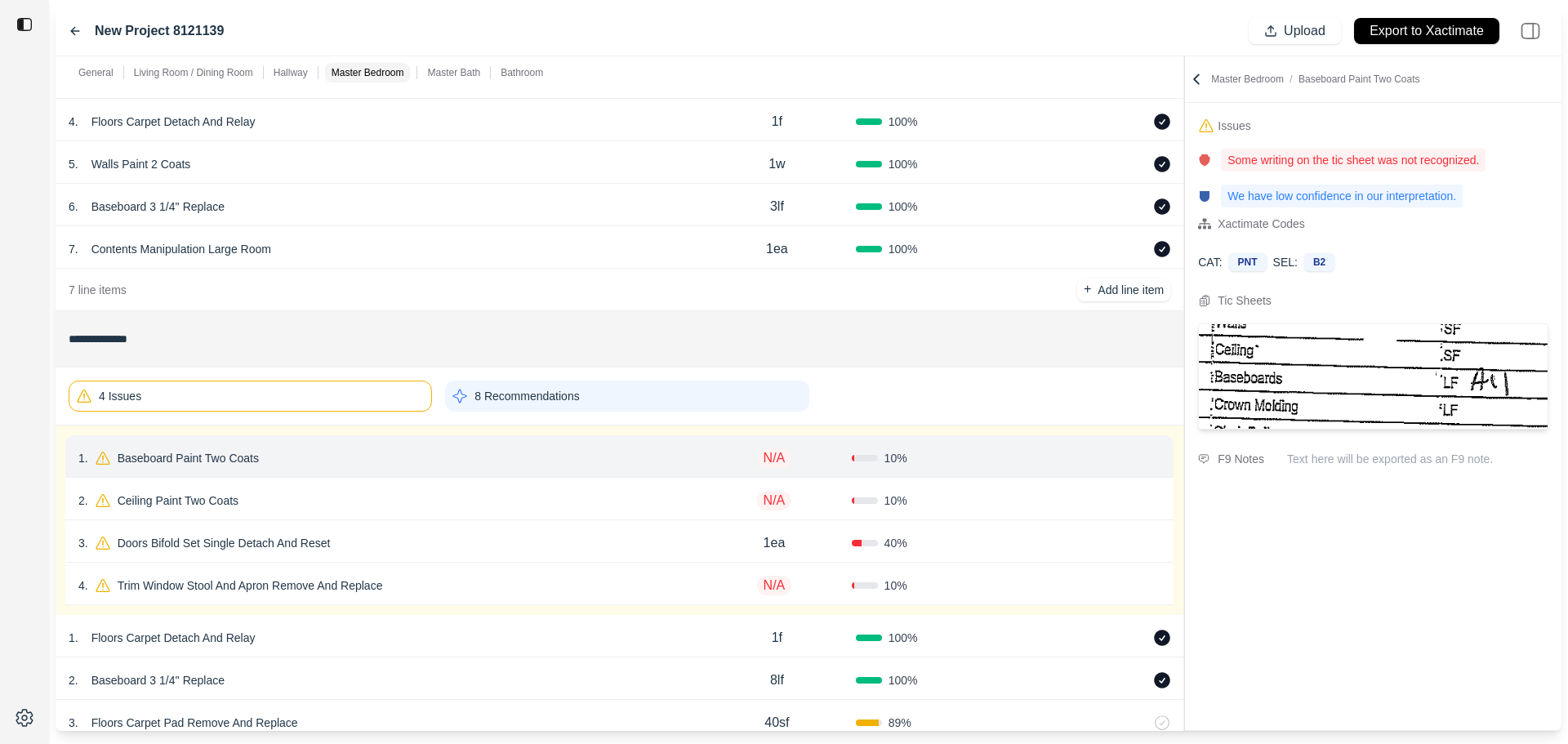
click at [1114, 455] on div "Confirm" at bounding box center [1125, 458] width 73 height 26
click at [917, 452] on div "10 %" at bounding box center [929, 458] width 155 height 17
click at [769, 458] on p "N/A" at bounding box center [775, 457] width 35 height 20
type input "**"
click at [1105, 460] on button "Confirm" at bounding box center [1114, 458] width 53 height 26
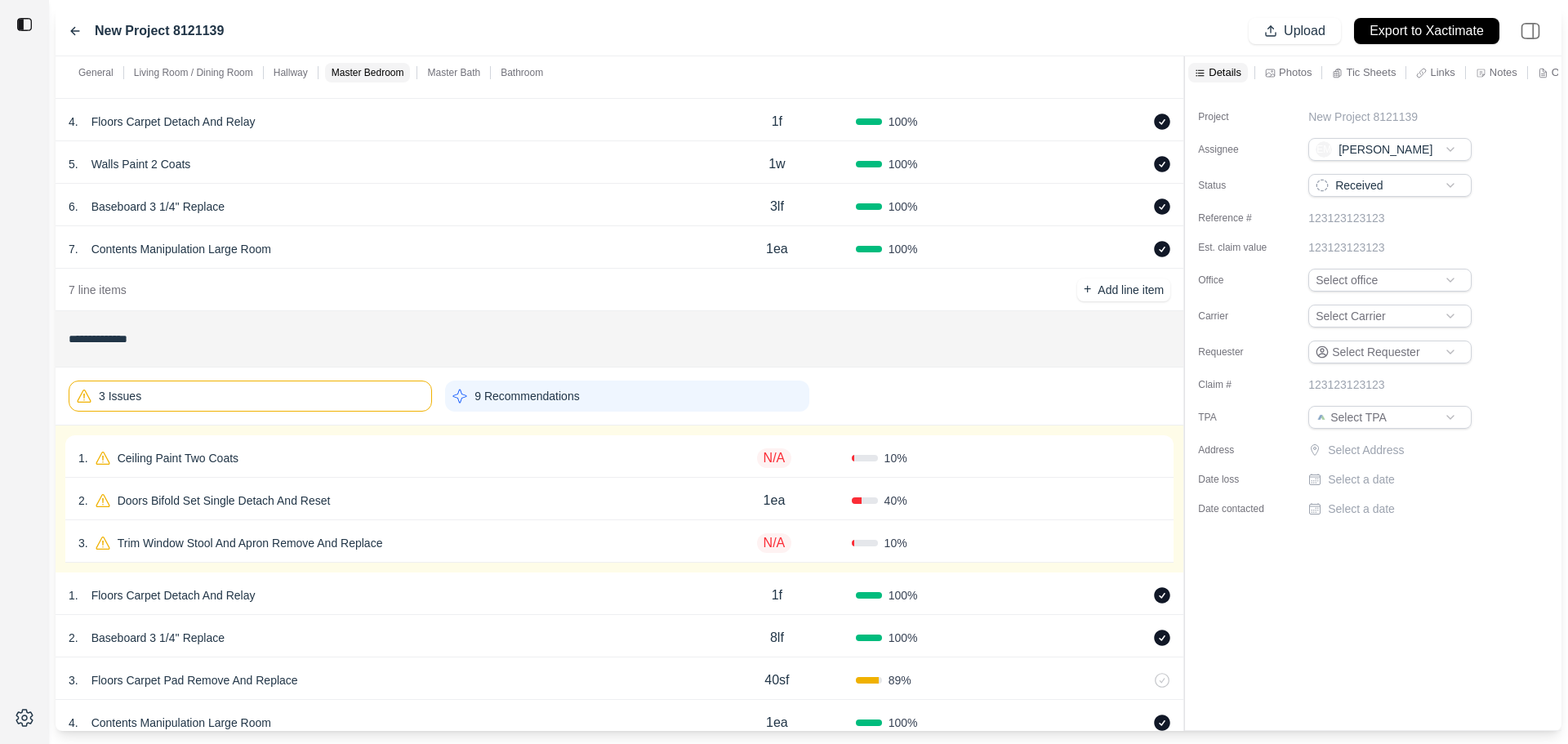
click at [625, 446] on div "1 . Ceiling Paint Two Coats N/A 10 % Confirm" at bounding box center [620, 456] width 1109 height 43
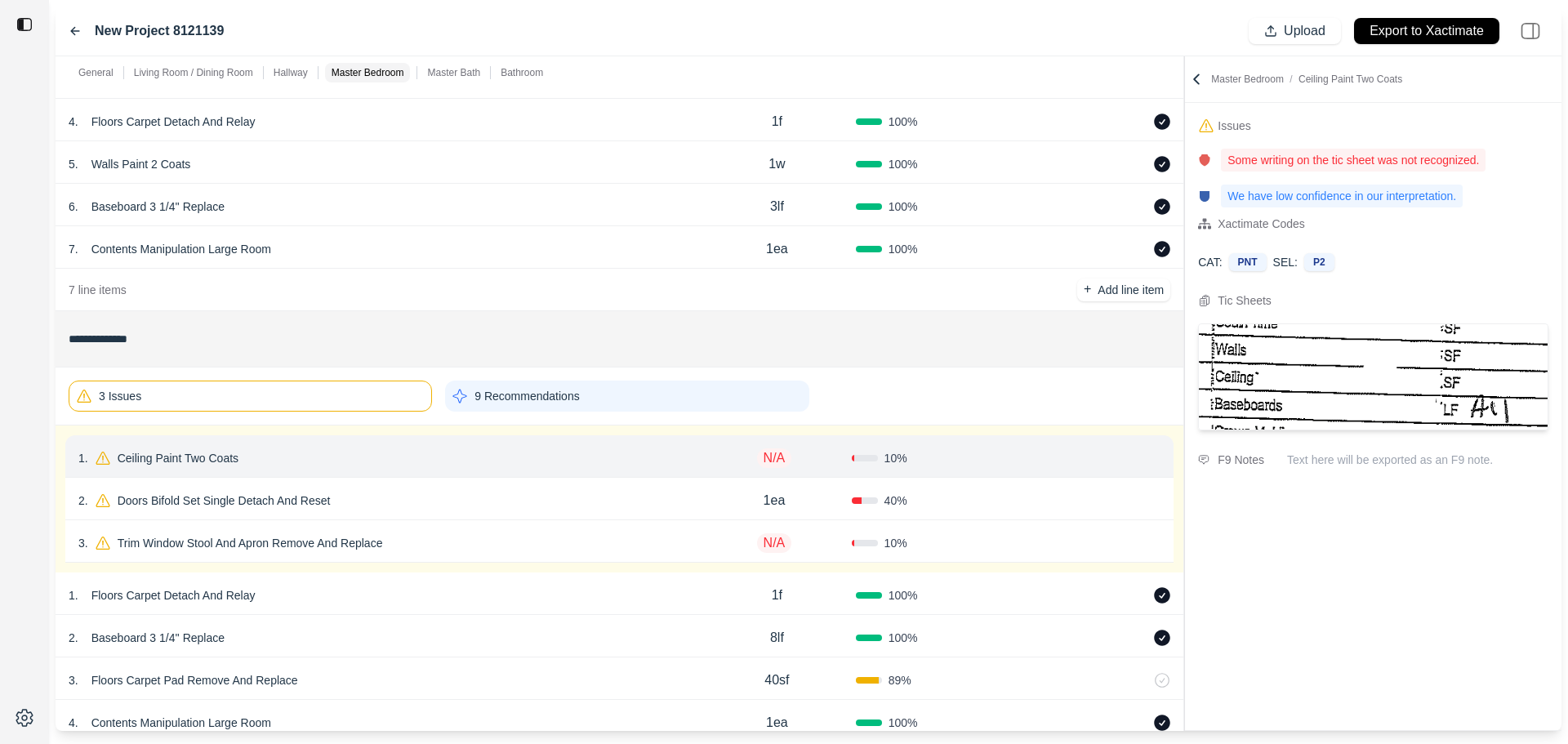
click at [1153, 454] on icon at bounding box center [1154, 454] width 9 height 0
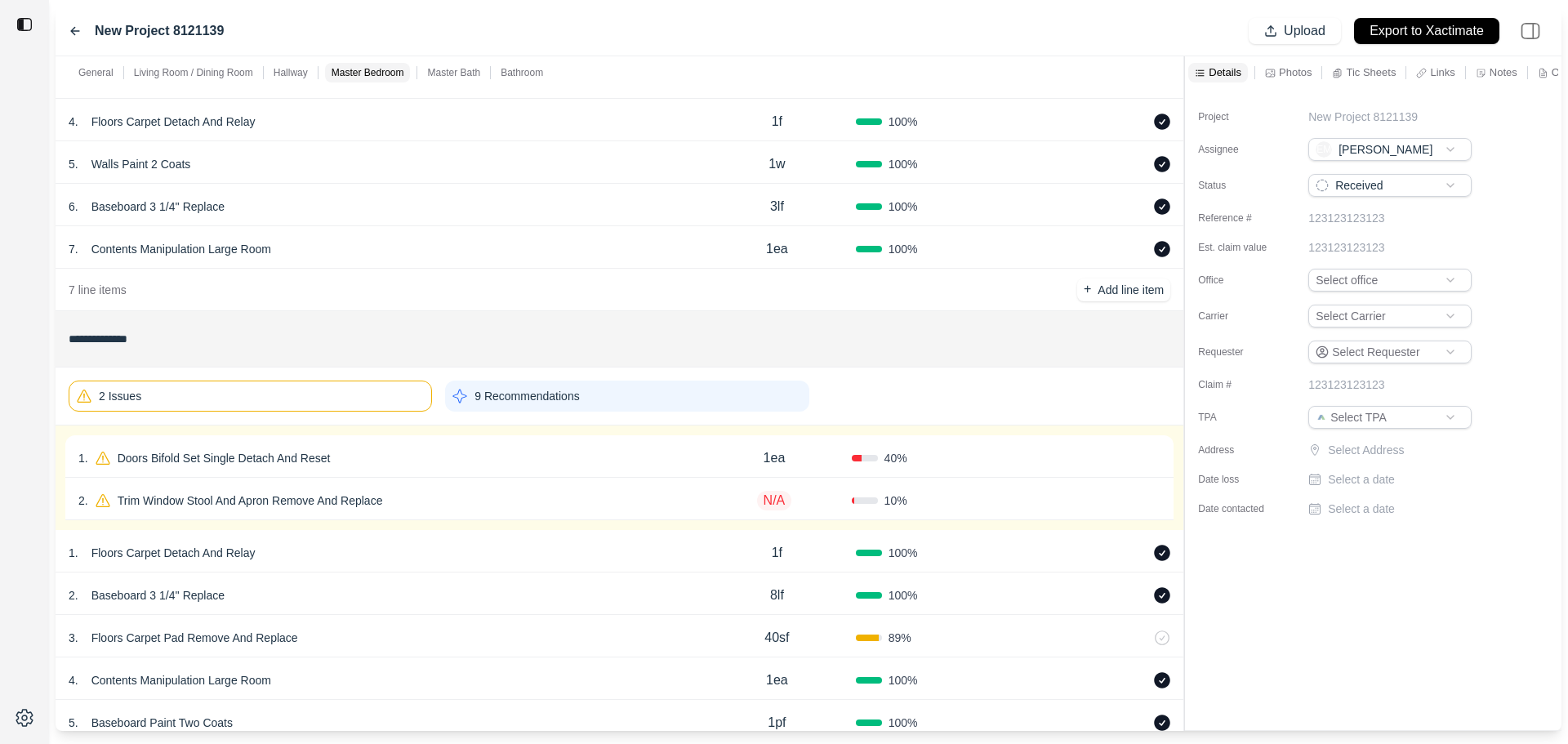
click at [635, 459] on div "1 . Doors Bifold Set Single Detach And Reset" at bounding box center [388, 458] width 619 height 23
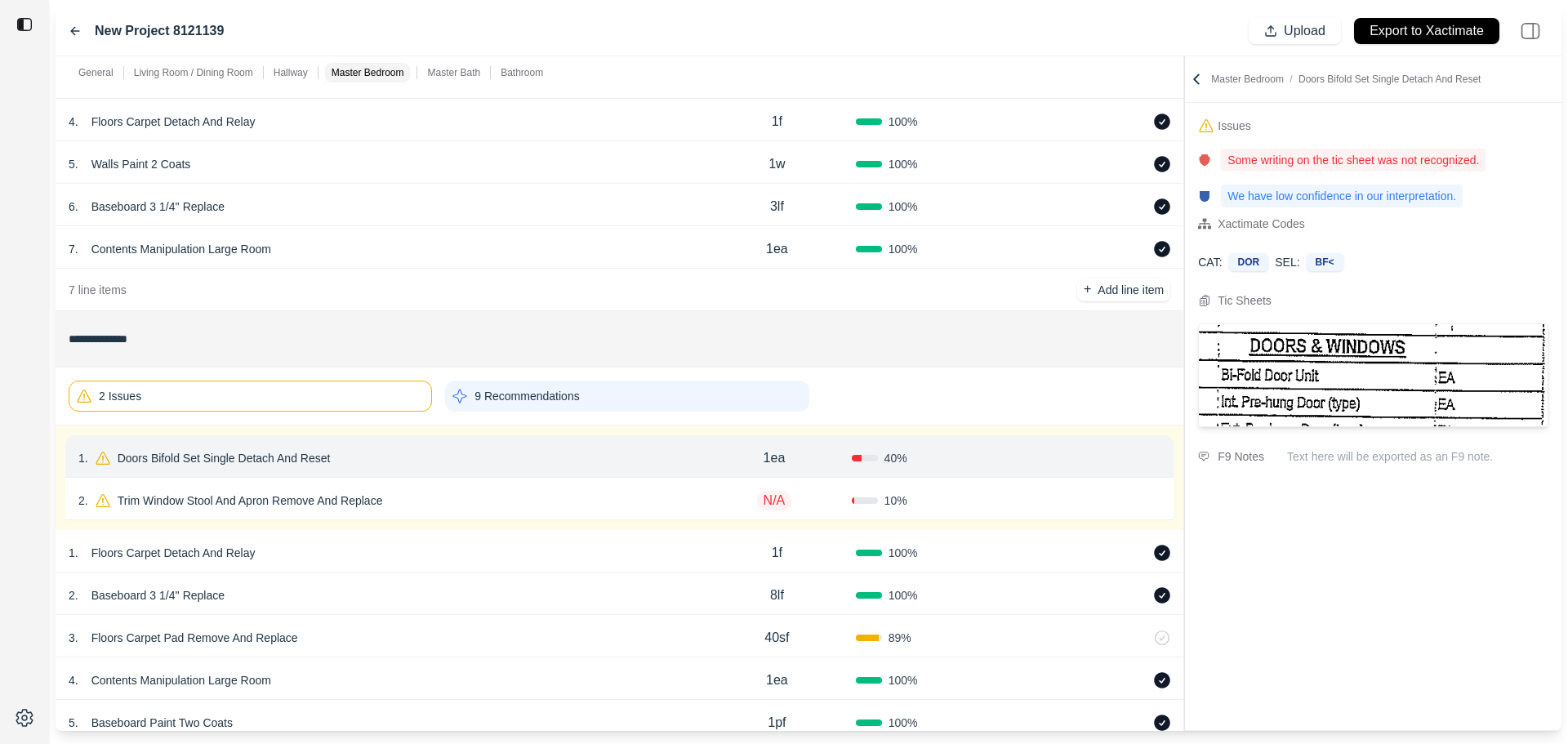
click at [1150, 462] on icon at bounding box center [1154, 458] width 13 height 13
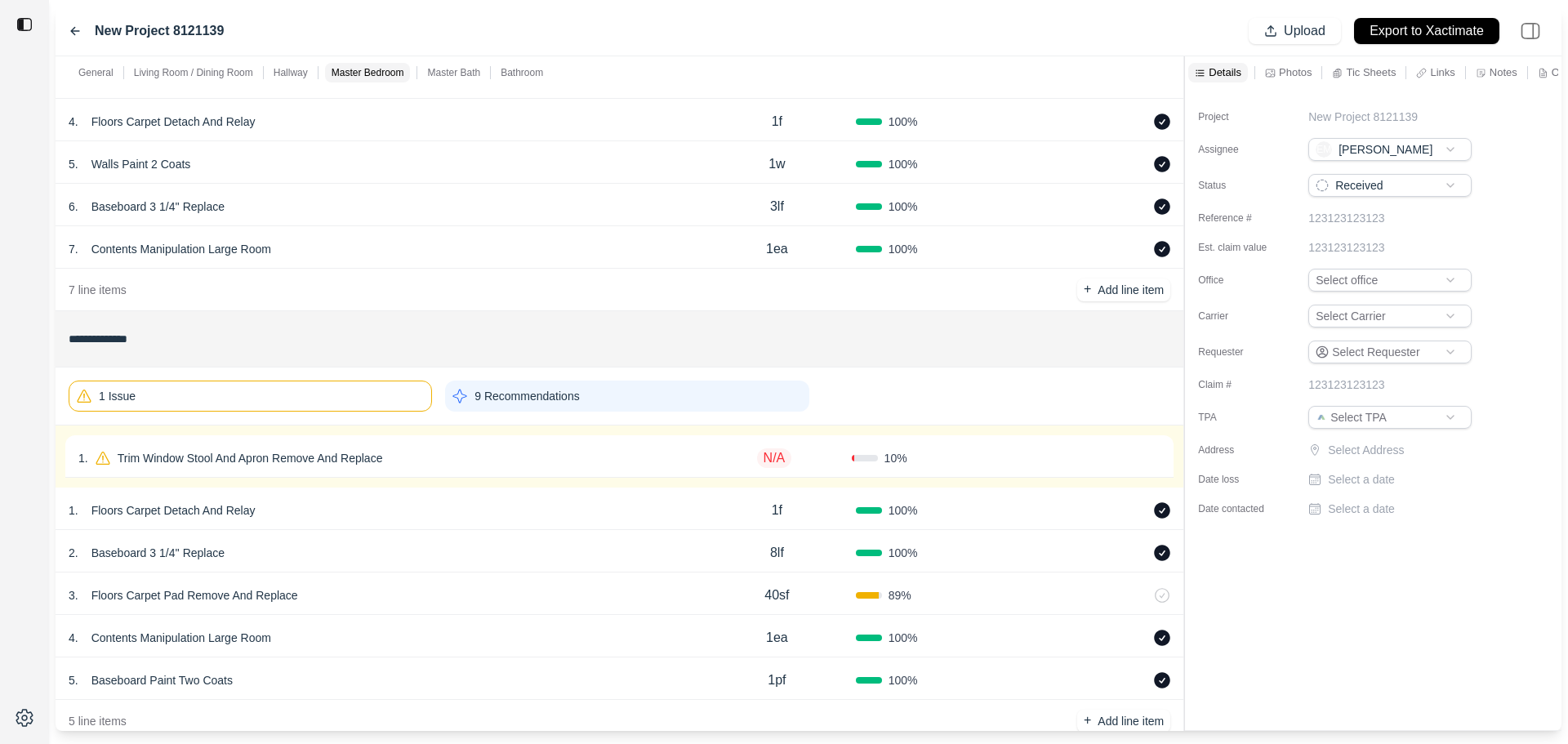
click at [956, 461] on div "10 %" at bounding box center [929, 458] width 155 height 17
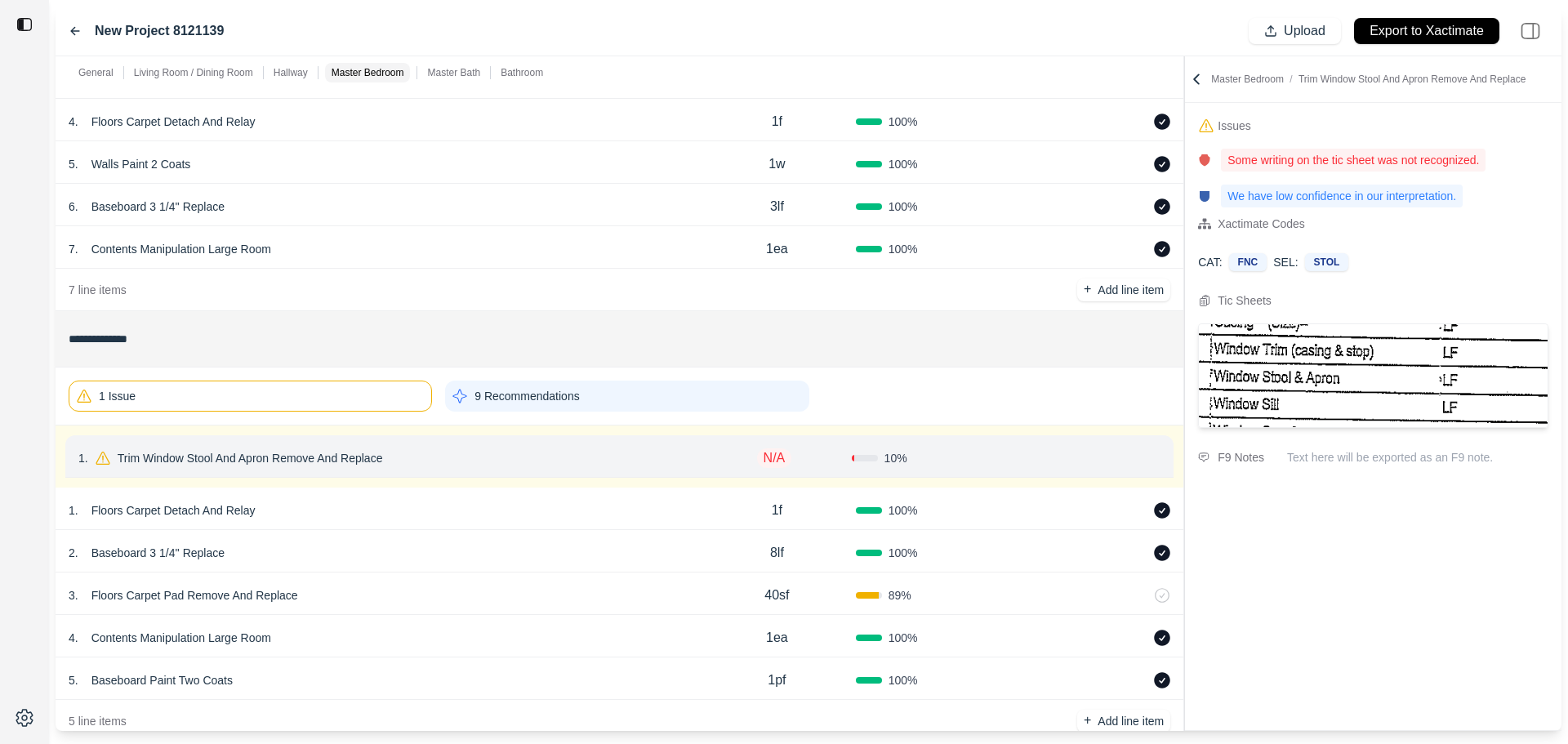
click at [1155, 463] on icon at bounding box center [1154, 459] width 7 height 9
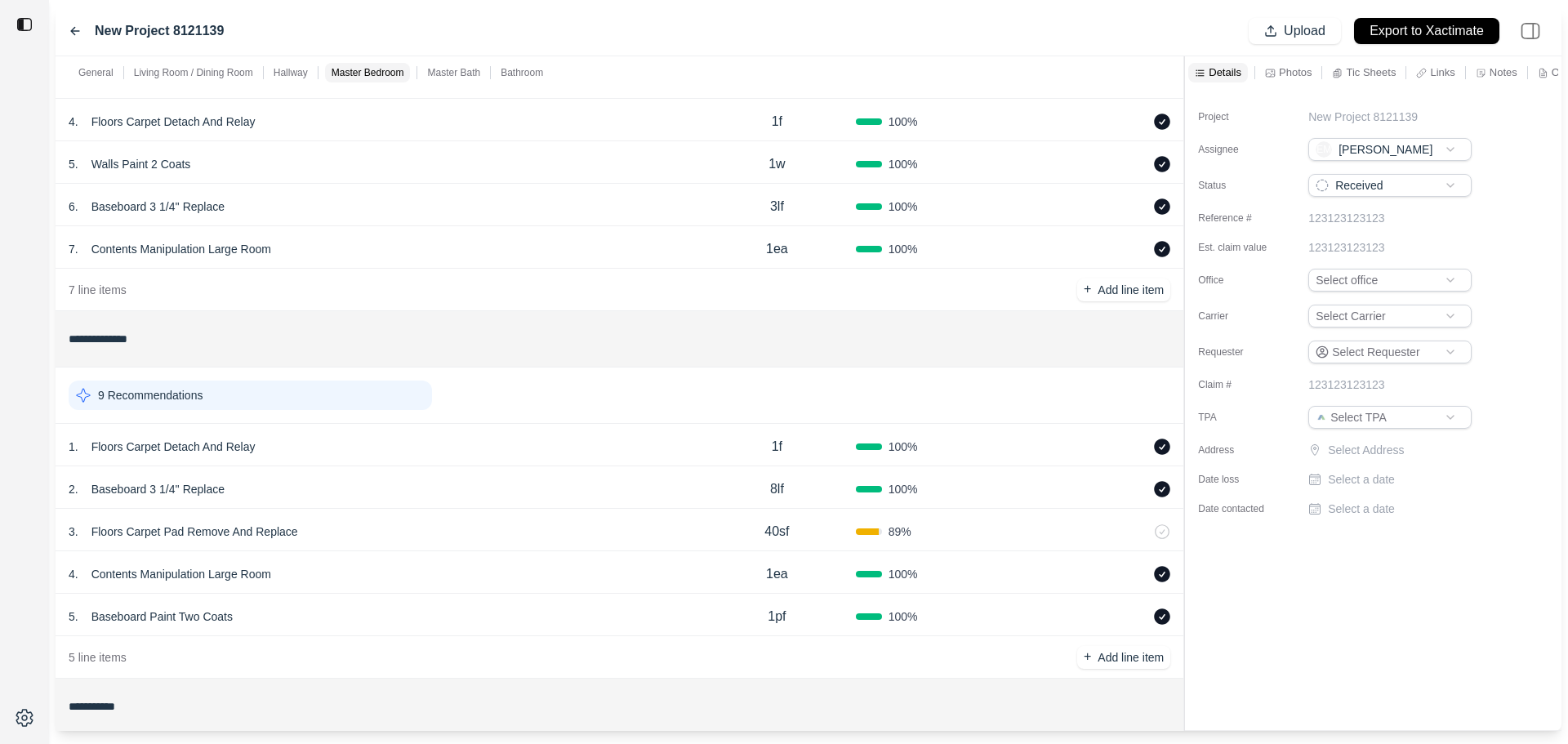
click at [257, 384] on div "9 Recommendations" at bounding box center [251, 396] width 363 height 30
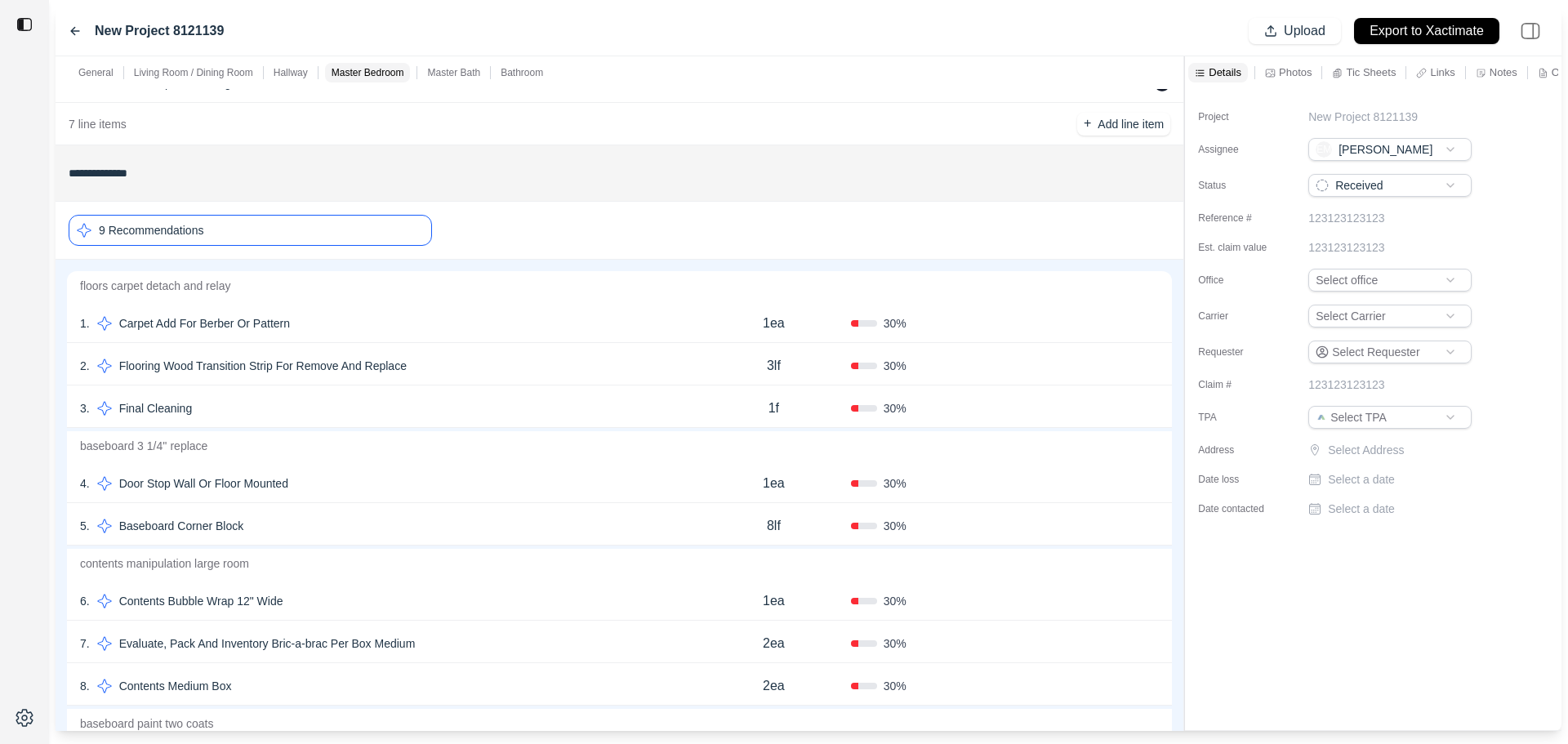
scroll to position [1628, 0]
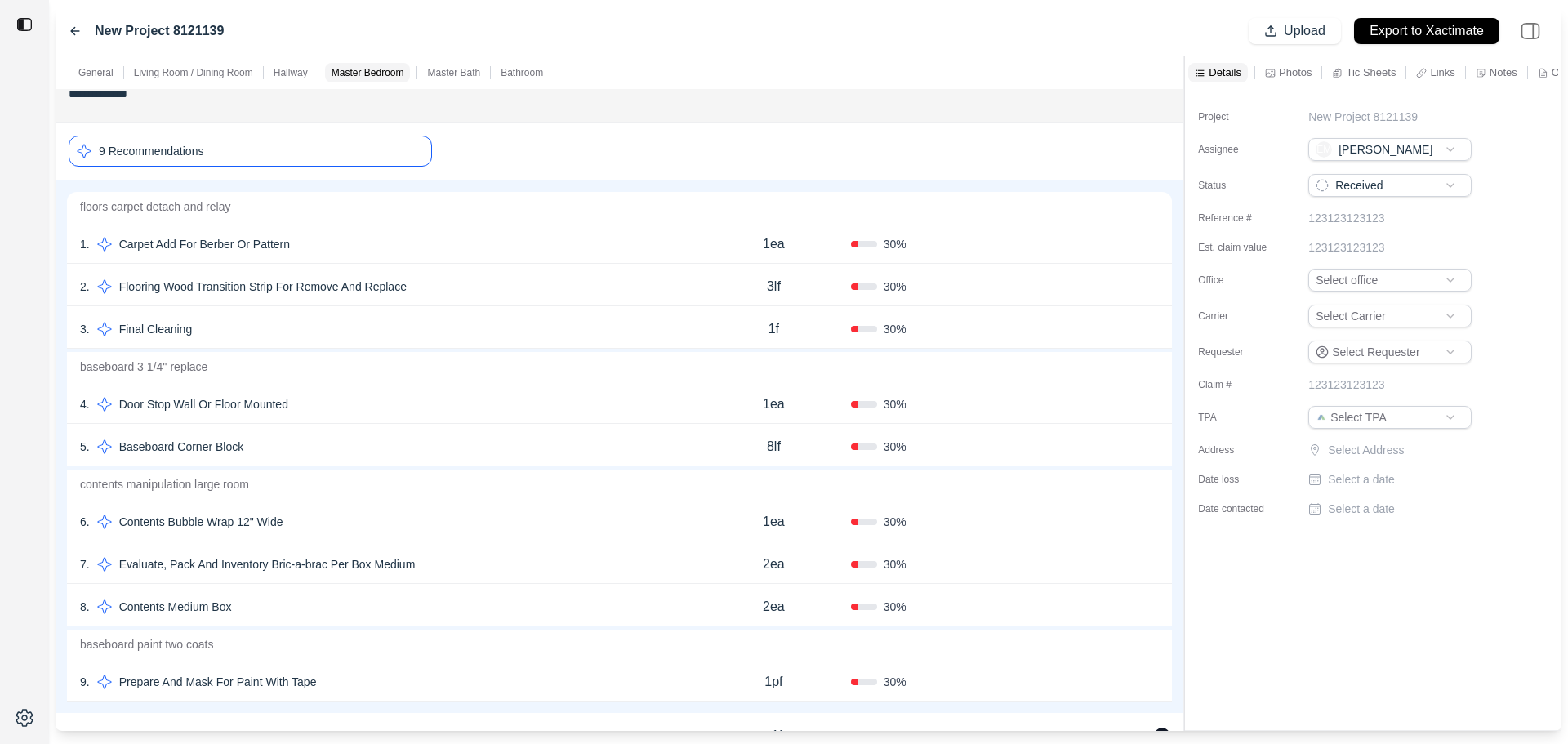
click at [401, 451] on div "5 . Baseboard Corner Block" at bounding box center [389, 446] width 617 height 23
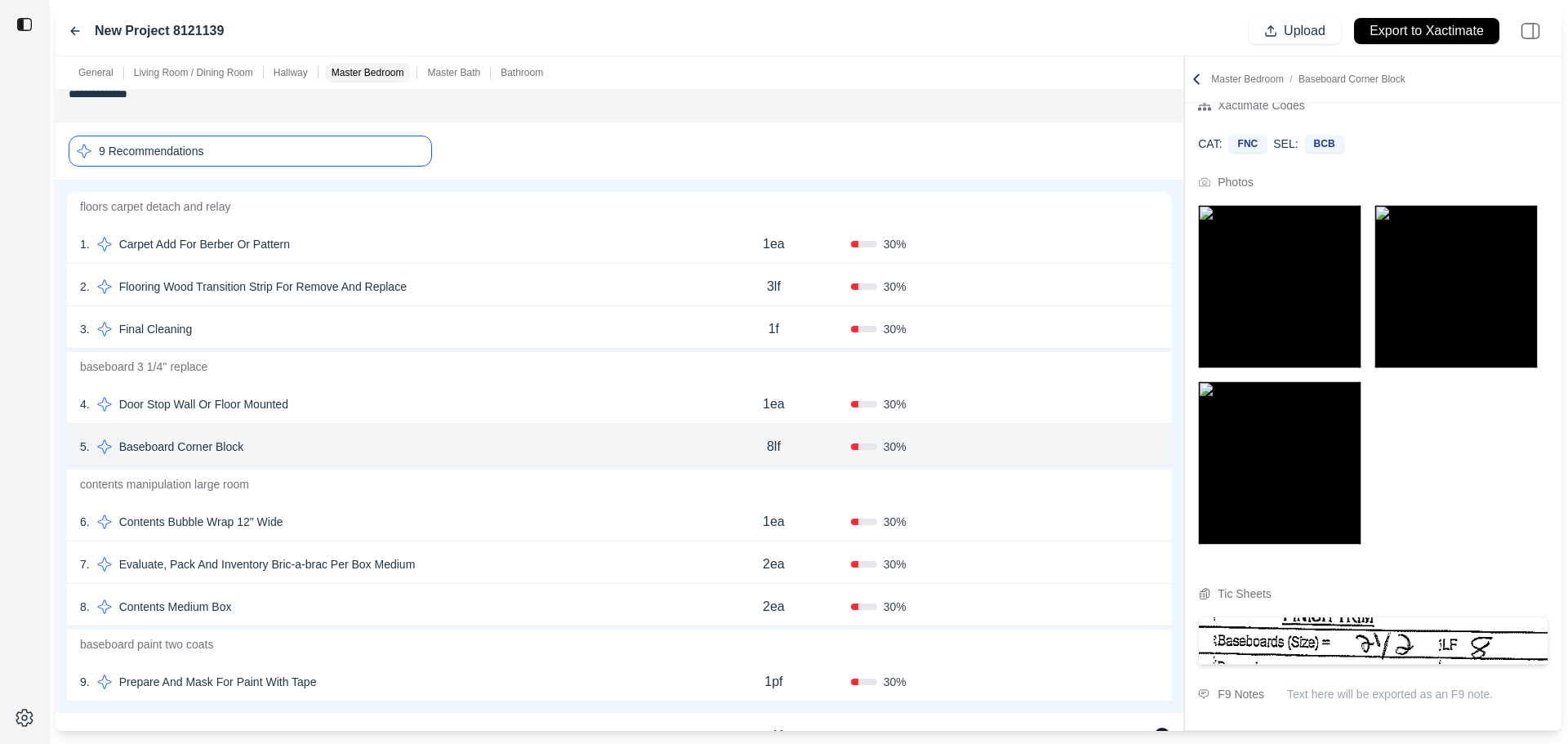
scroll to position [129, 0]
click at [426, 398] on div "4 . Door Stop Wall Or Floor Mounted" at bounding box center [389, 404] width 617 height 23
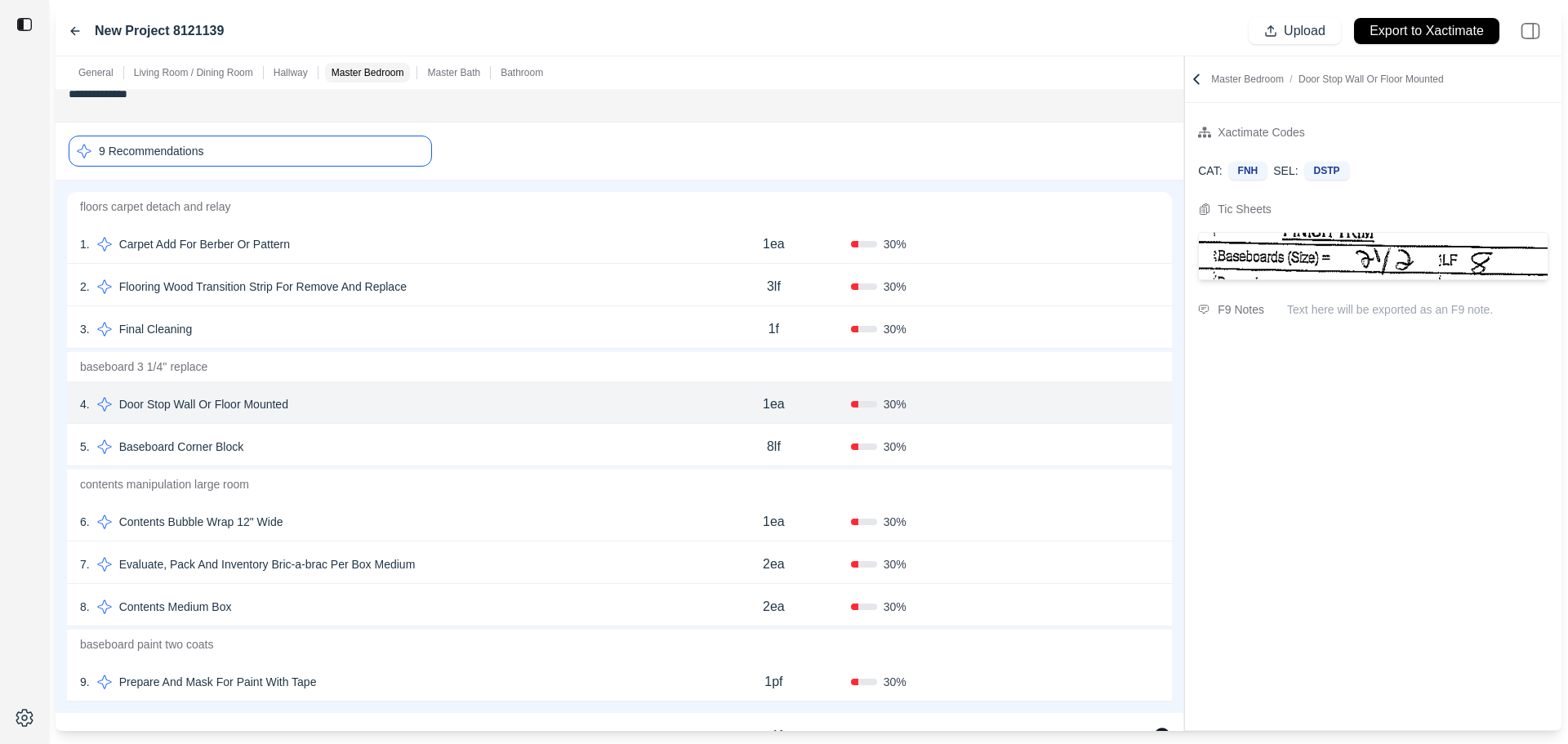
scroll to position [0, 0]
click at [369, 511] on div "6 . Contents Bubble Wrap 12" Wide" at bounding box center [389, 521] width 617 height 23
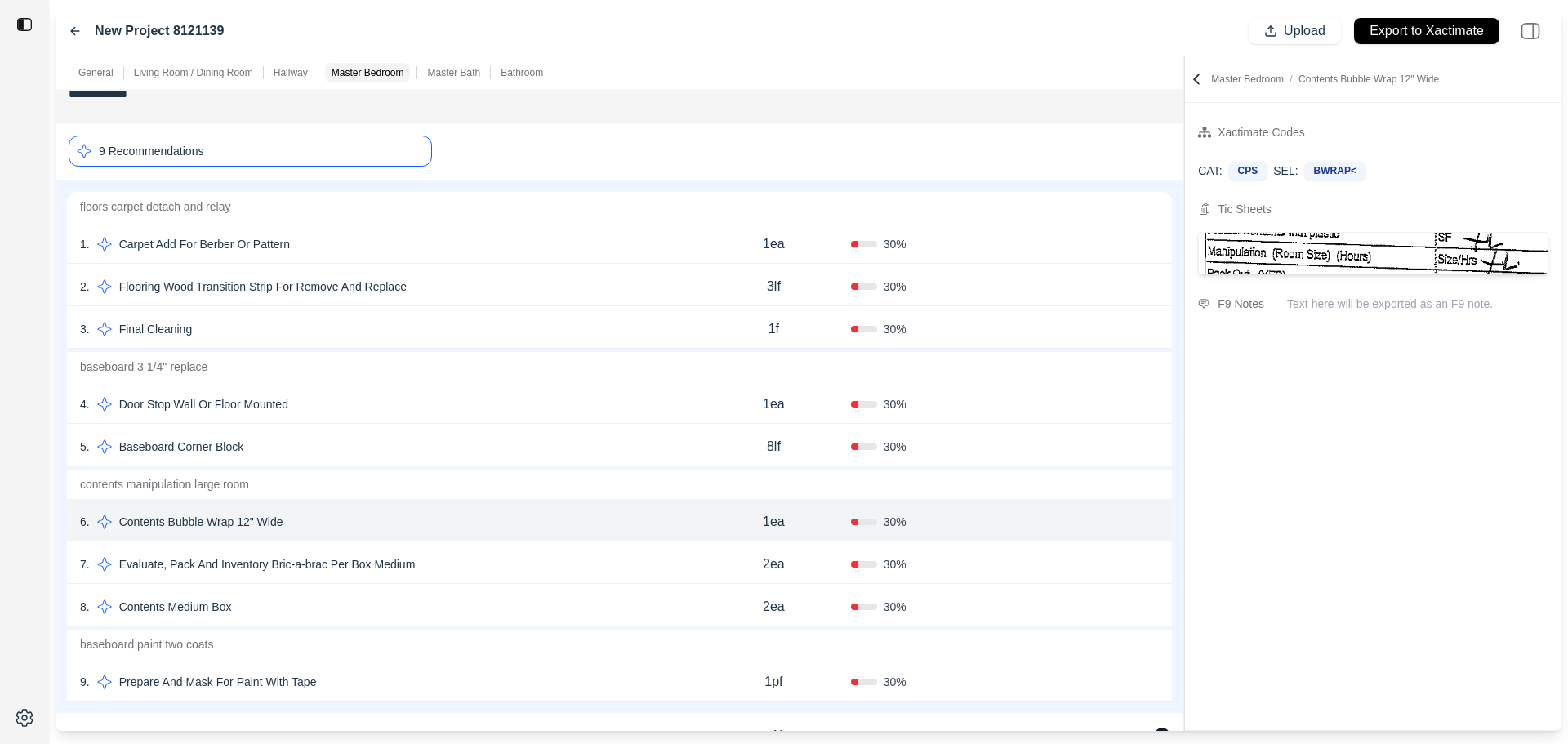
click at [445, 563] on div "7 . Evaluate, Pack And Inventory Bric-a-brac Per Box Medium" at bounding box center [389, 563] width 617 height 23
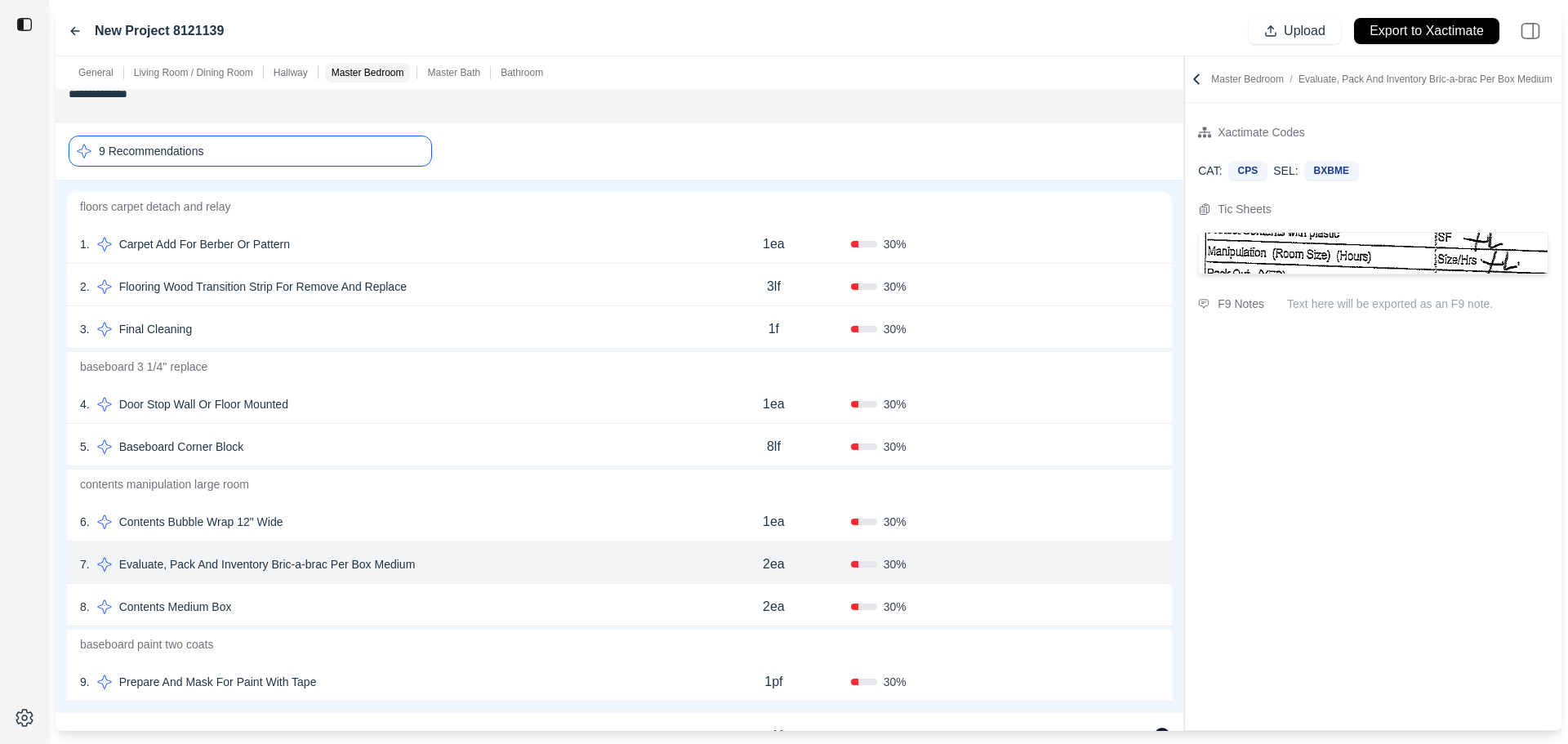
click at [453, 613] on div "8 . Contents Medium Box" at bounding box center [389, 606] width 617 height 23
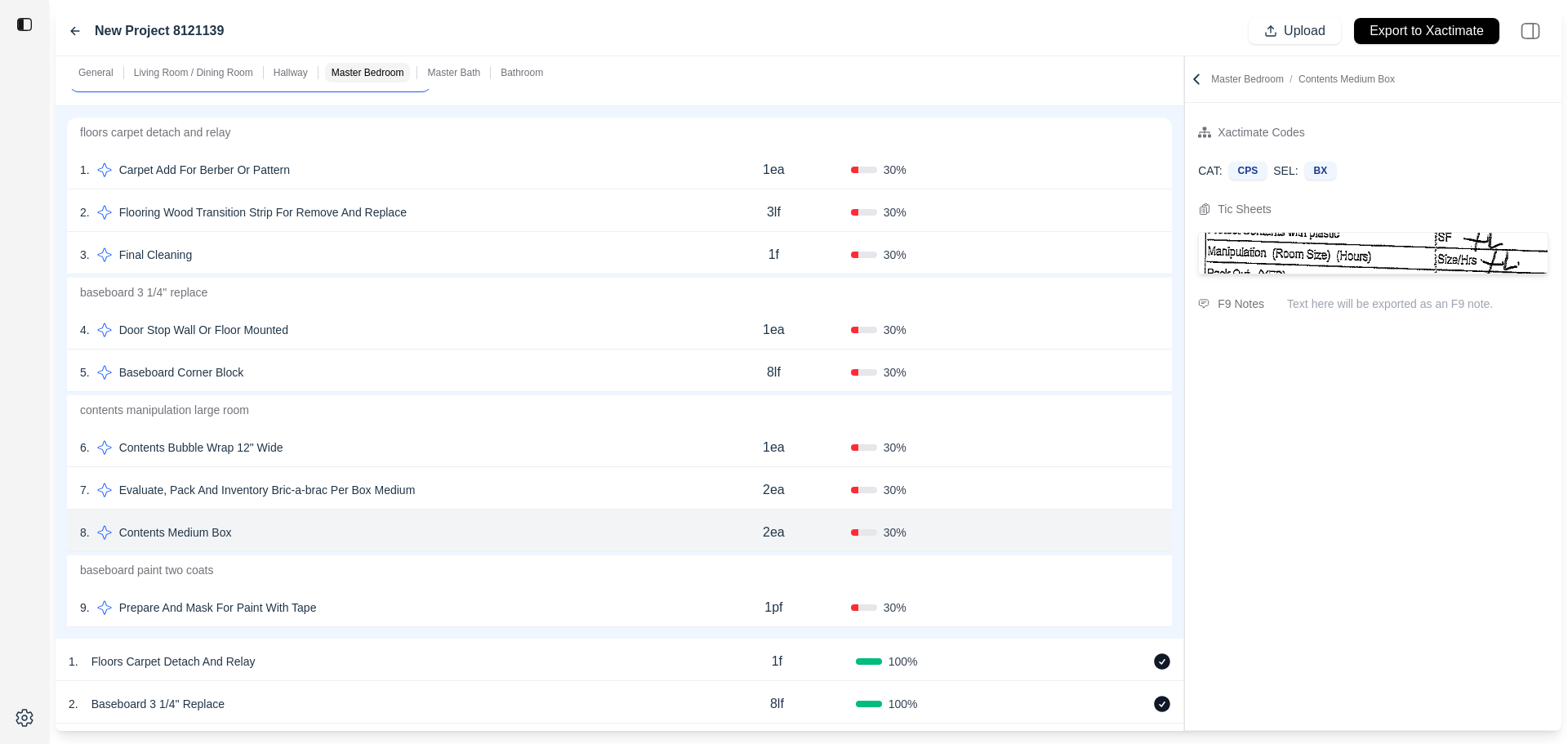
scroll to position [1791, 0]
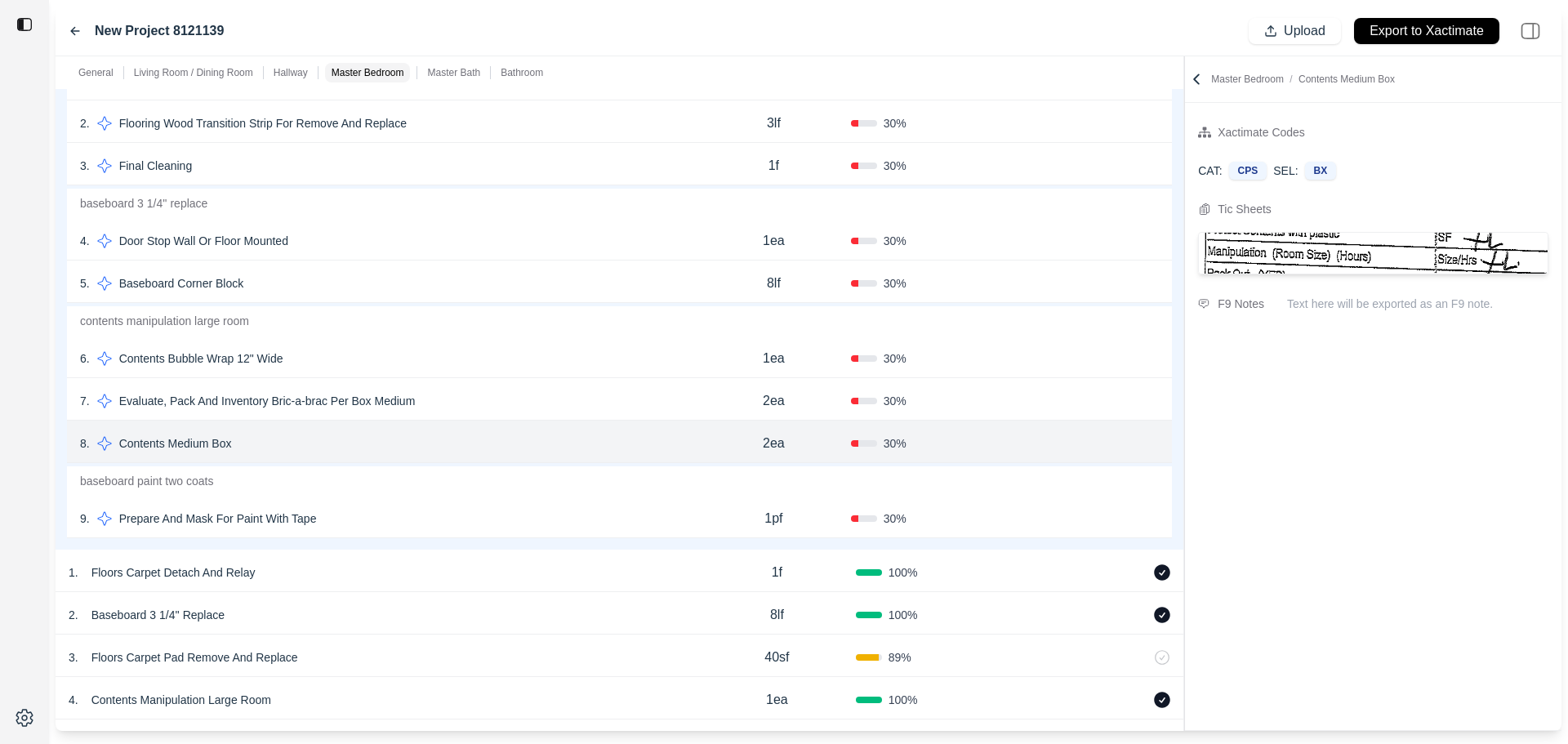
click at [441, 516] on div "9 . Prepare And Mask For Paint With Tape" at bounding box center [389, 518] width 617 height 23
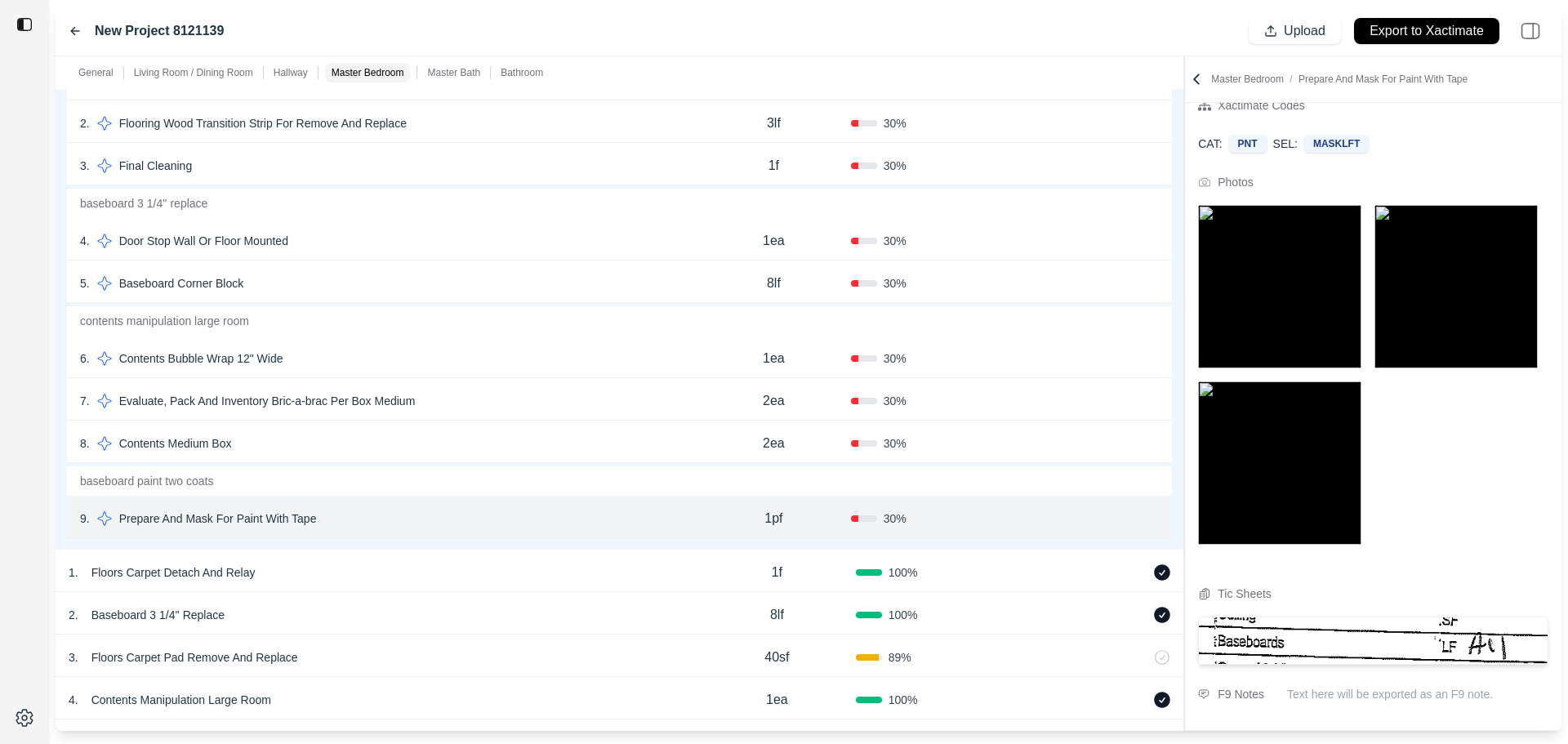
scroll to position [129, 0]
click at [1107, 519] on button "Confirm" at bounding box center [1112, 519] width 53 height 26
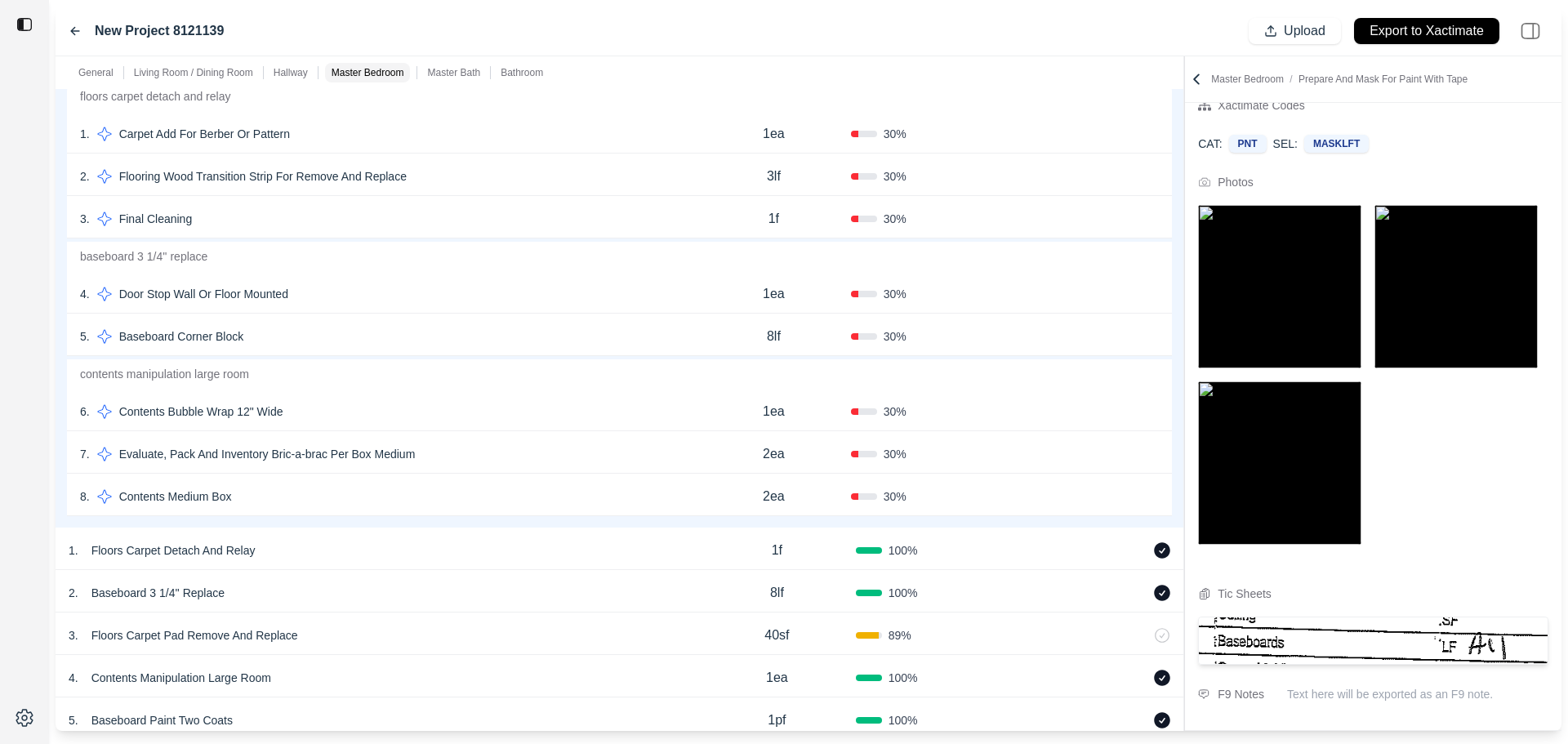
scroll to position [1710, 0]
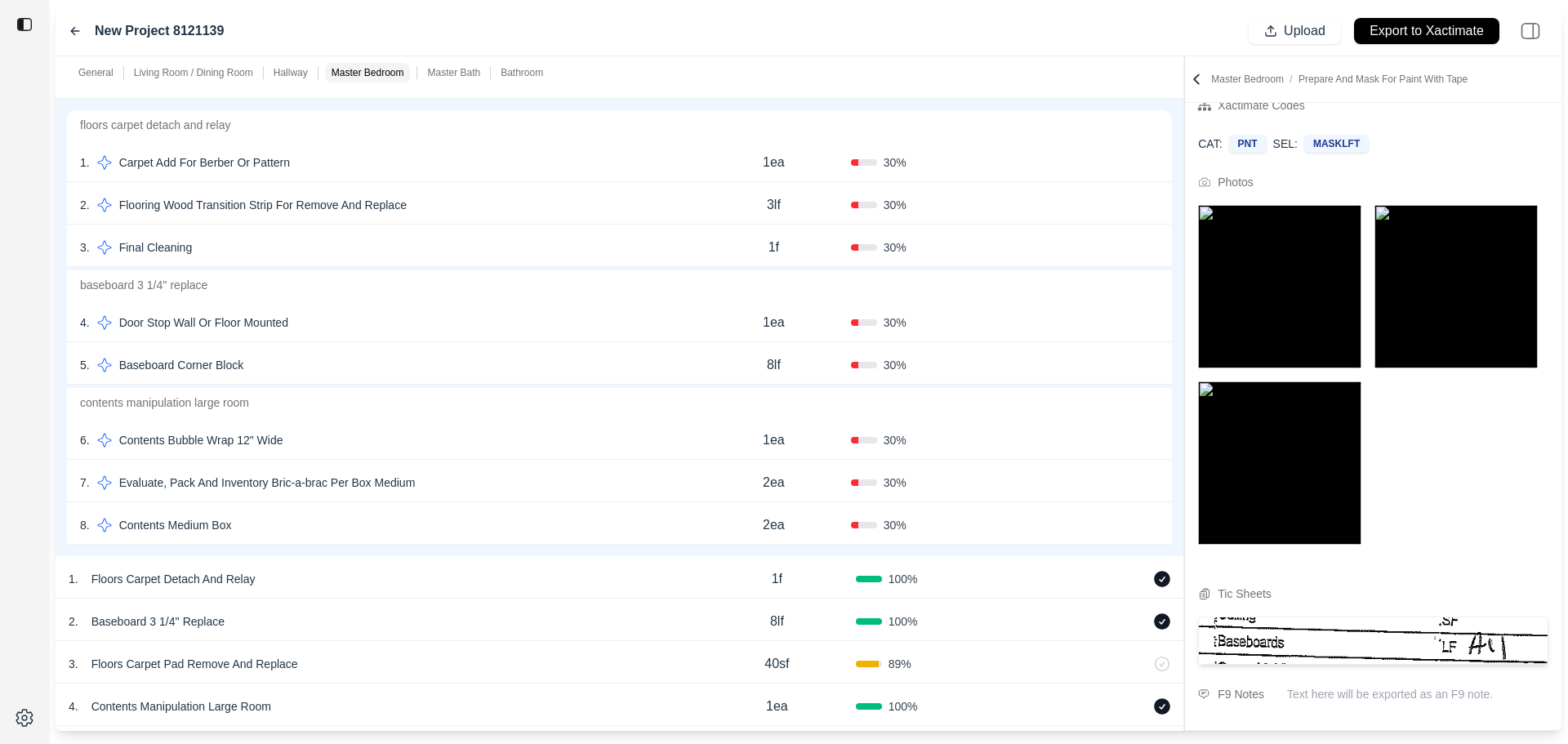
click at [467, 210] on div "2 . Flooring Wood Transition Strip For Remove And Replace" at bounding box center [389, 205] width 617 height 23
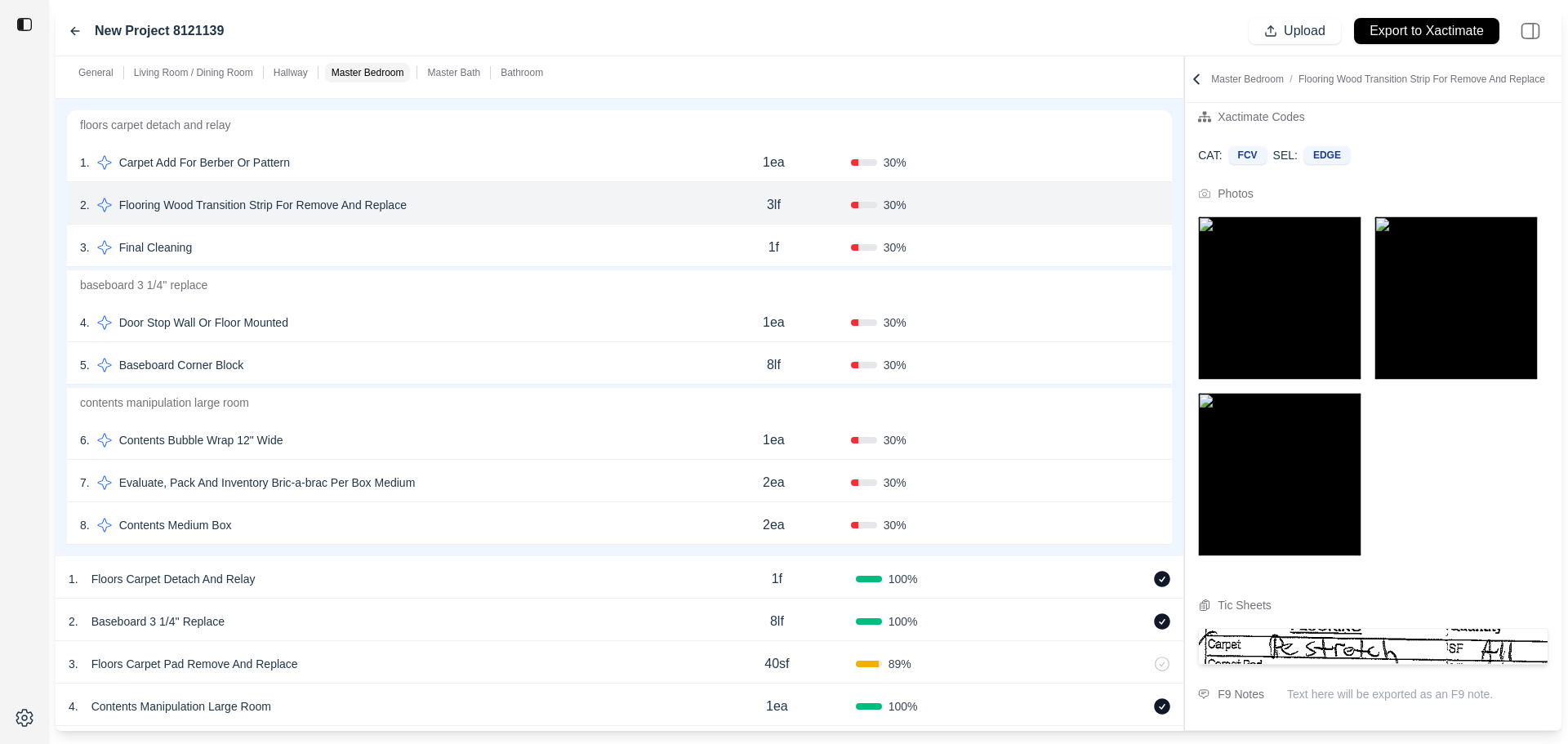
click at [506, 169] on div "1 . Carpet Add For Berber Or Pattern" at bounding box center [389, 162] width 617 height 23
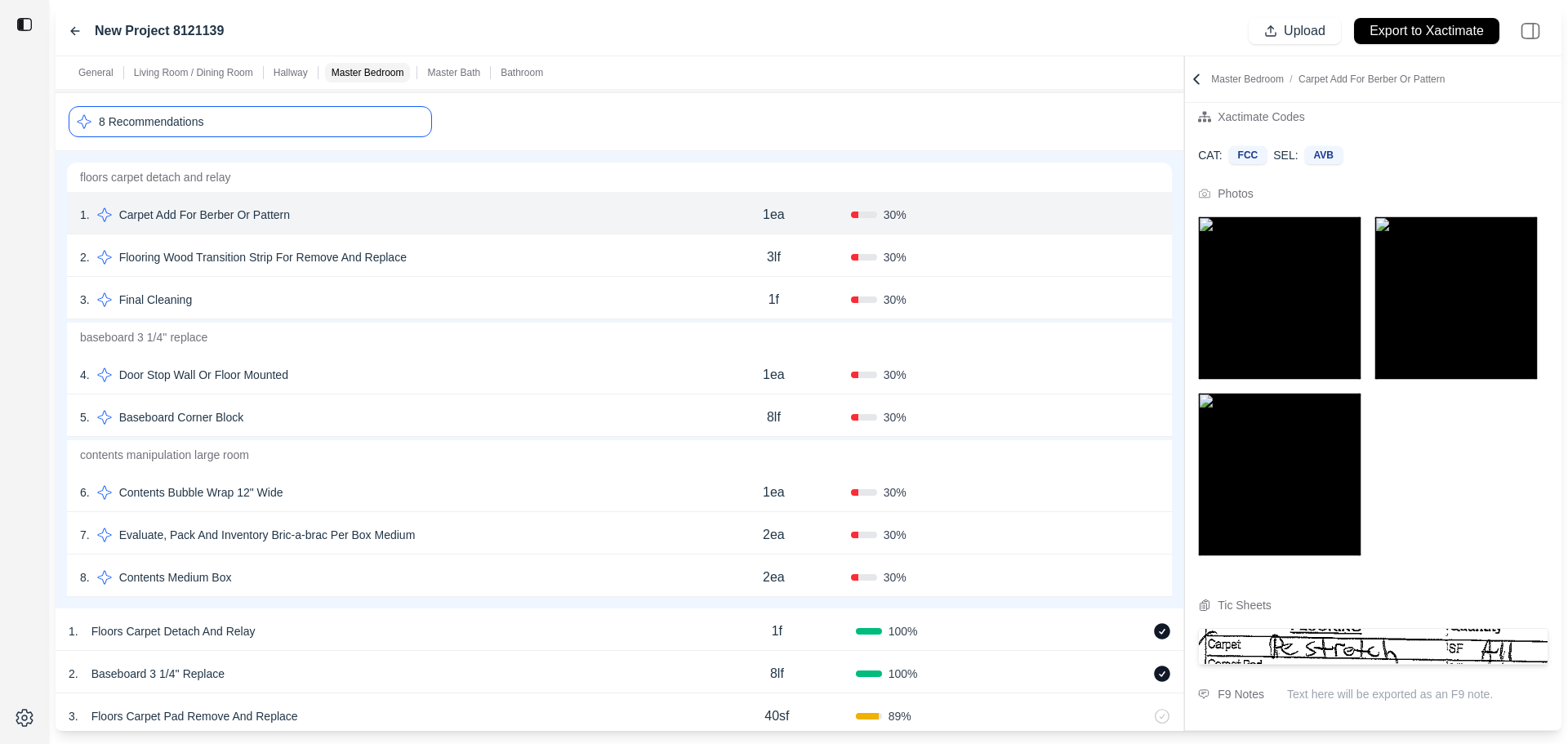
scroll to position [1628, 0]
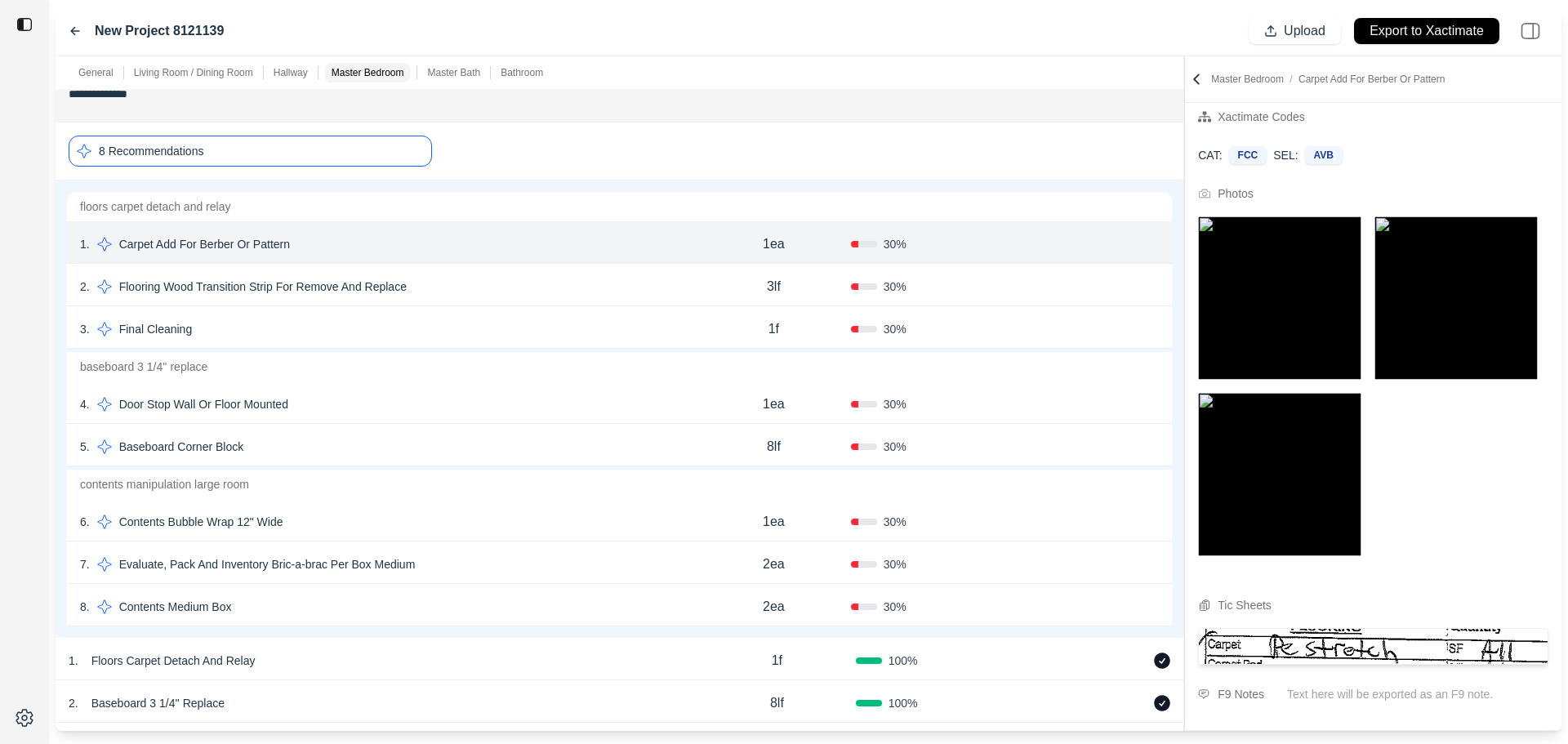
click at [381, 151] on div "8 Recommendations" at bounding box center [251, 151] width 363 height 31
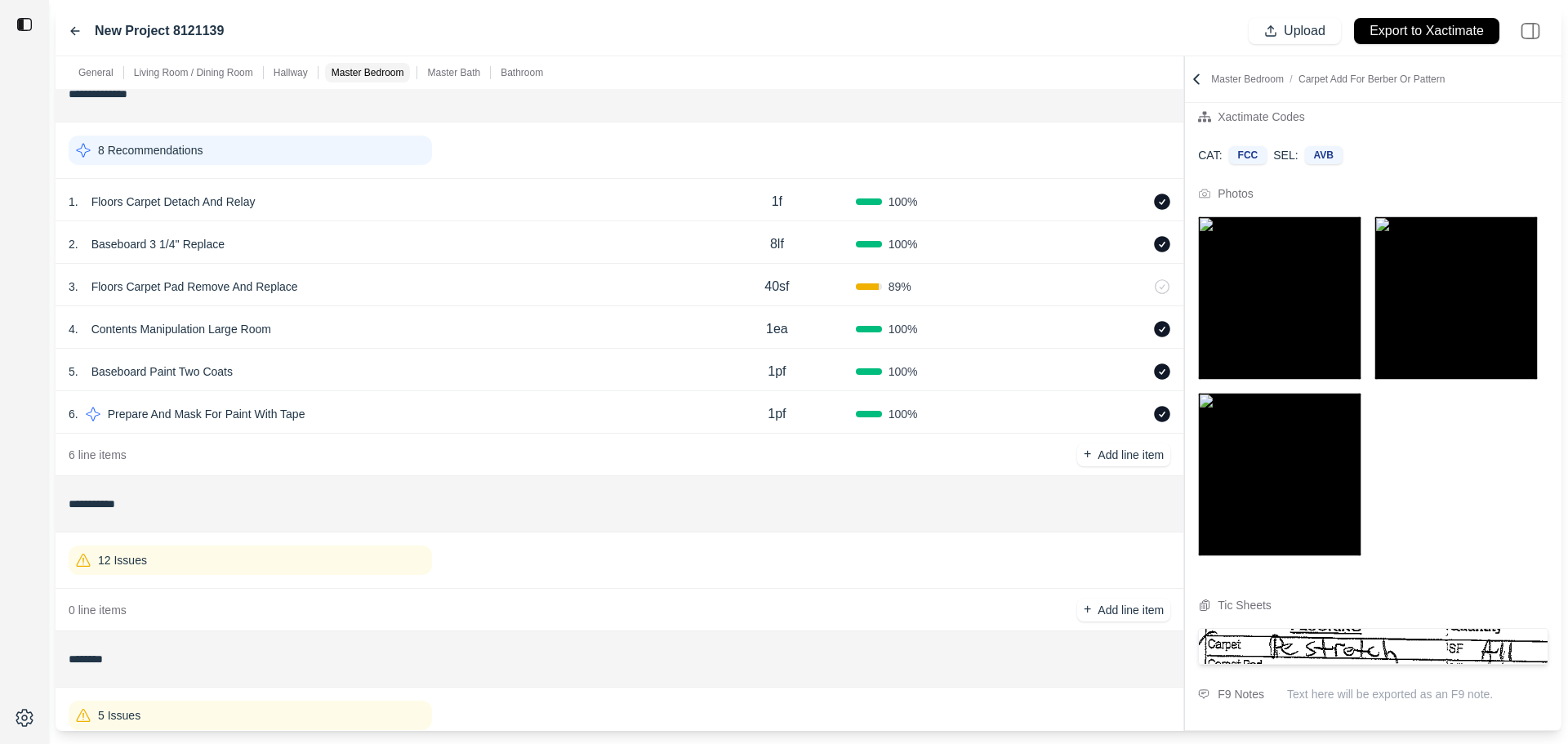
click at [317, 575] on div "12 Issues" at bounding box center [620, 561] width 1102 height 43
click at [320, 561] on div "12 Issues" at bounding box center [251, 561] width 363 height 30
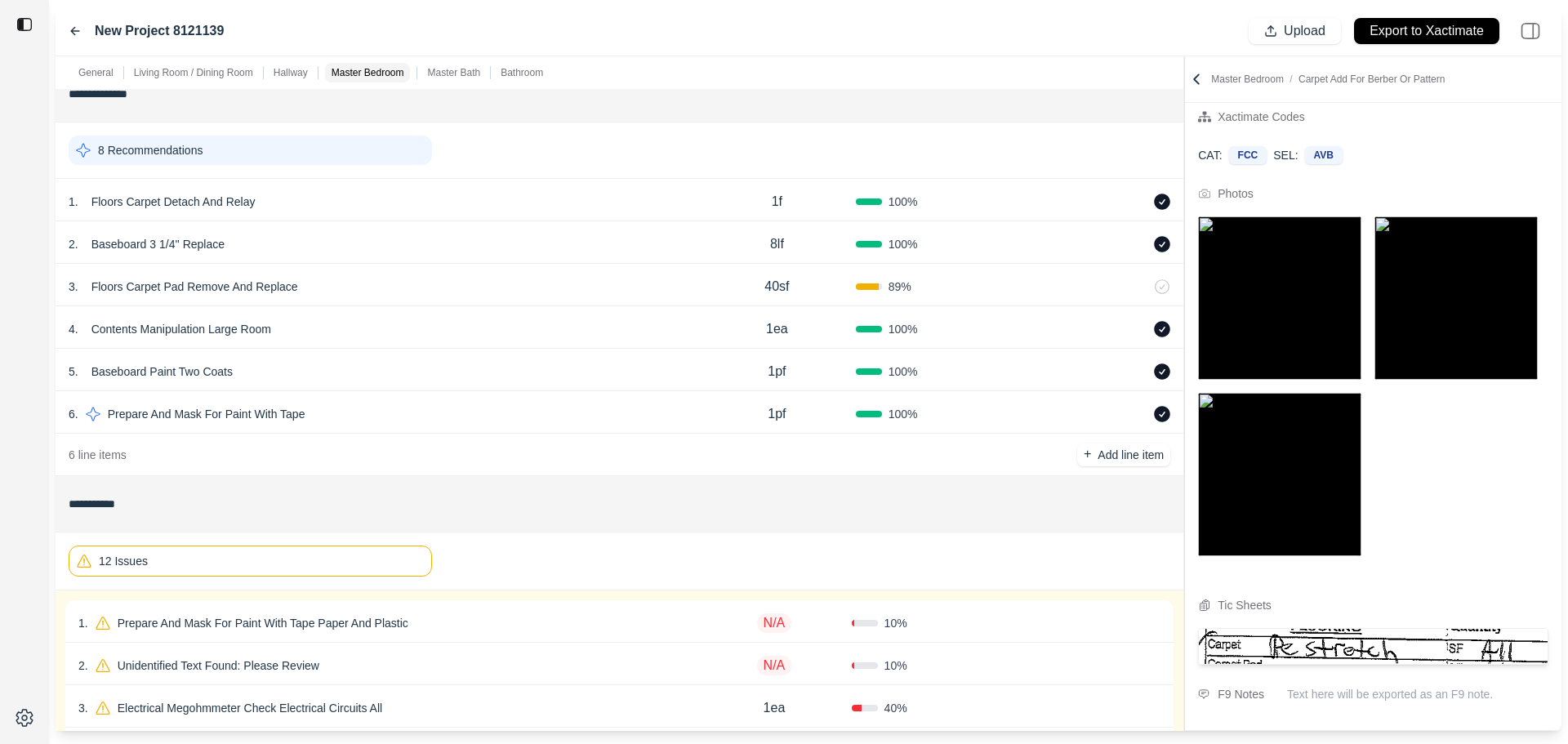
click at [274, 158] on div "8 Recommendations" at bounding box center [251, 151] width 363 height 30
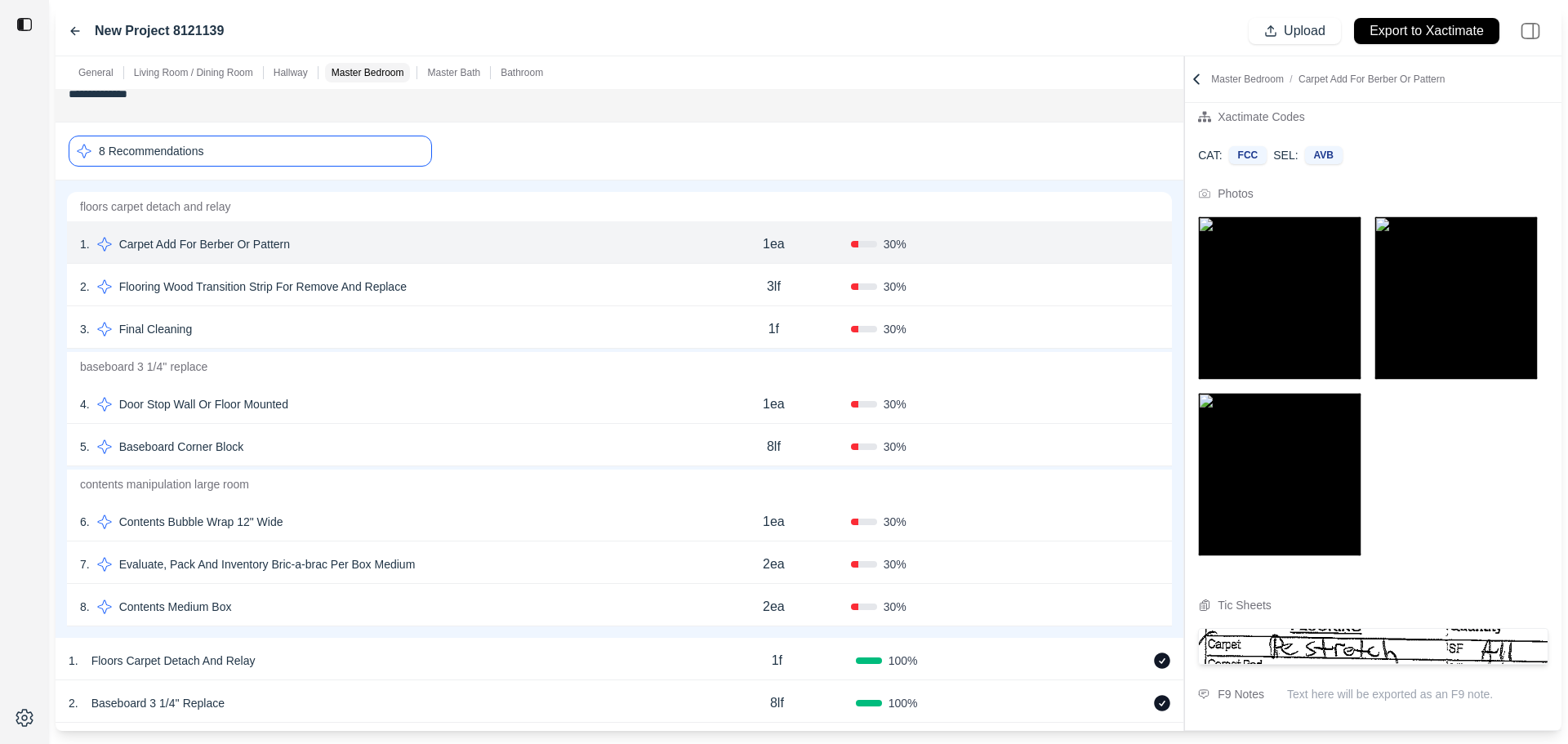
click at [274, 158] on div "8 Recommendations" at bounding box center [251, 151] width 363 height 31
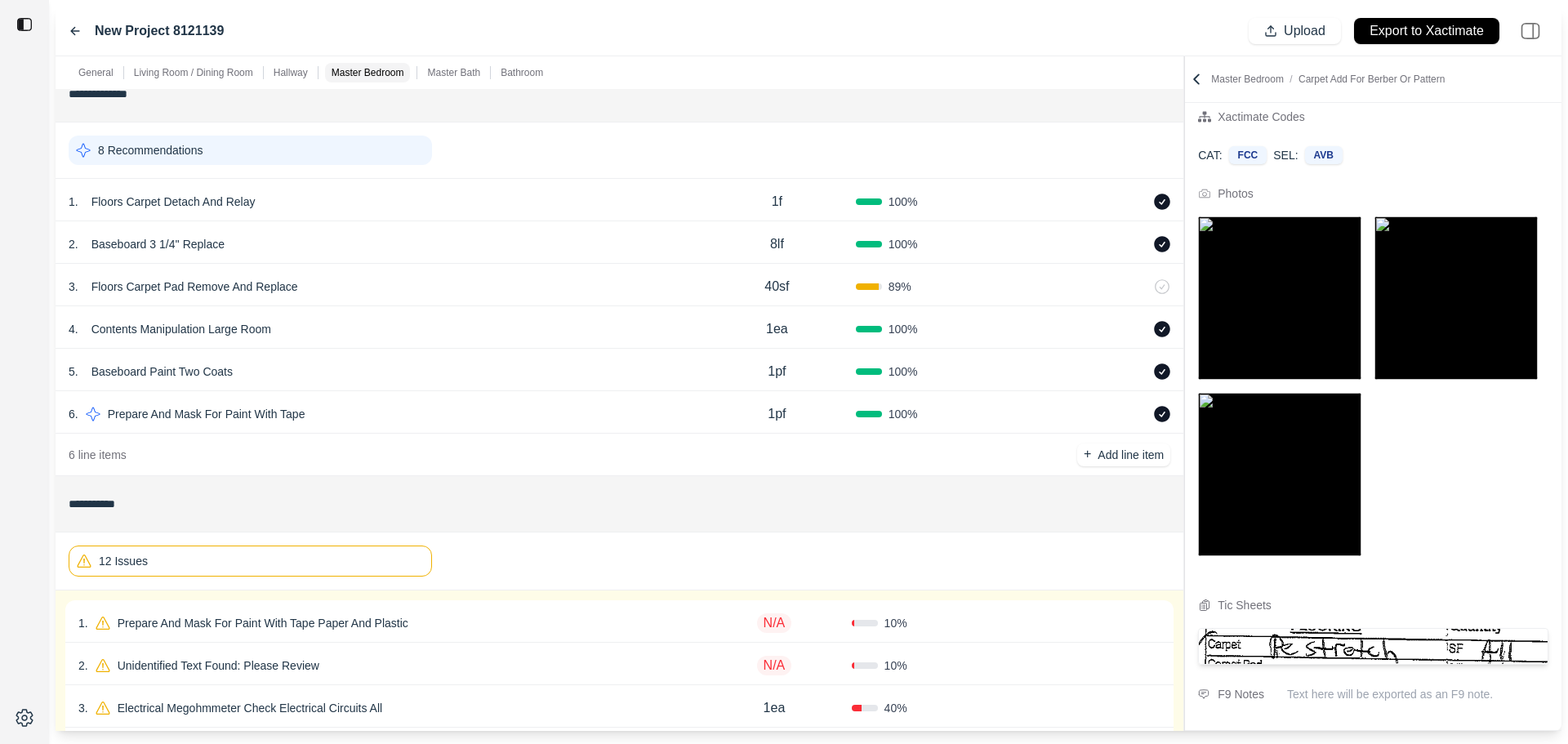
scroll to position [1955, 0]
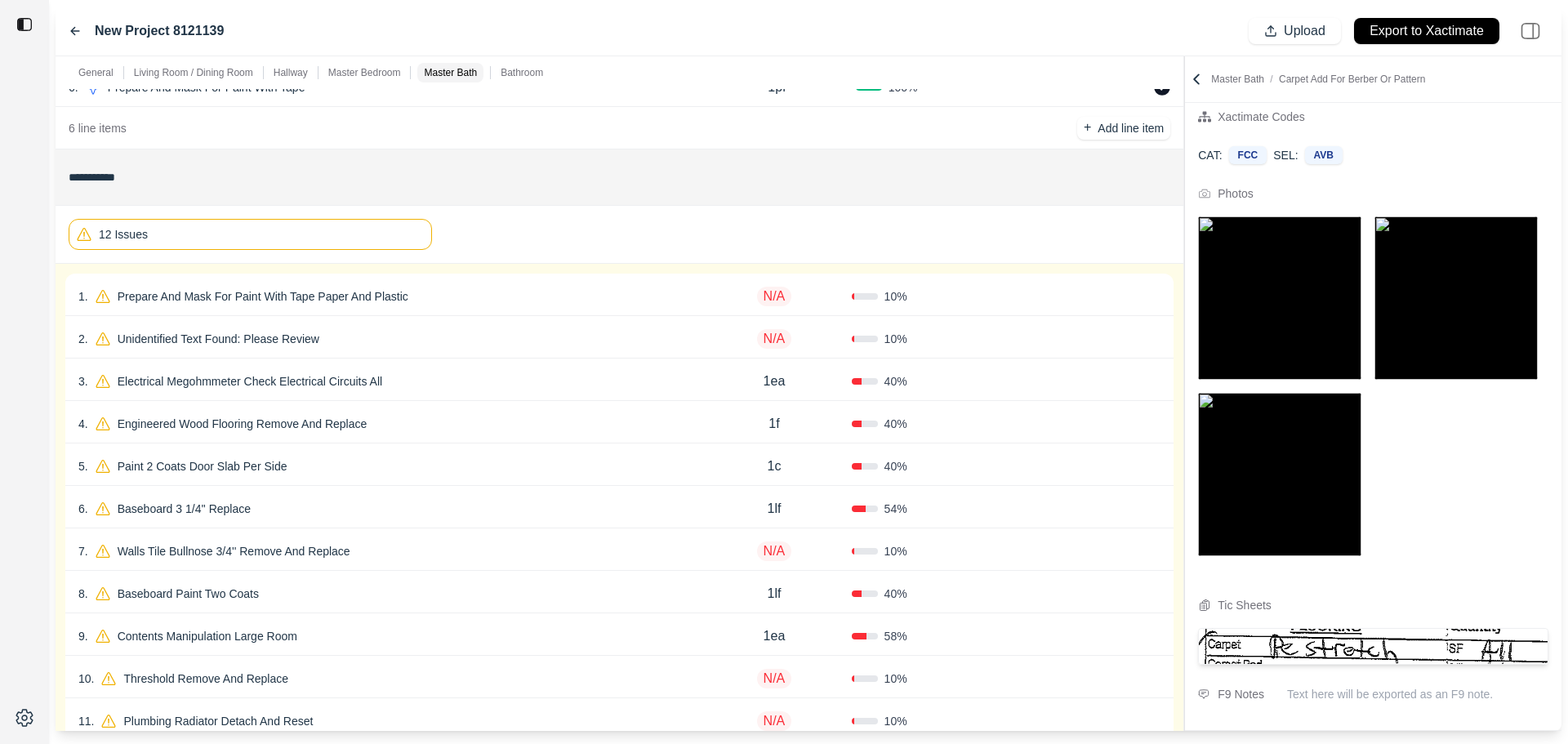
click at [472, 270] on div "1 . Prepare And Mask For Paint With Tape Paper And Plastic N/A 10 % Confirm 2 .…" at bounding box center [620, 528] width 1128 height 529
click at [496, 288] on div "1 . Prepare And Mask For Paint With Tape Paper And Plastic" at bounding box center [388, 296] width 619 height 23
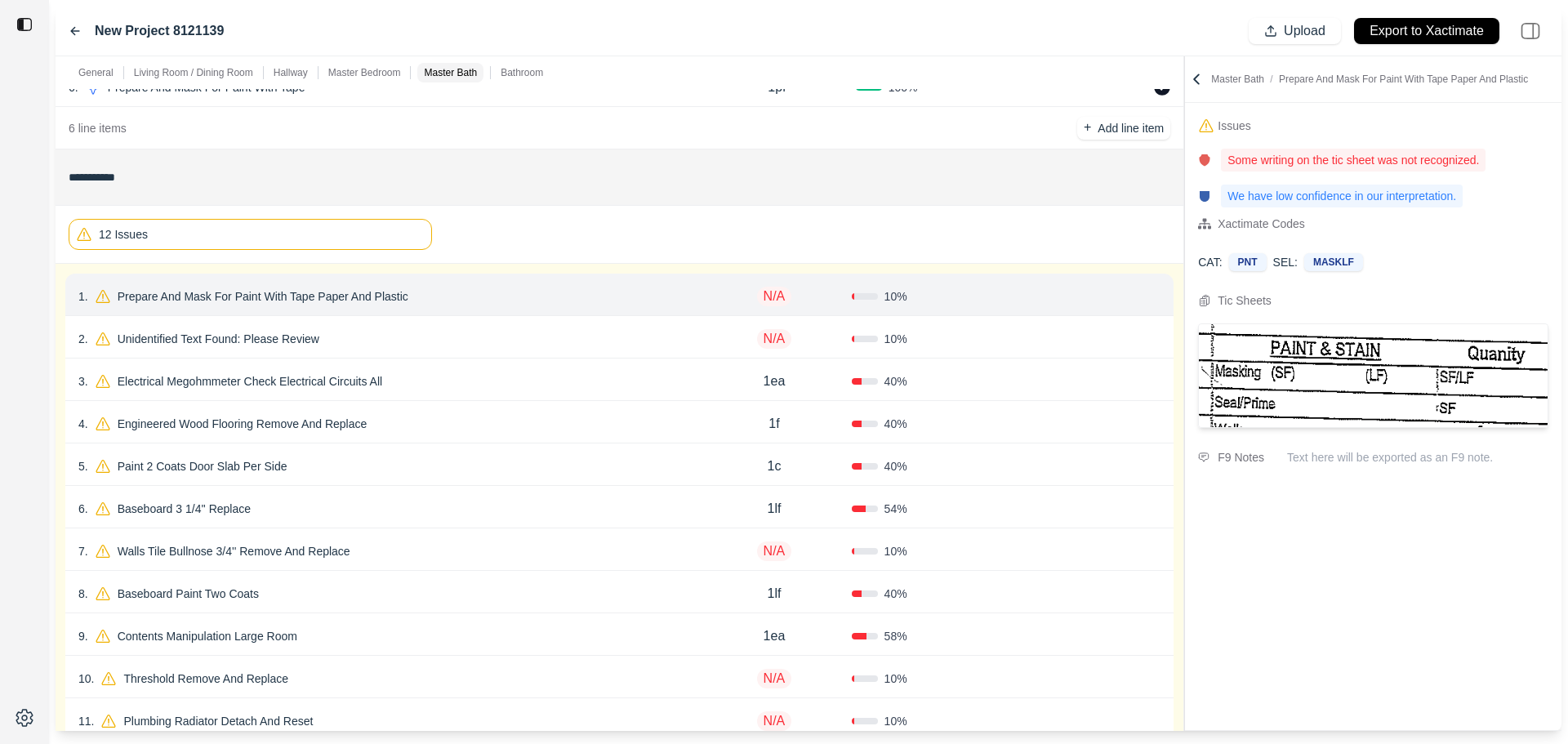
click at [1155, 295] on icon at bounding box center [1154, 296] width 13 height 13
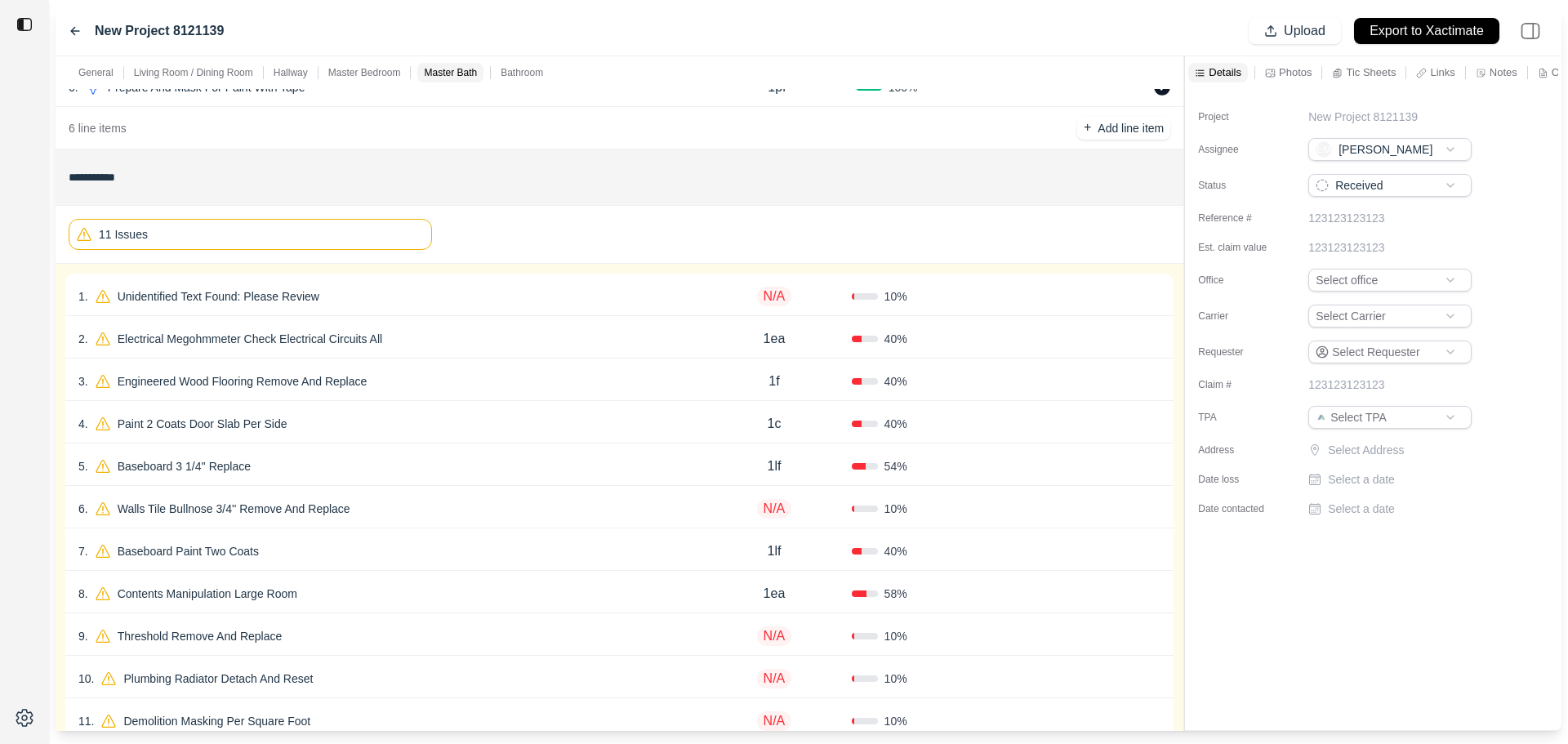
click at [1015, 302] on div "Confirm" at bounding box center [1084, 296] width 155 height 26
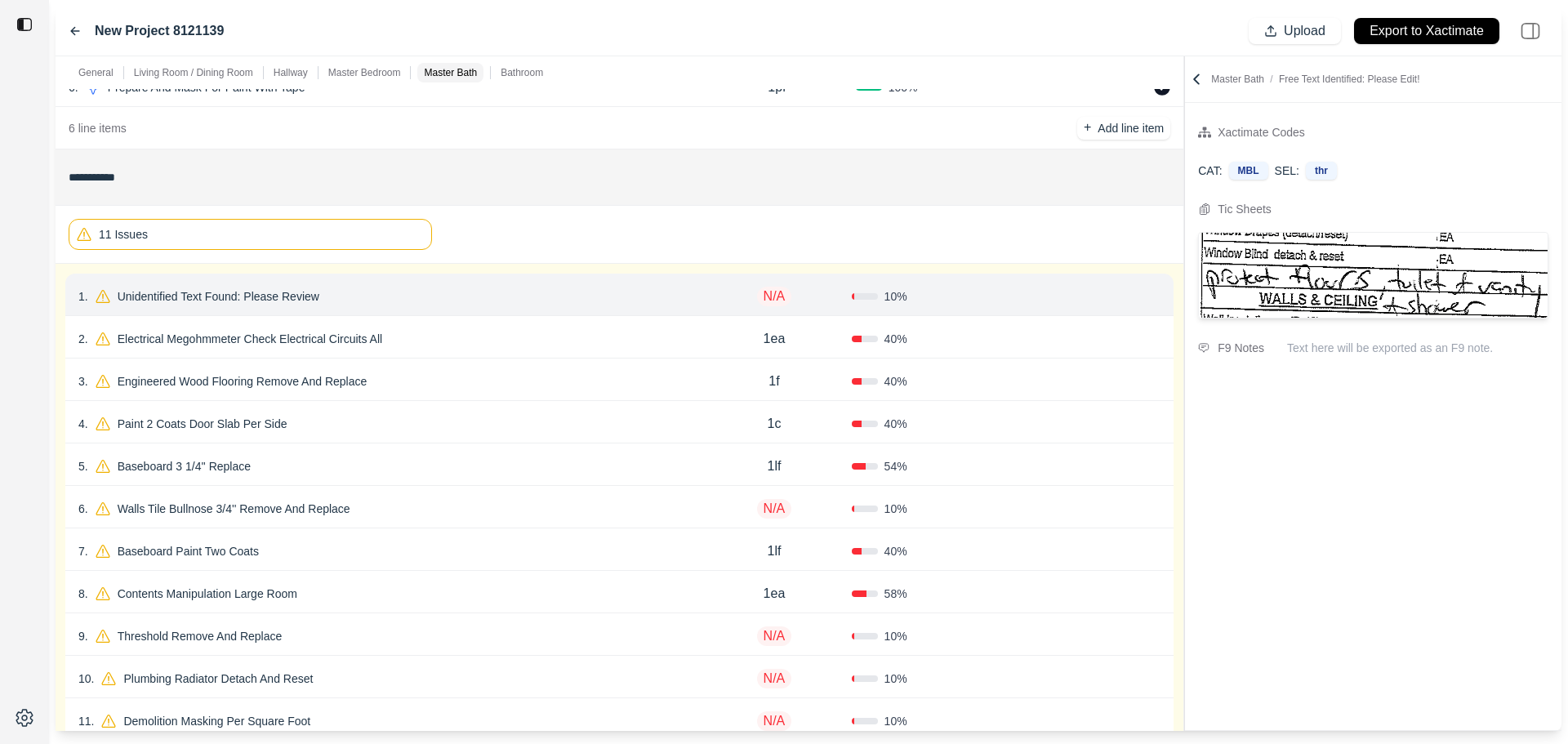
click at [1155, 294] on icon at bounding box center [1154, 296] width 4 height 9
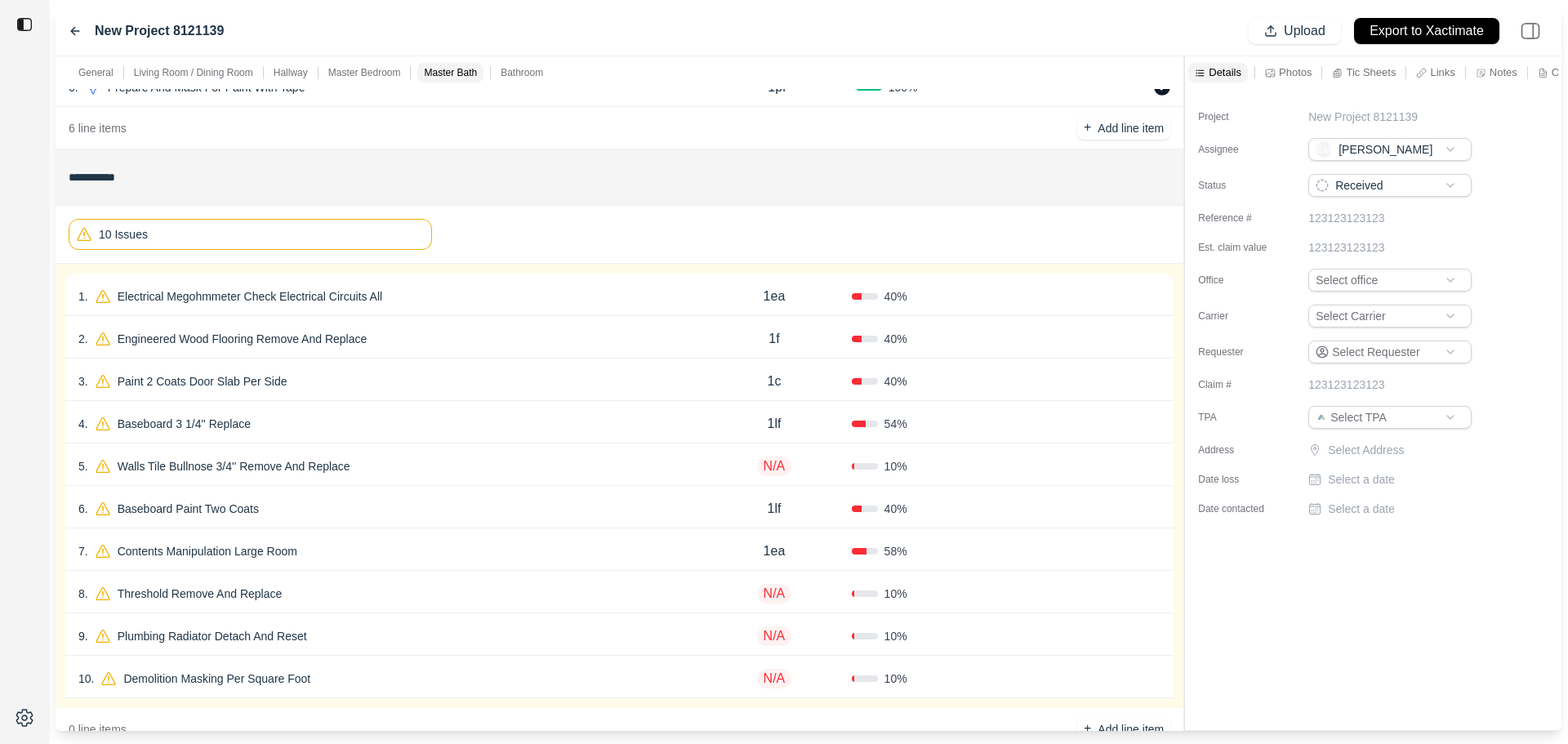
click at [498, 297] on div "1 . Electrical Megohmmeter Check Electrical Circuits All" at bounding box center [388, 296] width 619 height 23
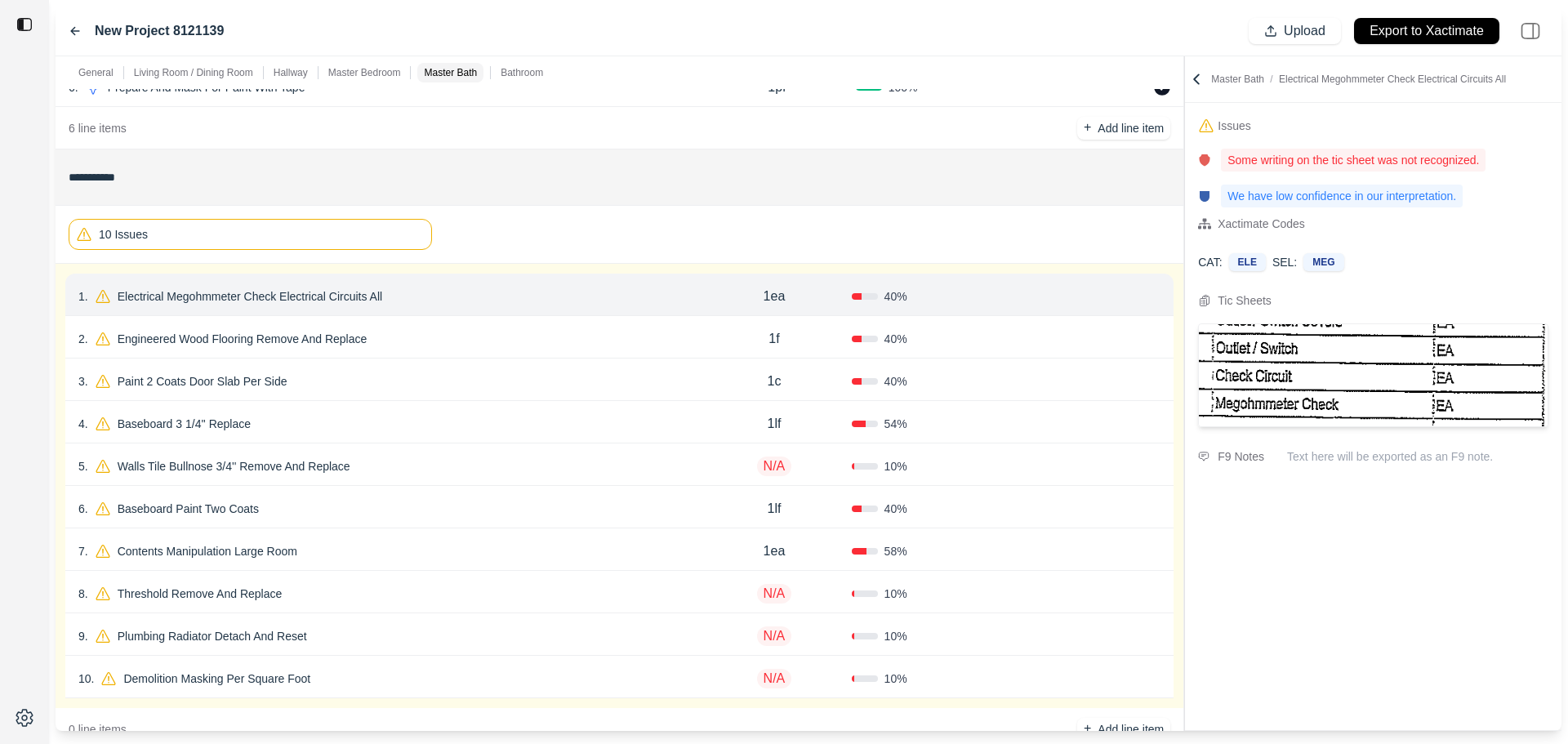
click at [1160, 292] on icon at bounding box center [1154, 296] width 13 height 13
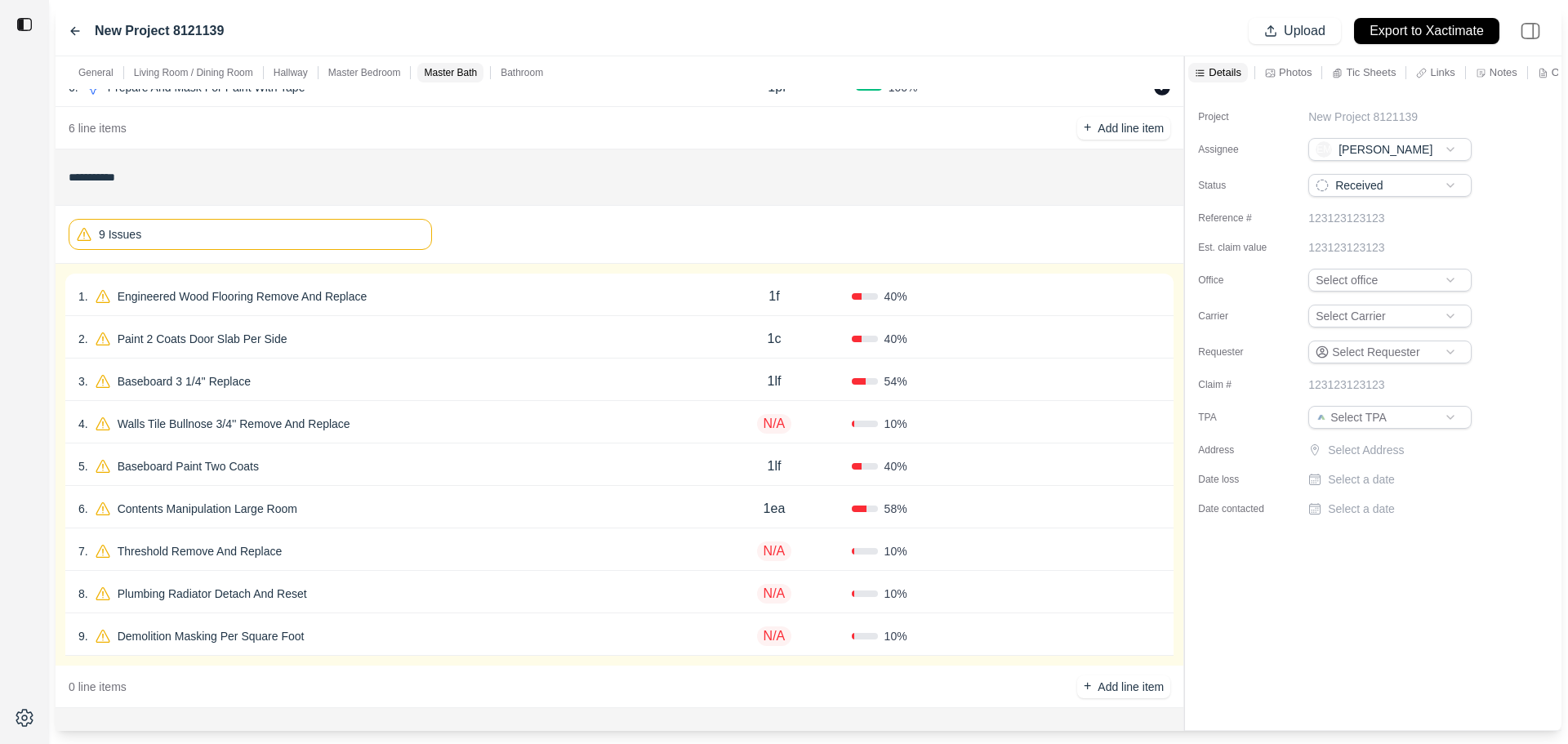
click at [1010, 306] on div "Confirm" at bounding box center [1084, 296] width 155 height 26
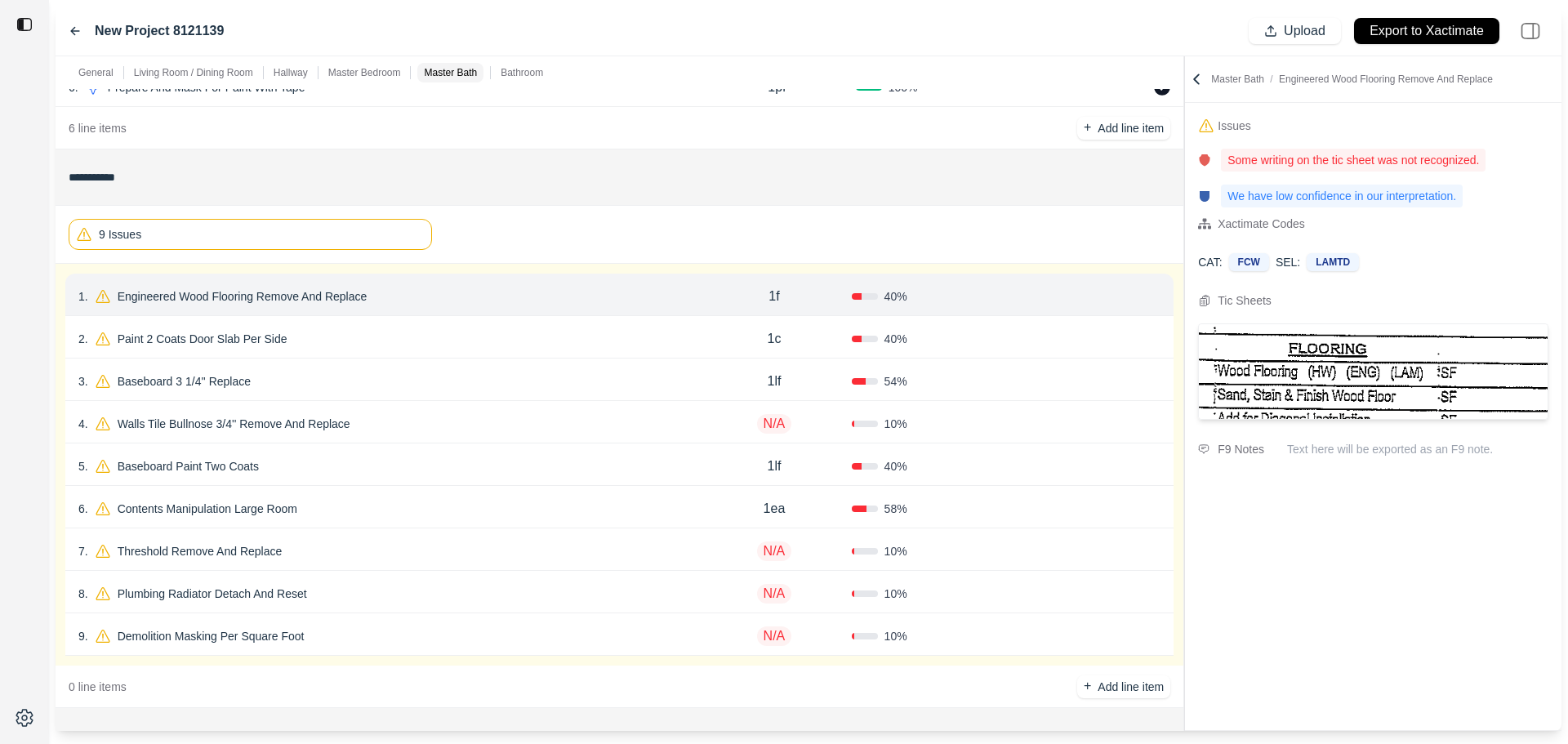
click at [1151, 297] on icon at bounding box center [1154, 298] width 7 height 9
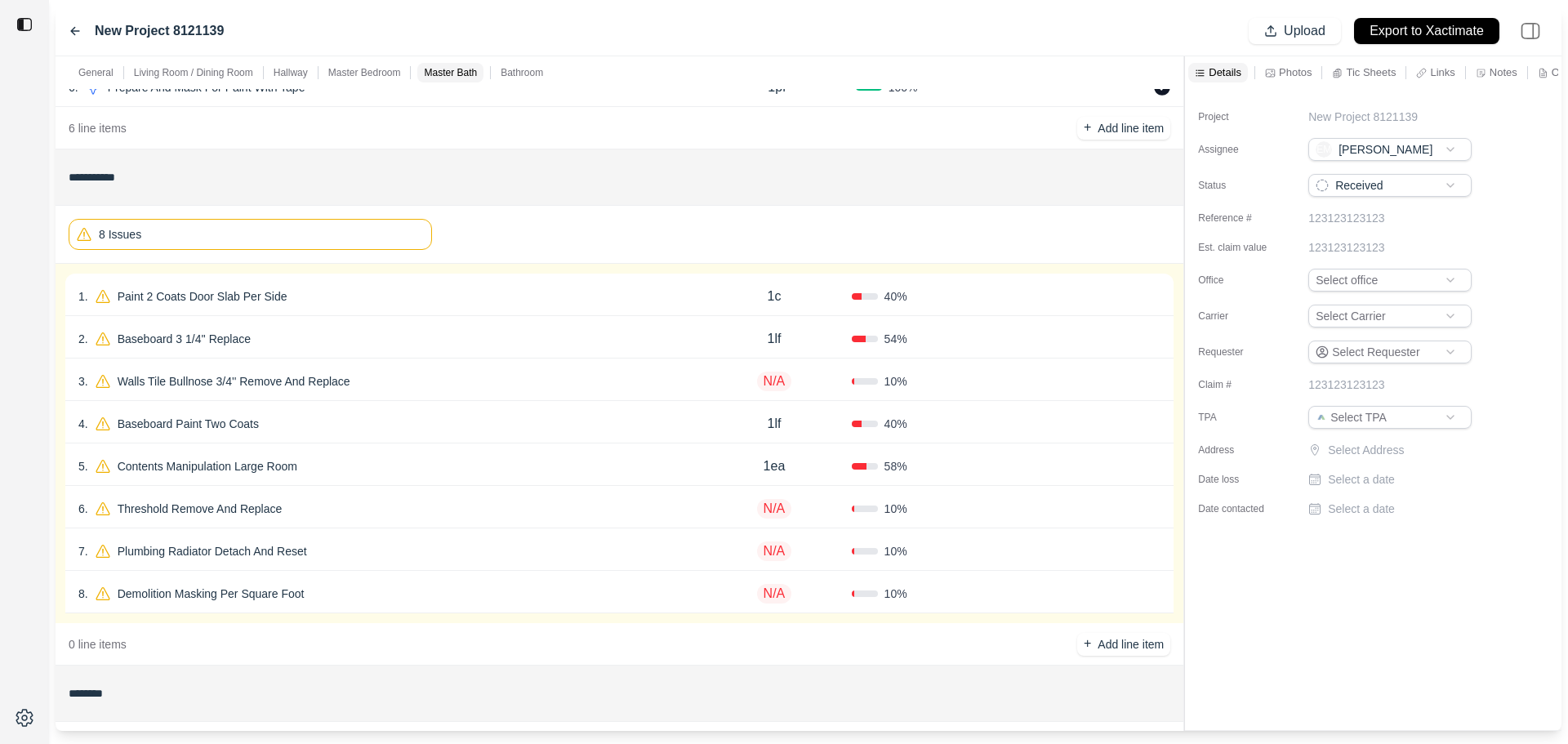
click at [1012, 301] on div "Confirm" at bounding box center [1084, 296] width 155 height 26
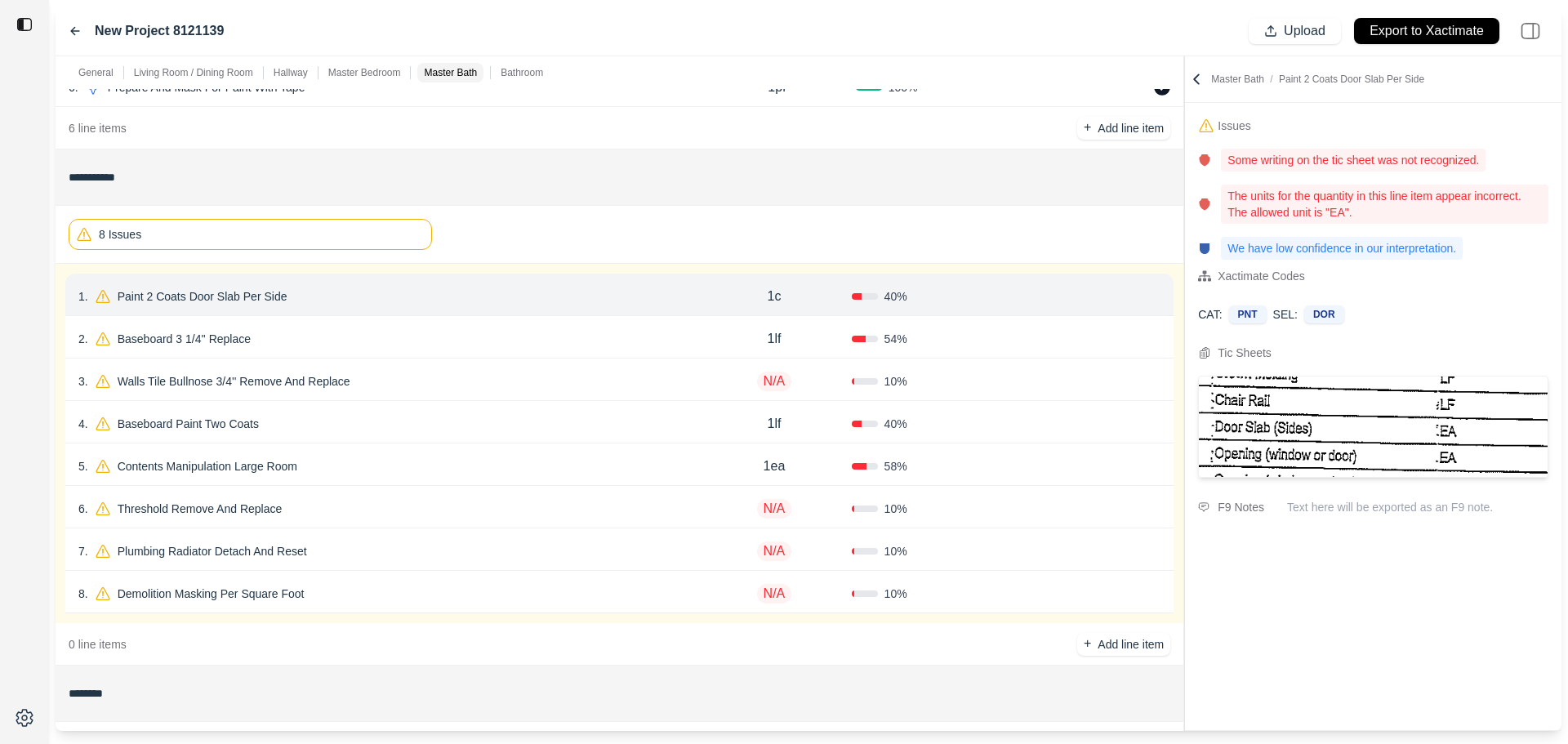
click at [1158, 299] on icon at bounding box center [1154, 296] width 13 height 13
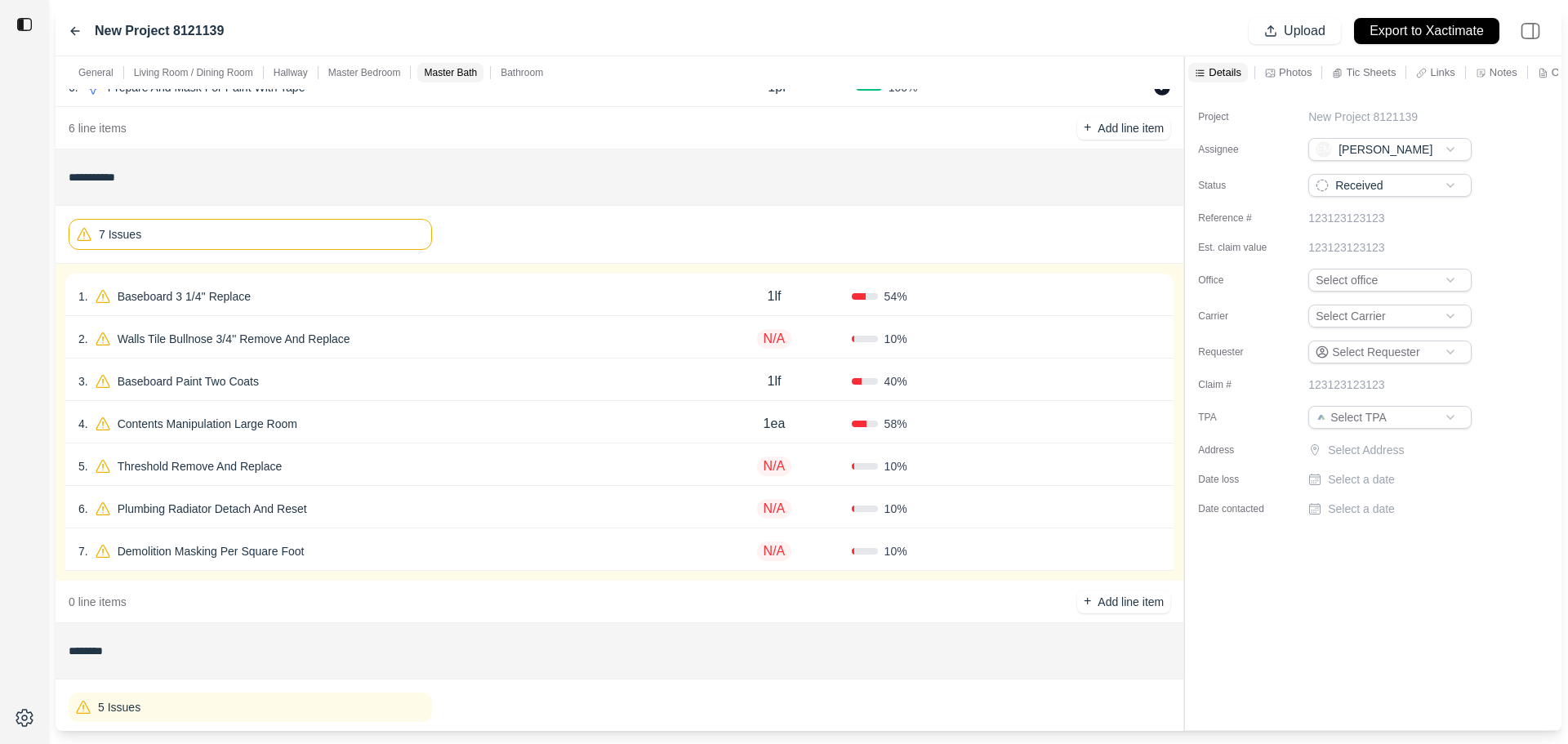
click at [1033, 295] on div "Confirm" at bounding box center [1084, 296] width 155 height 26
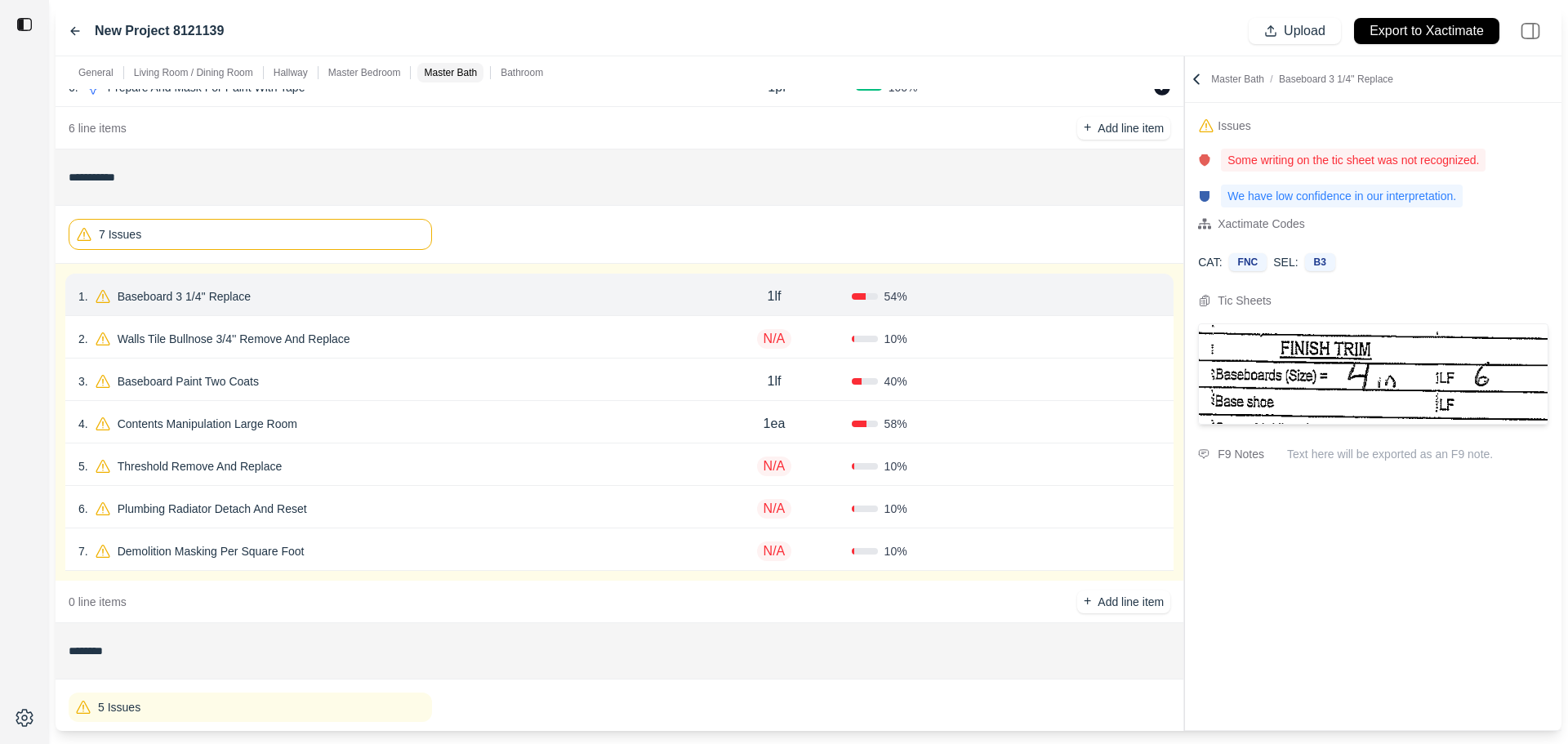
click at [1127, 298] on button "Confirm" at bounding box center [1114, 296] width 53 height 26
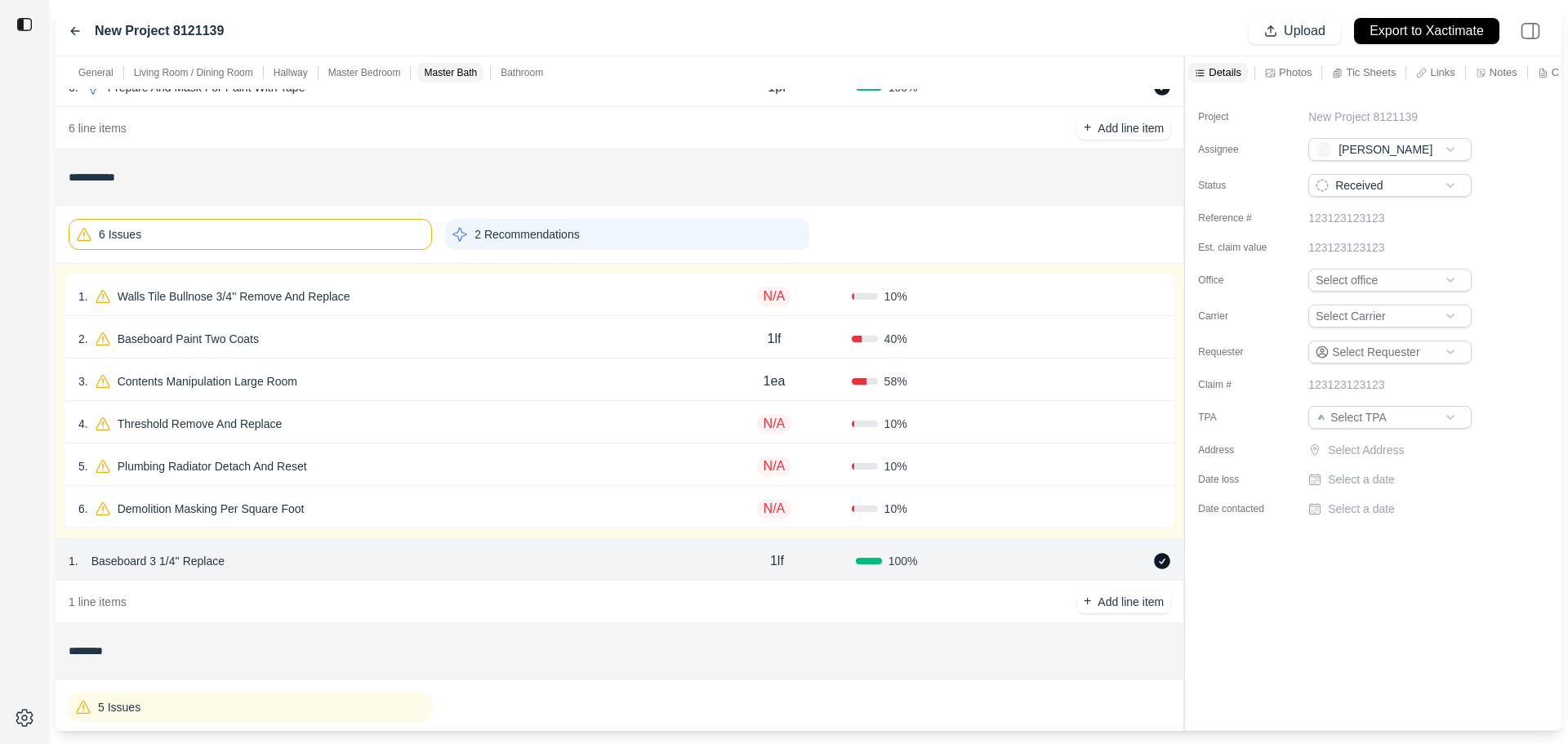
click at [976, 295] on div "10 %" at bounding box center [929, 296] width 155 height 17
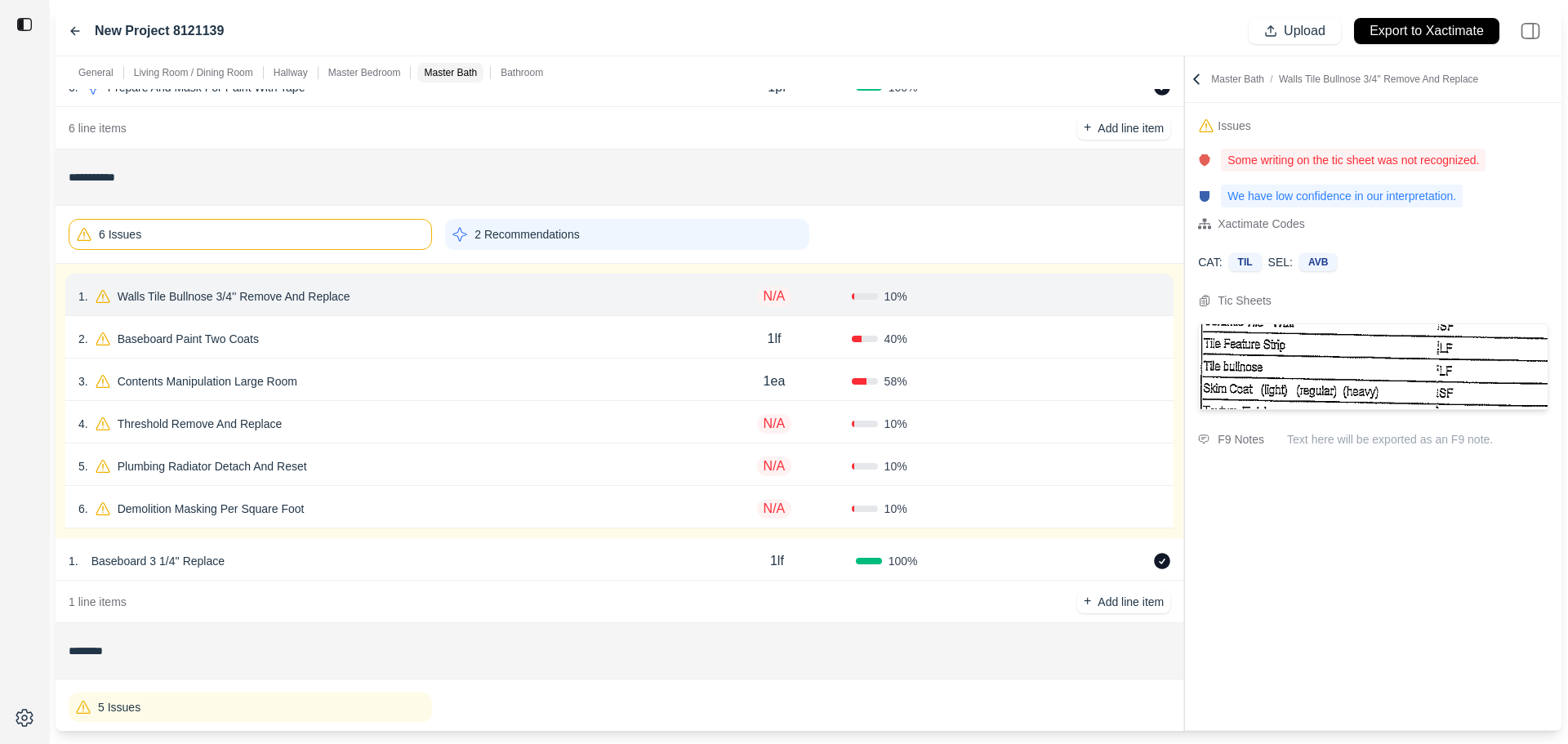
click at [1157, 294] on icon at bounding box center [1154, 296] width 13 height 13
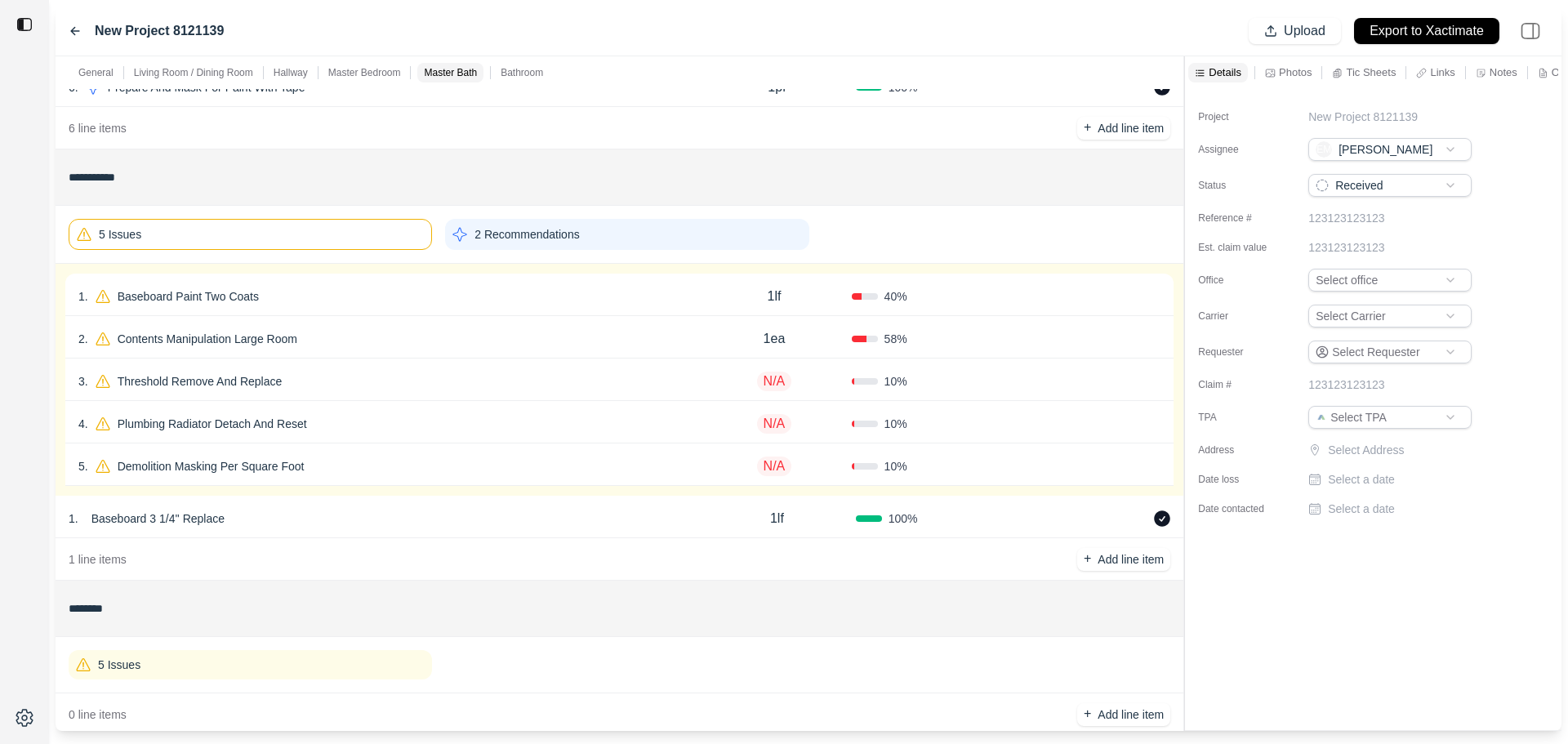
click at [1002, 301] on div "40 %" at bounding box center [929, 296] width 155 height 17
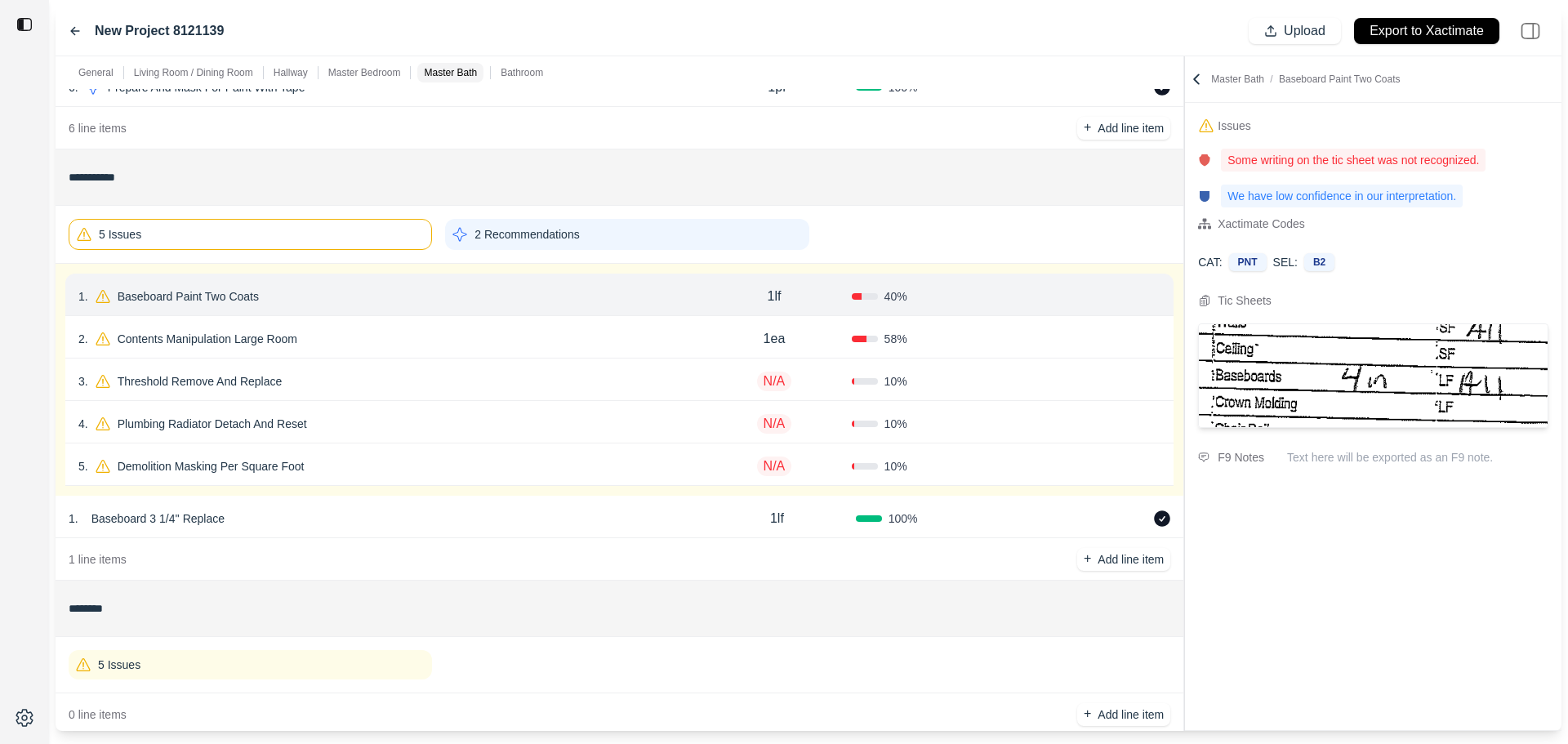
click at [1106, 297] on button "Confirm" at bounding box center [1114, 296] width 53 height 26
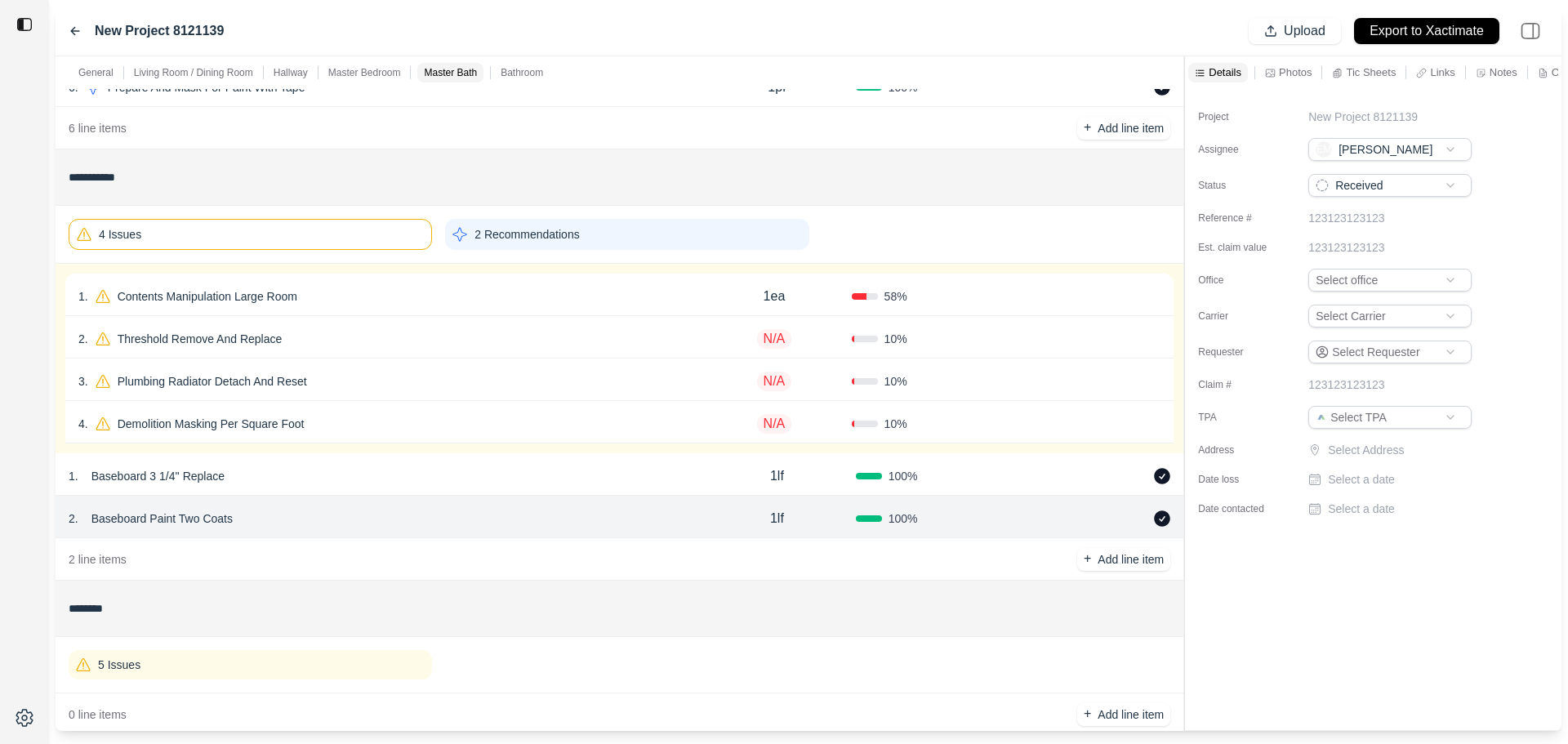
click at [997, 304] on div "58 %" at bounding box center [929, 296] width 155 height 17
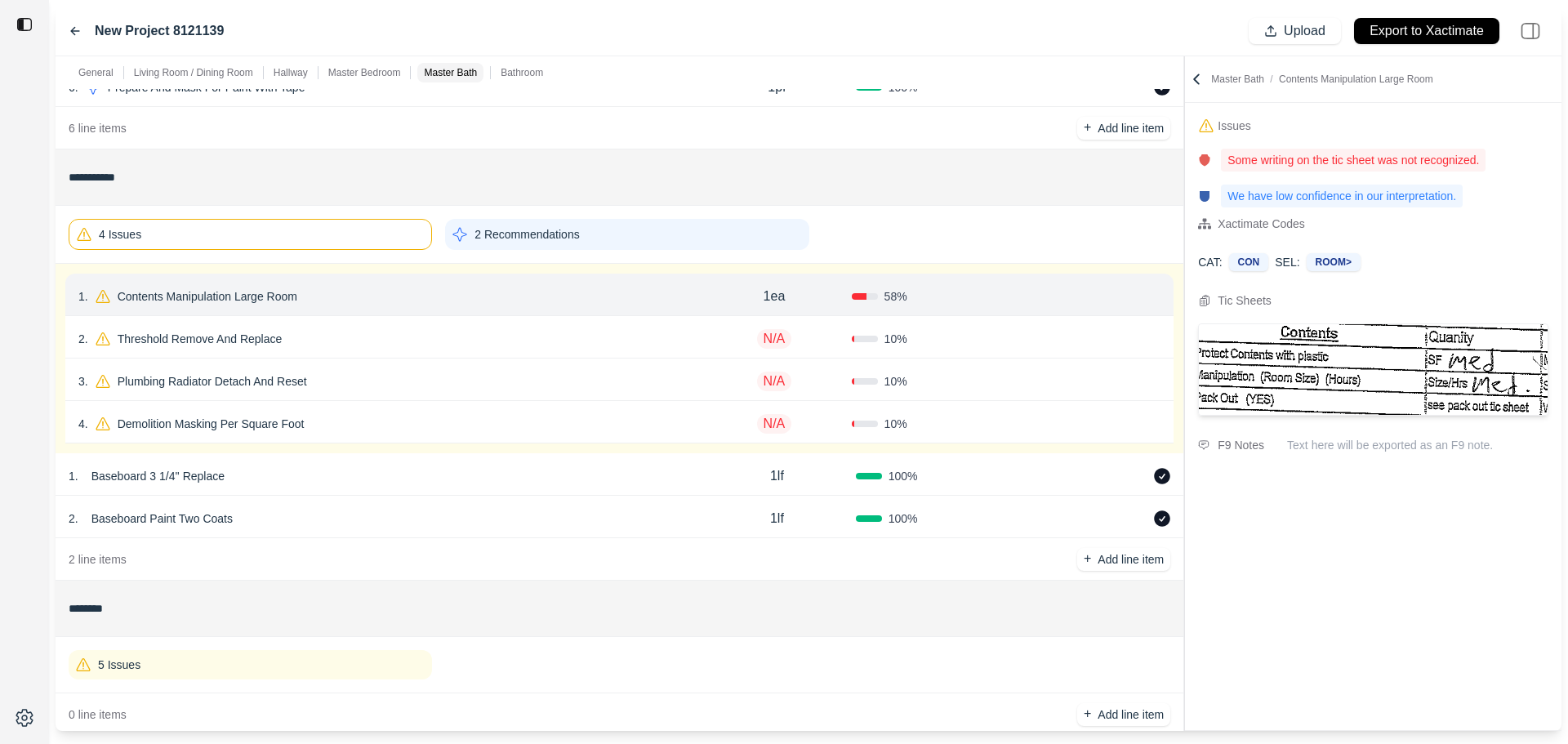
click at [1101, 290] on button "Confirm" at bounding box center [1114, 296] width 53 height 26
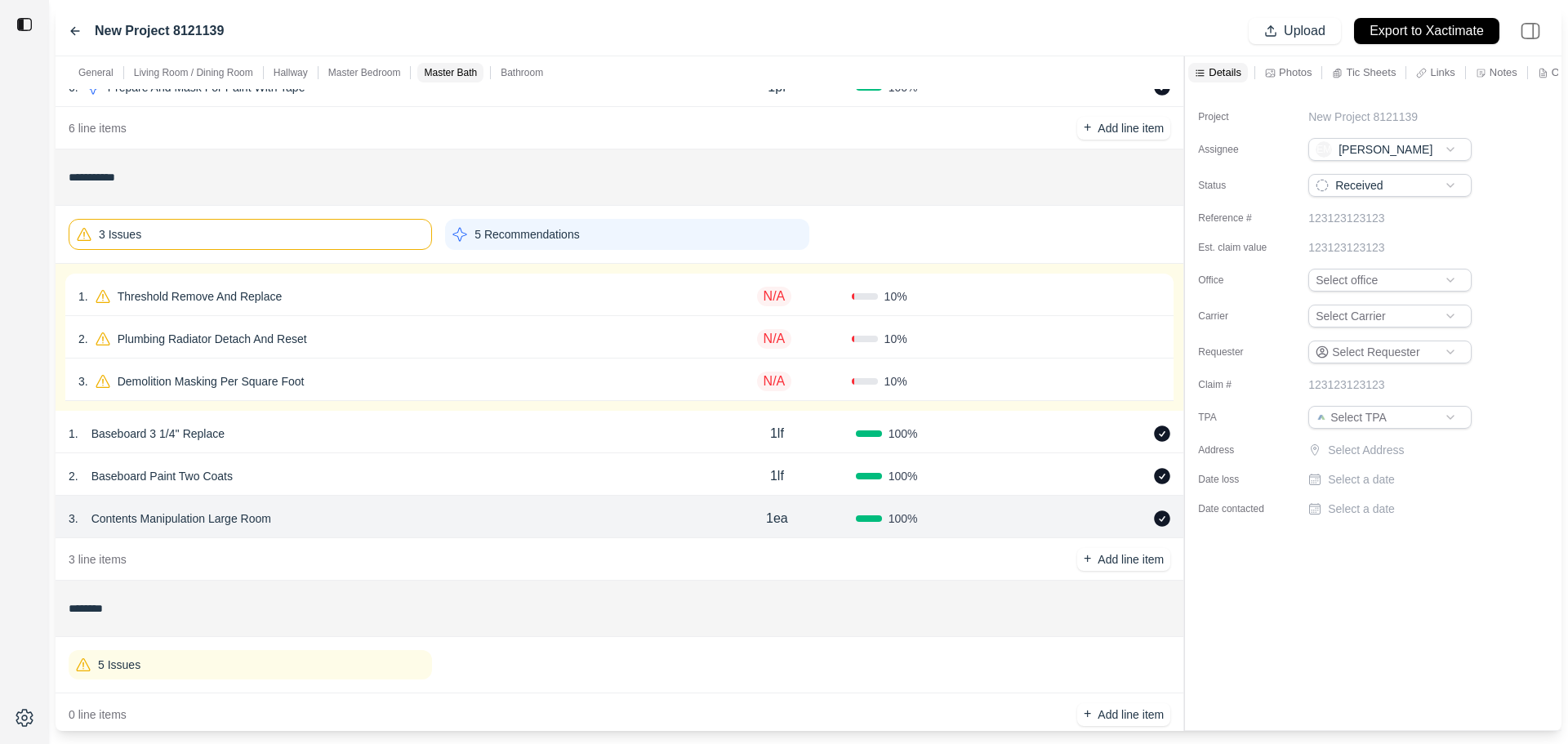
click at [969, 304] on div "1 . Threshold Remove And Replace N/A 10 % Confirm" at bounding box center [620, 295] width 1109 height 43
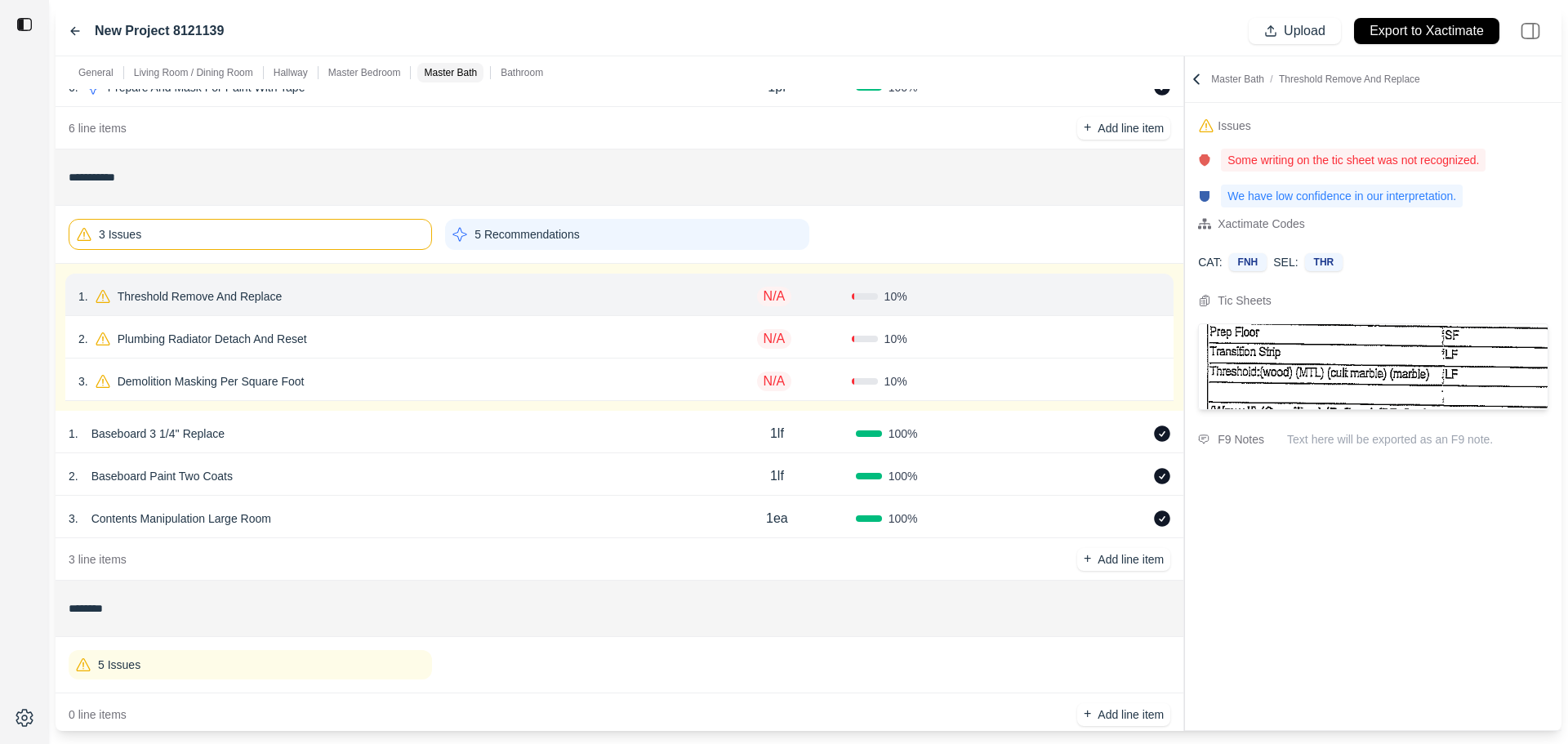
click at [1150, 293] on div "Confirm" at bounding box center [1125, 296] width 73 height 26
click at [1155, 296] on icon at bounding box center [1154, 296] width 13 height 13
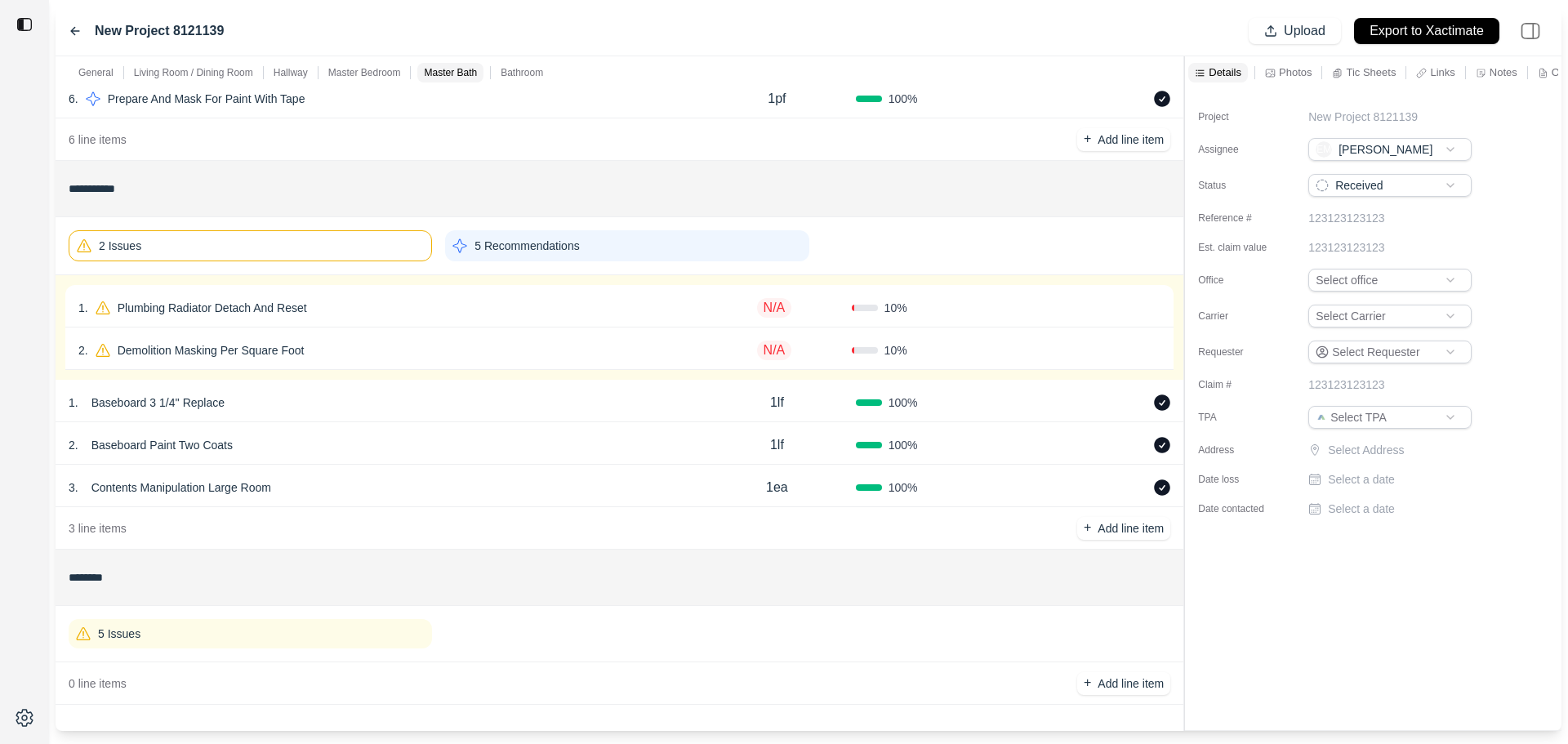
click at [1155, 303] on icon at bounding box center [1154, 307] width 13 height 13
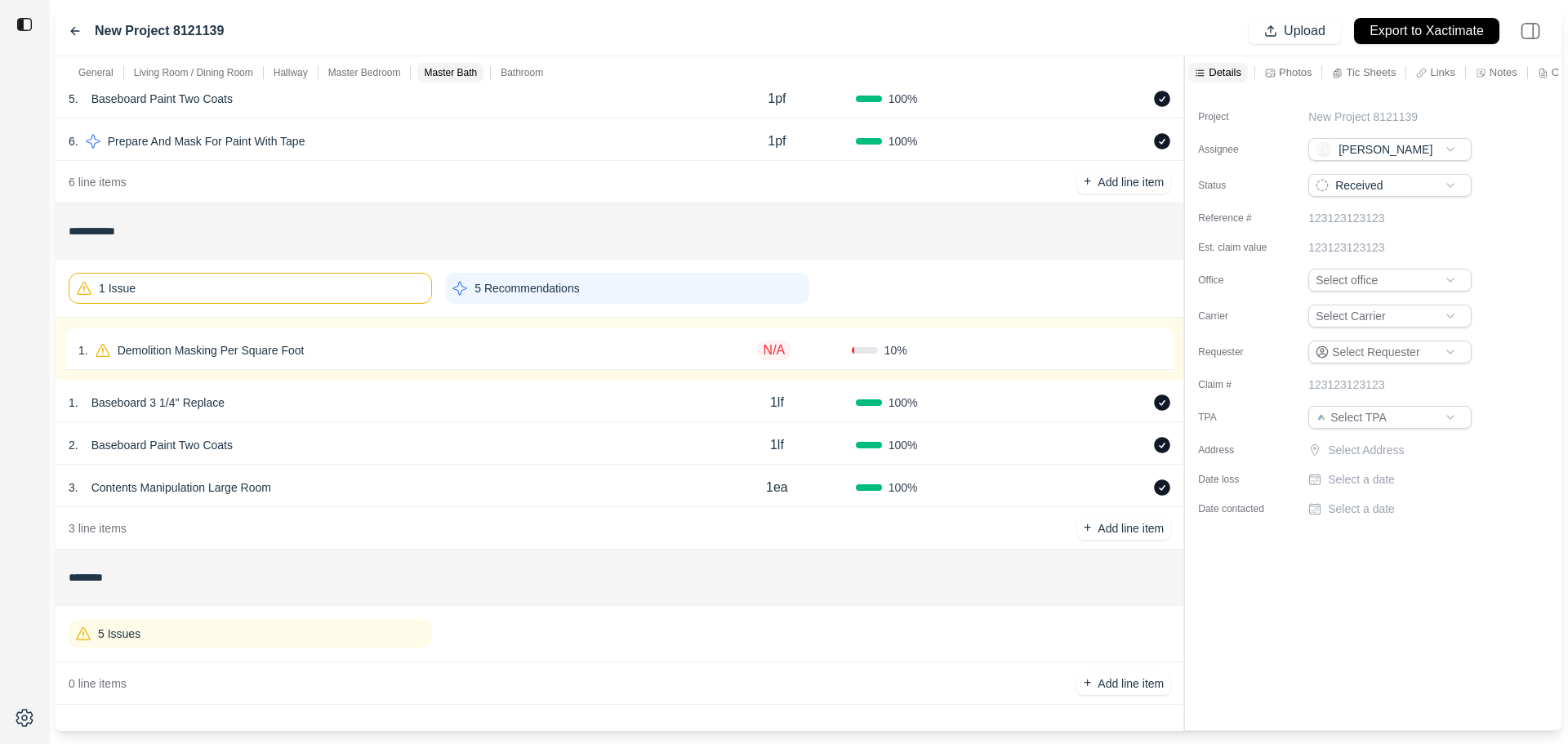
click at [1155, 348] on icon at bounding box center [1154, 350] width 13 height 13
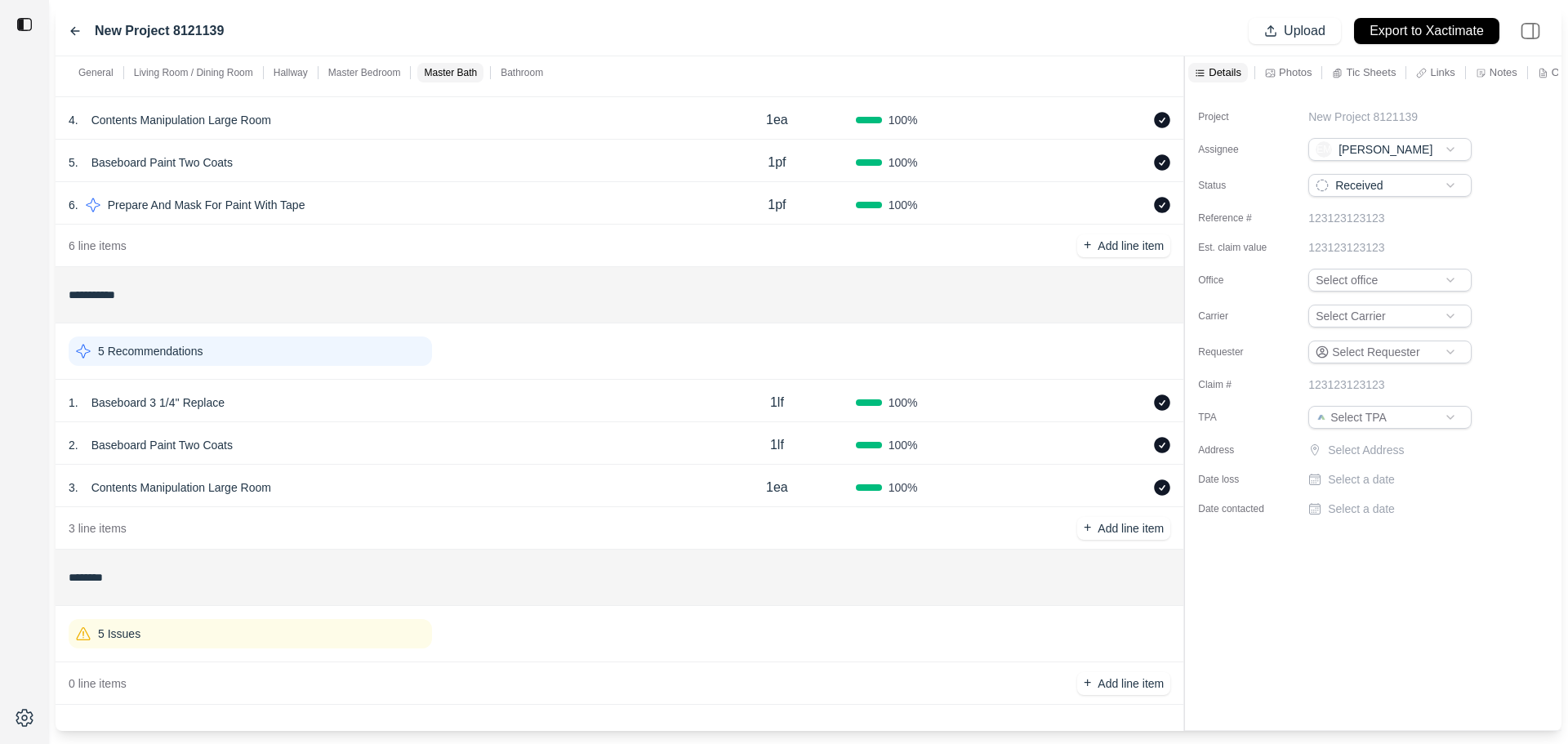
click at [320, 345] on div "5 Recommendations" at bounding box center [251, 351] width 363 height 30
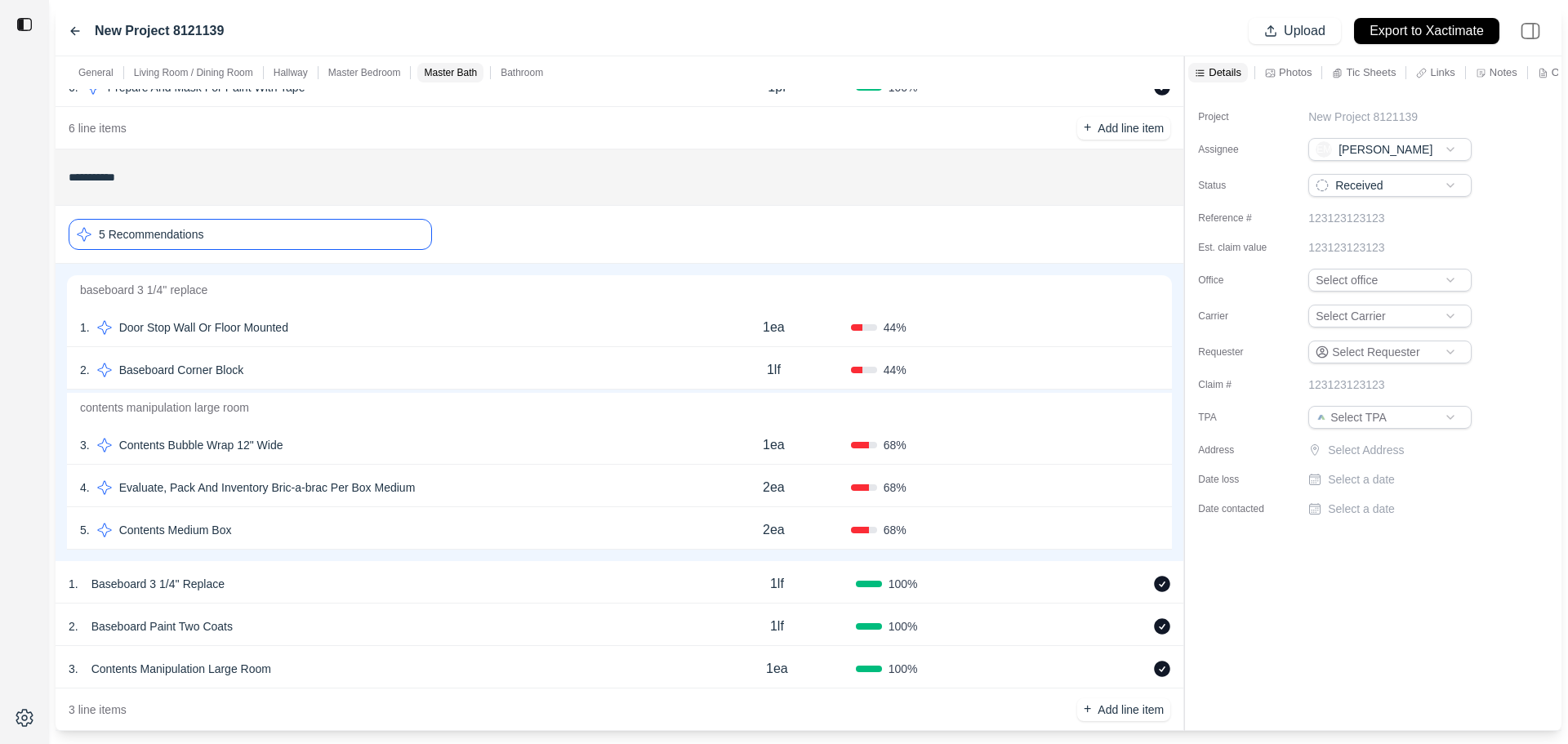
click at [341, 330] on div "1 . Door Stop Wall Or Floor Mounted" at bounding box center [389, 327] width 617 height 23
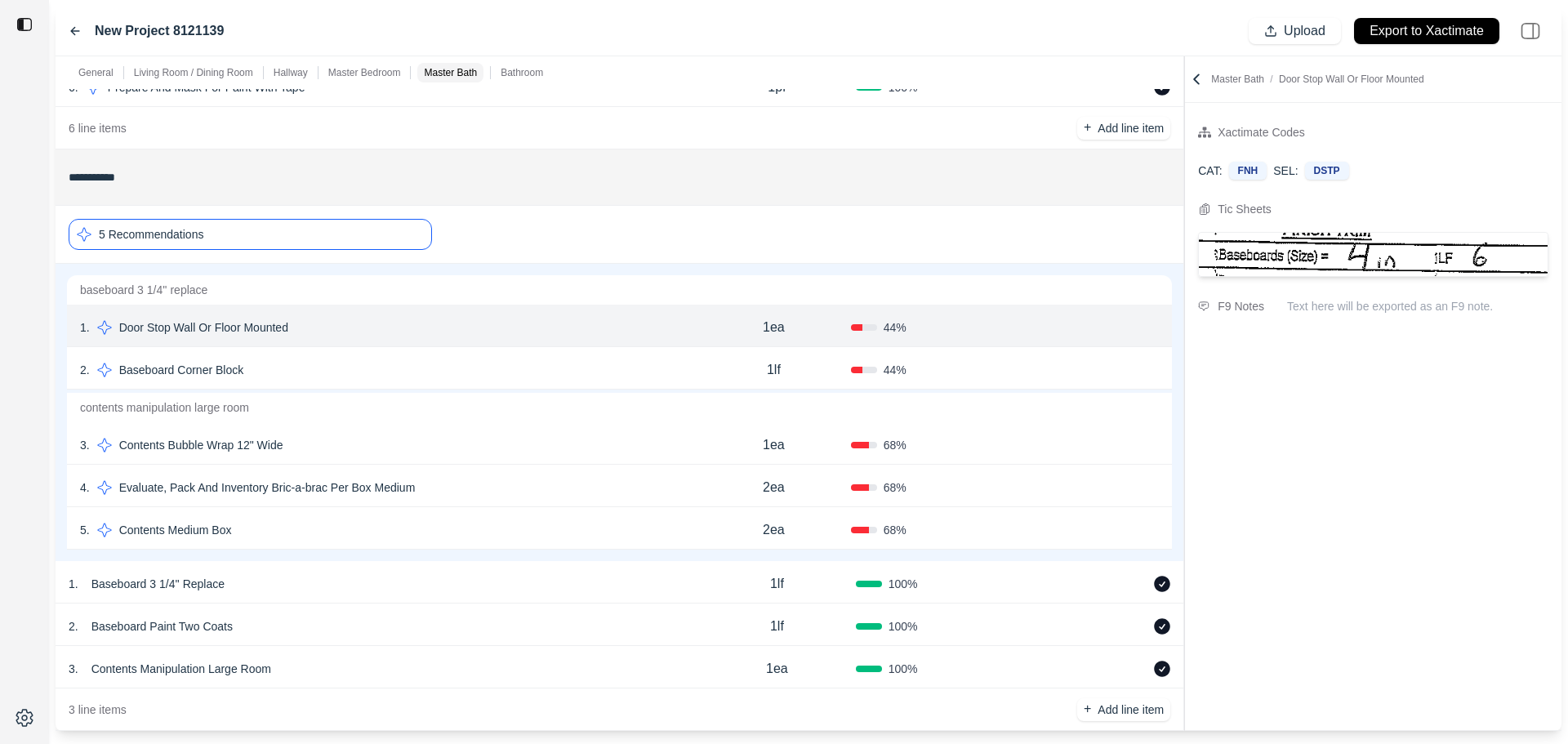
click at [349, 363] on div "2 . Baseboard Corner Block" at bounding box center [389, 370] width 617 height 23
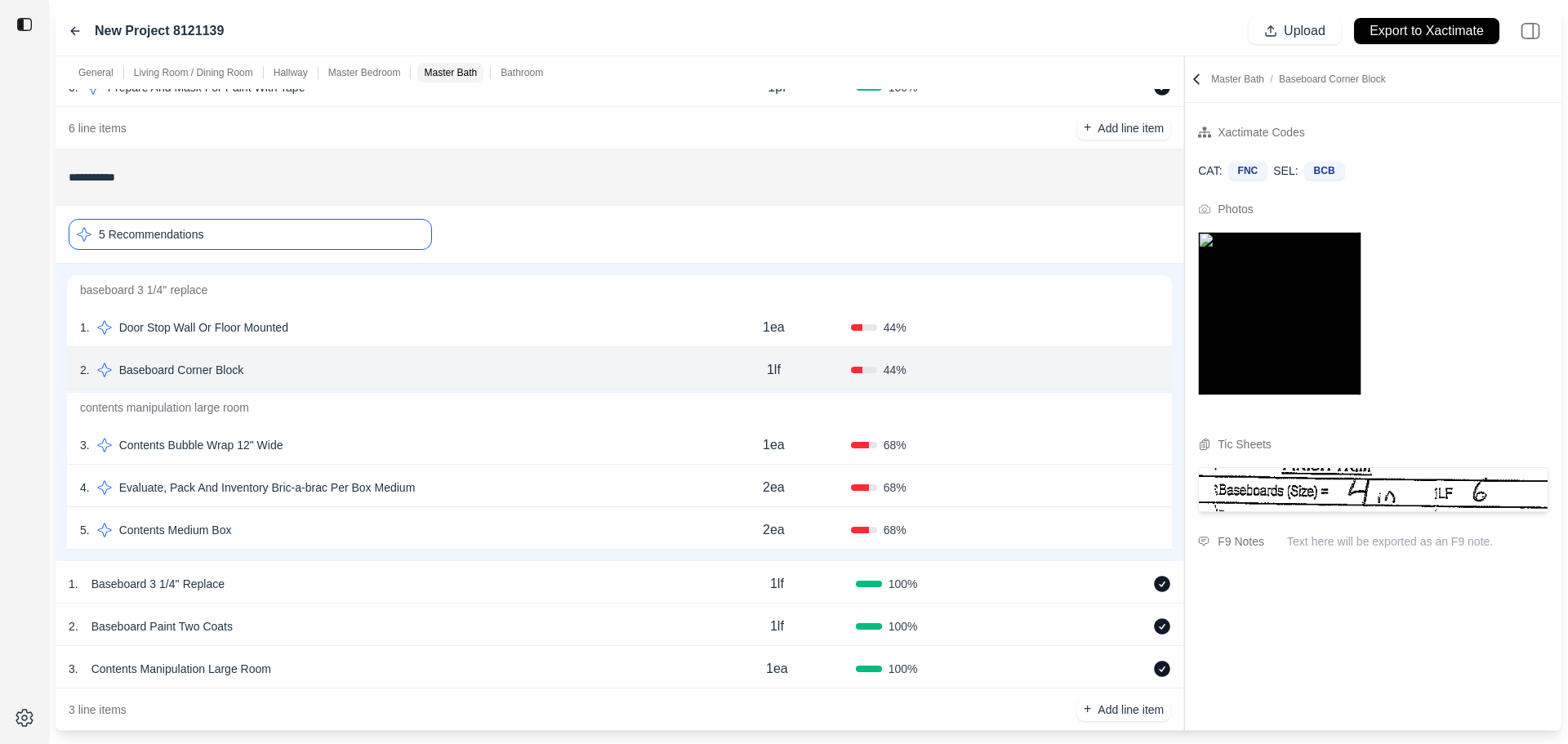
click at [491, 485] on div "4 . Evaluate, Pack And Inventory Bric-a-brac Per Box Medium" at bounding box center [389, 487] width 617 height 23
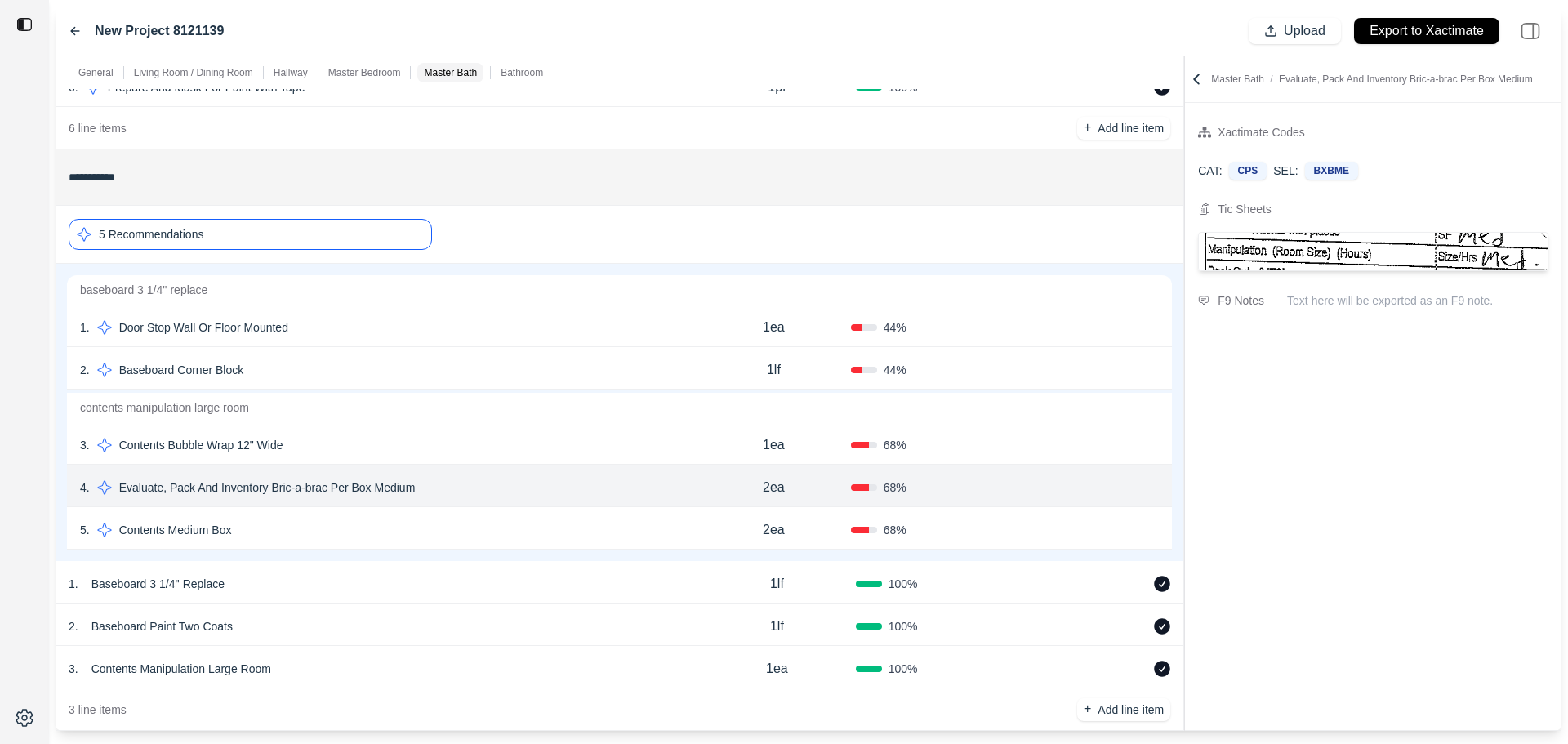
click at [539, 440] on div "3 . Contents Bubble Wrap 12" Wide" at bounding box center [389, 445] width 617 height 23
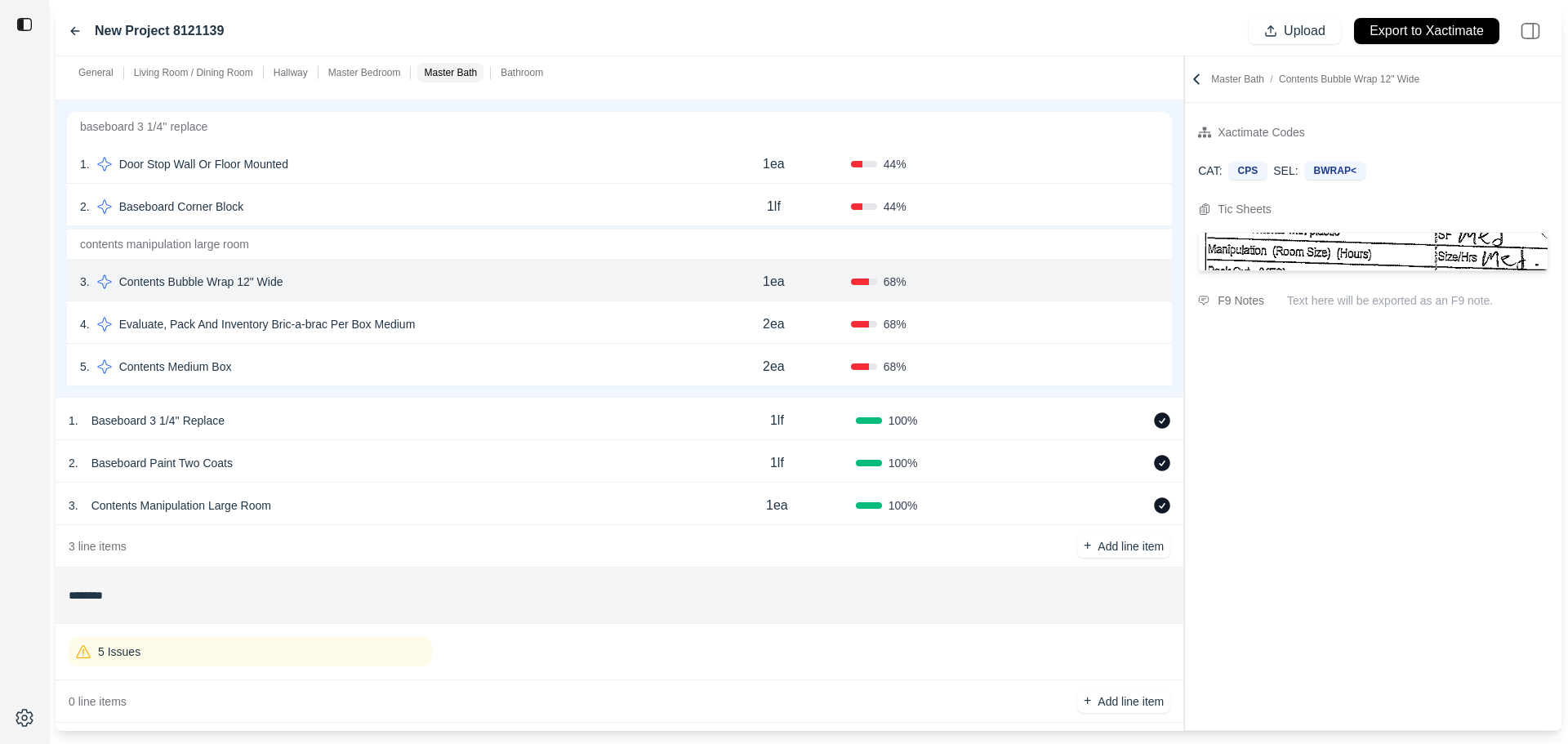
scroll to position [2135, 0]
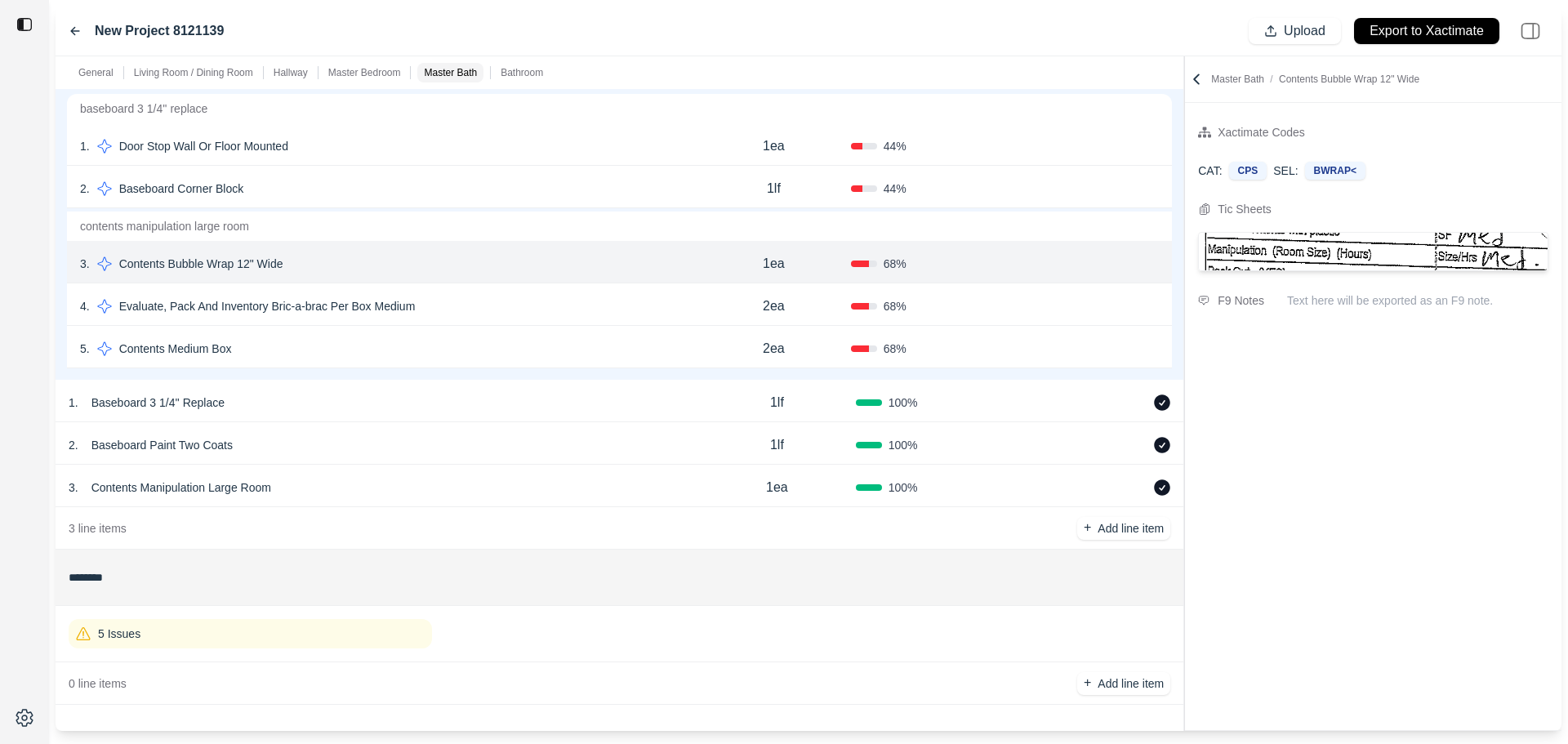
click at [328, 633] on div "5 Issues" at bounding box center [251, 634] width 363 height 30
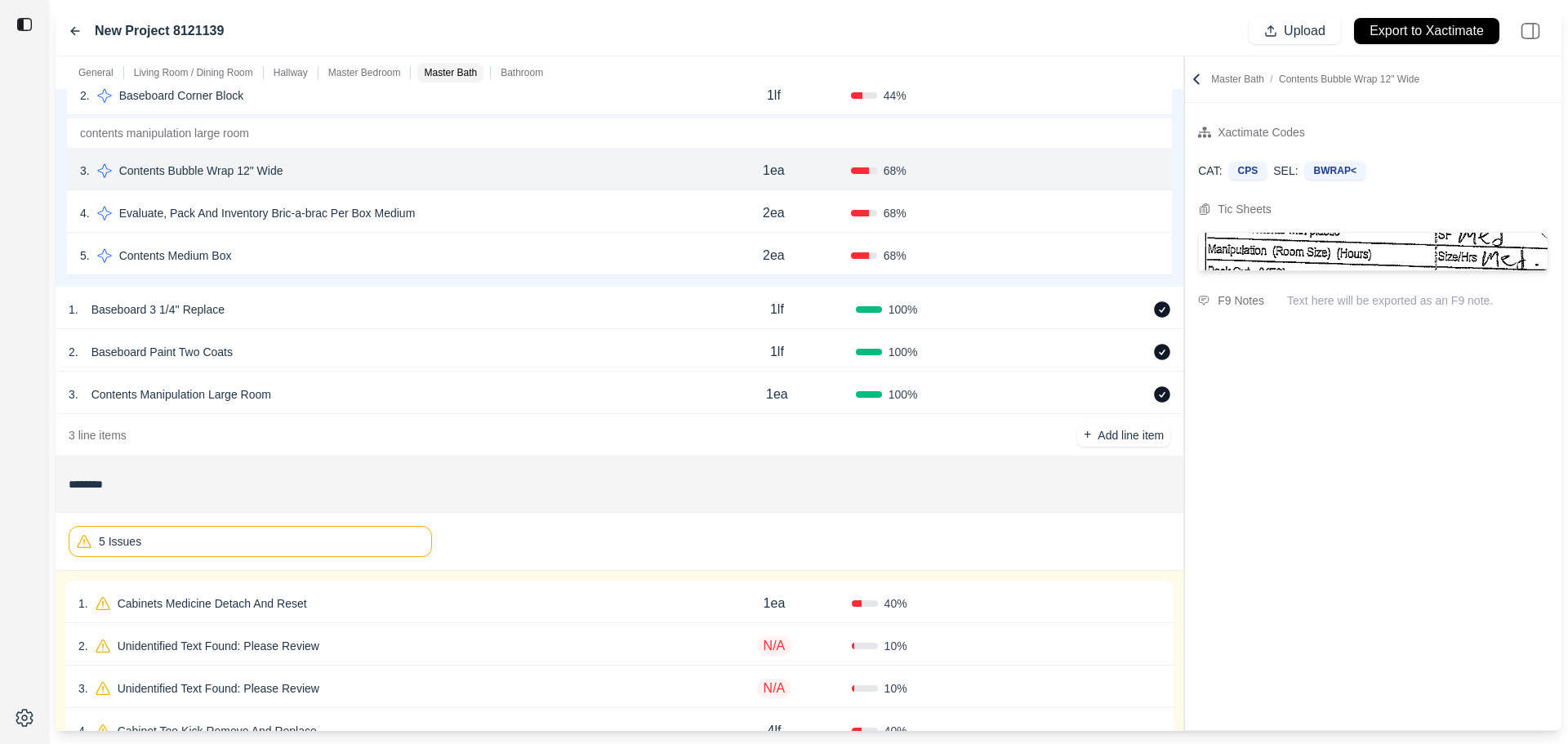
scroll to position [2369, 0]
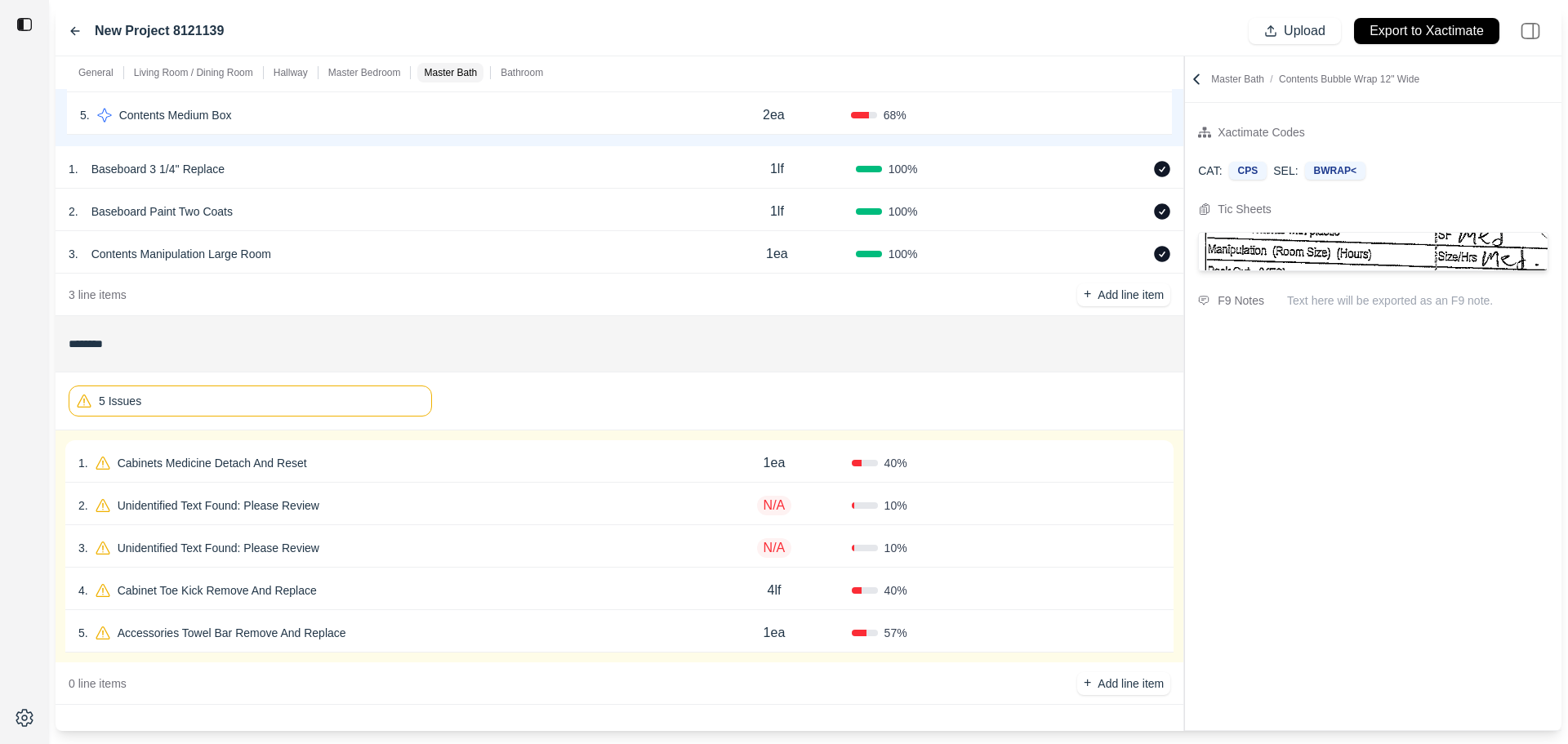
click at [549, 464] on div "1 . Cabinets Medicine Detach And Reset" at bounding box center [388, 463] width 619 height 23
select select
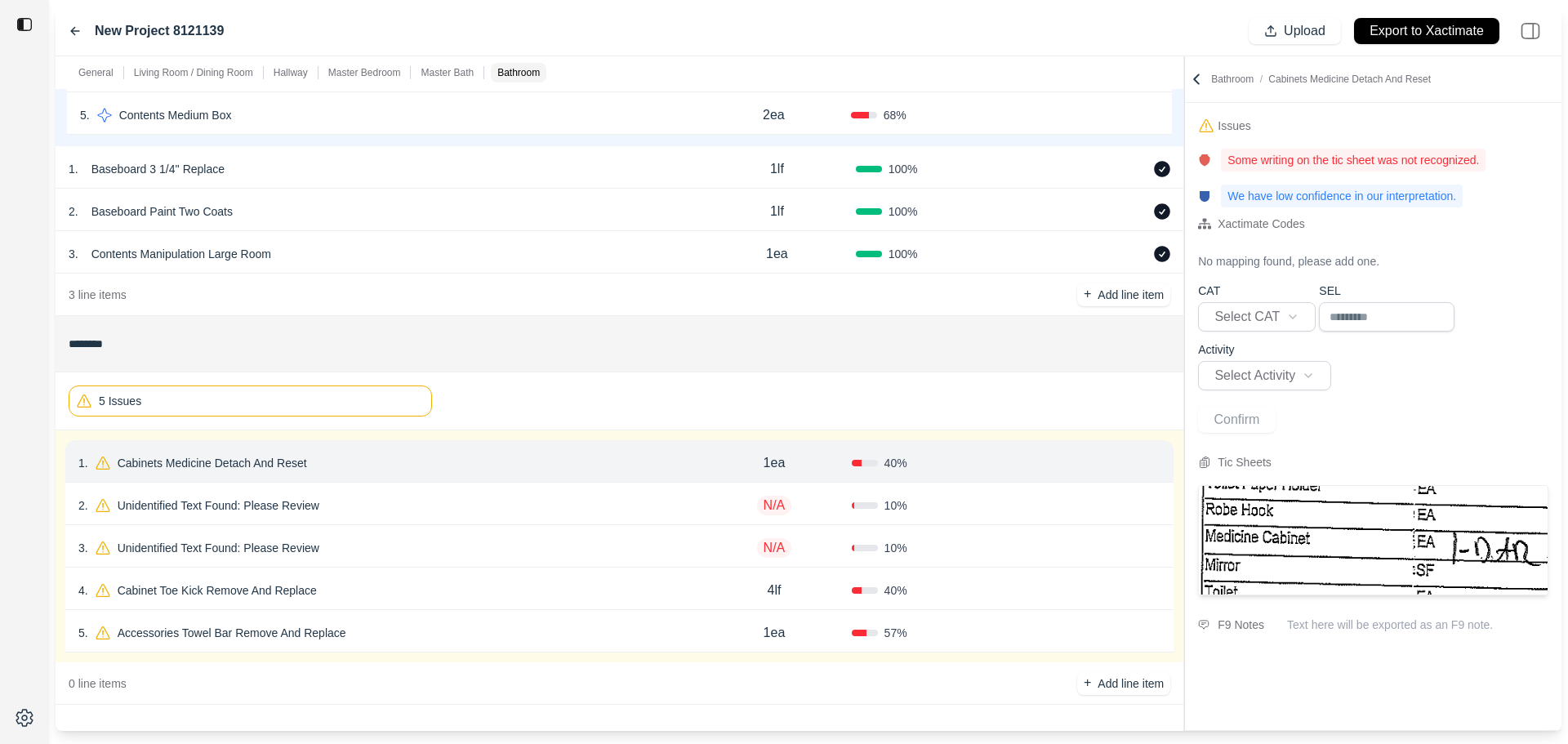
click at [1094, 464] on button "Confirm" at bounding box center [1114, 463] width 53 height 26
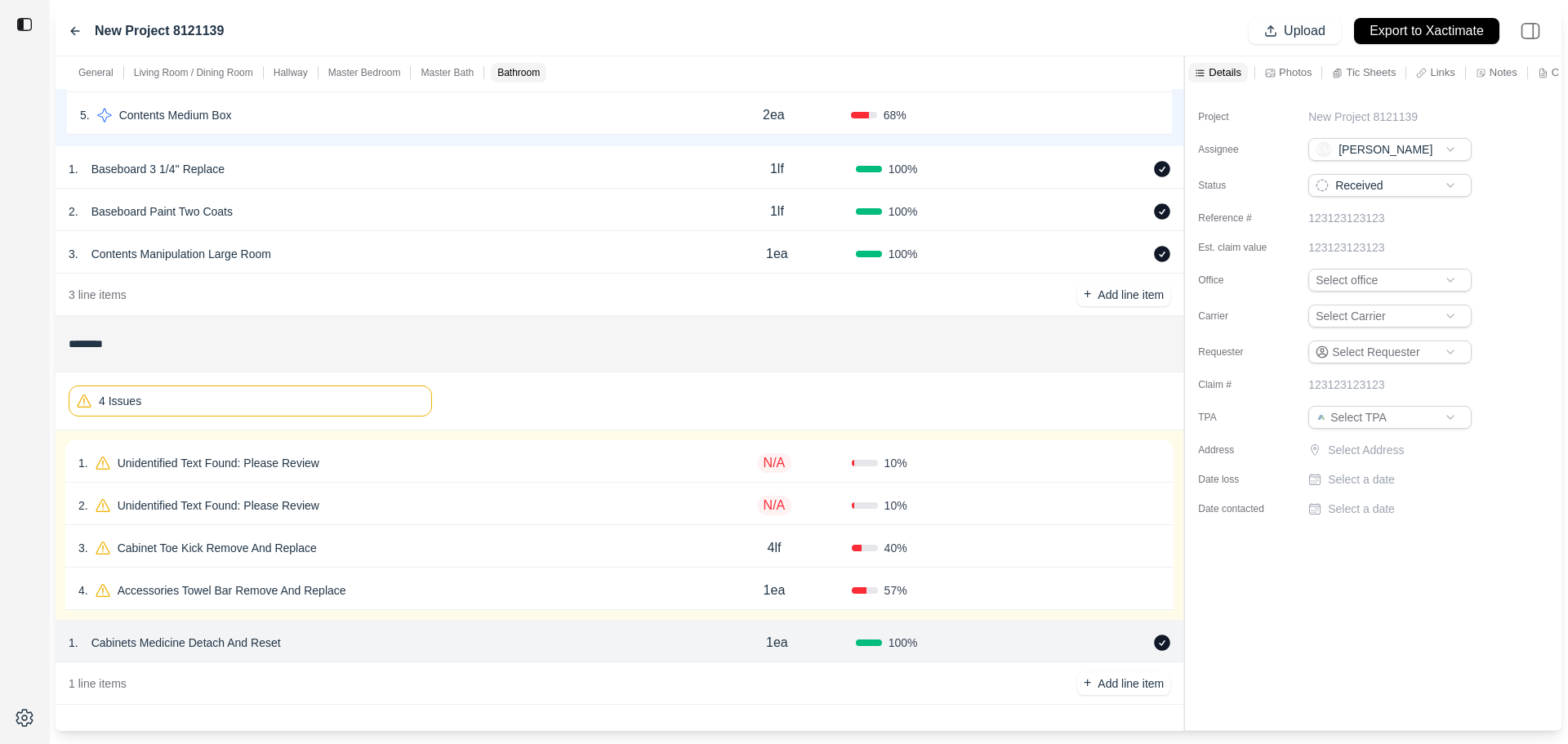
click at [487, 456] on div "1 . Unidentified Text Found: Please Review" at bounding box center [388, 463] width 619 height 23
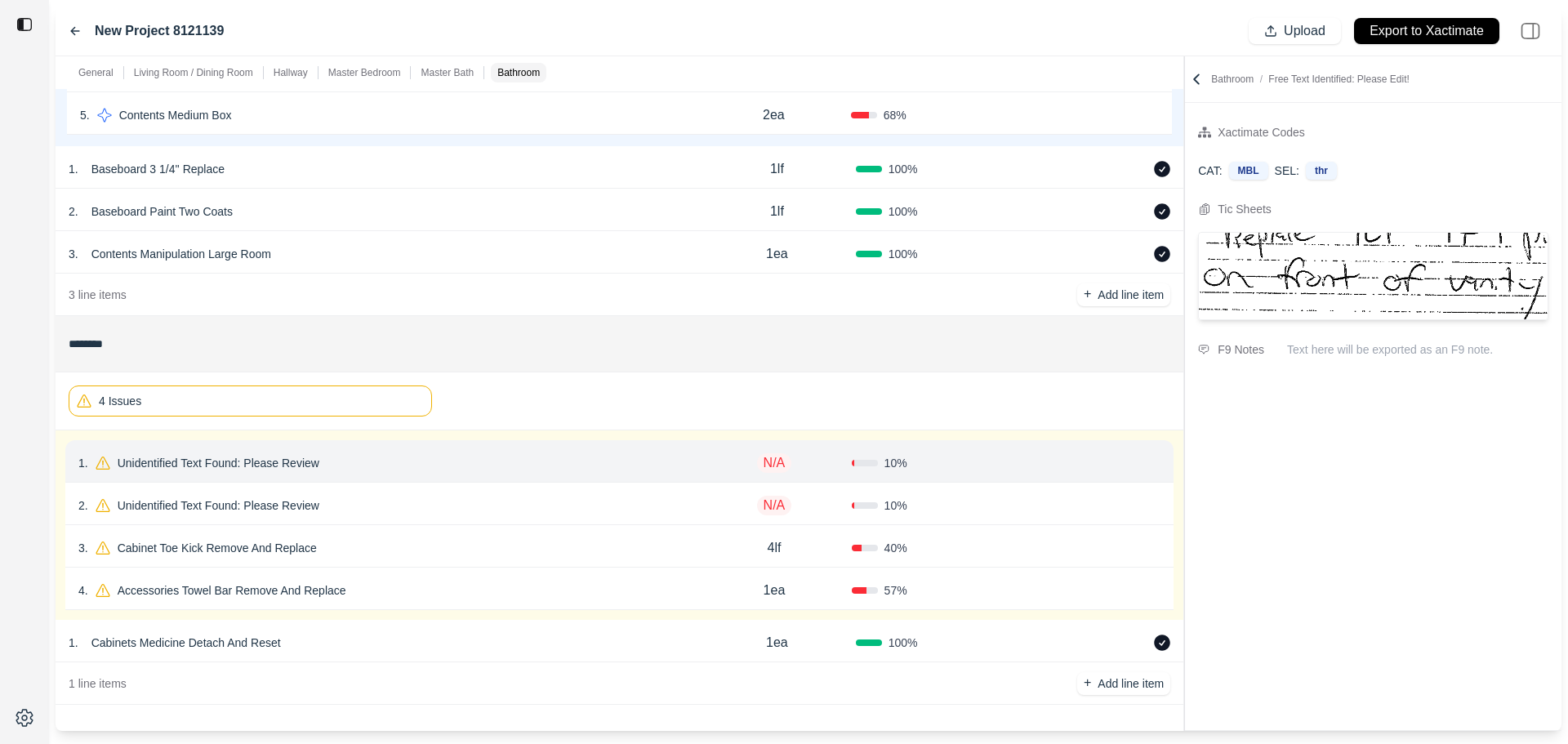
click at [1155, 463] on icon at bounding box center [1154, 463] width 4 height 9
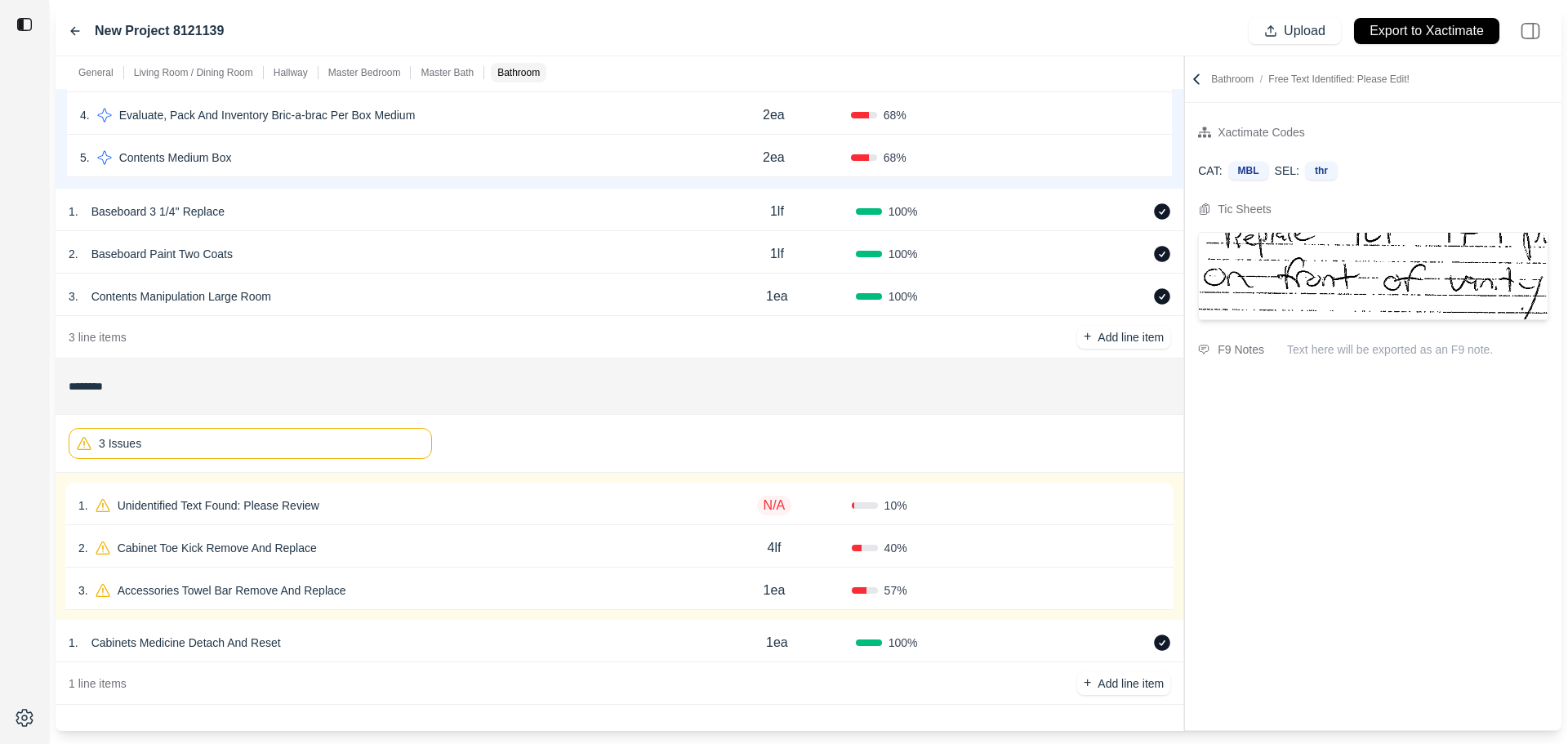
scroll to position [2326, 0]
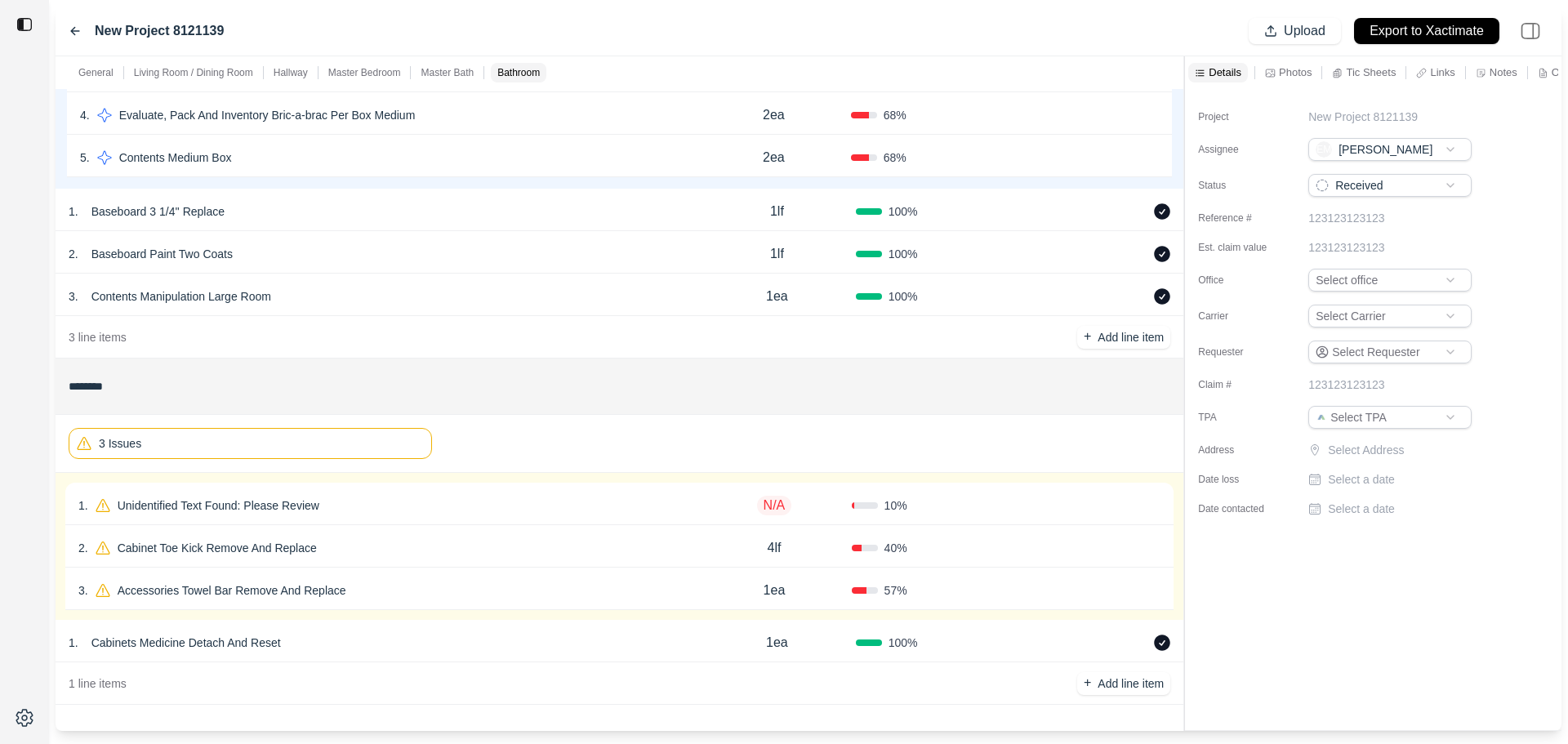
click at [1047, 507] on div "Confirm" at bounding box center [1084, 506] width 155 height 26
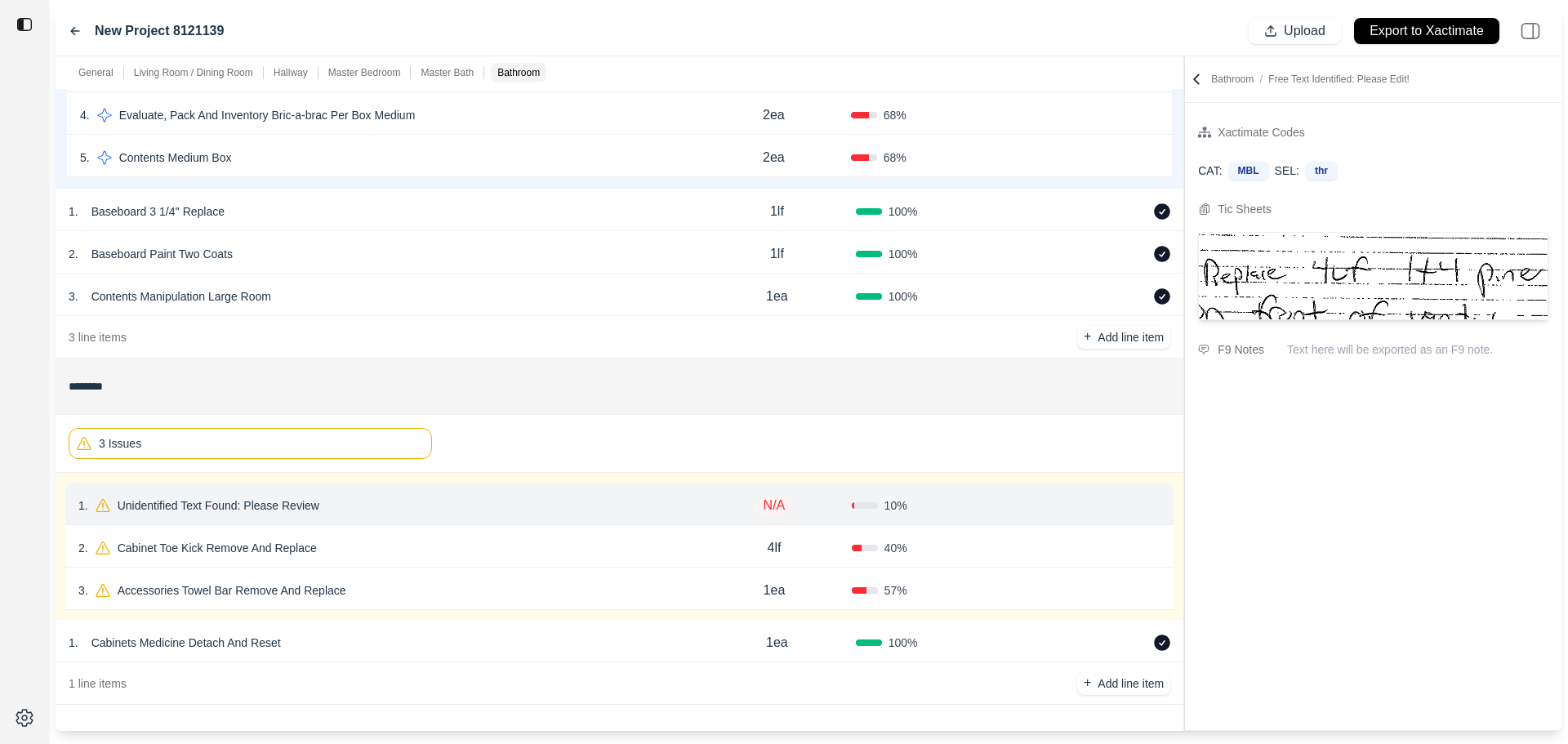
click at [1155, 502] on icon at bounding box center [1154, 502] width 9 height 0
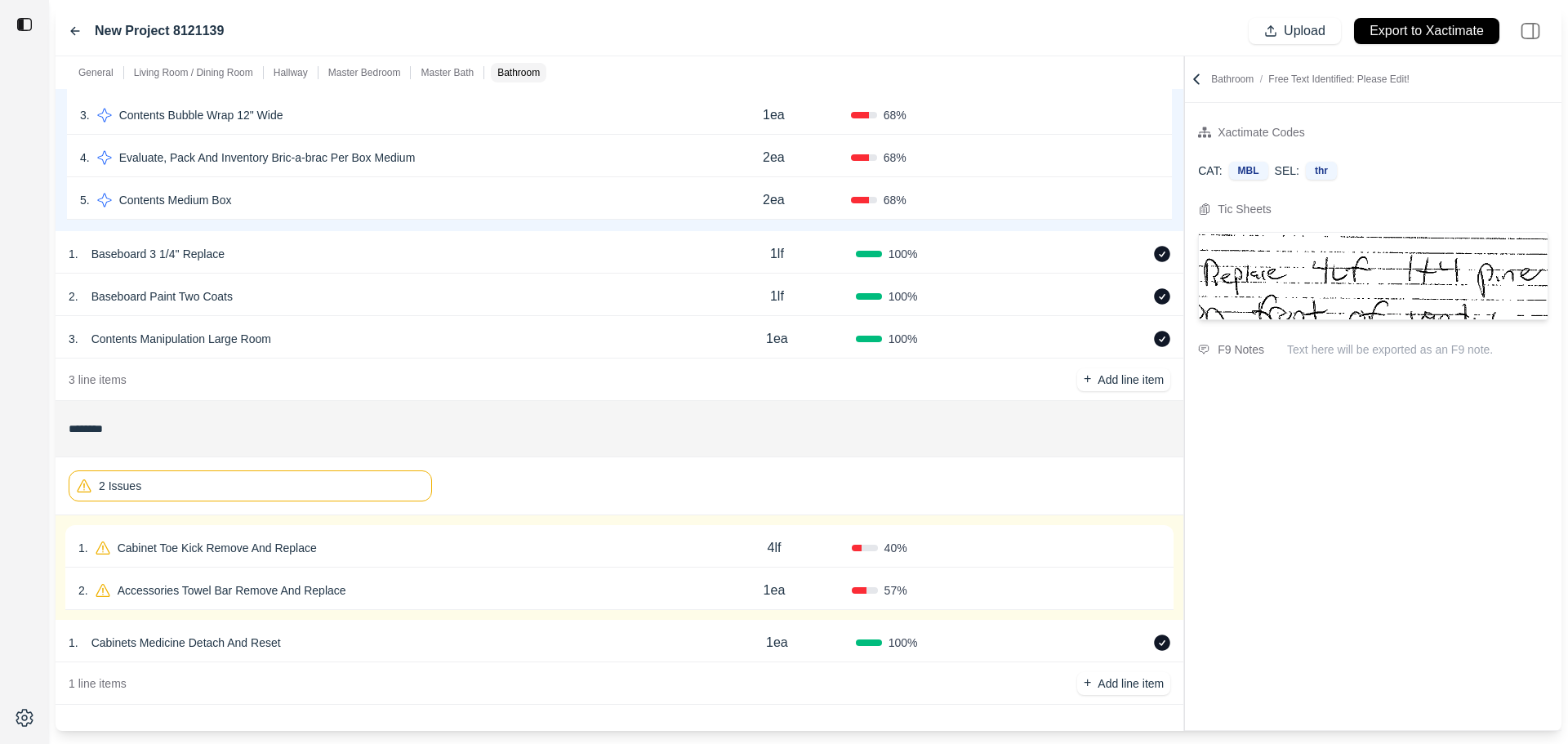
scroll to position [2284, 0]
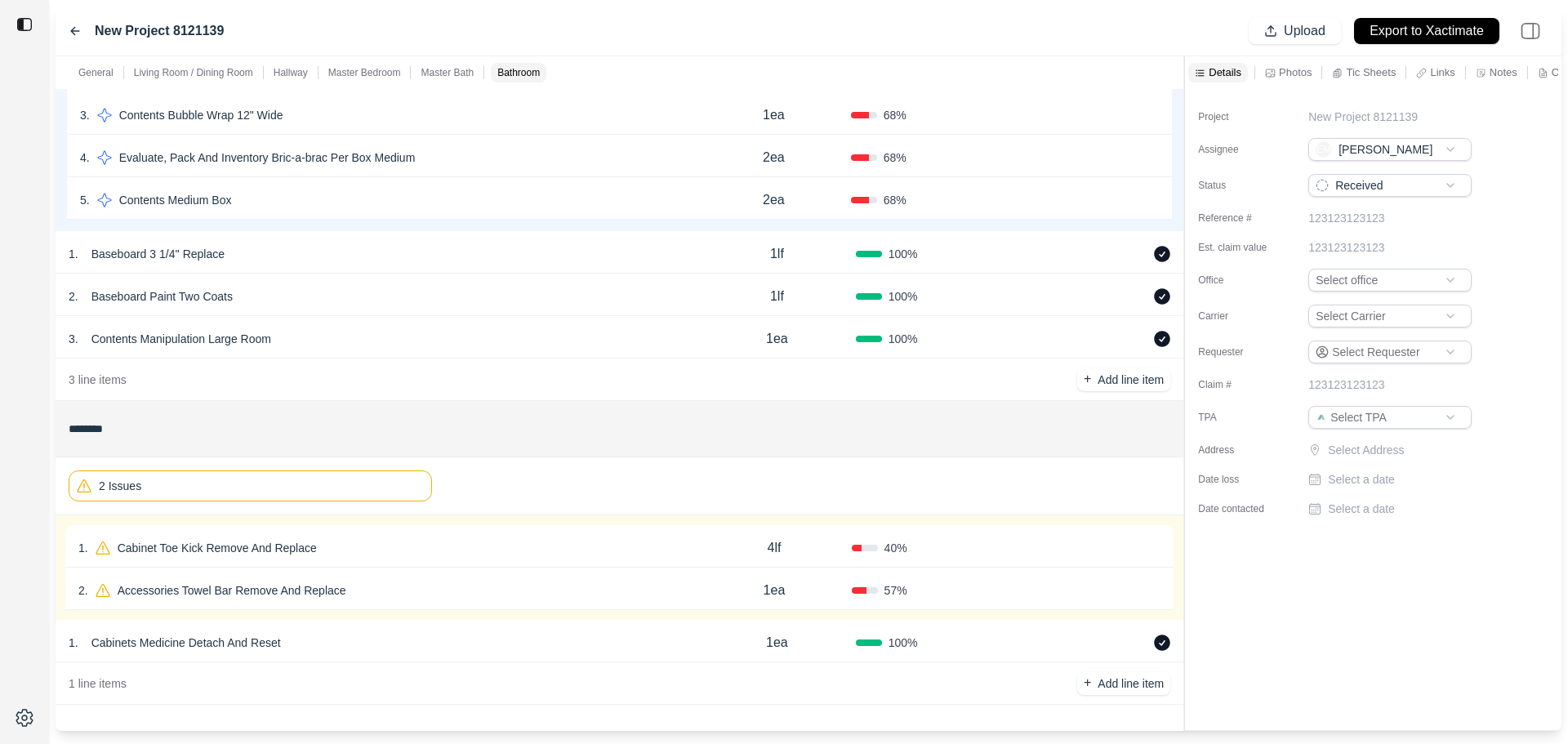
click at [960, 532] on div "1 . Cabinet Toe Kick Remove And Replace 4lf 40 % Confirm" at bounding box center [620, 547] width 1109 height 43
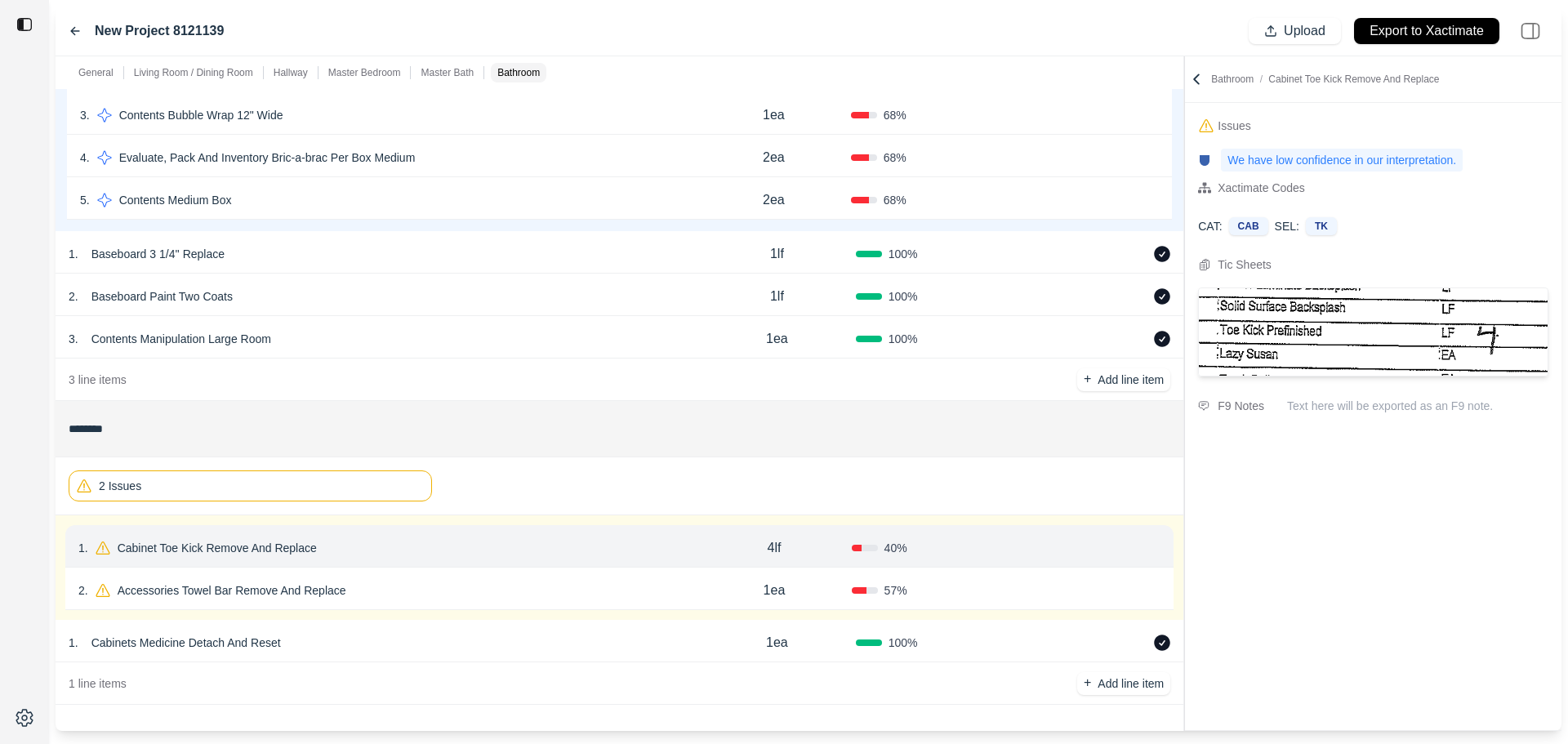
click at [1124, 547] on button "Confirm" at bounding box center [1114, 548] width 53 height 26
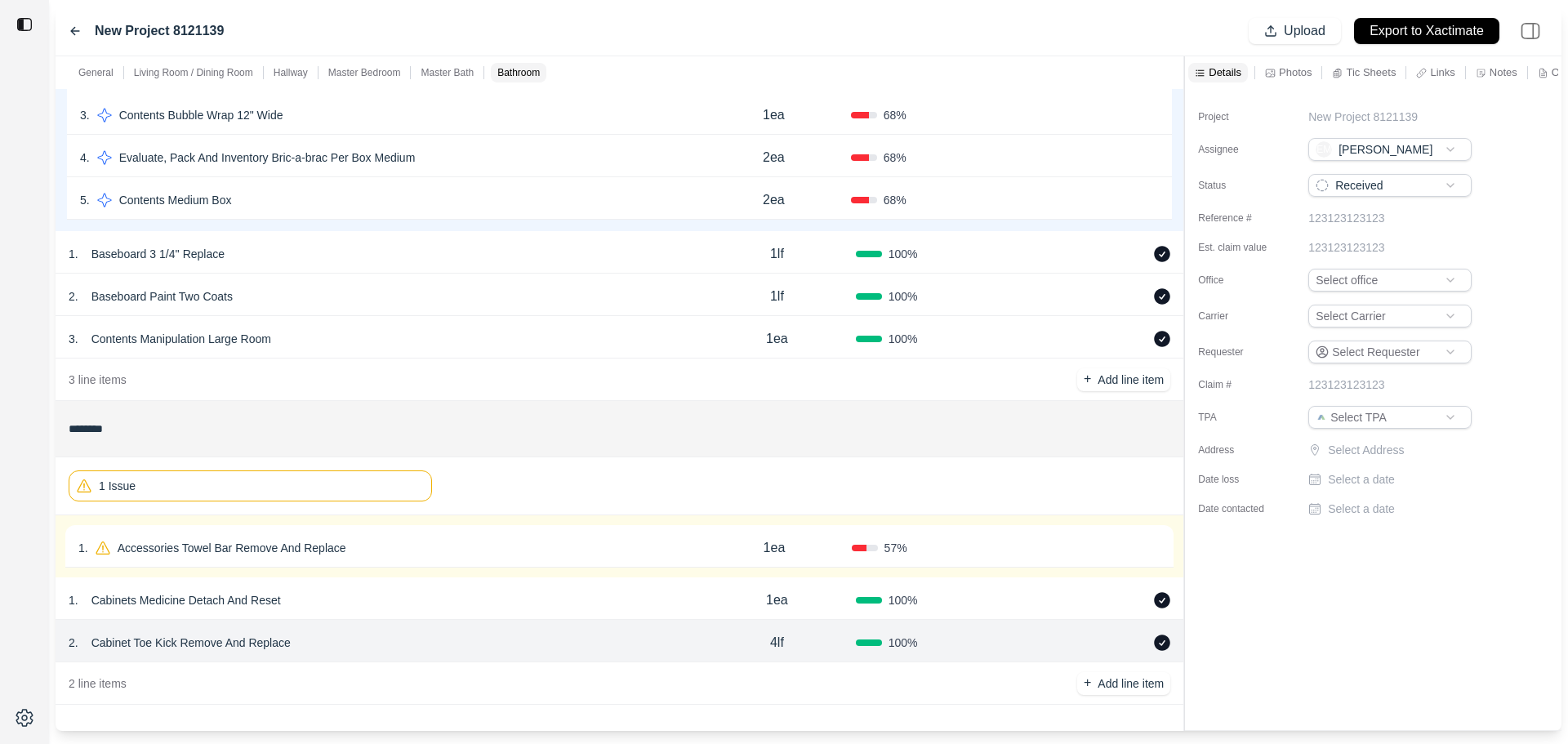
click at [910, 568] on div "1 . Accessories Towel Bar Remove And Replace 1ea 57 % Confirm" at bounding box center [620, 546] width 1128 height 62
click at [972, 550] on div "57 %" at bounding box center [929, 548] width 155 height 17
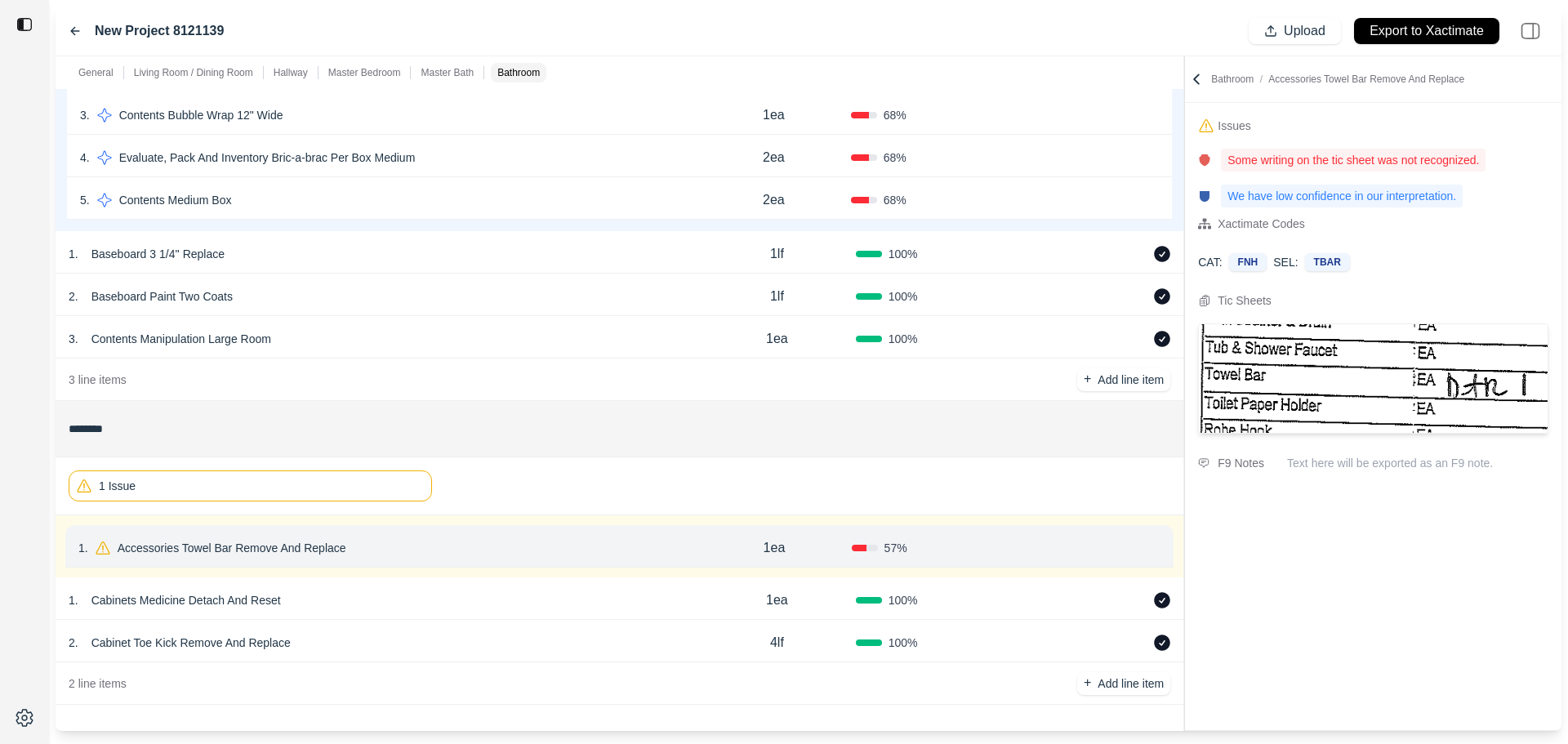
click at [1116, 544] on button "Confirm" at bounding box center [1114, 548] width 53 height 26
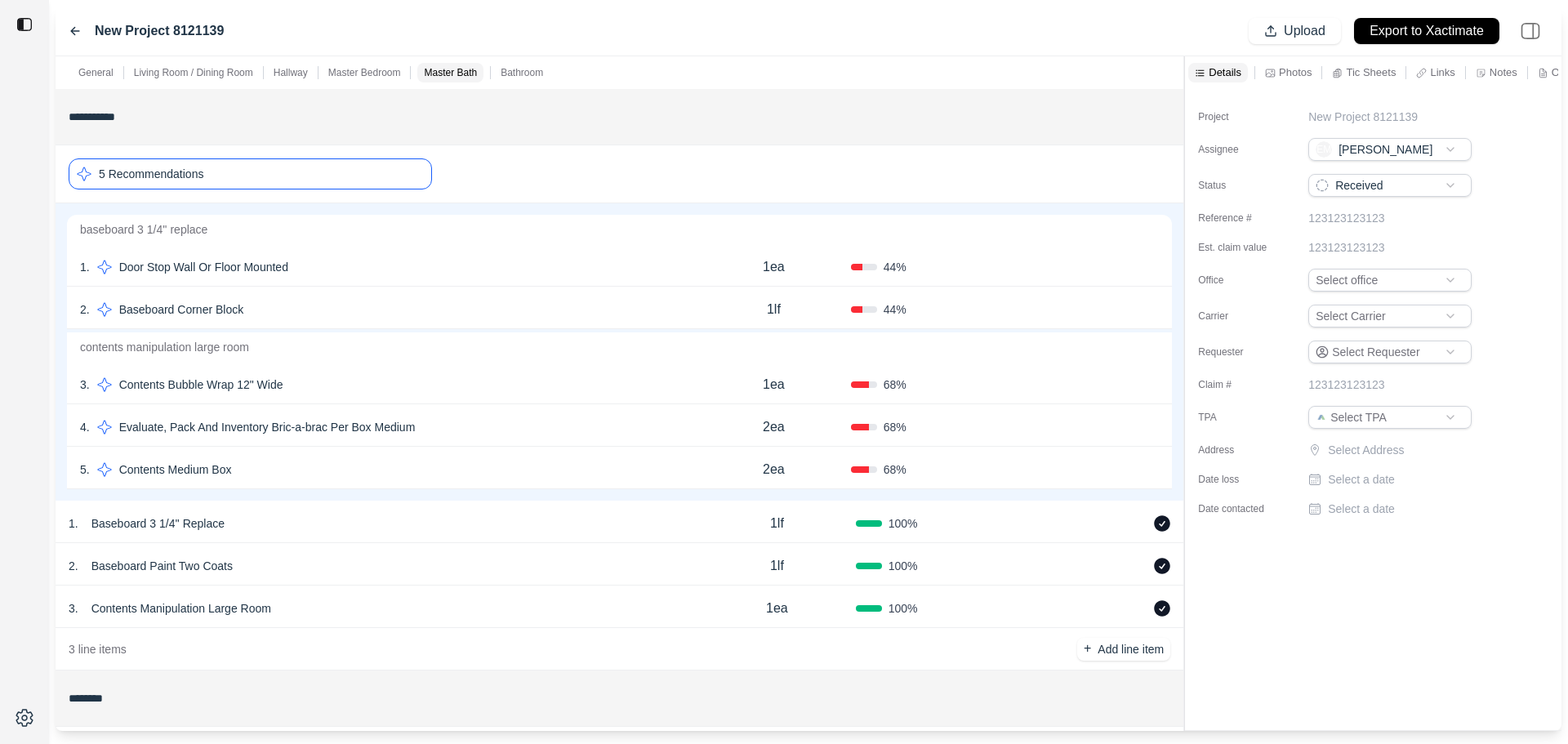
scroll to position [2043, 0]
